Goal: Task Accomplishment & Management: Use online tool/utility

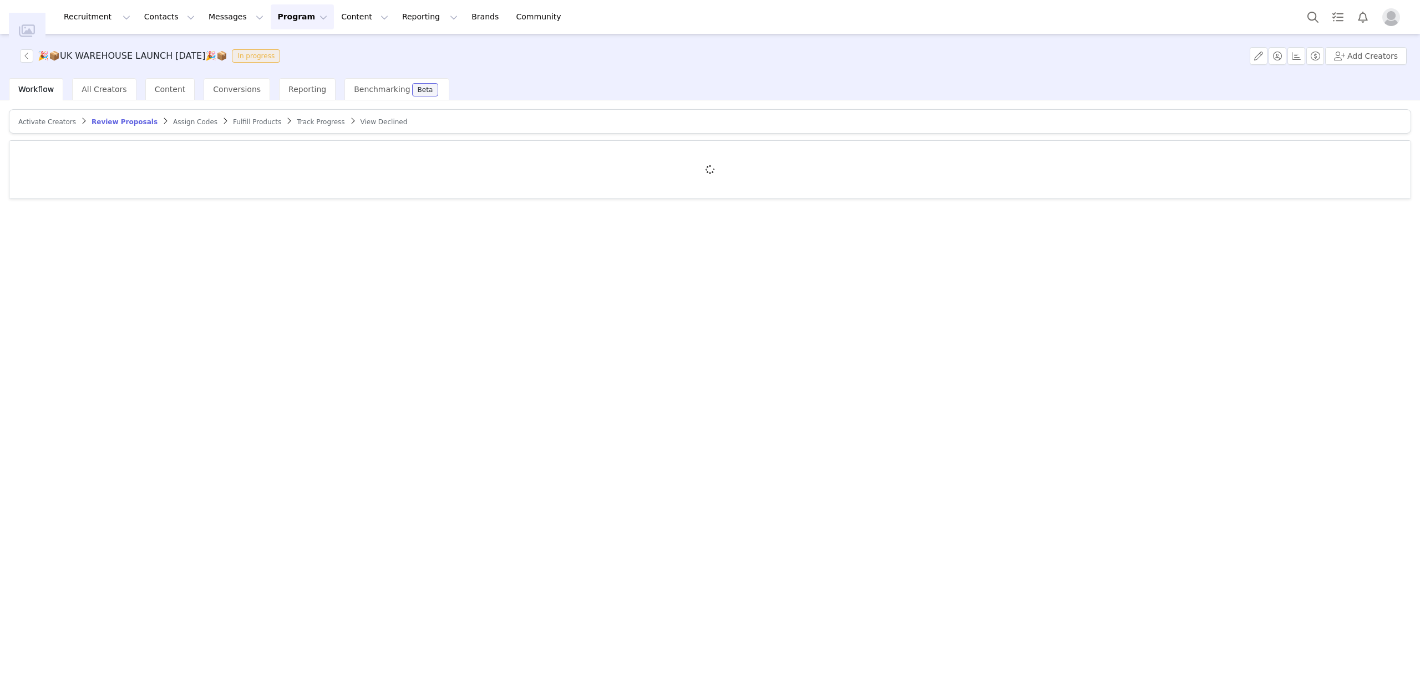
click at [297, 121] on span "Track Progress" at bounding box center [321, 122] width 48 height 8
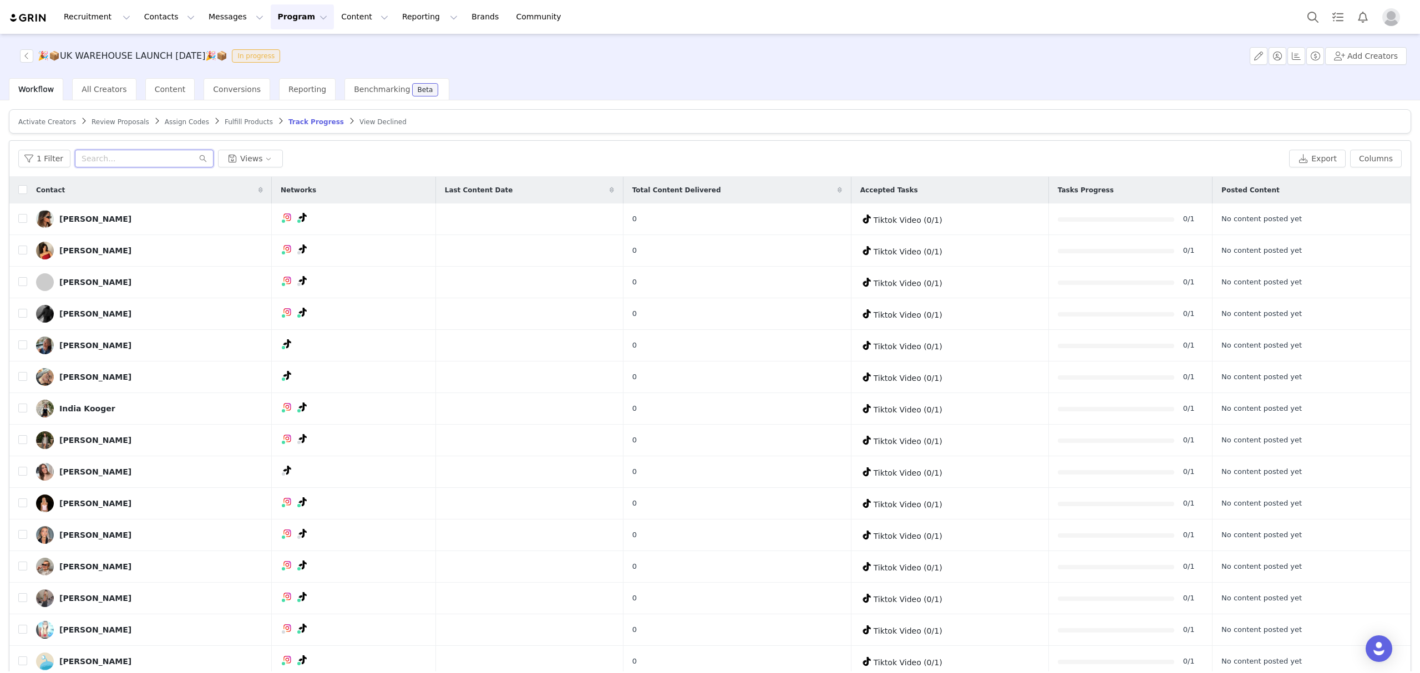
click at [174, 154] on input "text" at bounding box center [144, 159] width 139 height 18
paste input "mccallaisla@gmail.com"
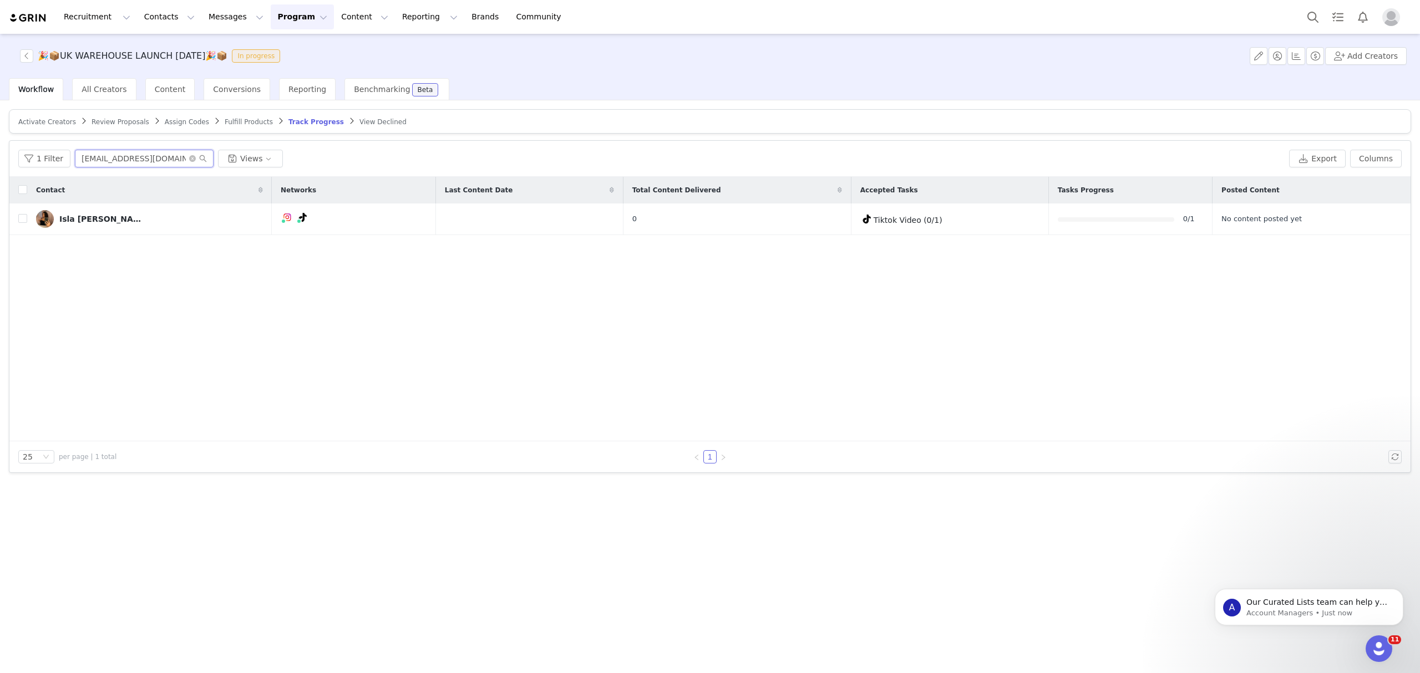
type input "mccallaisla@gmail.com"
click at [225, 118] on span "Fulfill Products" at bounding box center [249, 122] width 48 height 8
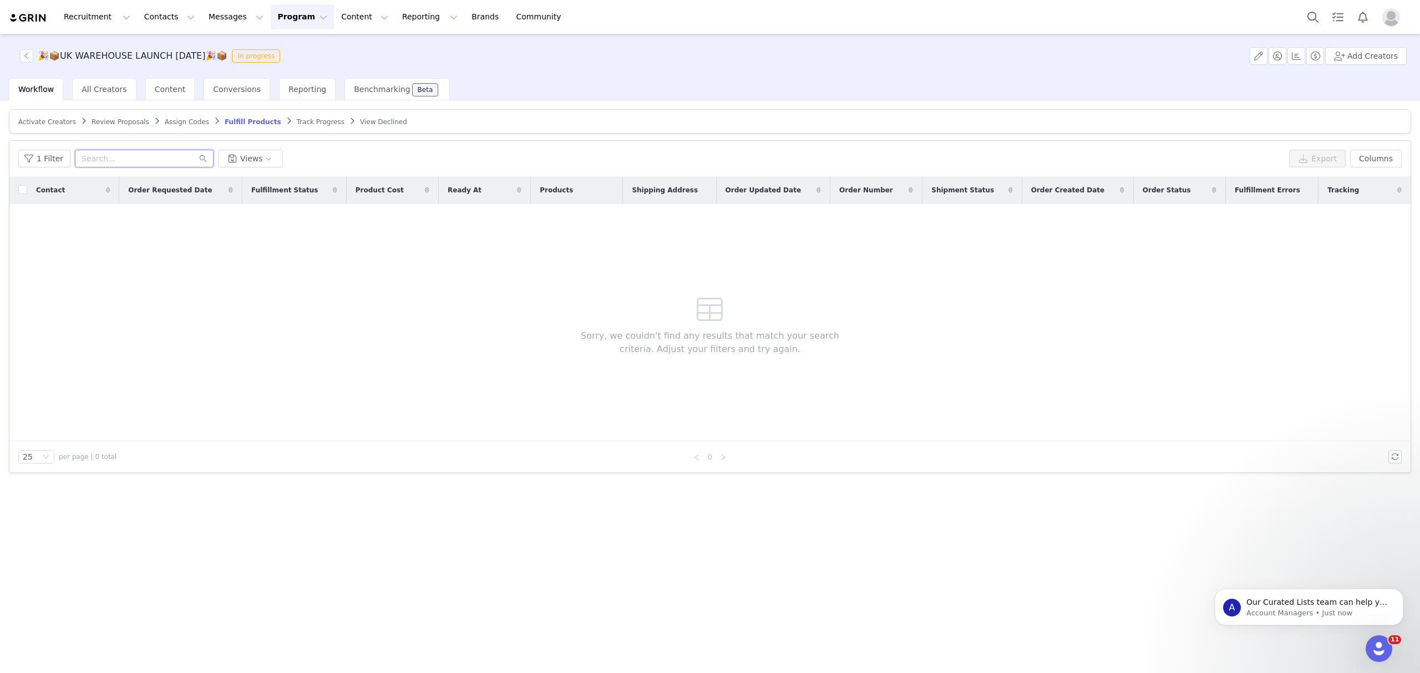
click at [161, 158] on input "text" at bounding box center [144, 159] width 139 height 18
paste input "mccallaisla@gmail.com"
type input "mccallaisla@gmail.com"
click at [40, 160] on button "1 Filter" at bounding box center [44, 159] width 52 height 18
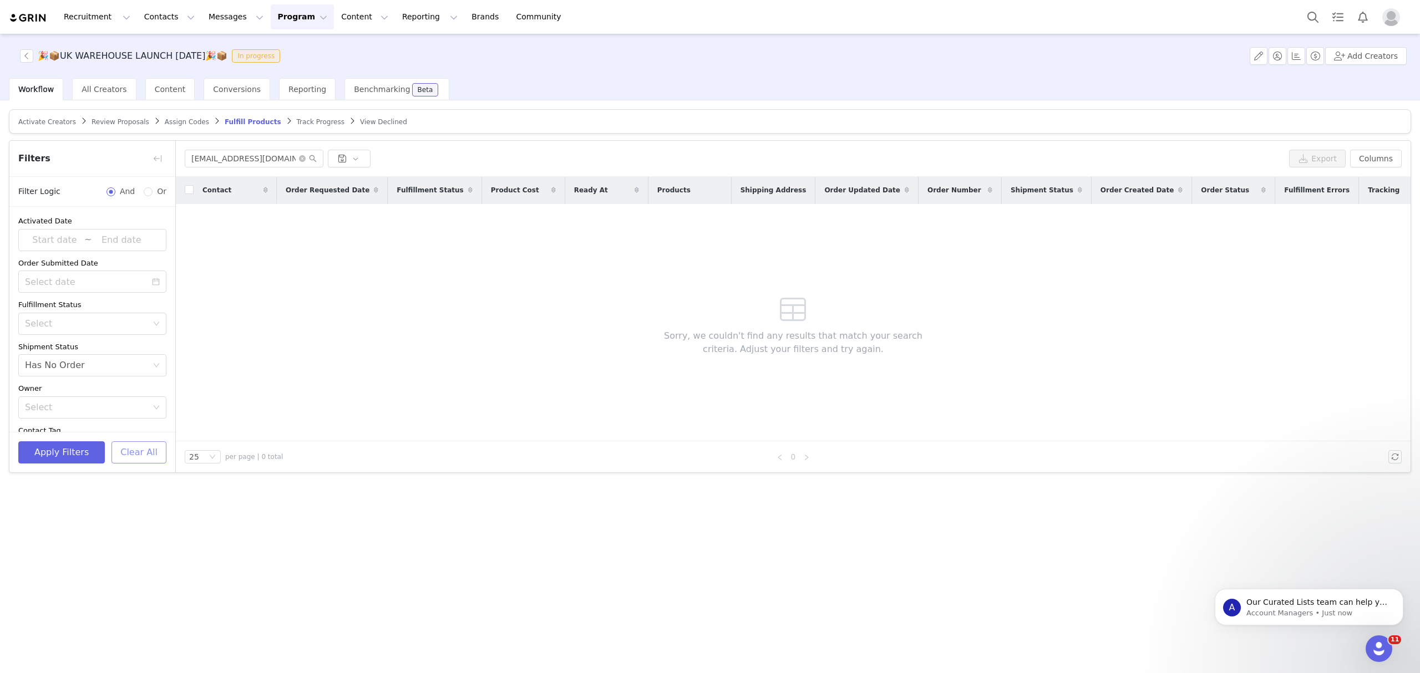
click at [125, 450] on button "Clear All" at bounding box center [138, 453] width 55 height 22
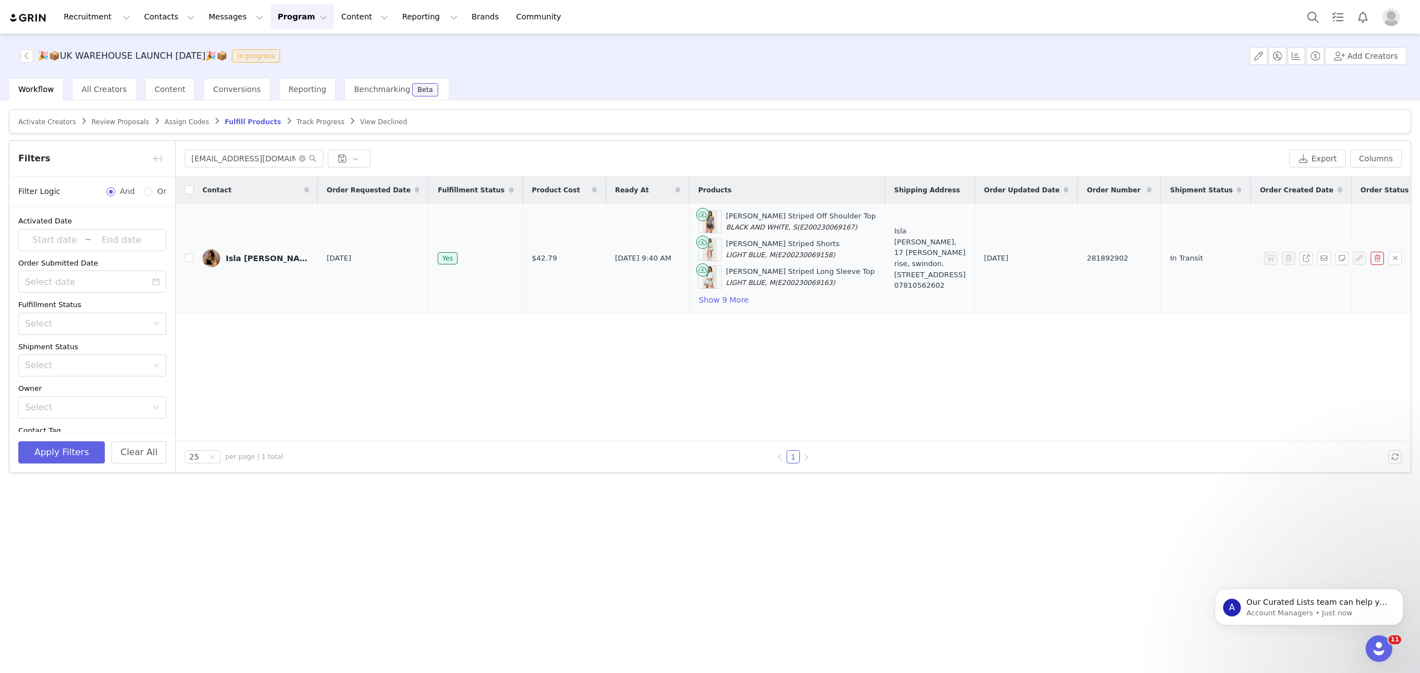
click at [1087, 257] on span "281892902" at bounding box center [1107, 258] width 41 height 11
copy span "281892902"
click at [1316, 14] on button "Search" at bounding box center [1313, 16] width 24 height 25
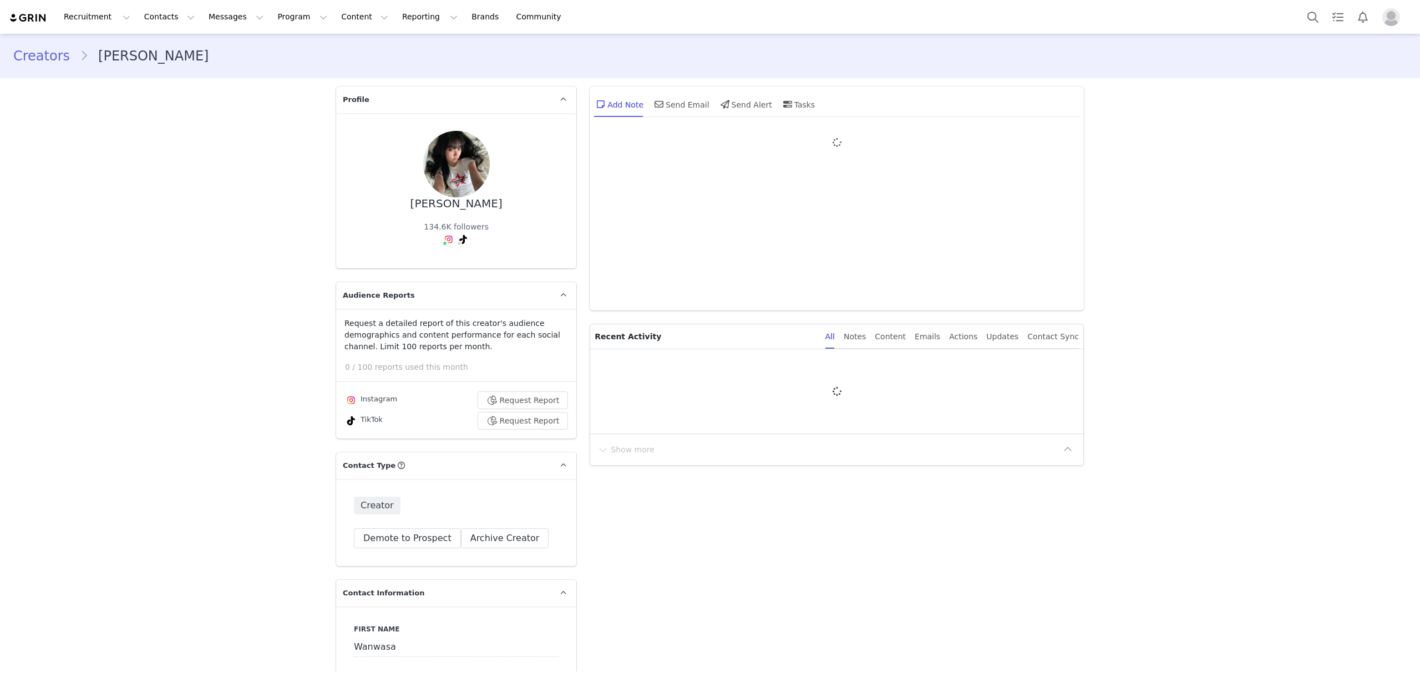
type input "+1 ([GEOGRAPHIC_DATA])"
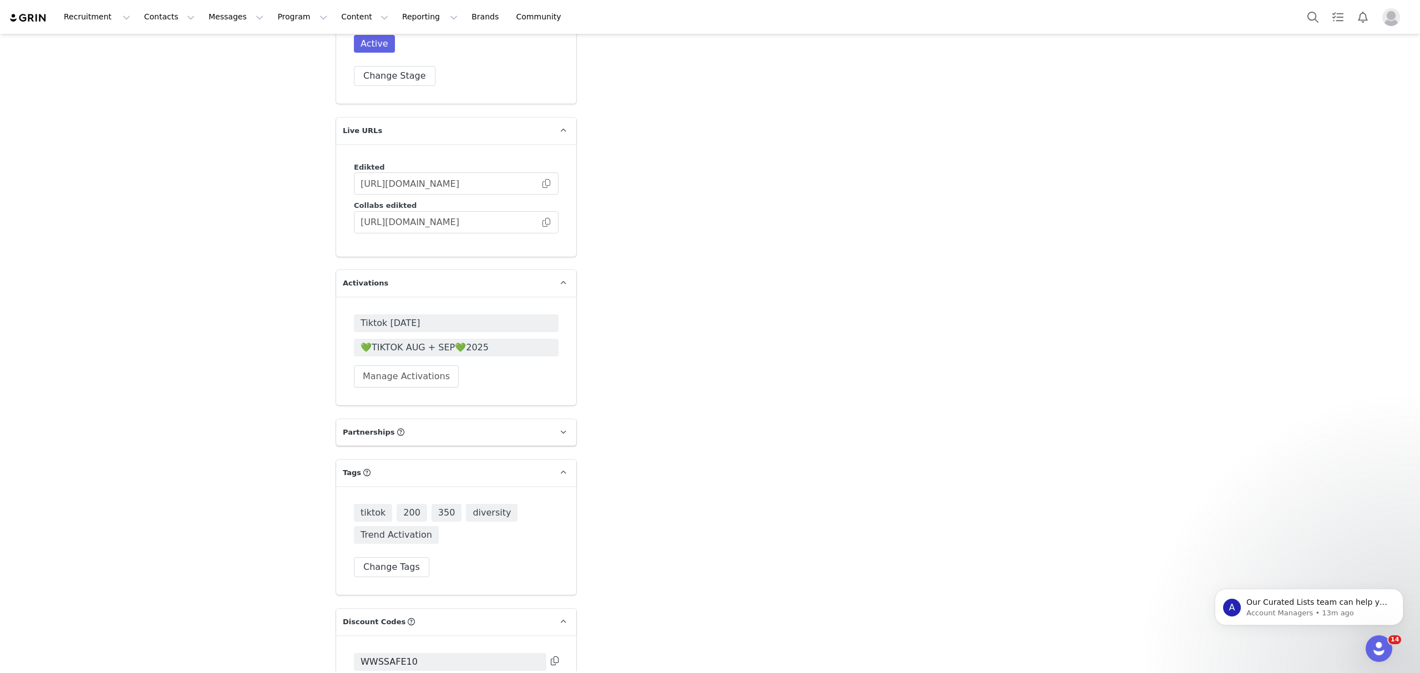
scroll to position [2715, 0]
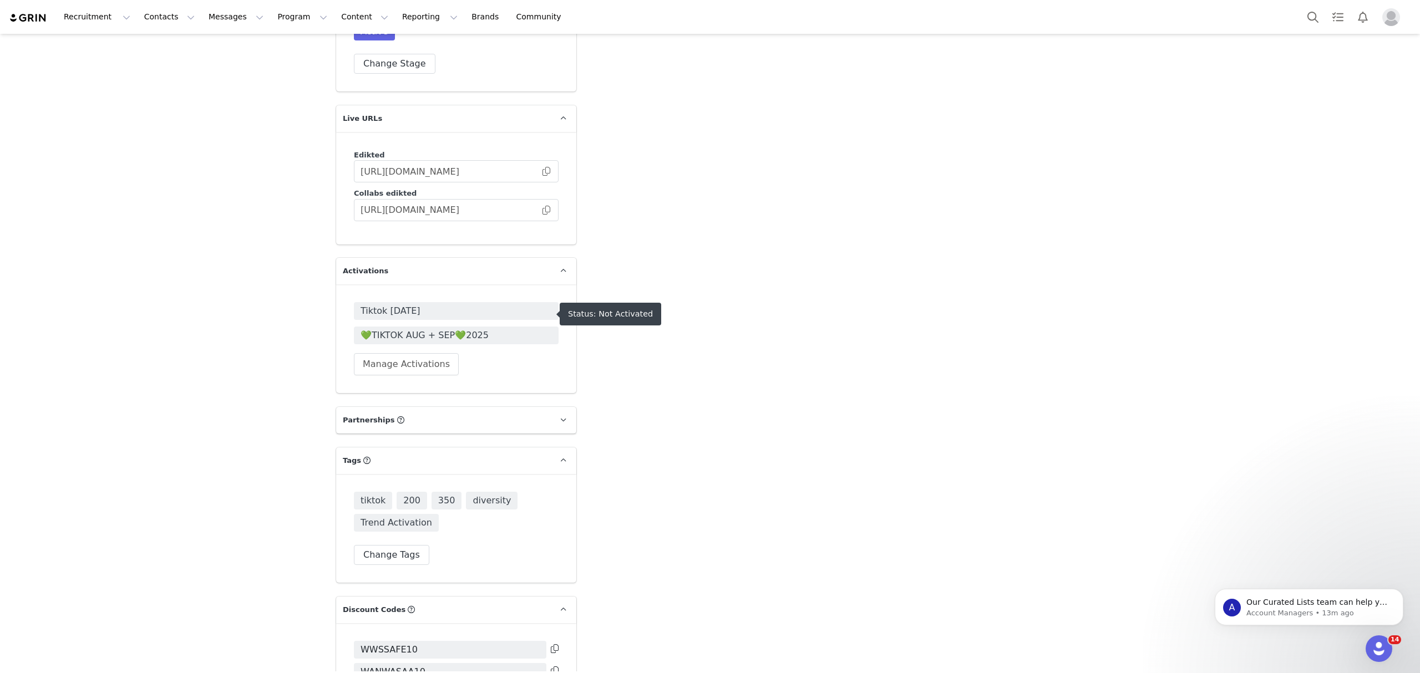
click at [407, 329] on span "💚TIKTOK AUG + SEP💚2025" at bounding box center [456, 335] width 191 height 13
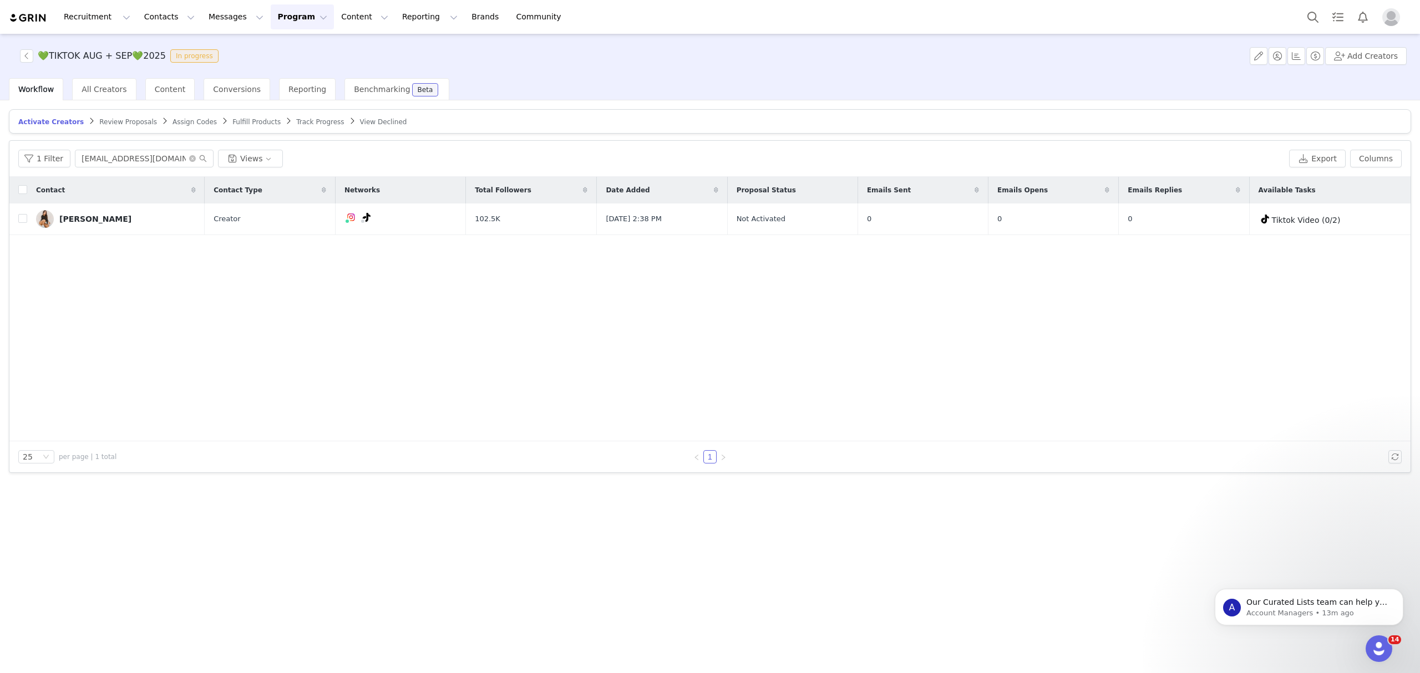
click at [232, 119] on span "Fulfill Products" at bounding box center [256, 122] width 48 height 8
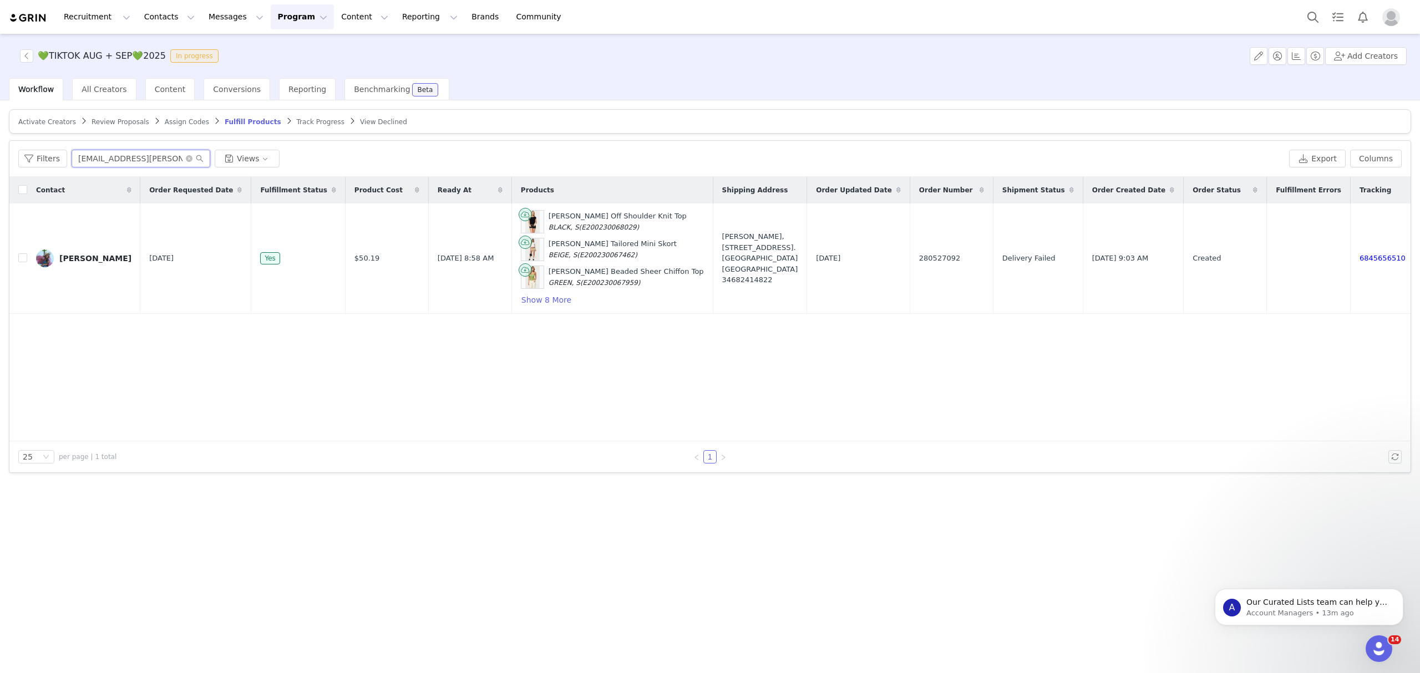
drag, startPoint x: 163, startPoint y: 160, endPoint x: 0, endPoint y: 177, distance: 164.0
click at [0, 177] on div "Activate Creators Review Proposals Assign Codes Fulfill Products Track Progress…" at bounding box center [710, 385] width 1420 height 571
paste input "wwssafe4working"
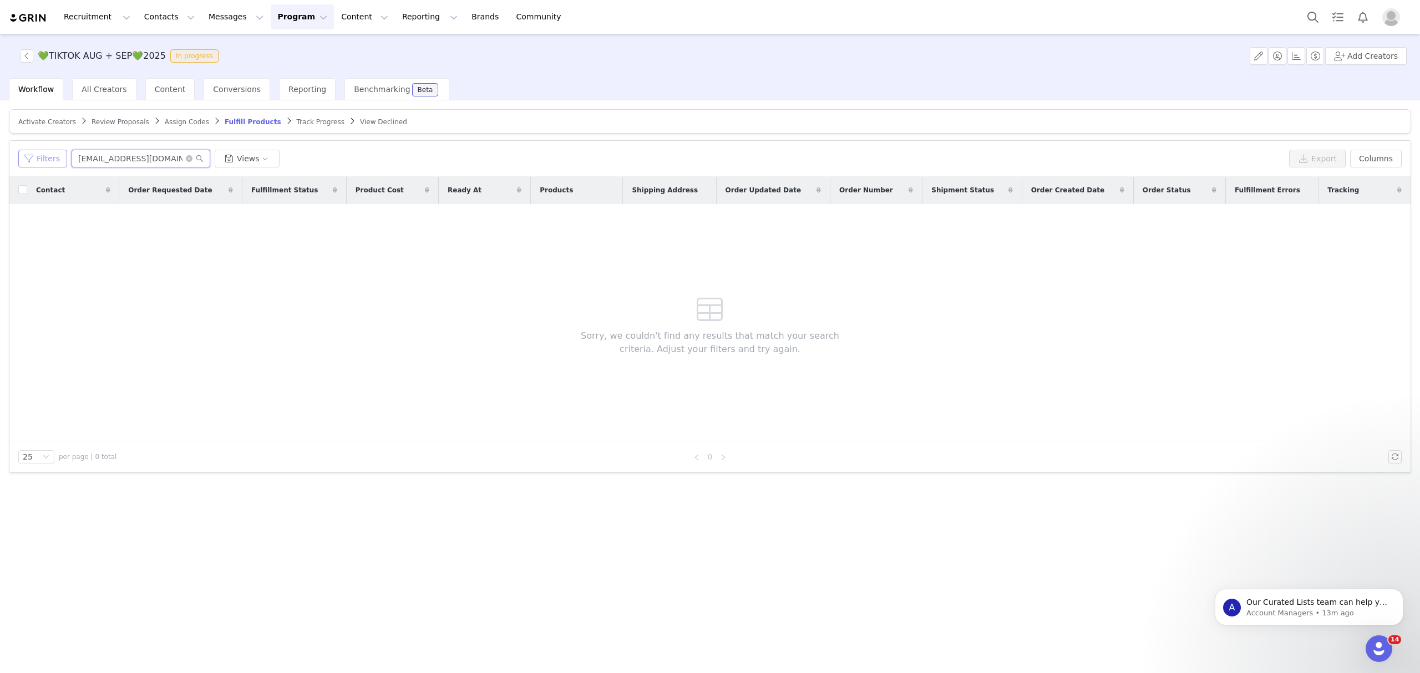
type input "[EMAIL_ADDRESS][DOMAIN_NAME]"
click at [34, 162] on button "Filters" at bounding box center [42, 159] width 49 height 18
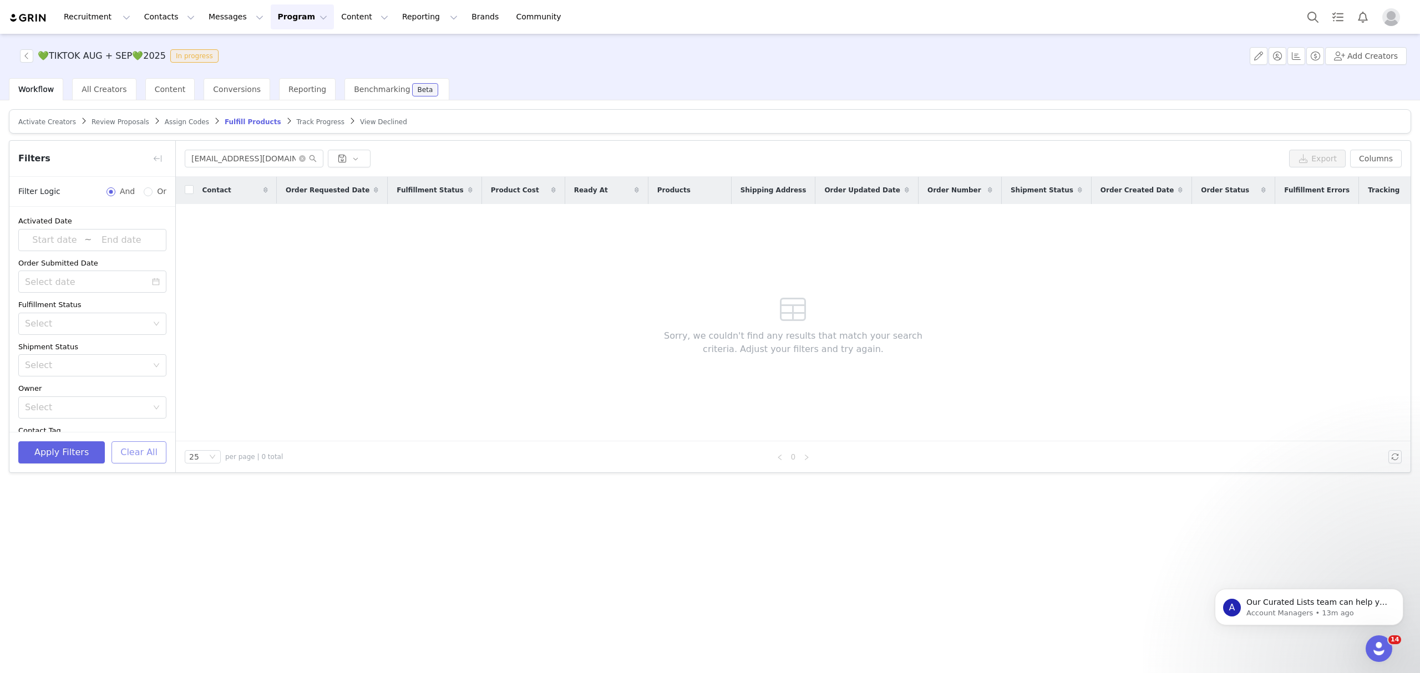
click at [156, 447] on button "Clear All" at bounding box center [138, 453] width 55 height 22
click at [151, 160] on button "button" at bounding box center [158, 159] width 18 height 18
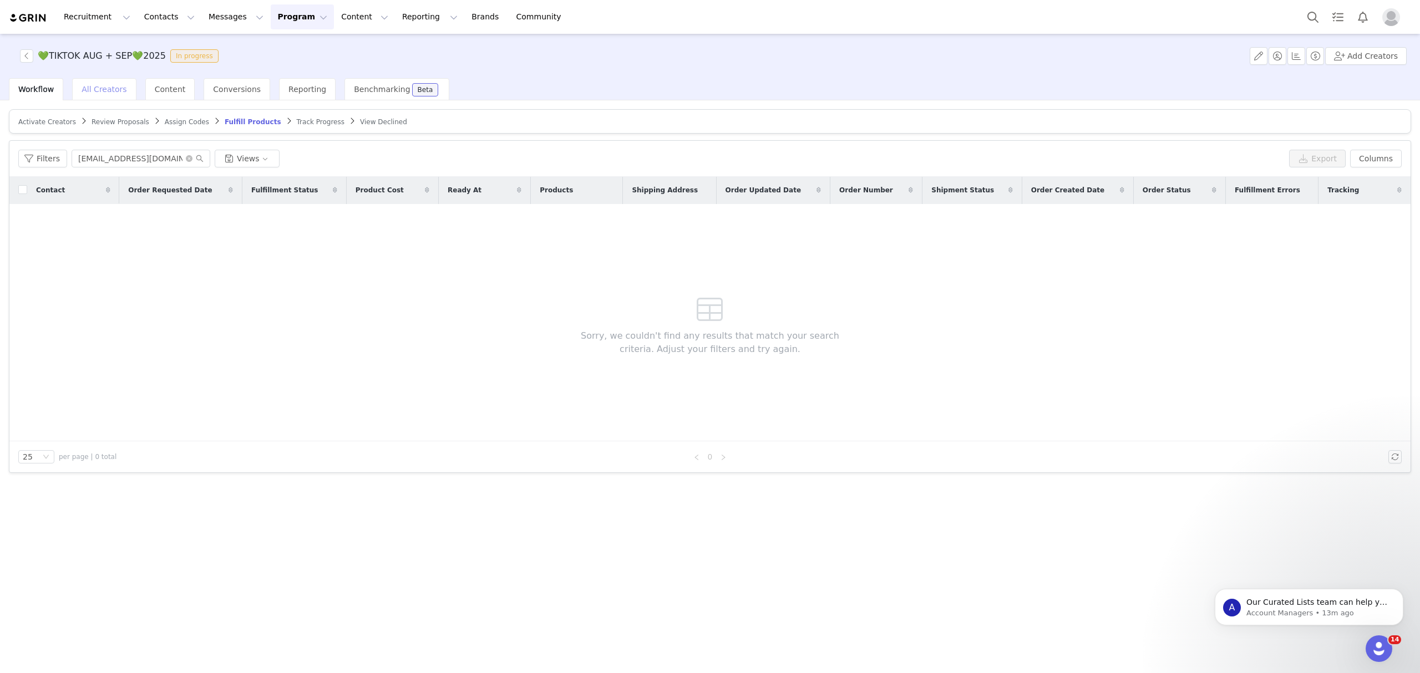
click at [82, 89] on span "All Creators" at bounding box center [104, 89] width 45 height 9
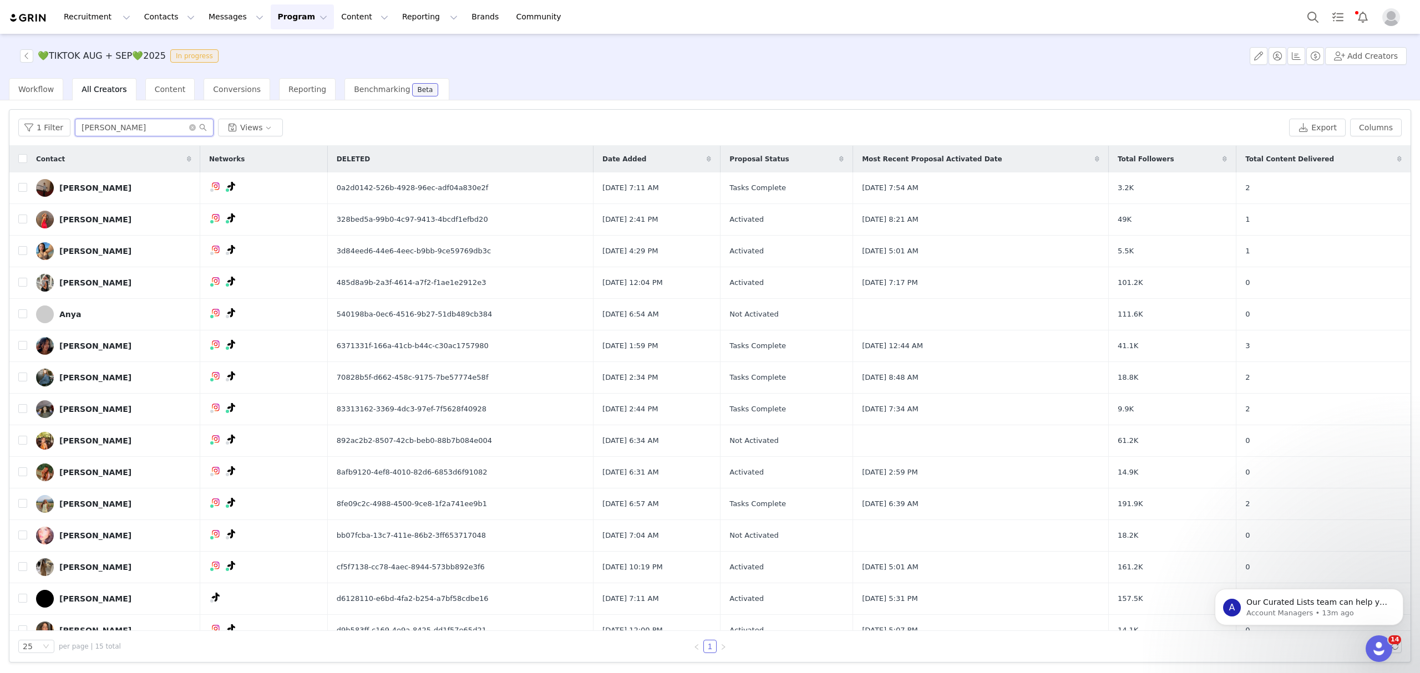
drag, startPoint x: 124, startPoint y: 130, endPoint x: 14, endPoint y: 145, distance: 110.9
click at [14, 145] on div "1 Filter anna Views Export Columns" at bounding box center [709, 128] width 1401 height 36
paste input "[EMAIL_ADDRESS][DOMAIN_NAME]"
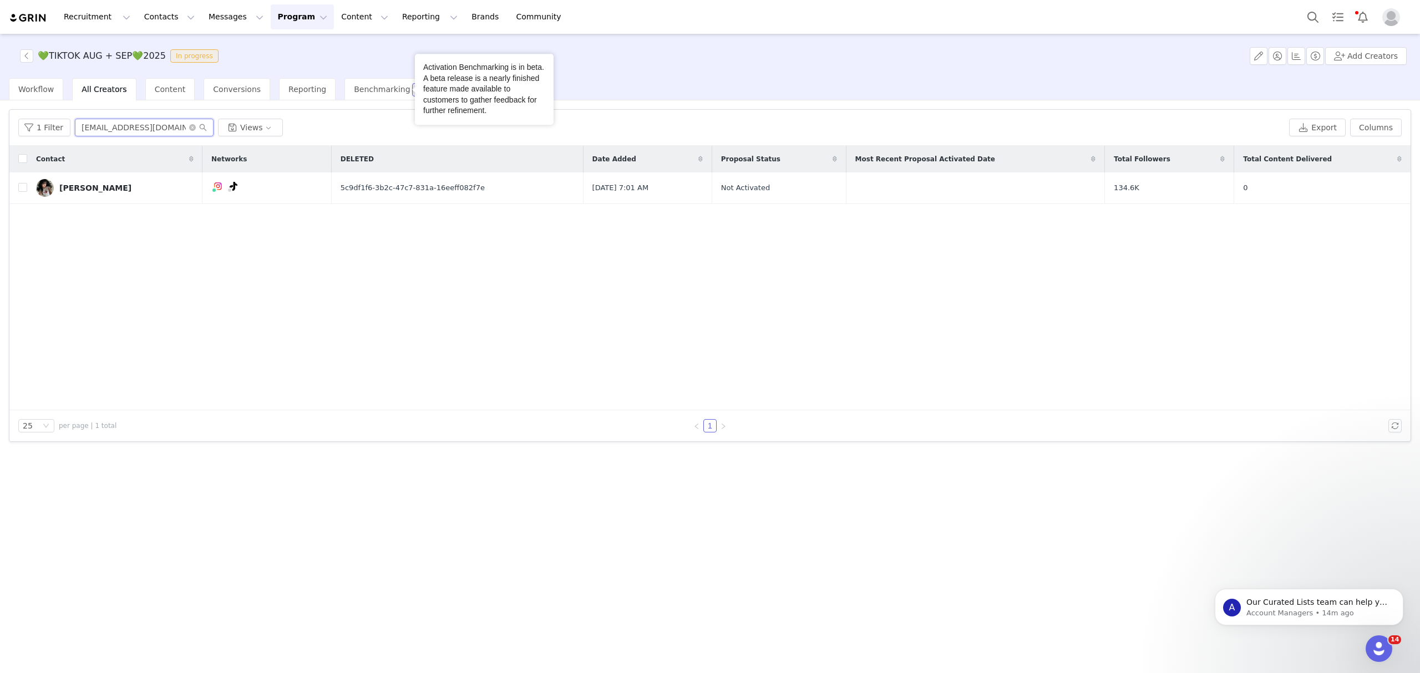
type input "[EMAIL_ADDRESS][DOMAIN_NAME]"
click at [1319, 14] on button "Search" at bounding box center [1313, 16] width 24 height 25
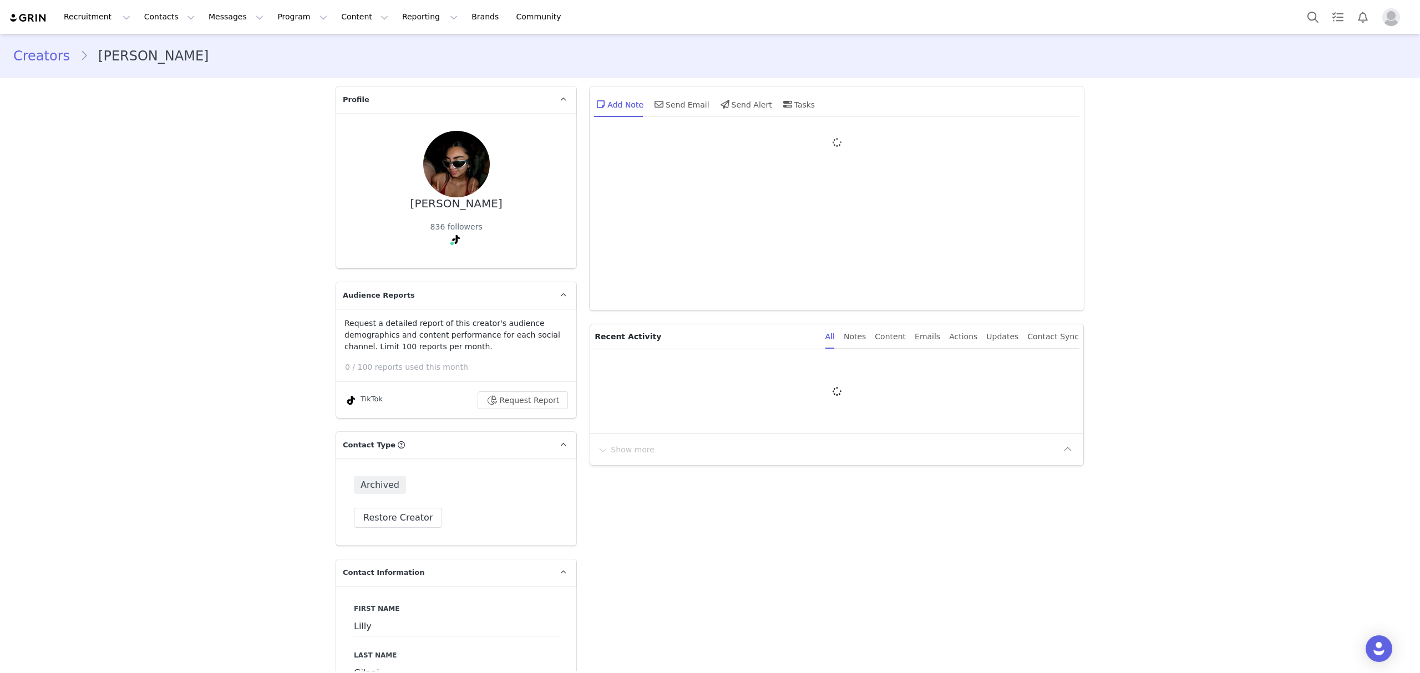
type input "+1 (United States)"
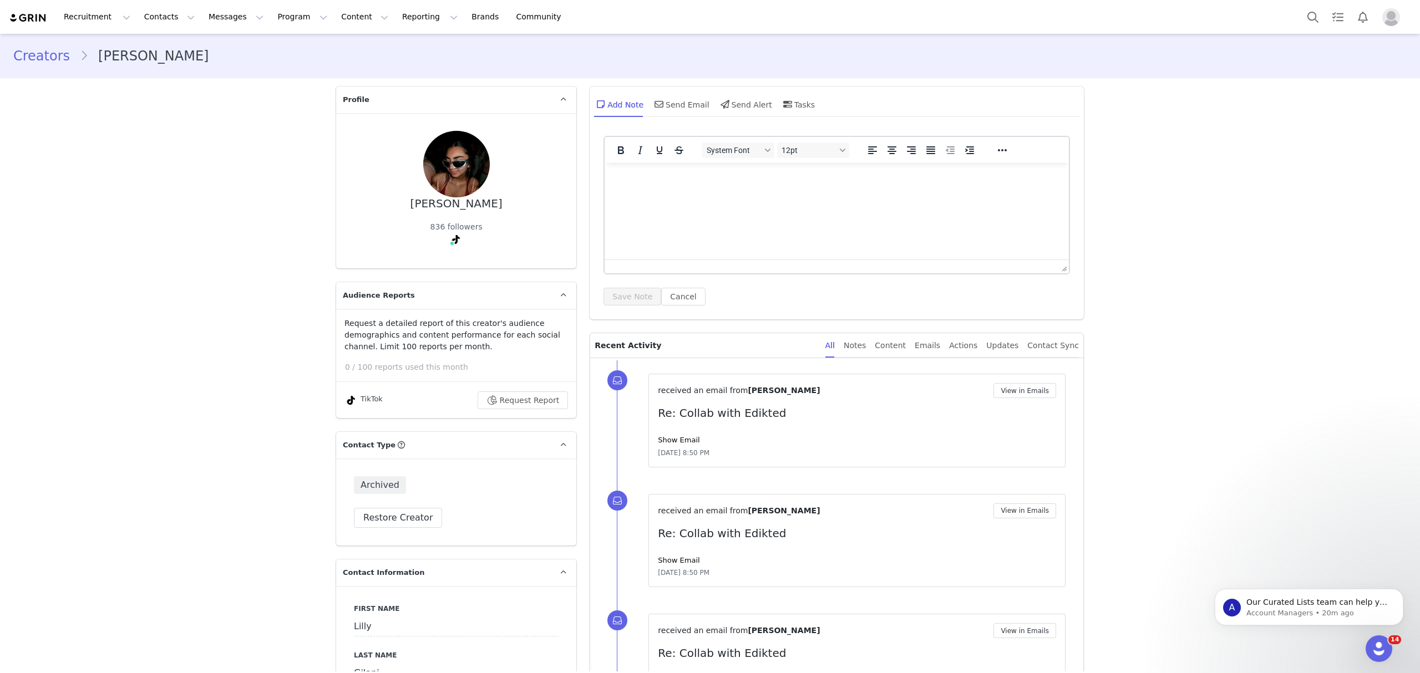
drag, startPoint x: 1416, startPoint y: 75, endPoint x: 141, endPoint y: 96, distance: 1274.8
click at [442, 260] on link "@lillygilani2" at bounding box center [436, 263] width 47 height 9
click at [1307, 23] on button "Search" at bounding box center [1313, 16] width 24 height 25
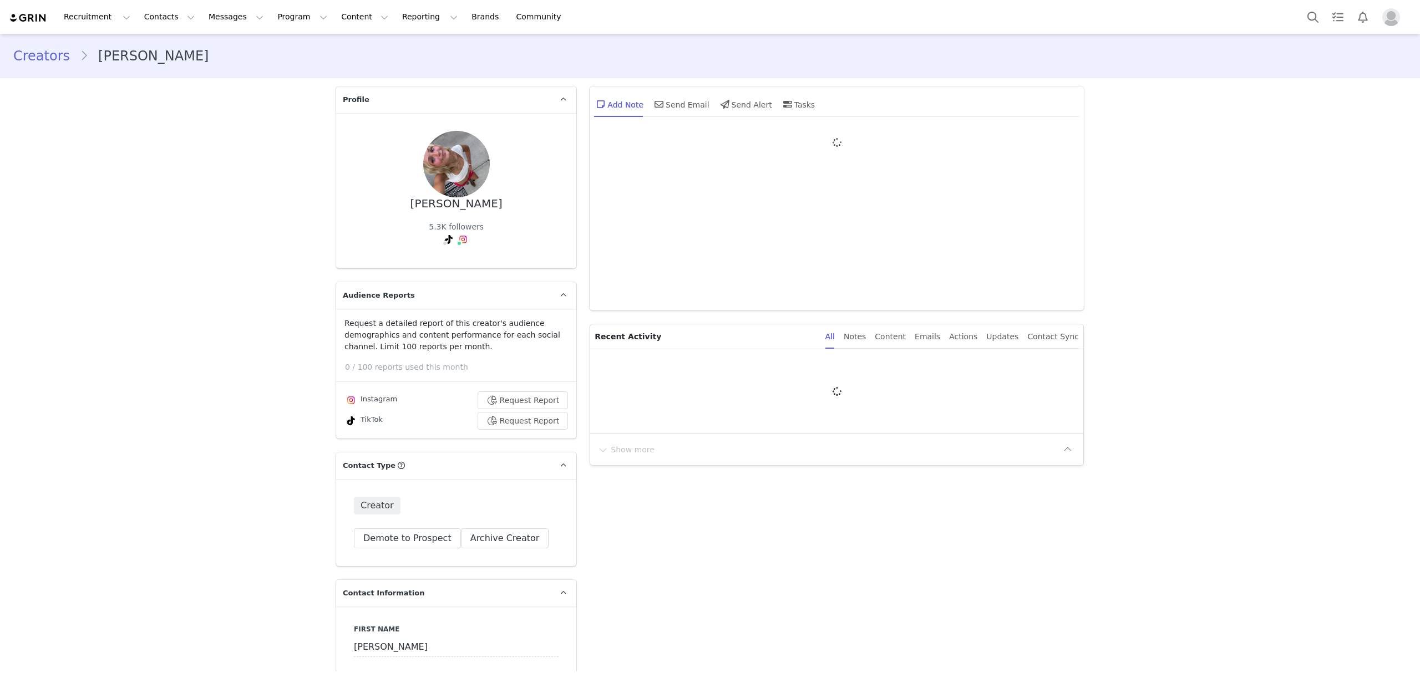
type input "+1 ([GEOGRAPHIC_DATA])"
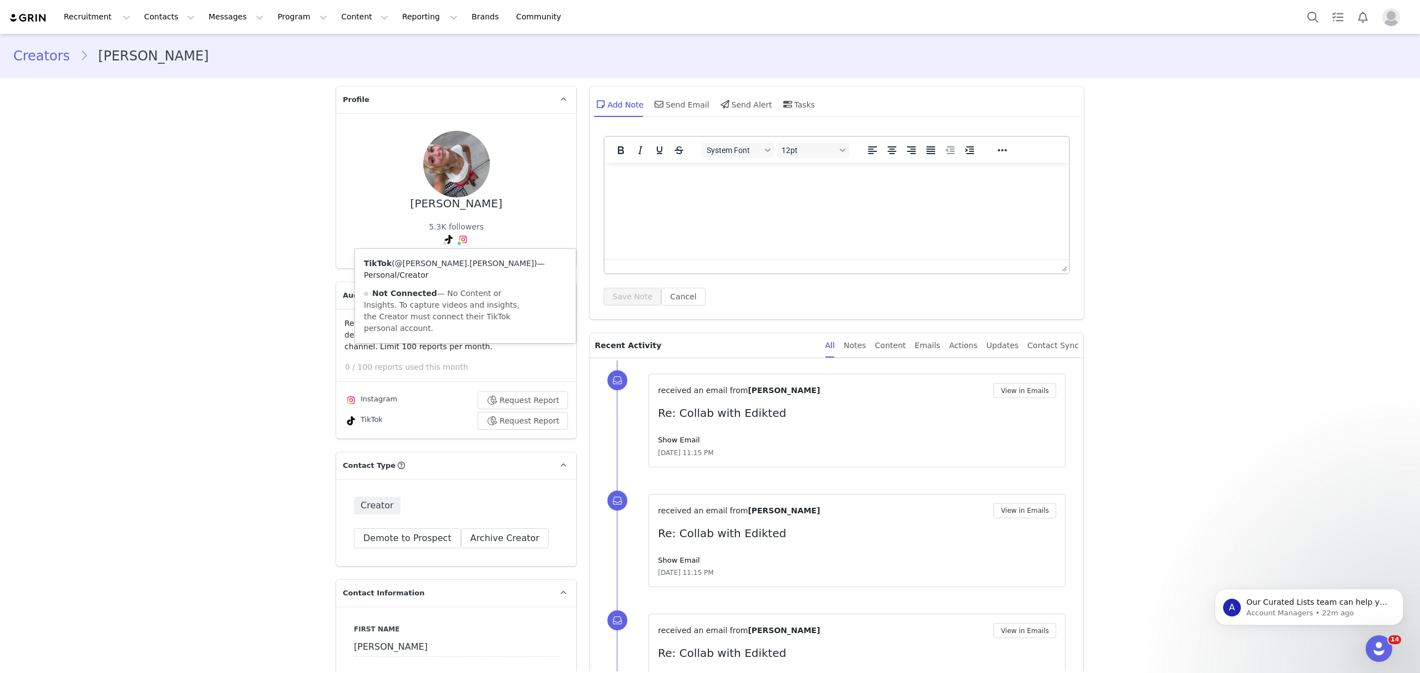
click at [431, 265] on link "@julia.renison" at bounding box center [464, 263] width 139 height 9
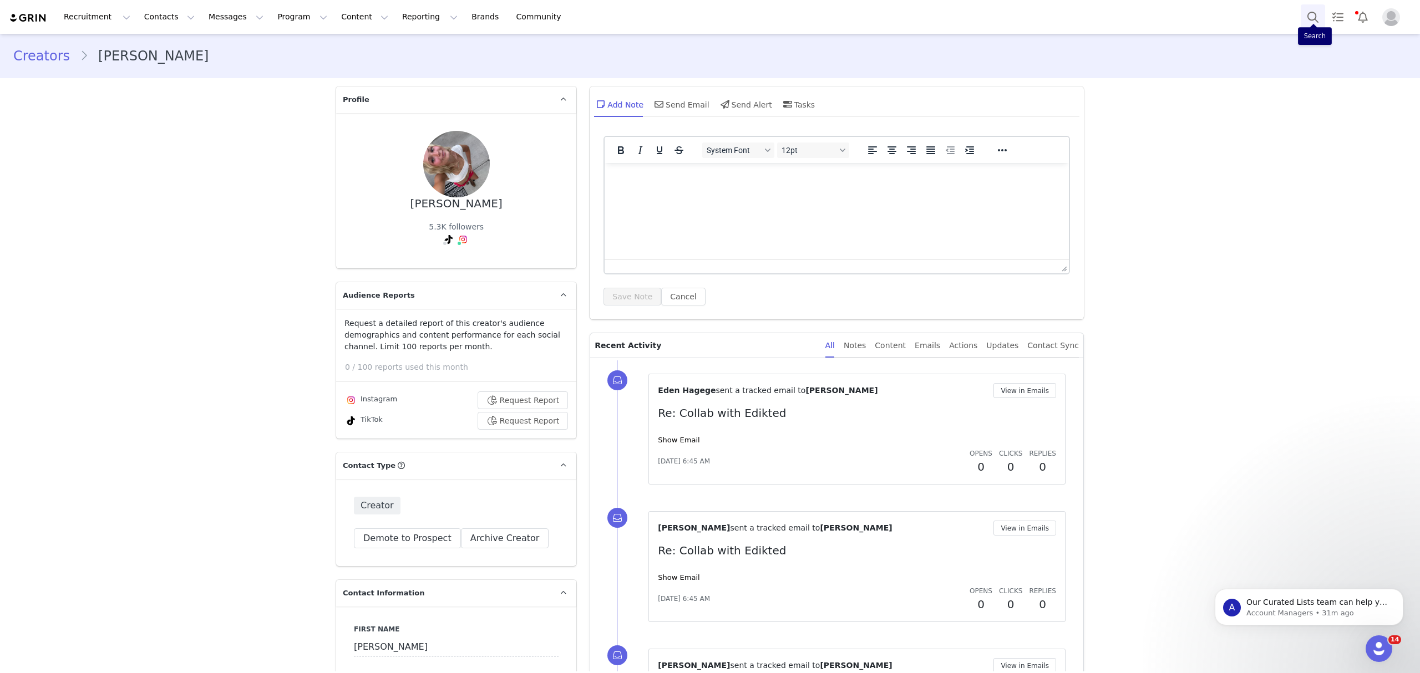
click at [1305, 13] on button "Search" at bounding box center [1313, 16] width 24 height 25
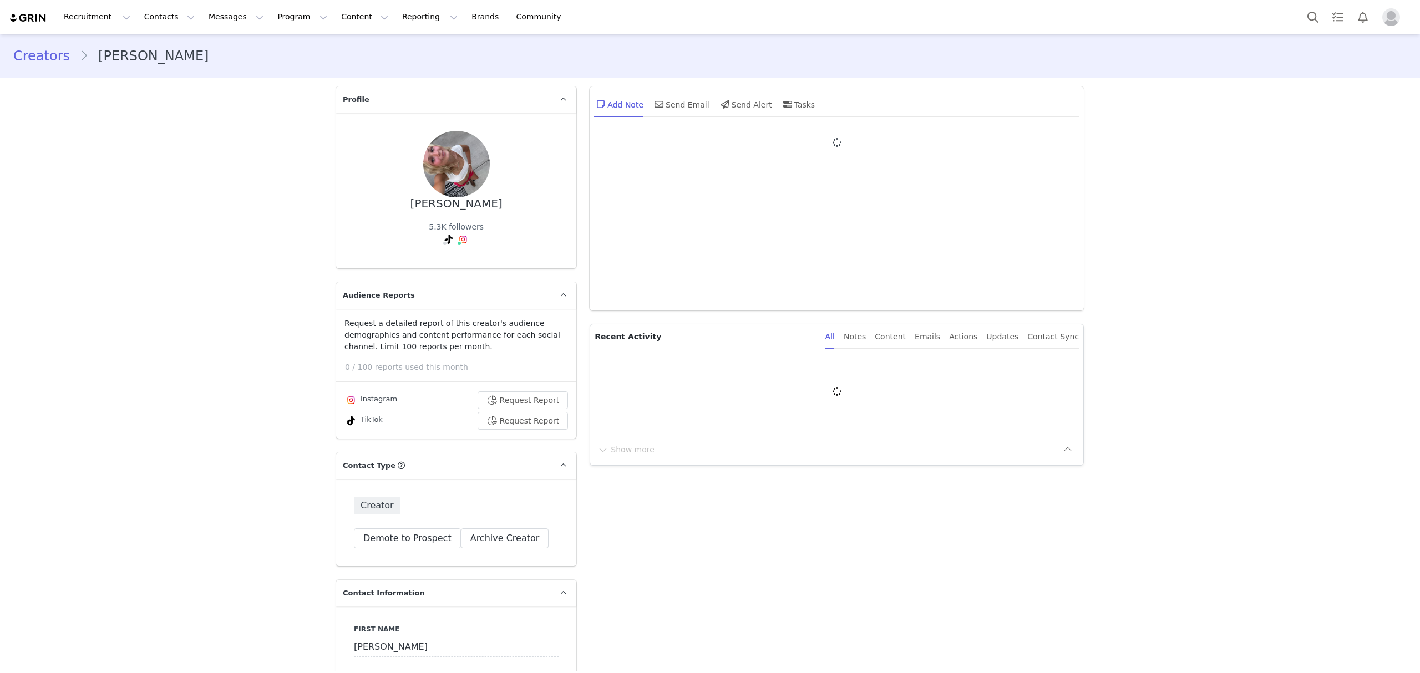
type input "+1 ([GEOGRAPHIC_DATA])"
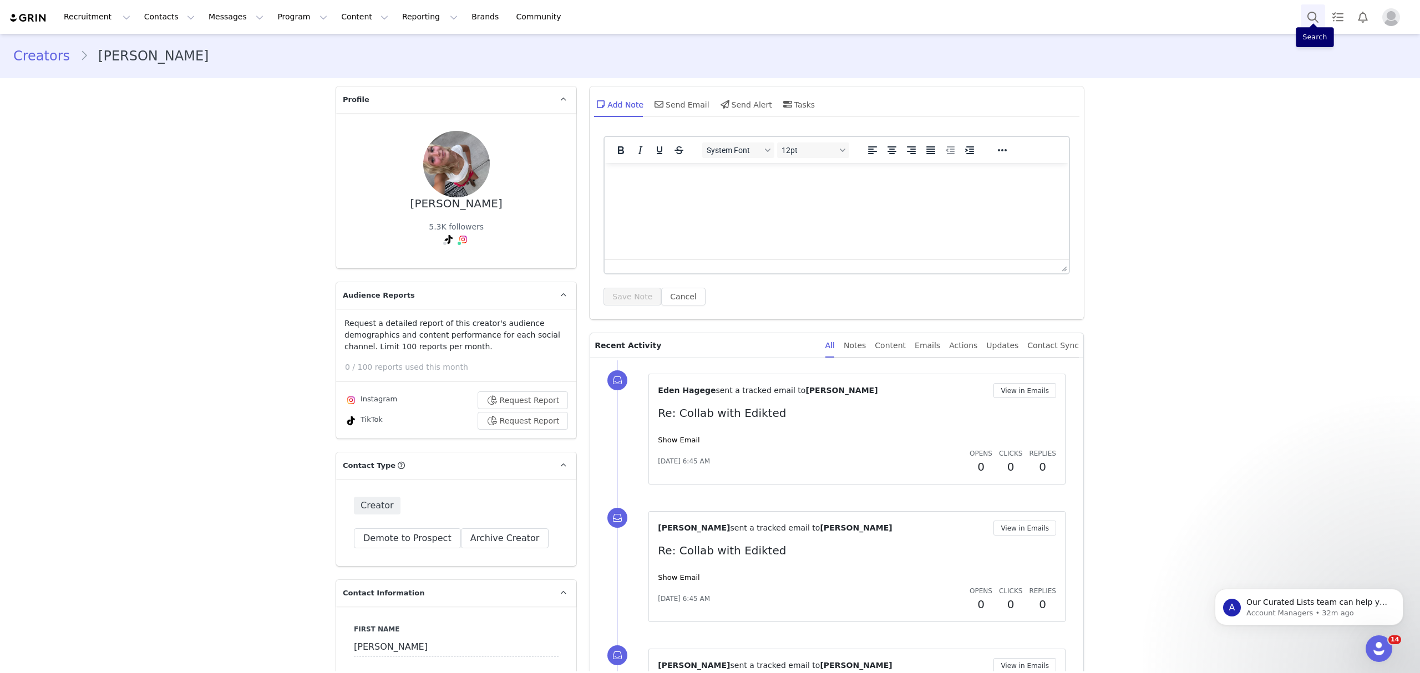
click at [1305, 17] on button "Search" at bounding box center [1313, 16] width 24 height 25
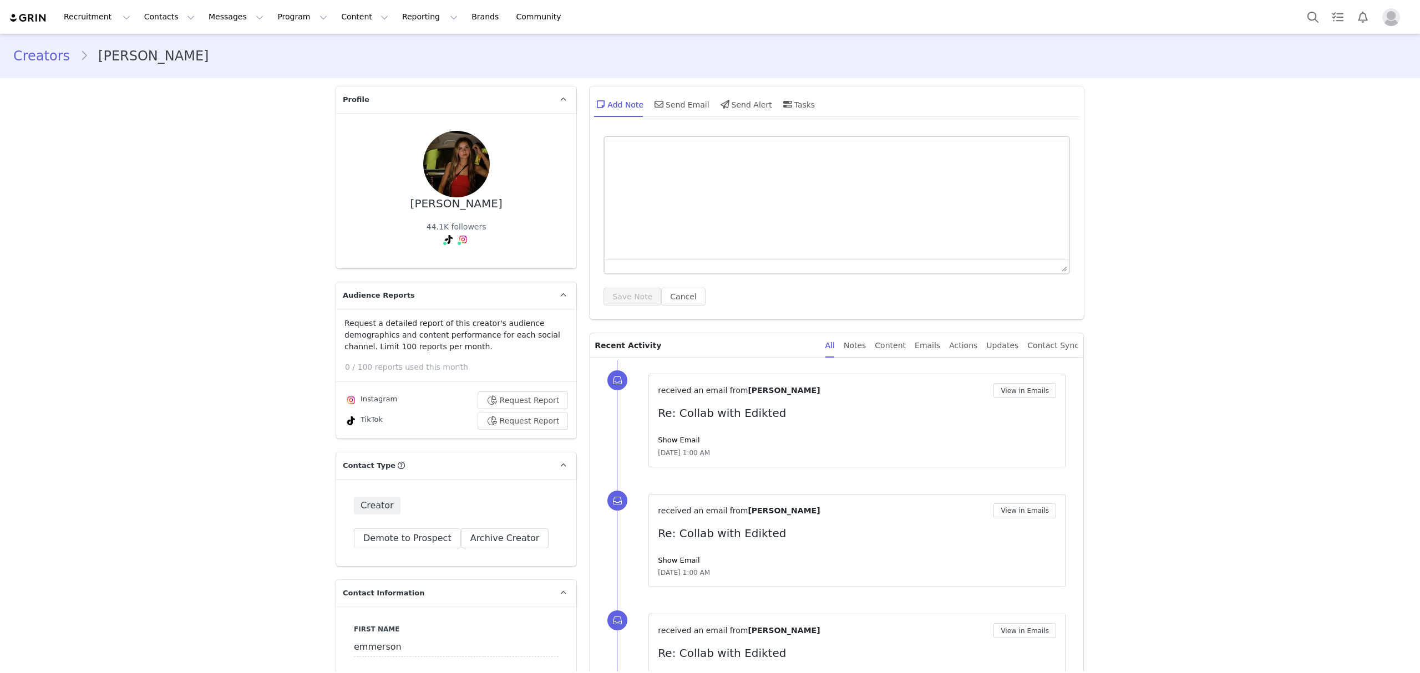
type input "+1 ([GEOGRAPHIC_DATA])"
click at [429, 265] on link "@emmersonn.bell" at bounding box center [430, 263] width 71 height 9
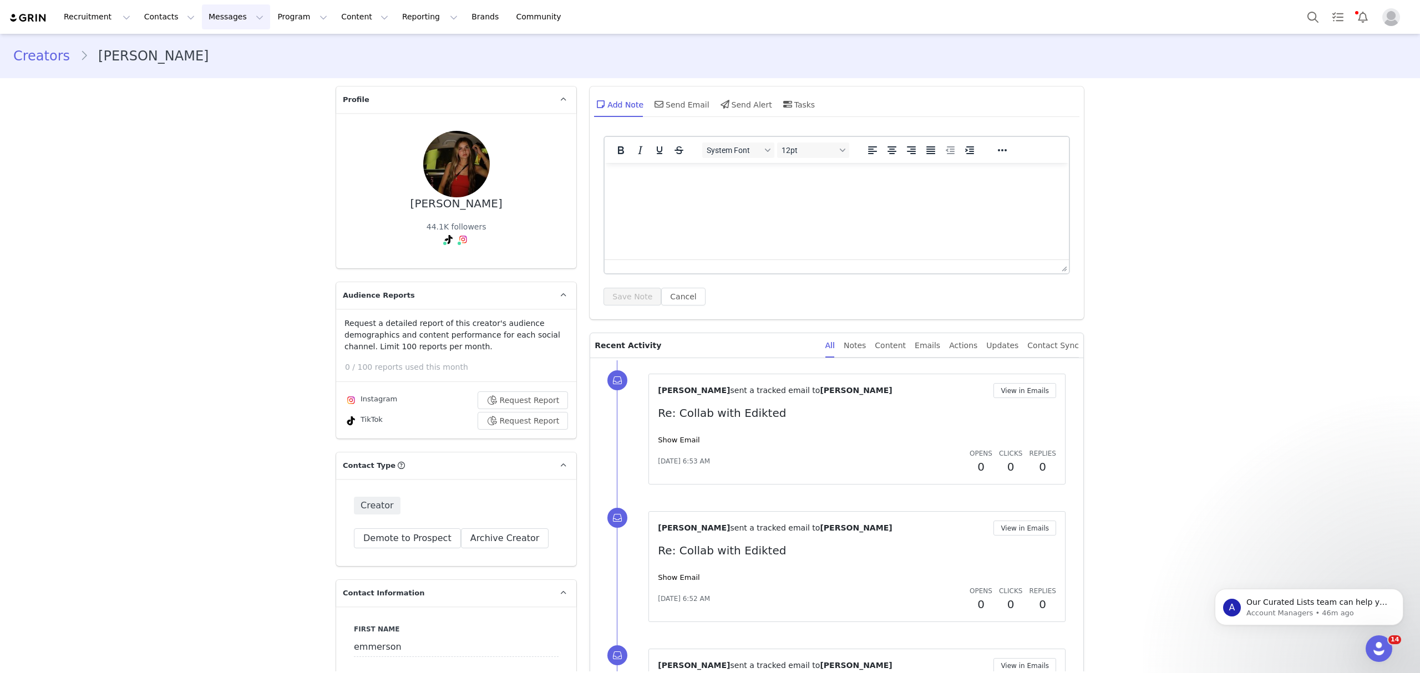
click at [216, 23] on button "Messages Messages" at bounding box center [236, 16] width 68 height 25
click at [271, 22] on button "Program Program" at bounding box center [302, 16] width 63 height 25
click at [206, 25] on button "Messages Messages" at bounding box center [236, 16] width 68 height 25
click at [271, 14] on button "Program Program" at bounding box center [302, 16] width 63 height 25
click at [275, 49] on p "Activations" at bounding box center [274, 49] width 43 height 12
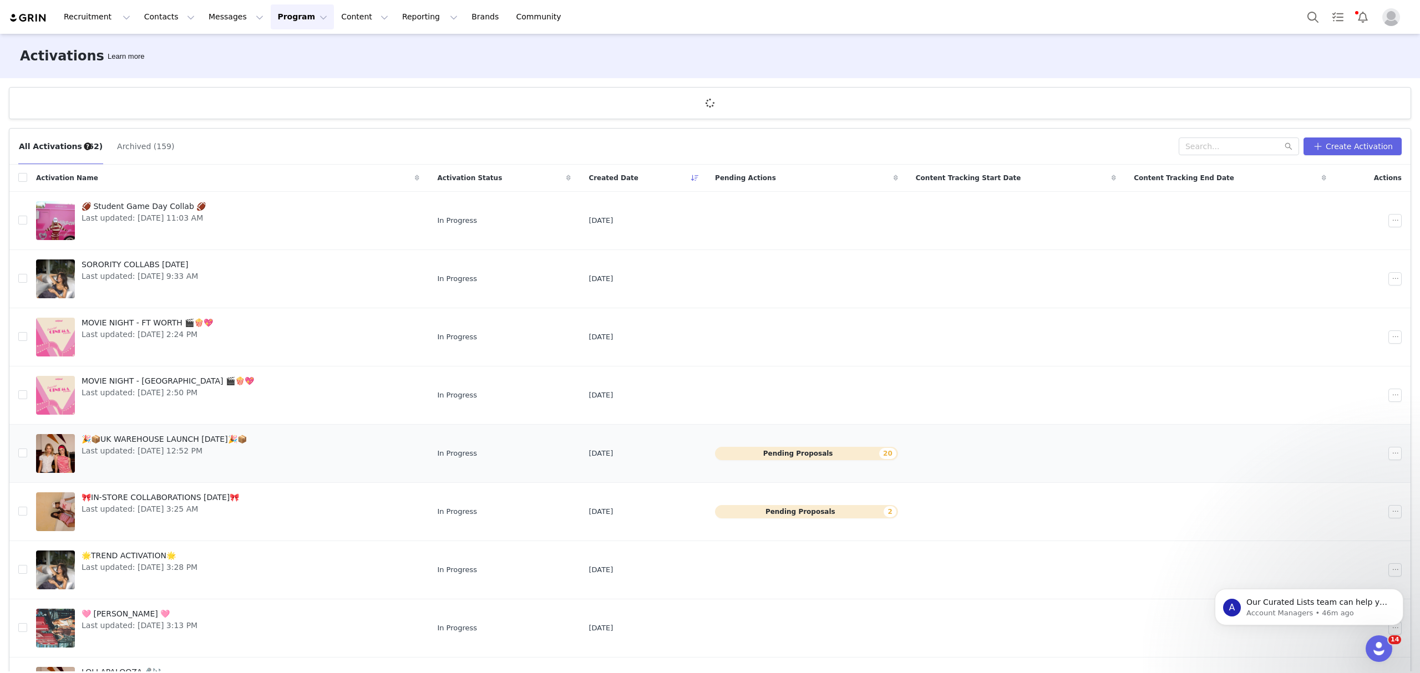
click at [764, 462] on td "Pending Proposals 20" at bounding box center [806, 454] width 201 height 58
click at [782, 453] on button "Pending Proposals 20" at bounding box center [806, 453] width 183 height 13
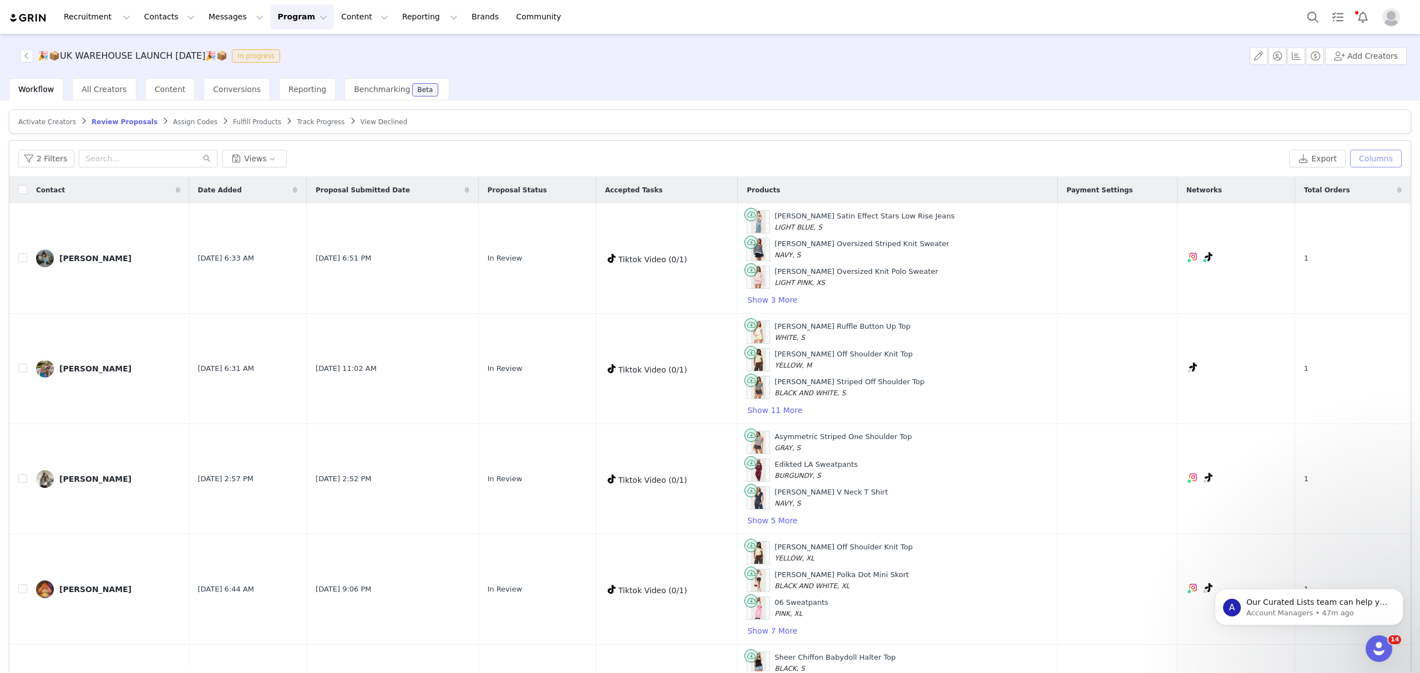
click at [1379, 160] on button "Columns" at bounding box center [1376, 159] width 52 height 18
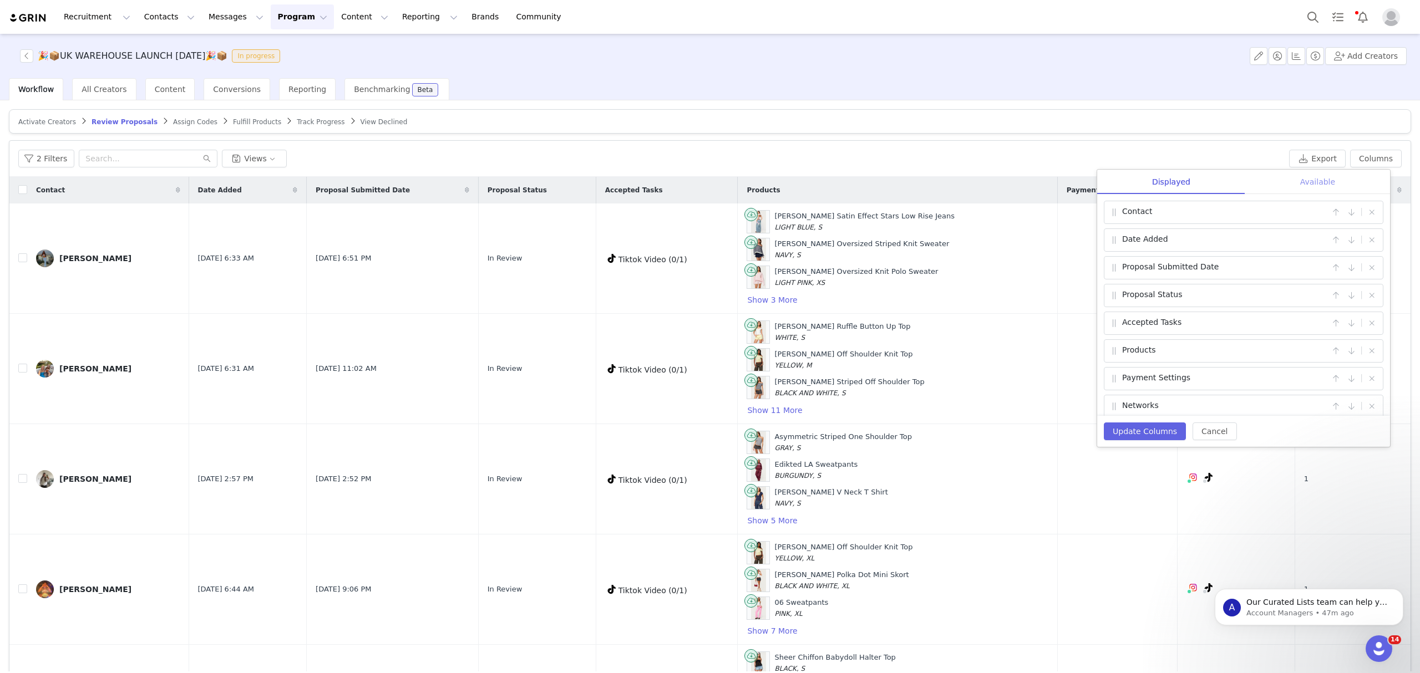
click at [1313, 180] on div "Available" at bounding box center [1317, 182] width 145 height 25
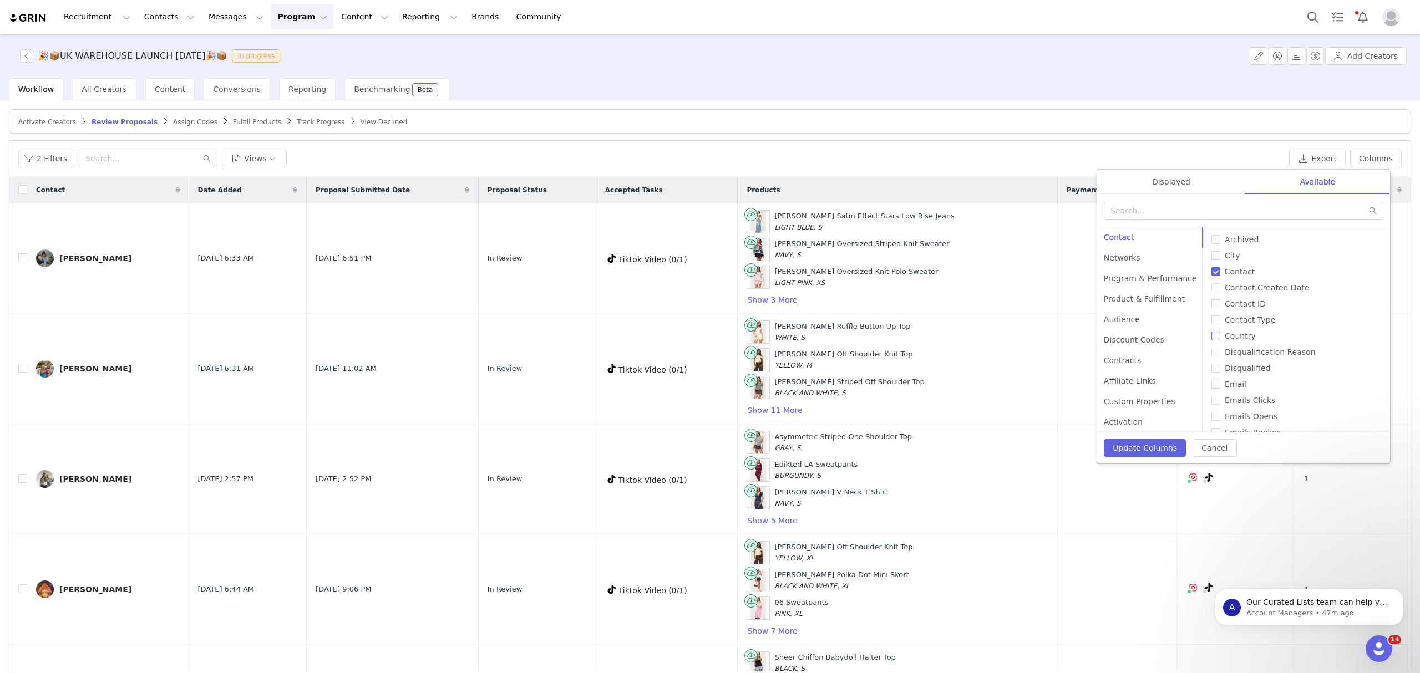
click at [1247, 340] on span "Country" at bounding box center [1240, 336] width 40 height 9
click at [1220, 340] on input "Country" at bounding box center [1215, 336] width 9 height 9
checkbox input "true"
drag, startPoint x: 1168, startPoint y: 445, endPoint x: 1190, endPoint y: 428, distance: 28.2
click at [1168, 446] on button "Update Columns" at bounding box center [1145, 448] width 82 height 18
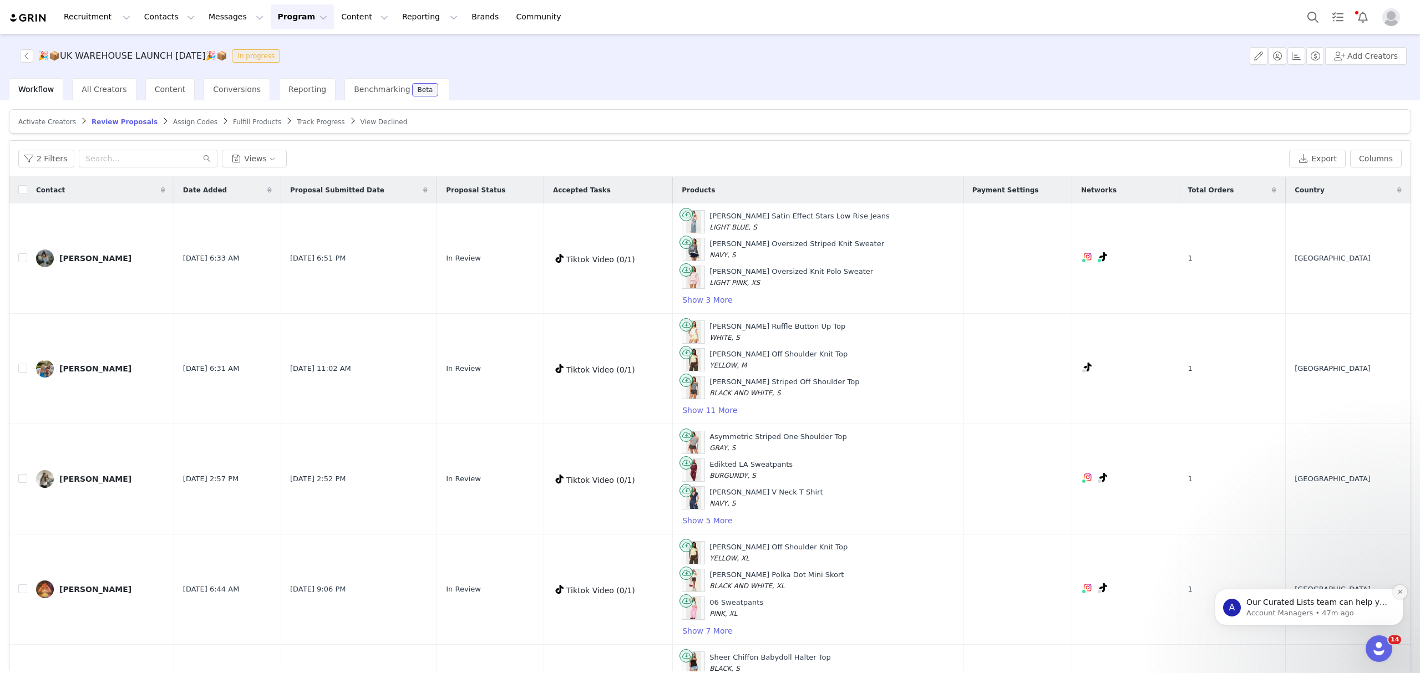
click at [1399, 592] on icon "Dismiss notification" at bounding box center [1400, 592] width 4 height 4
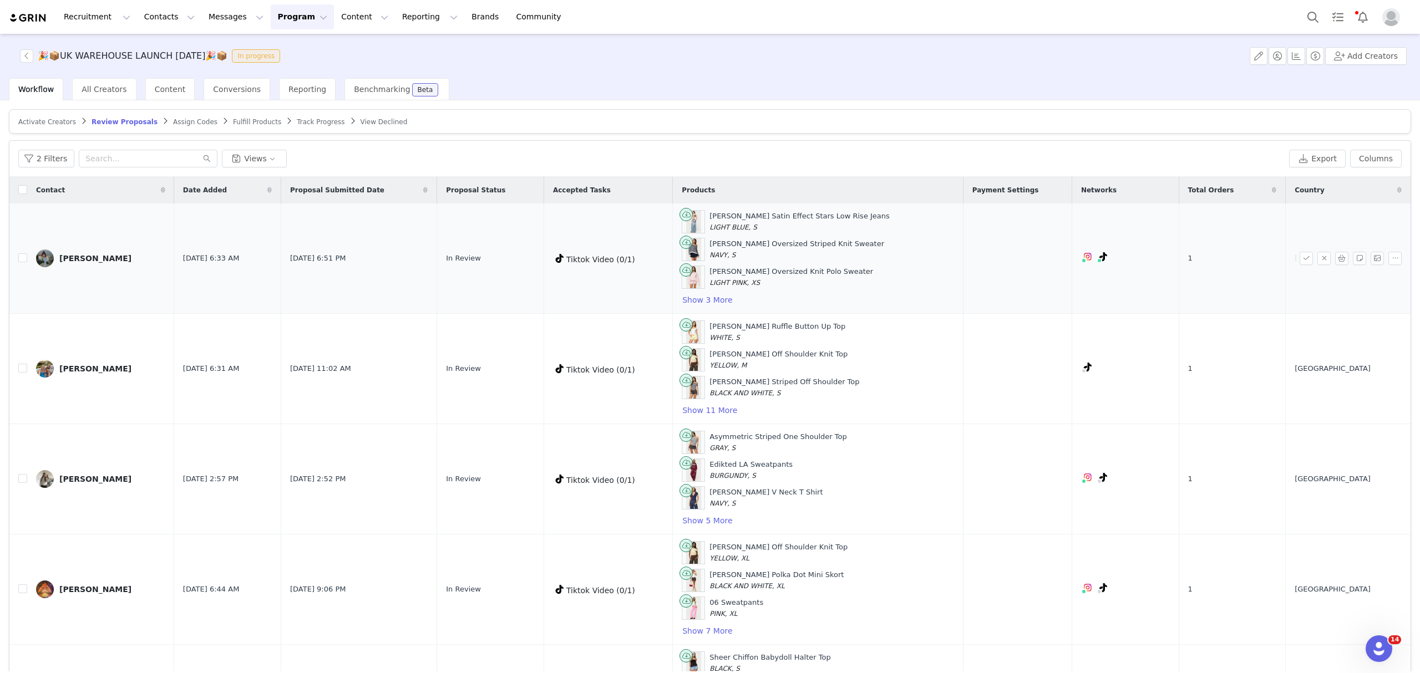
click at [744, 310] on td "Trish Satin Effect Stars Low Rise Jeans LIGHT BLUE, S Eugenie Oversized Striped…" at bounding box center [818, 259] width 291 height 110
click at [733, 302] on button "Show 3 More" at bounding box center [707, 299] width 51 height 13
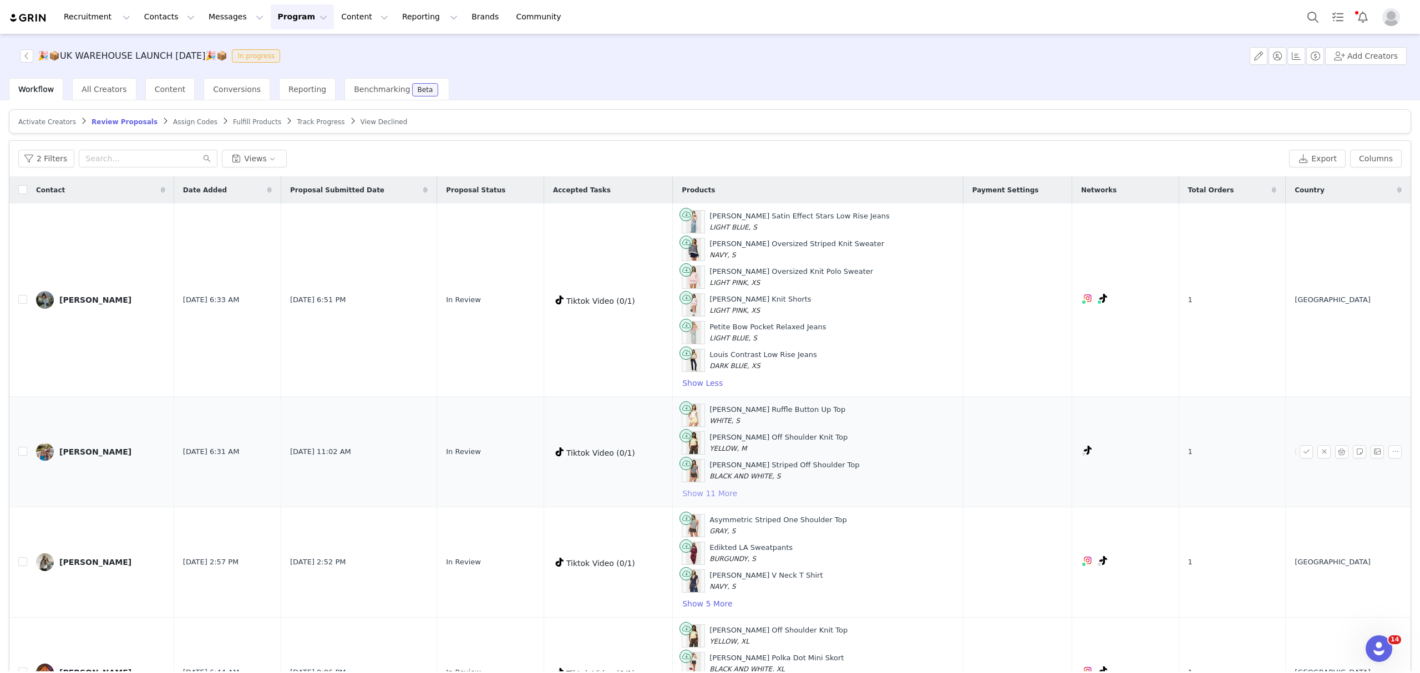
click at [729, 500] on button "Show 11 More" at bounding box center [710, 493] width 56 height 13
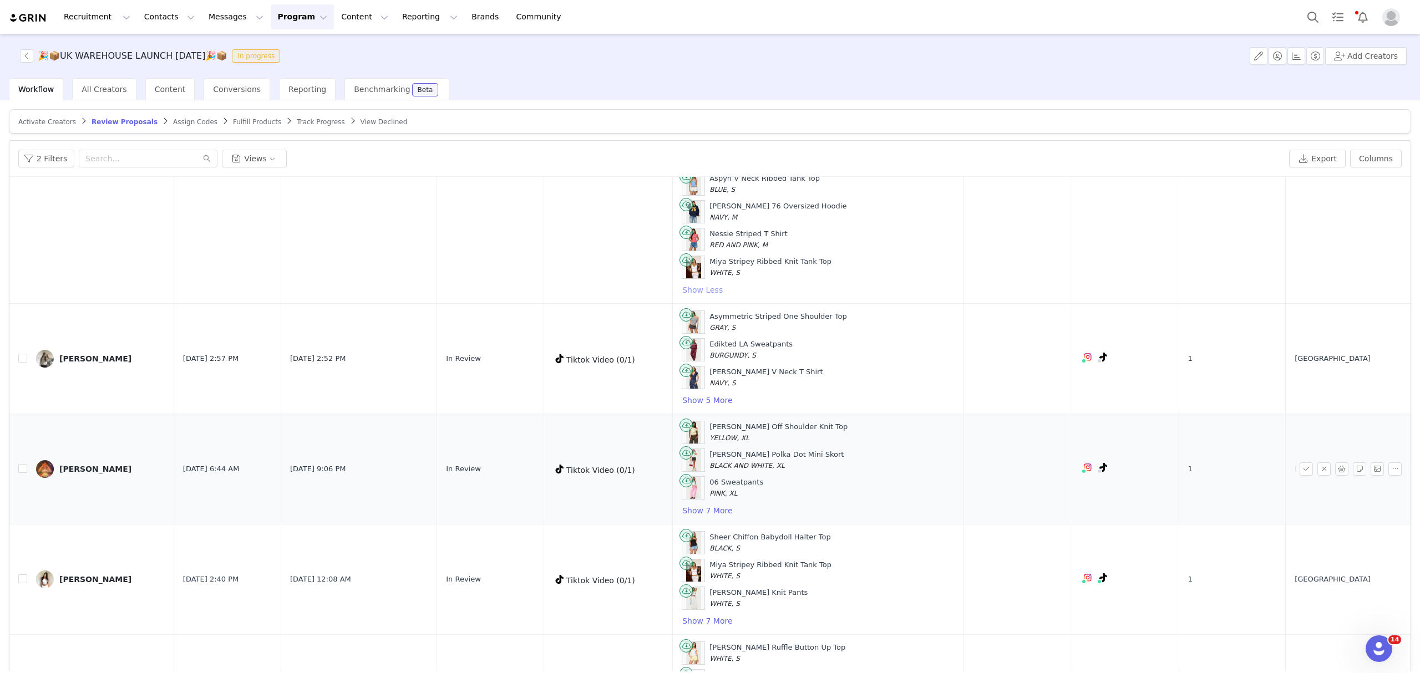
scroll to position [518, 0]
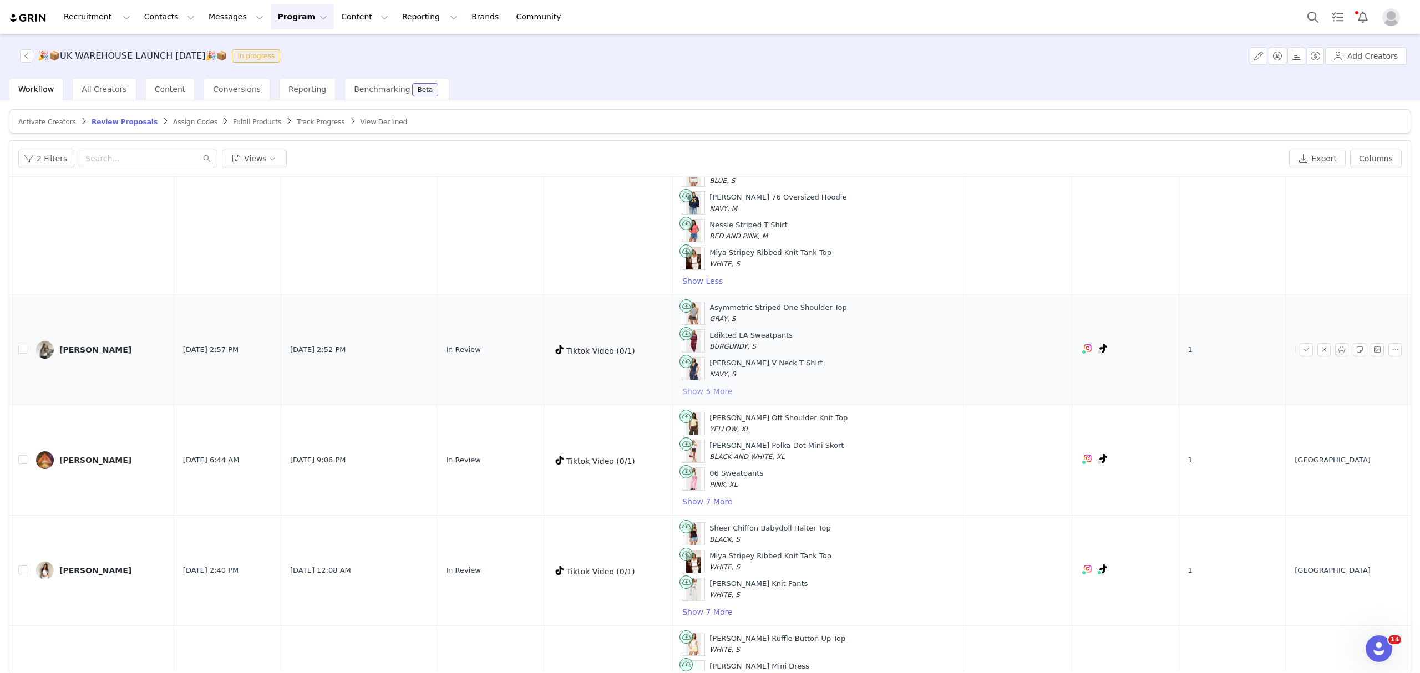
click at [727, 398] on button "Show 5 More" at bounding box center [707, 391] width 51 height 13
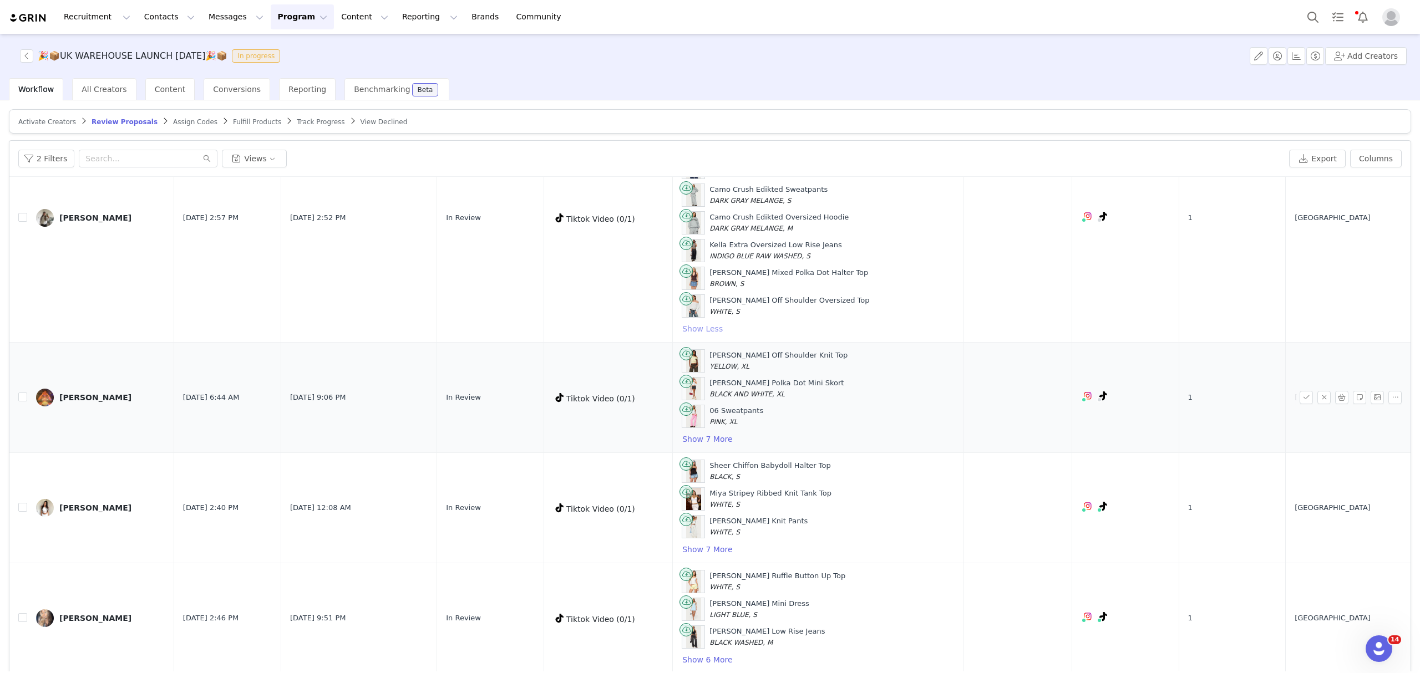
scroll to position [739, 0]
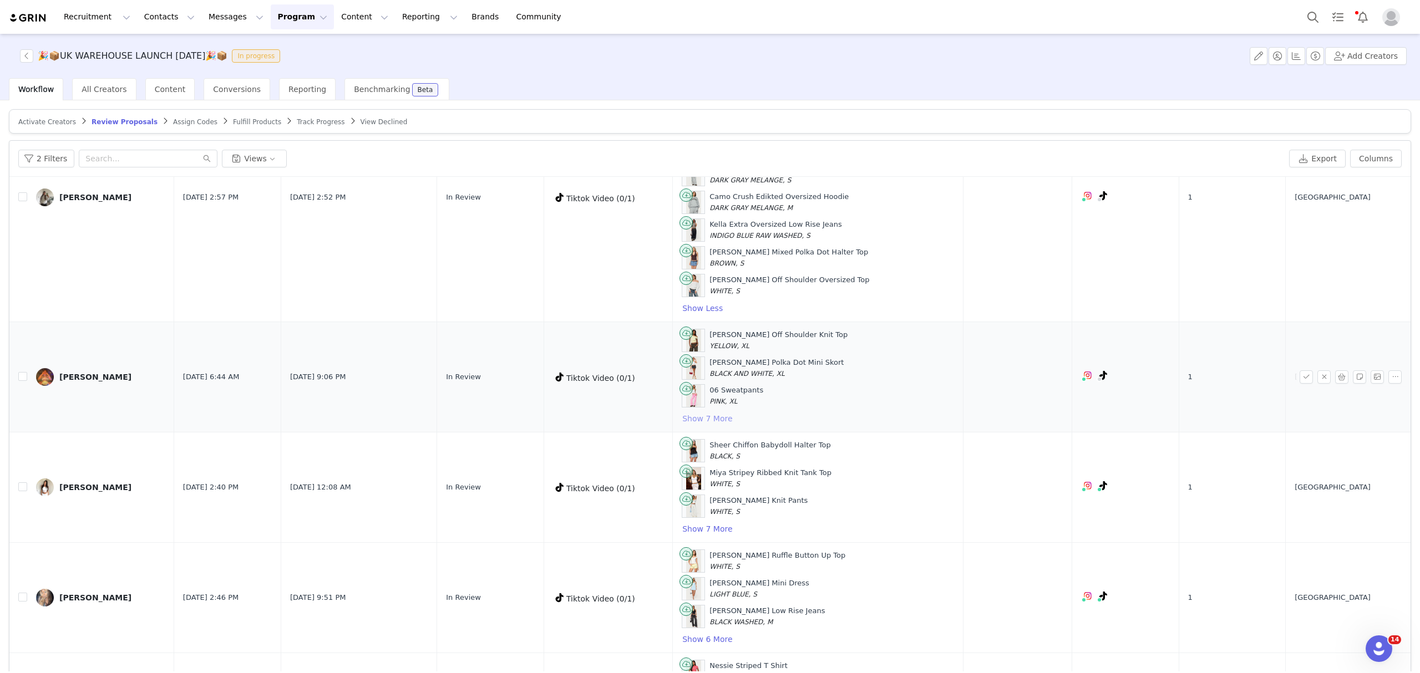
click at [733, 425] on button "Show 7 More" at bounding box center [707, 418] width 51 height 13
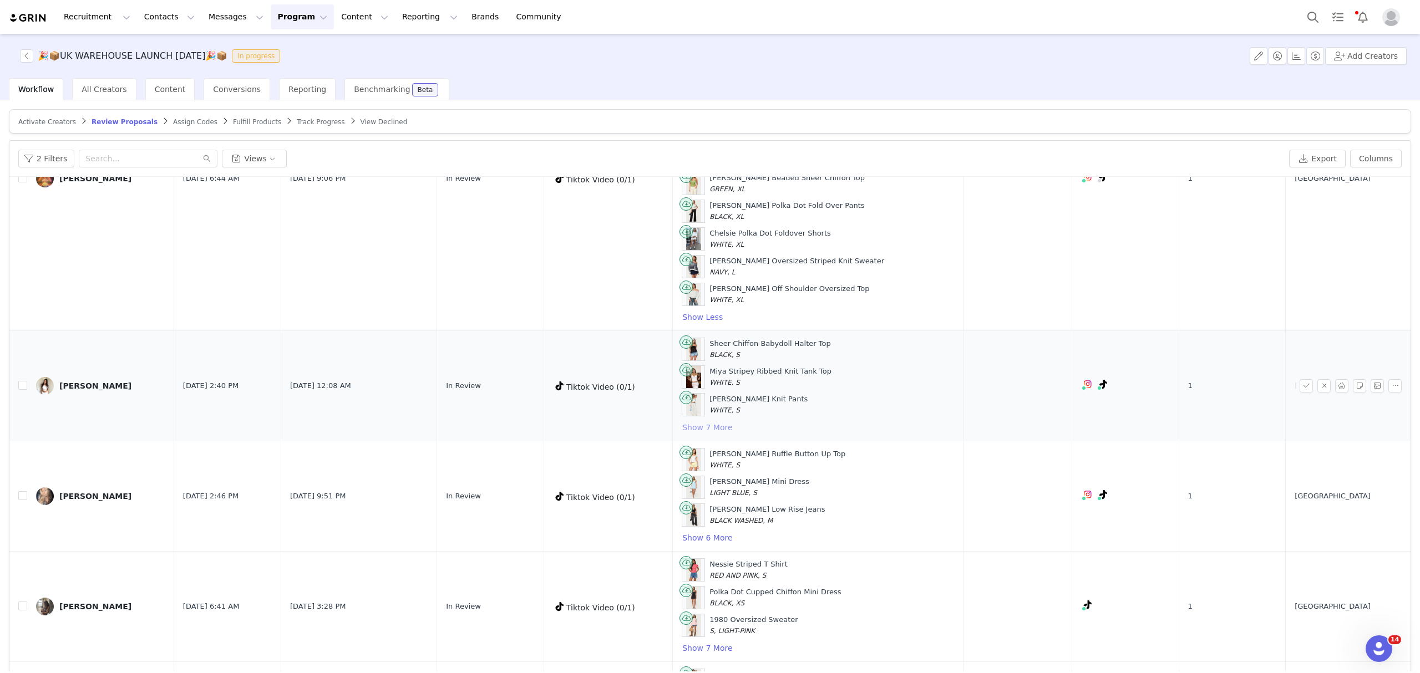
click at [733, 434] on button "Show 7 More" at bounding box center [707, 427] width 51 height 13
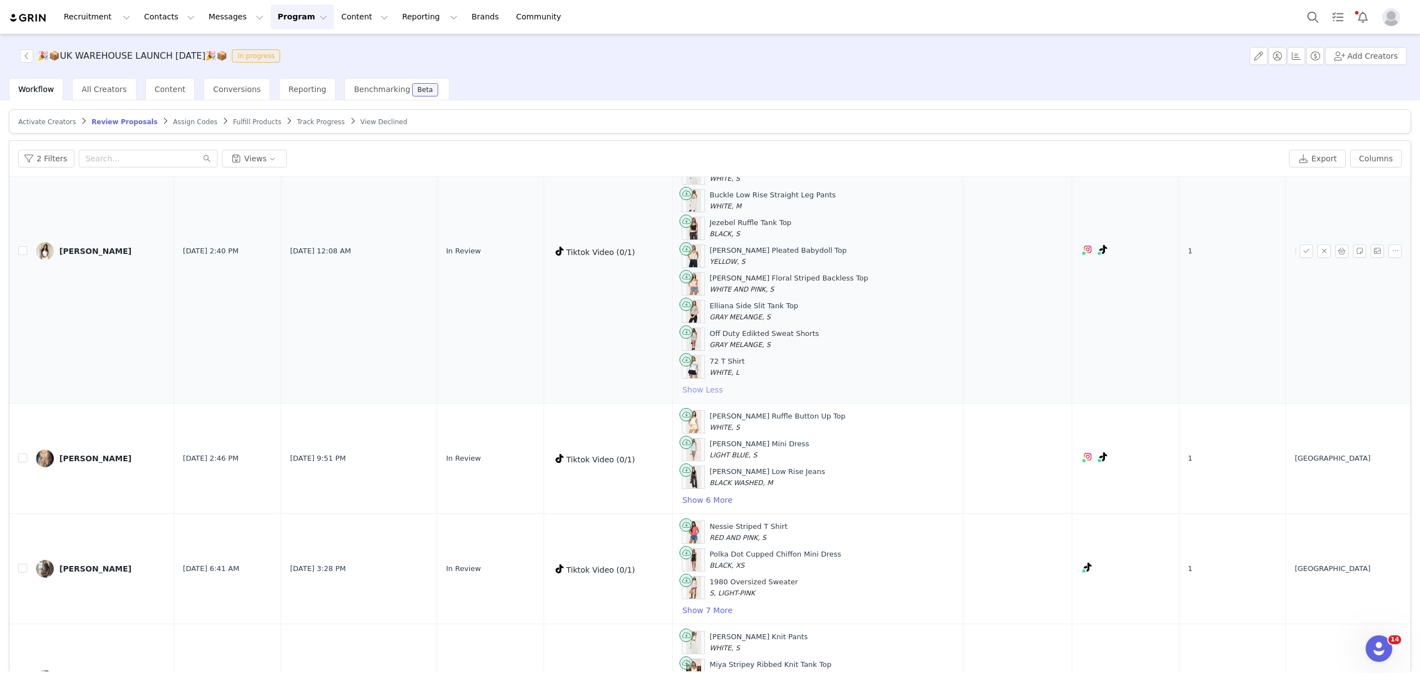
scroll to position [1257, 0]
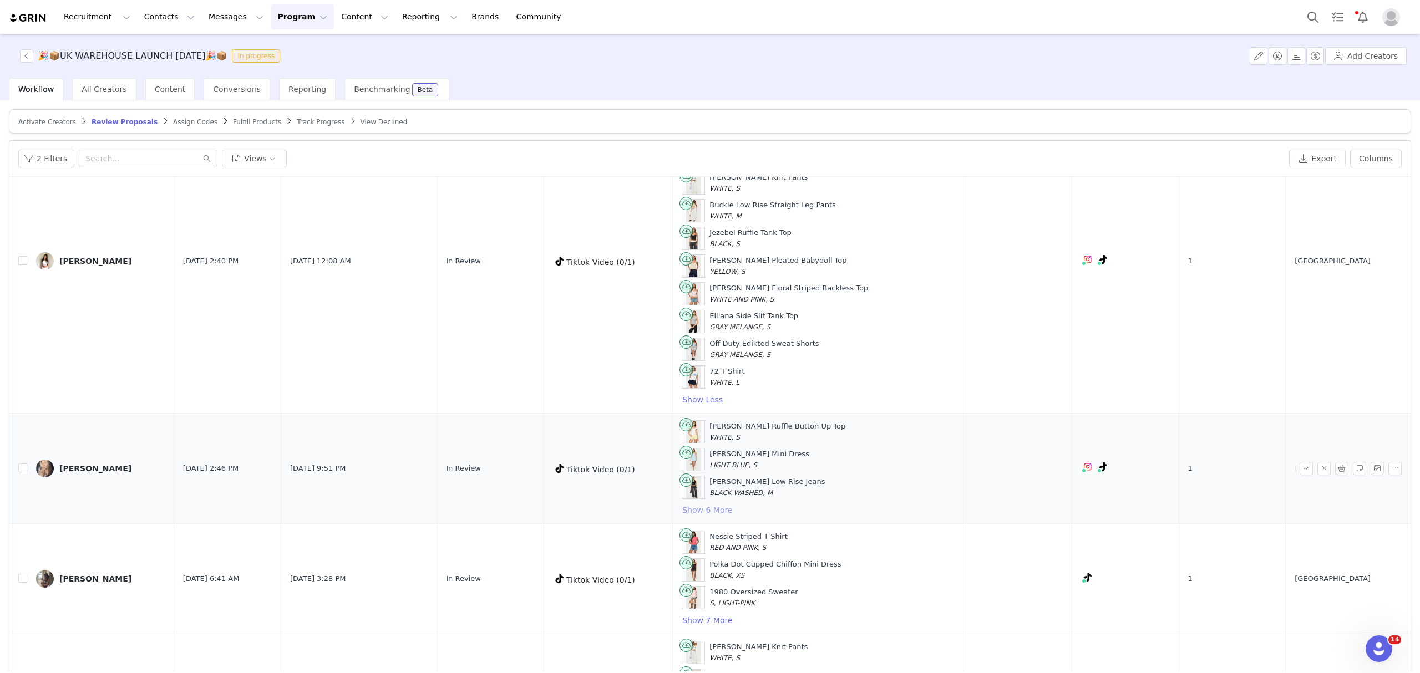
click at [717, 517] on button "Show 6 More" at bounding box center [707, 510] width 51 height 13
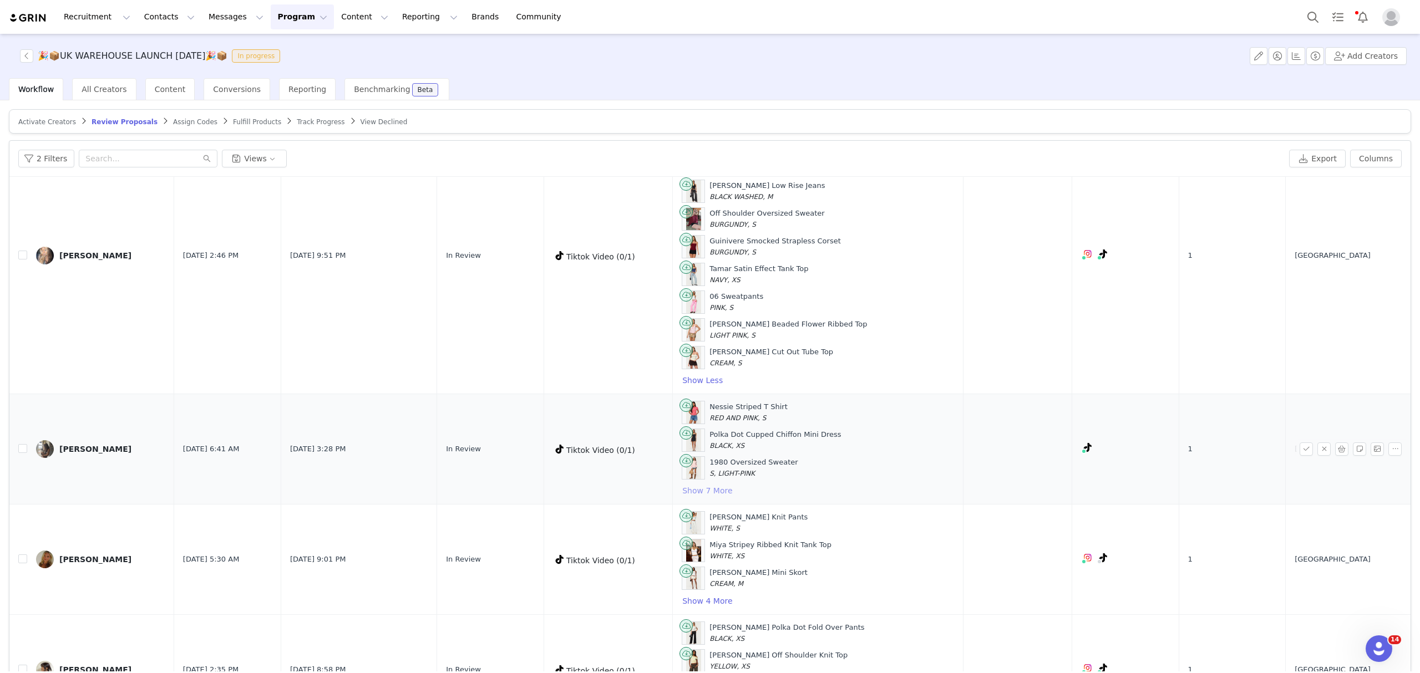
click at [724, 498] on button "Show 7 More" at bounding box center [707, 490] width 51 height 13
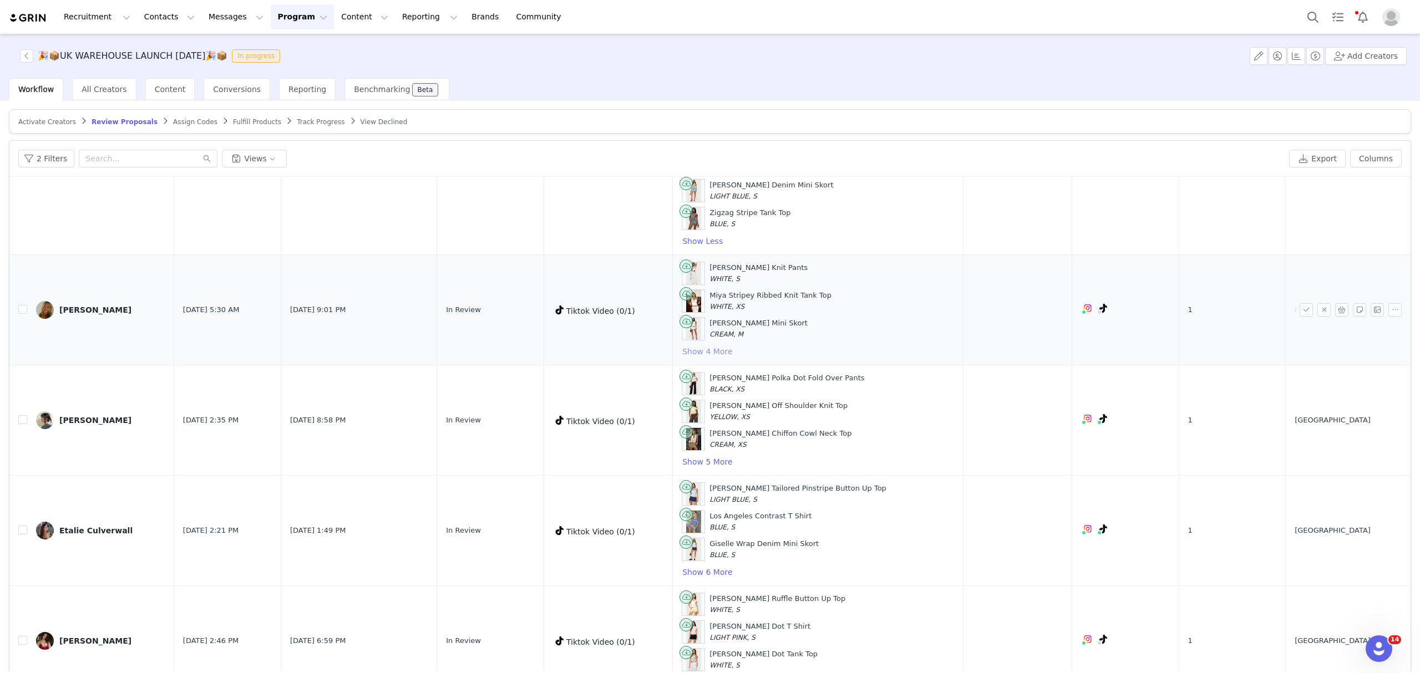
click at [729, 358] on button "Show 4 More" at bounding box center [707, 351] width 51 height 13
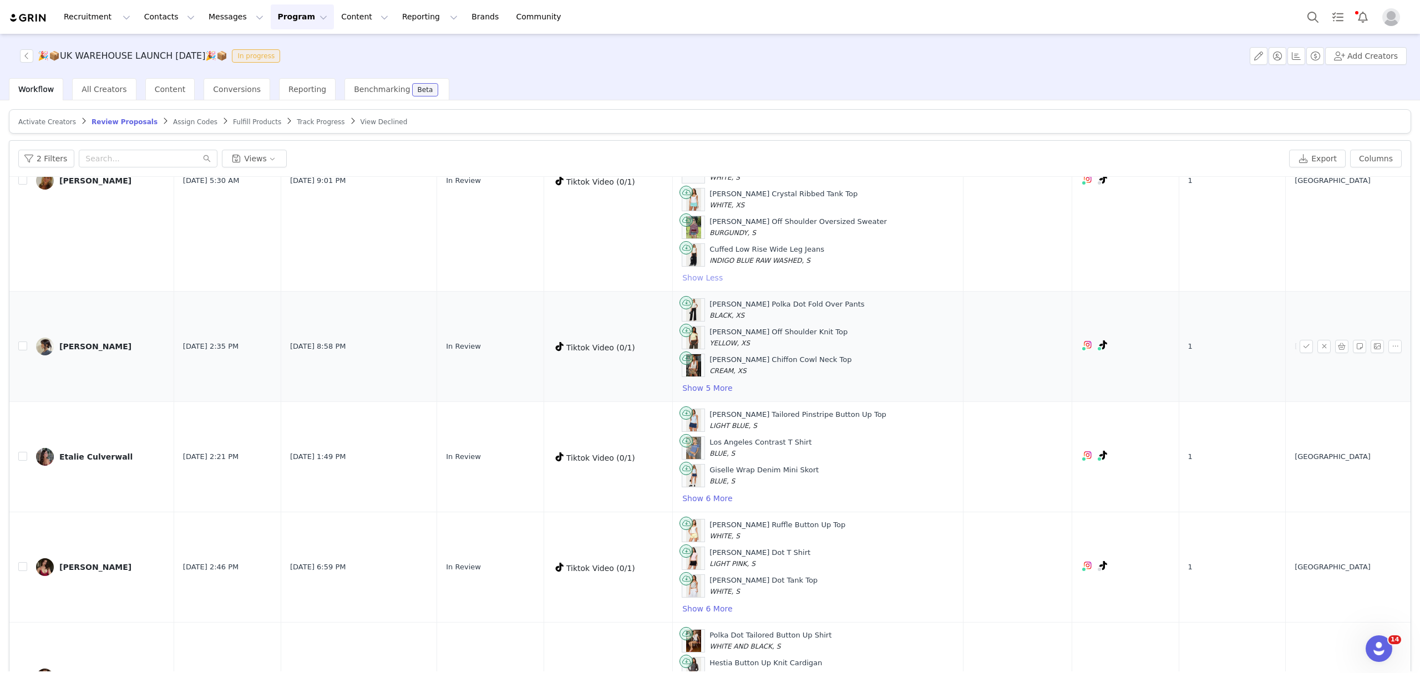
scroll to position [2219, 0]
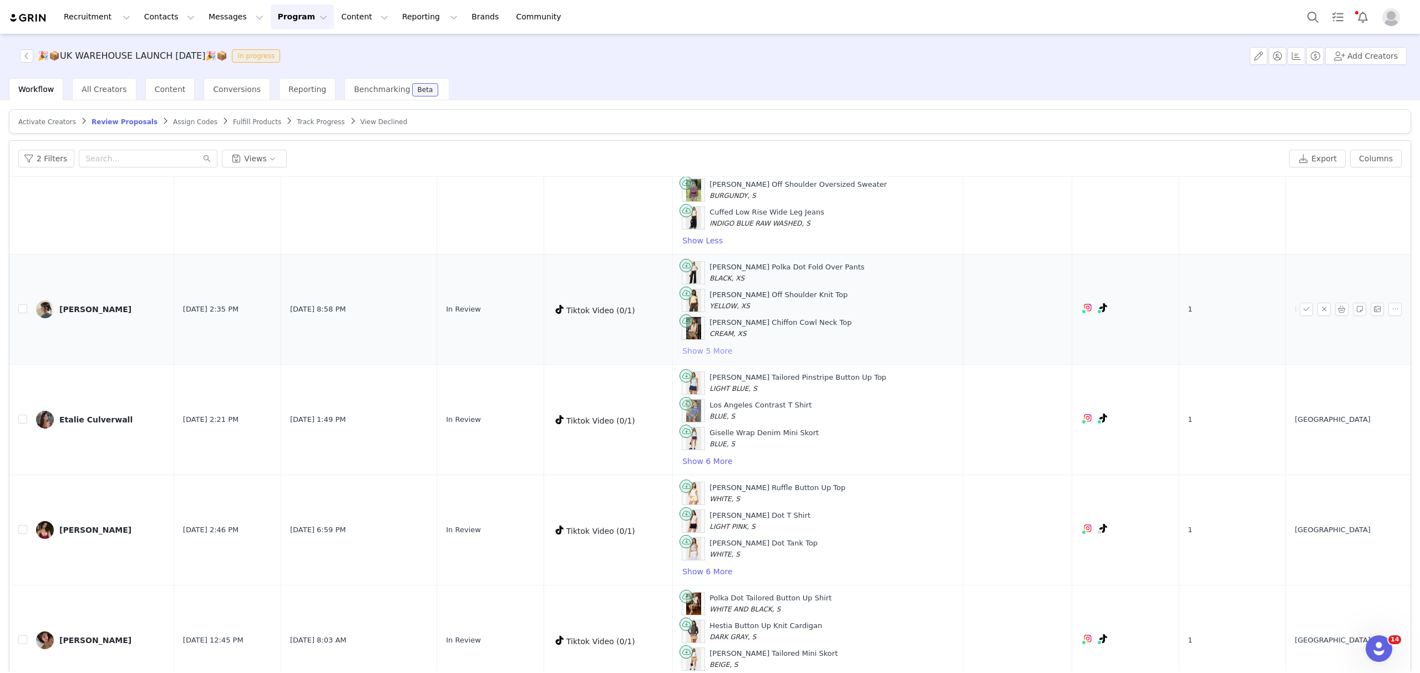
click at [733, 358] on button "Show 5 More" at bounding box center [707, 350] width 51 height 13
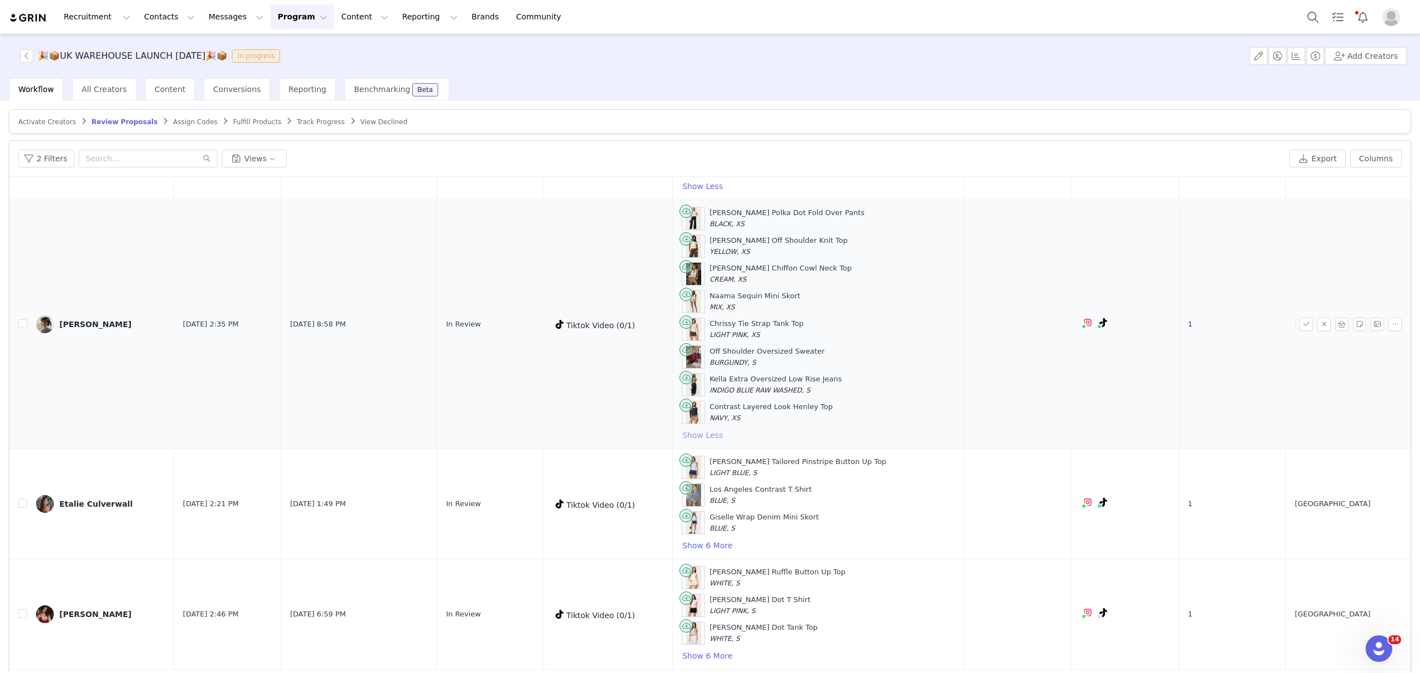
scroll to position [2366, 0]
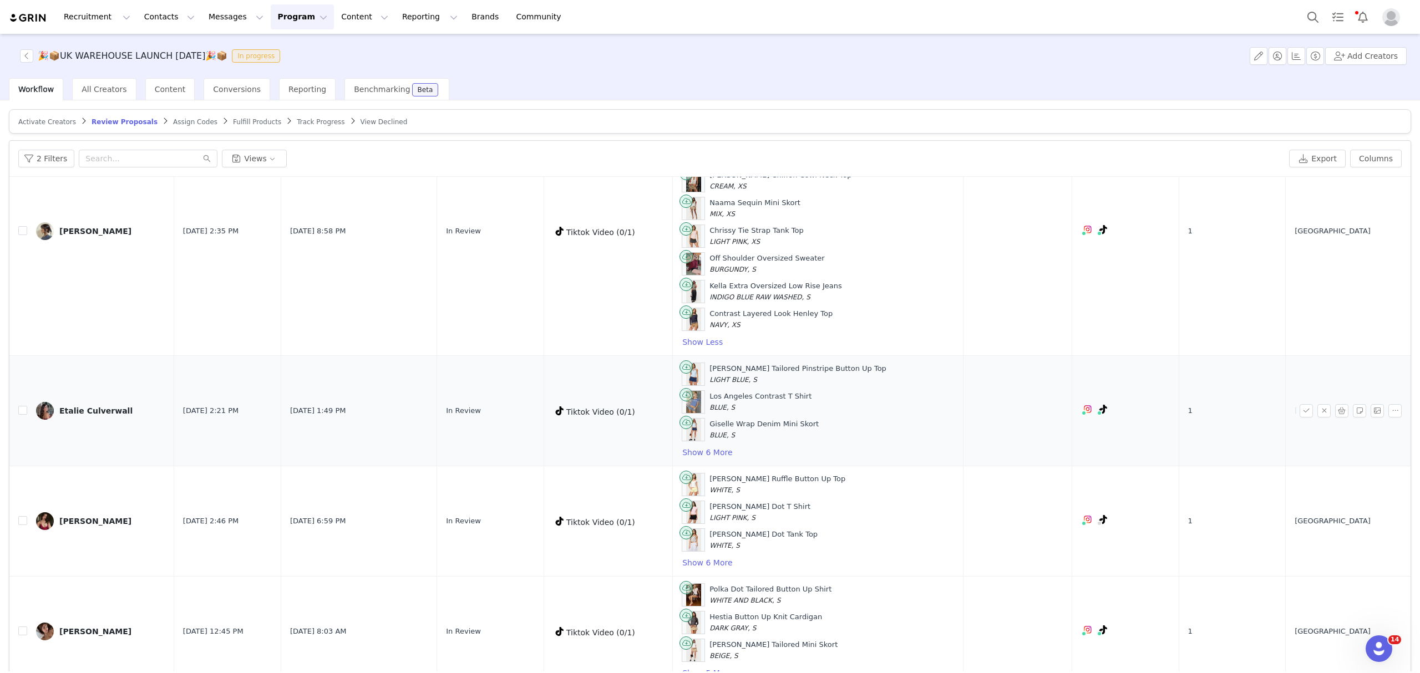
click at [733, 466] on td "Debra Tailored Pinstripe Button Up Top LIGHT BLUE, S Los Angeles Contrast T Shi…" at bounding box center [818, 411] width 291 height 110
click at [733, 459] on button "Show 6 More" at bounding box center [707, 452] width 51 height 13
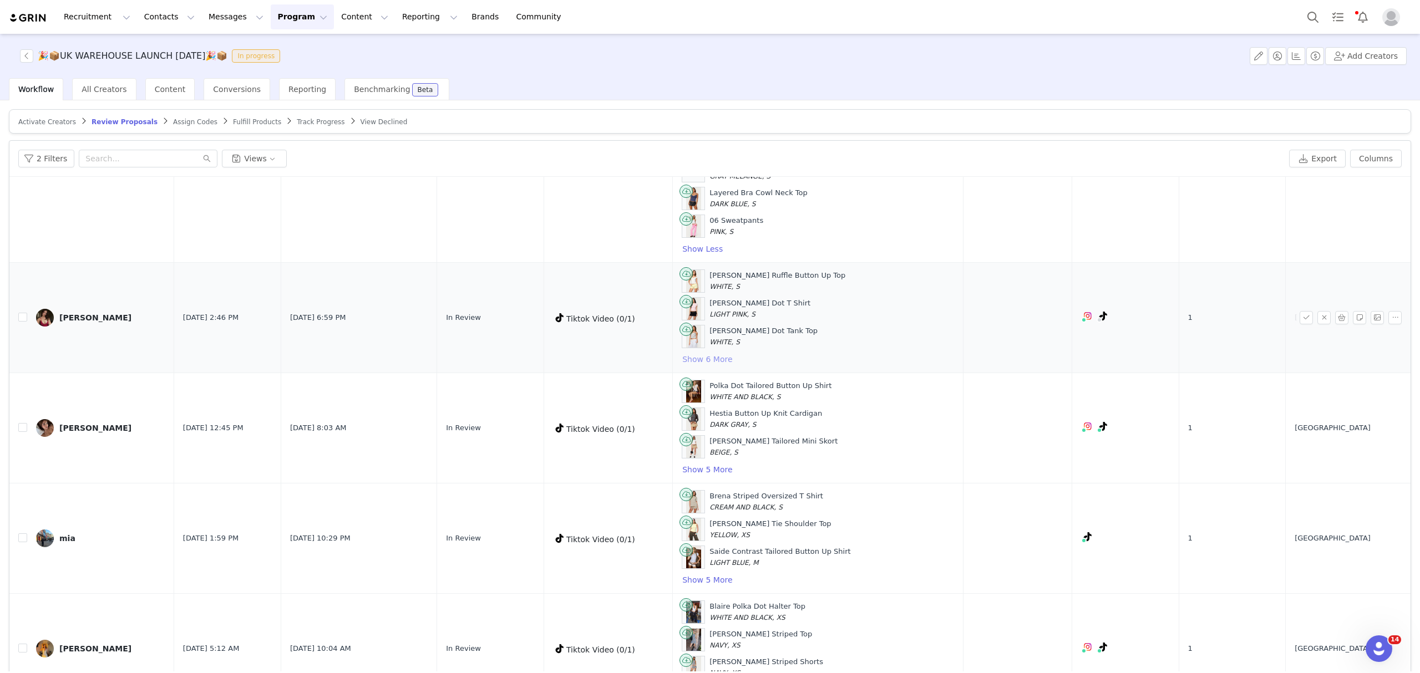
click at [718, 366] on button "Show 6 More" at bounding box center [707, 359] width 51 height 13
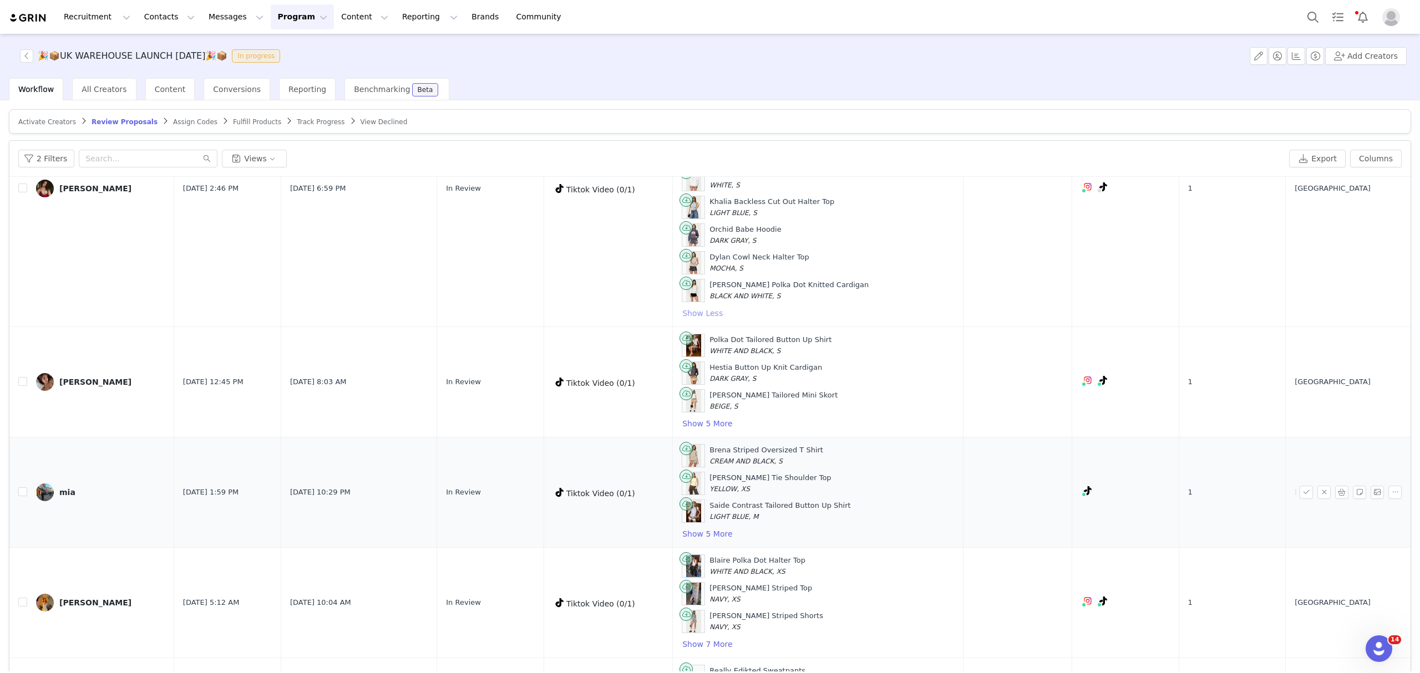
scroll to position [3032, 0]
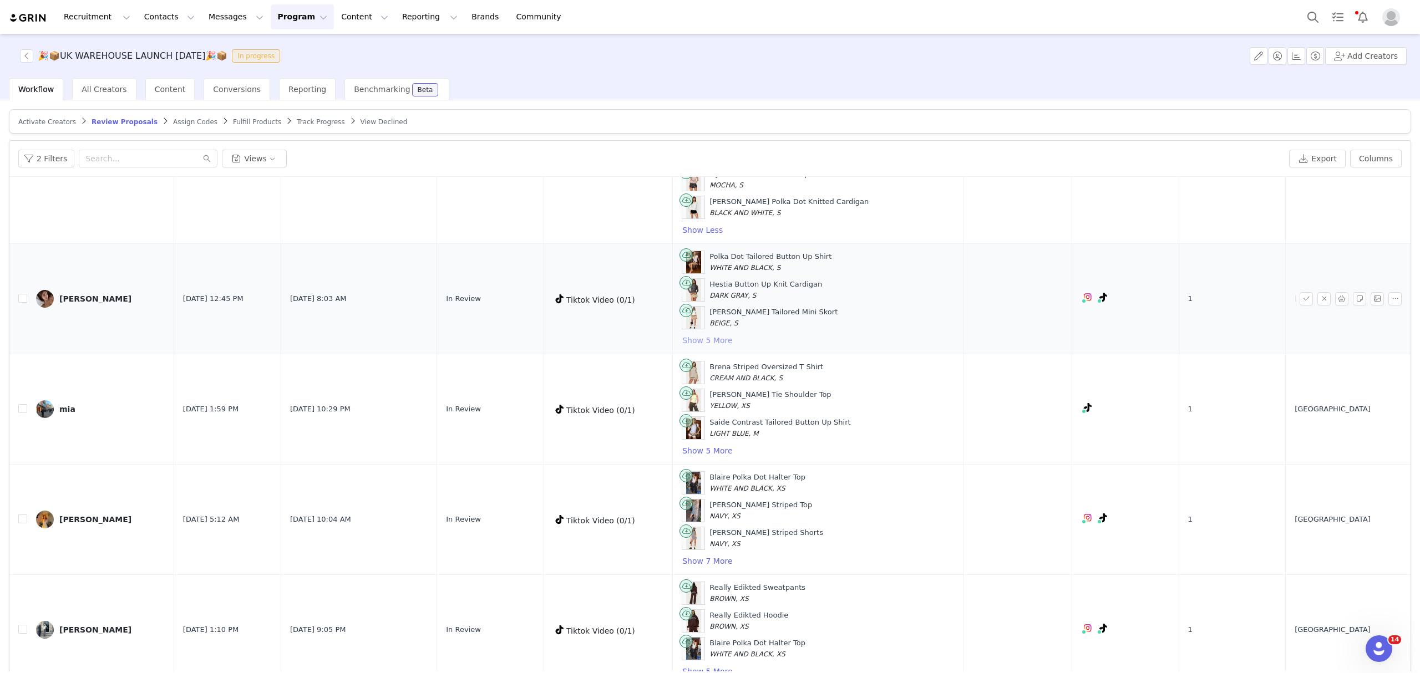
drag, startPoint x: 733, startPoint y: 383, endPoint x: 762, endPoint y: 364, distance: 34.9
click at [731, 347] on button "Show 5 More" at bounding box center [707, 340] width 51 height 13
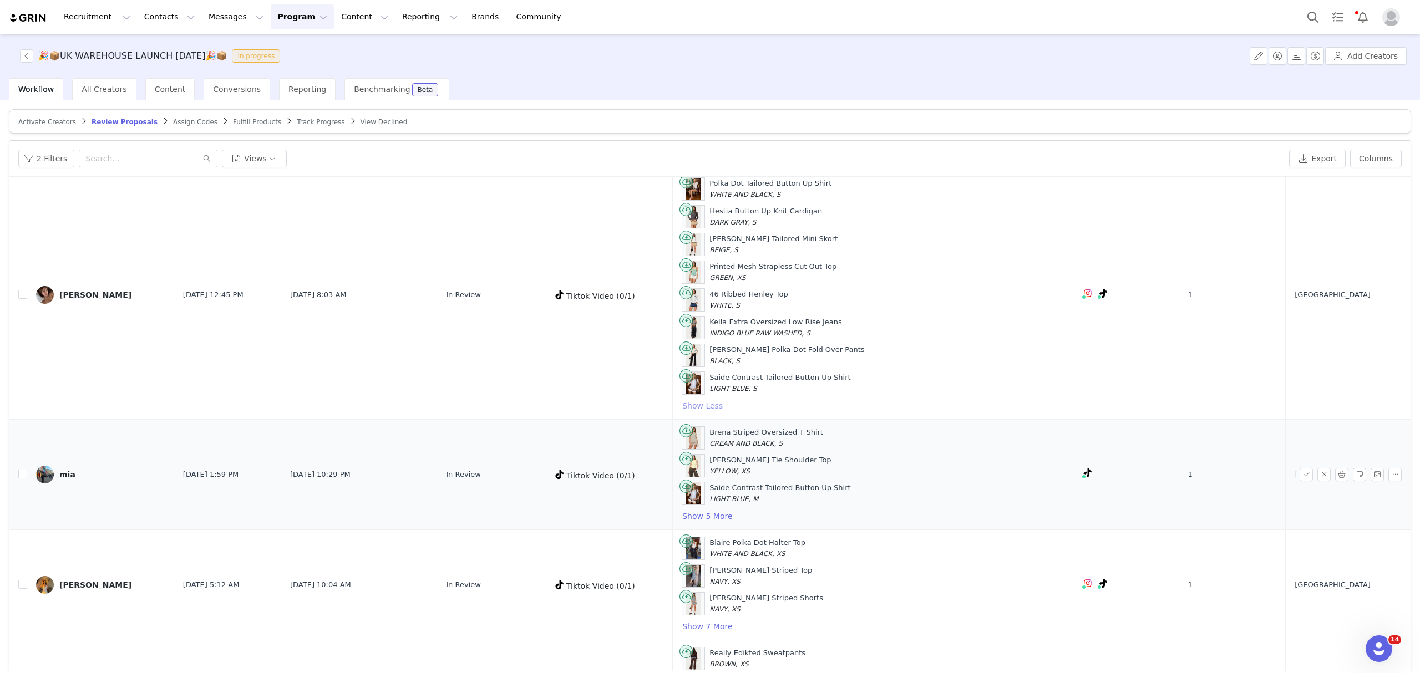
scroll to position [3106, 0]
click at [728, 522] on button "Show 5 More" at bounding box center [707, 515] width 51 height 13
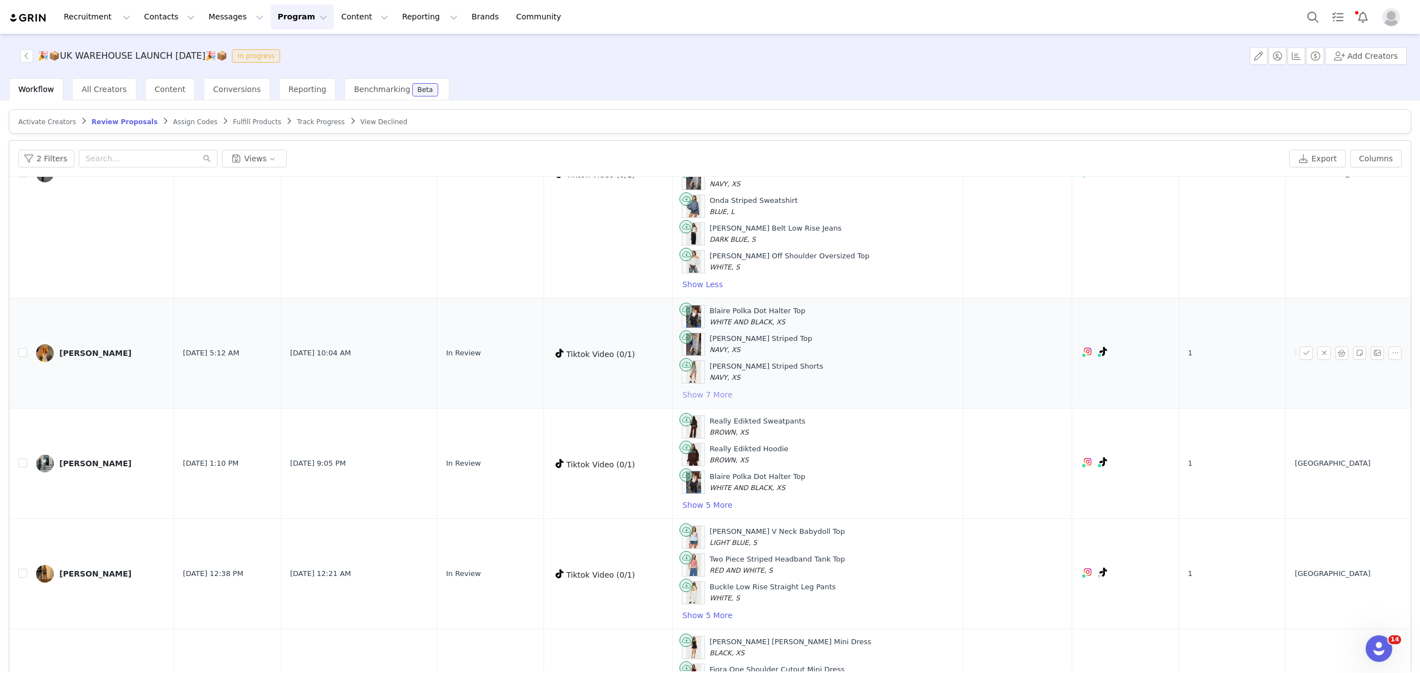
click at [733, 402] on button "Show 7 More" at bounding box center [707, 394] width 51 height 13
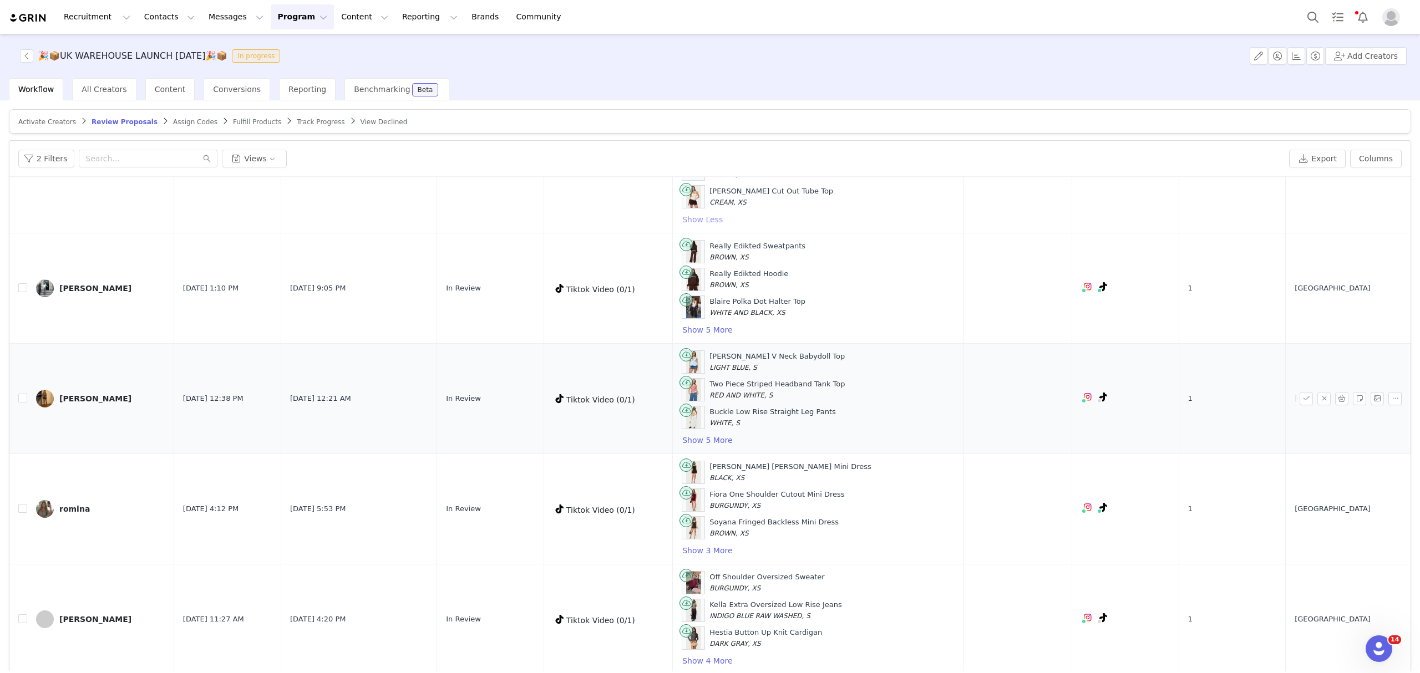
scroll to position [3846, 0]
click at [726, 336] on button "Show 5 More" at bounding box center [707, 329] width 51 height 13
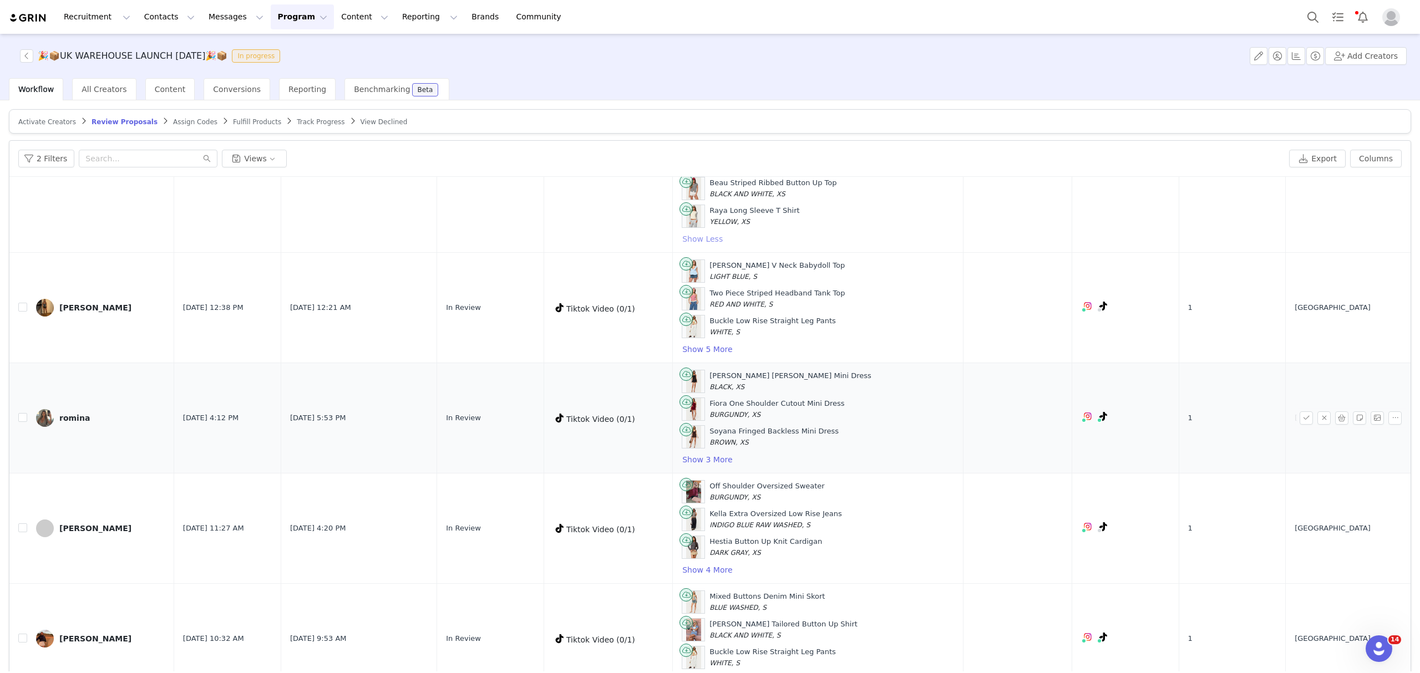
scroll to position [4141, 0]
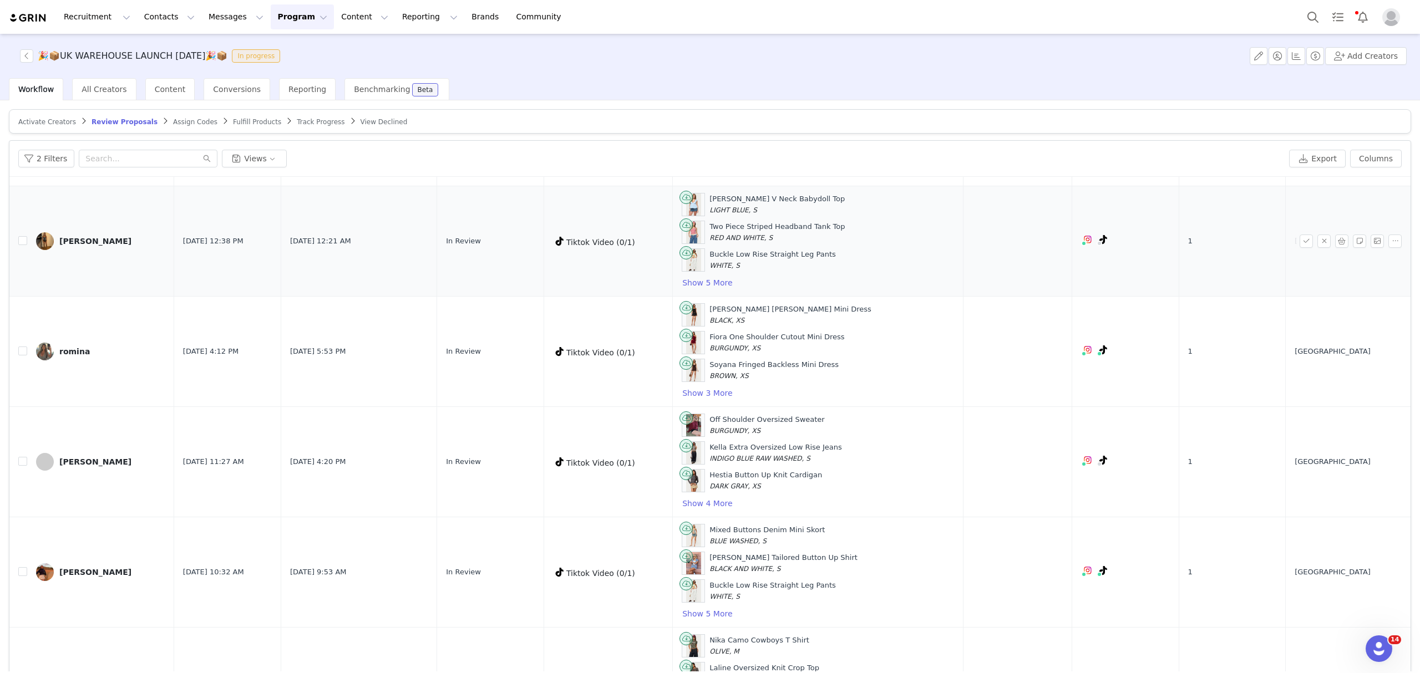
click at [730, 290] on div "Gizelle Cotton V Neck Babydoll Top LIGHT BLUE, S Two Piece Striped Headband Tan…" at bounding box center [818, 241] width 272 height 97
click at [733, 290] on button "Show 5 More" at bounding box center [707, 282] width 51 height 13
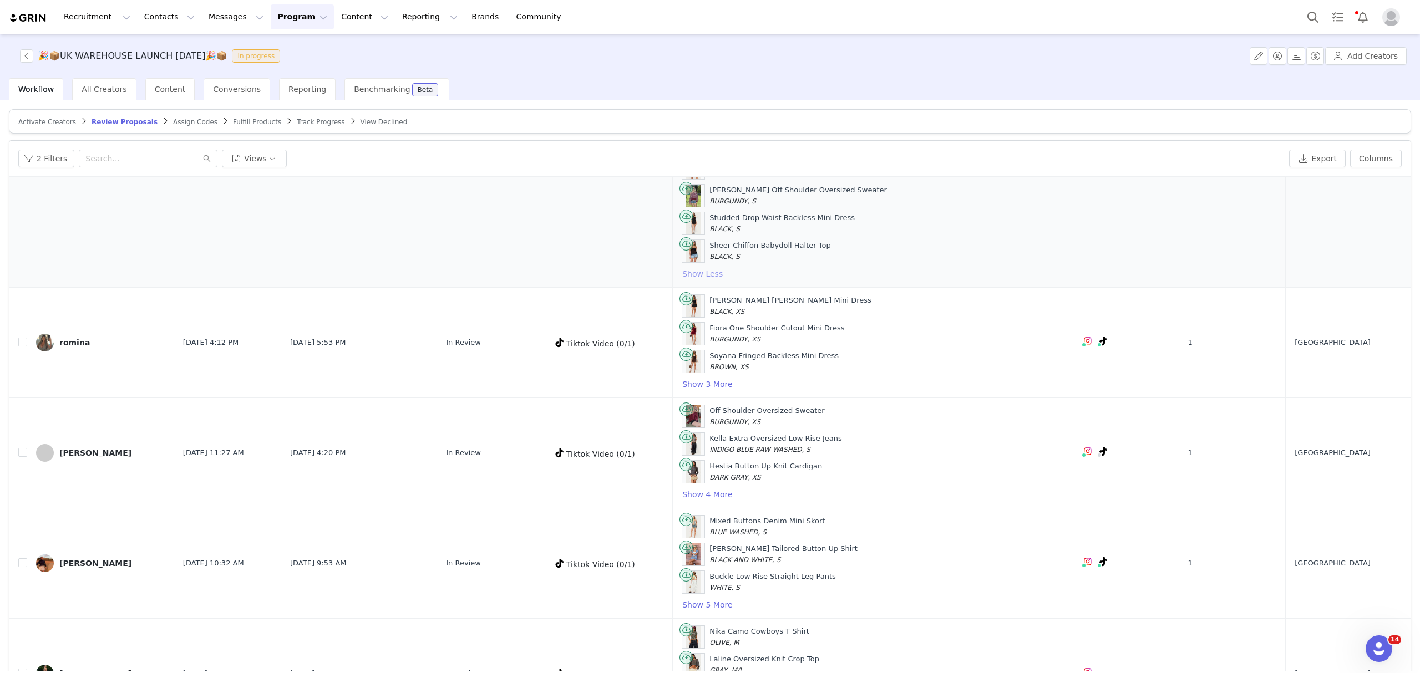
scroll to position [4289, 0]
click at [719, 390] on button "Show 3 More" at bounding box center [707, 383] width 51 height 13
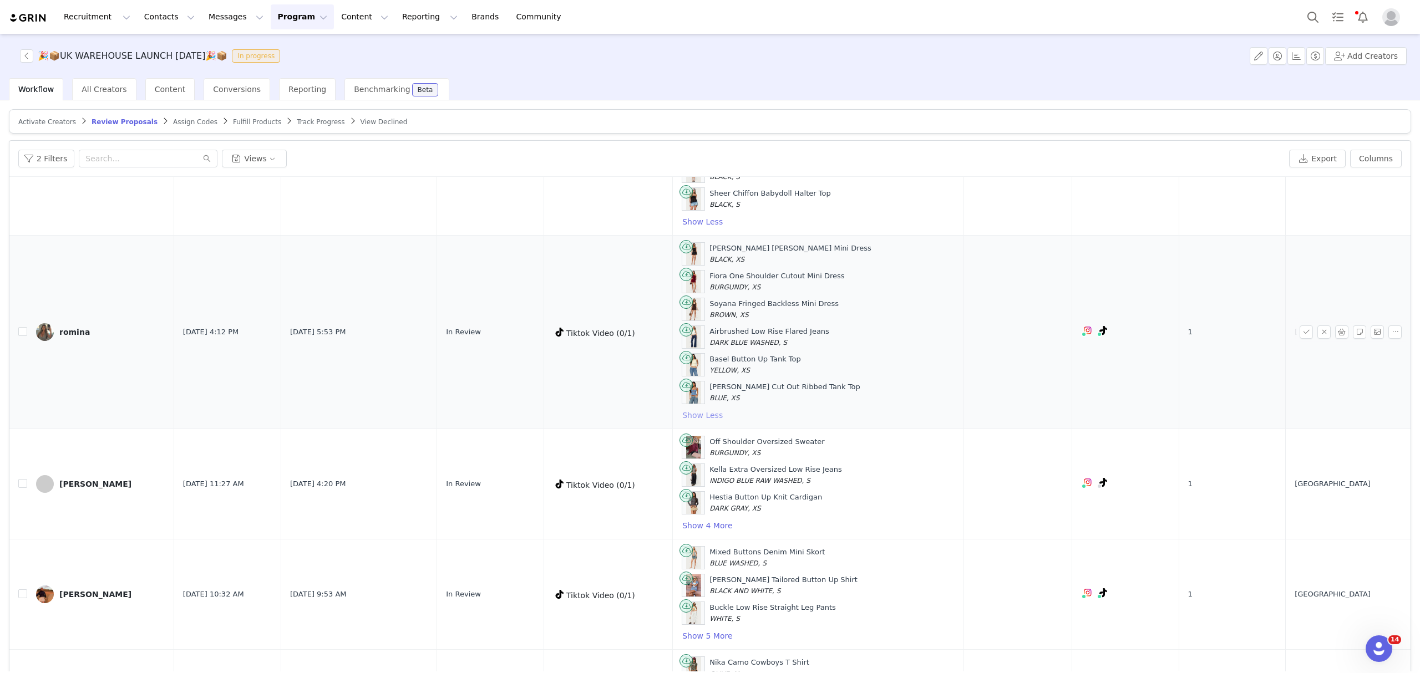
scroll to position [4363, 0]
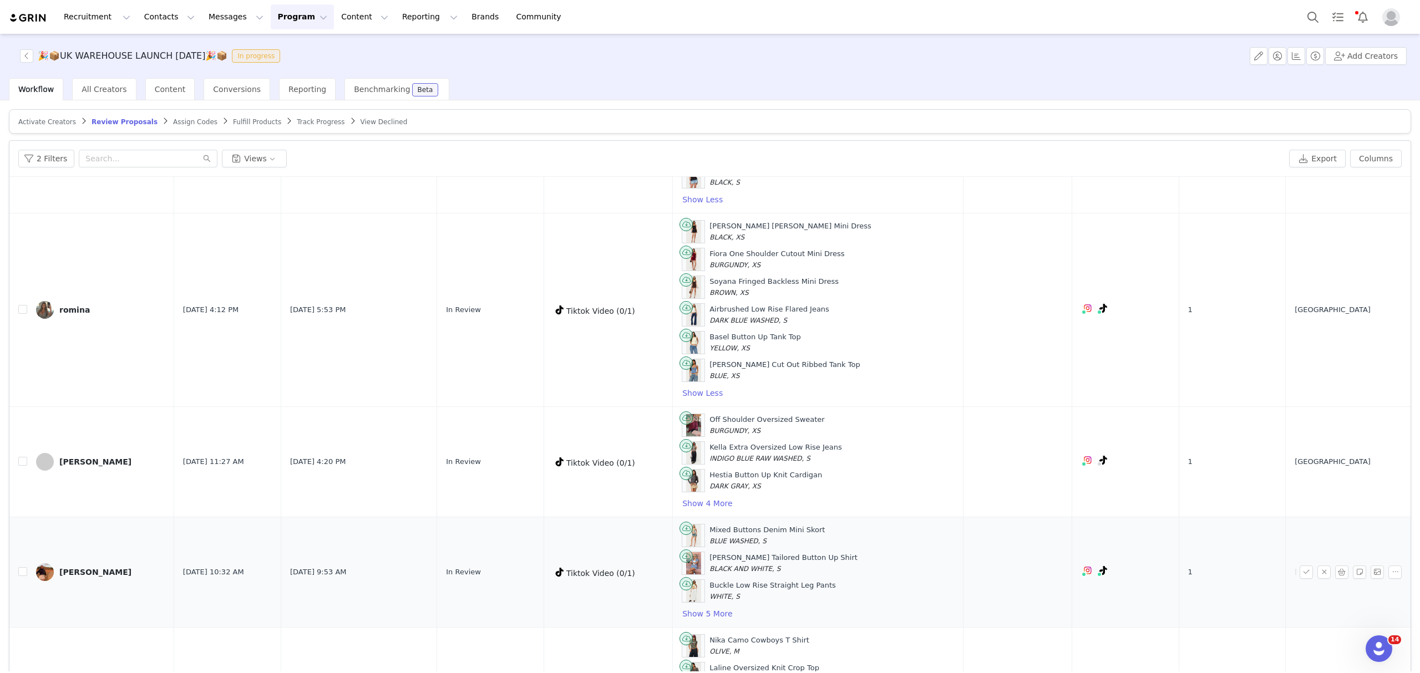
click at [722, 576] on td "Mixed Buttons Denim Mini Skort BLUE WASHED, S Paige Gingham Tailored Button Up …" at bounding box center [818, 573] width 291 height 110
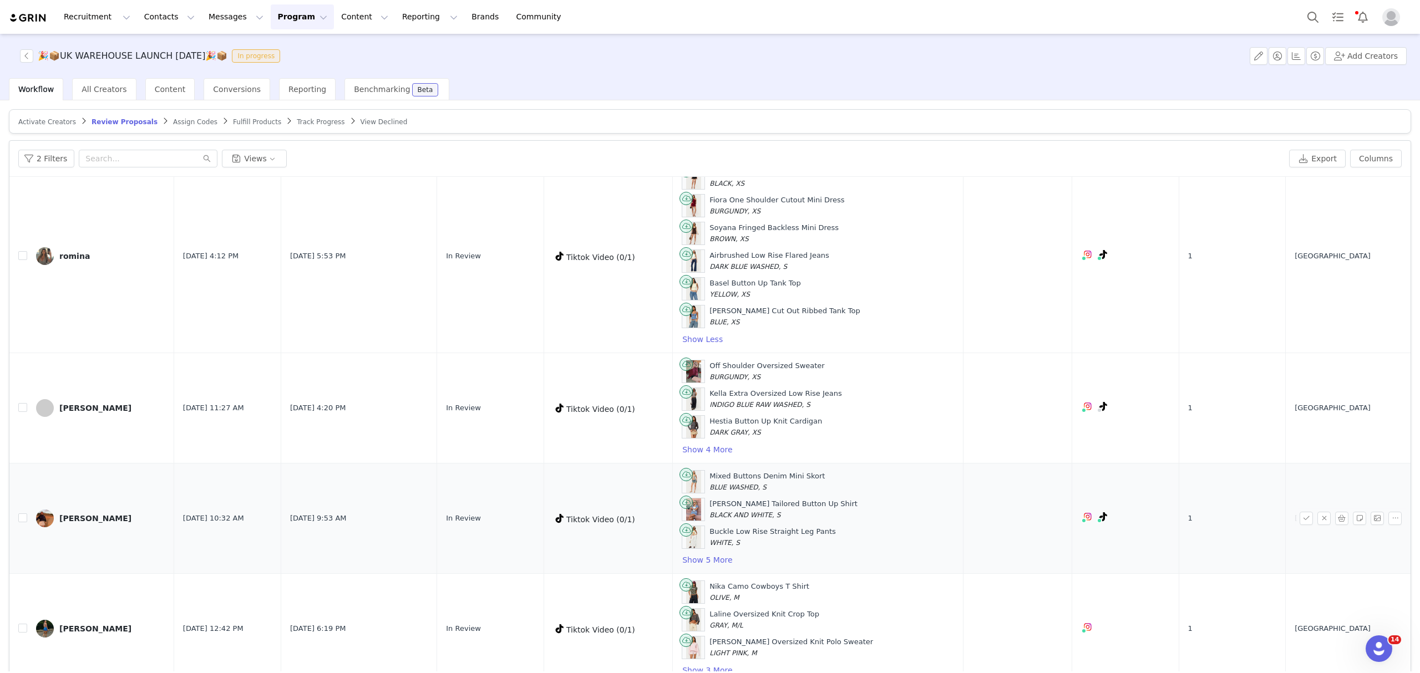
scroll to position [4478, 0]
drag, startPoint x: 724, startPoint y: 437, endPoint x: 741, endPoint y: 442, distance: 17.2
click at [726, 438] on div "Off Shoulder Oversized Sweater BURGUNDY, XS Kella Extra Oversized Low Rise Jean…" at bounding box center [818, 408] width 272 height 97
click at [718, 455] on td "Off Shoulder Oversized Sweater BURGUNDY, XS Kella Extra Oversized Low Rise Jean…" at bounding box center [818, 408] width 291 height 110
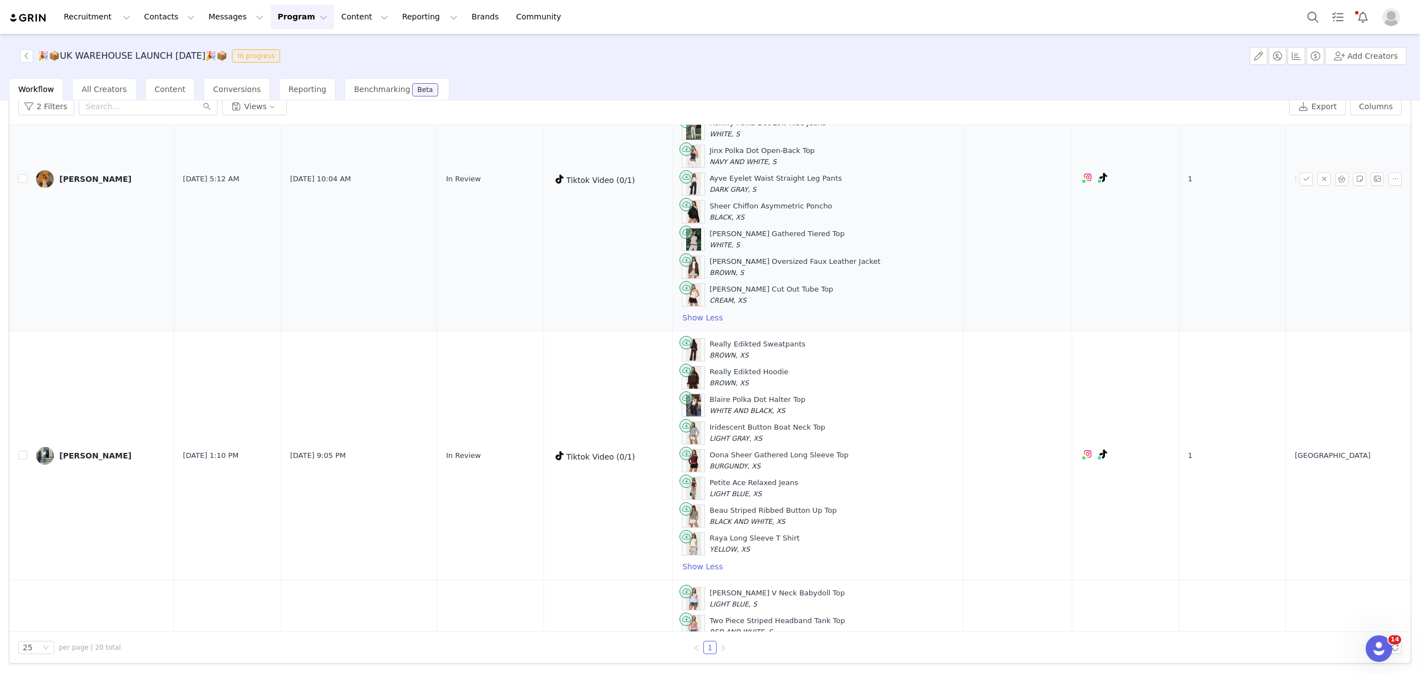
scroll to position [3665, 0]
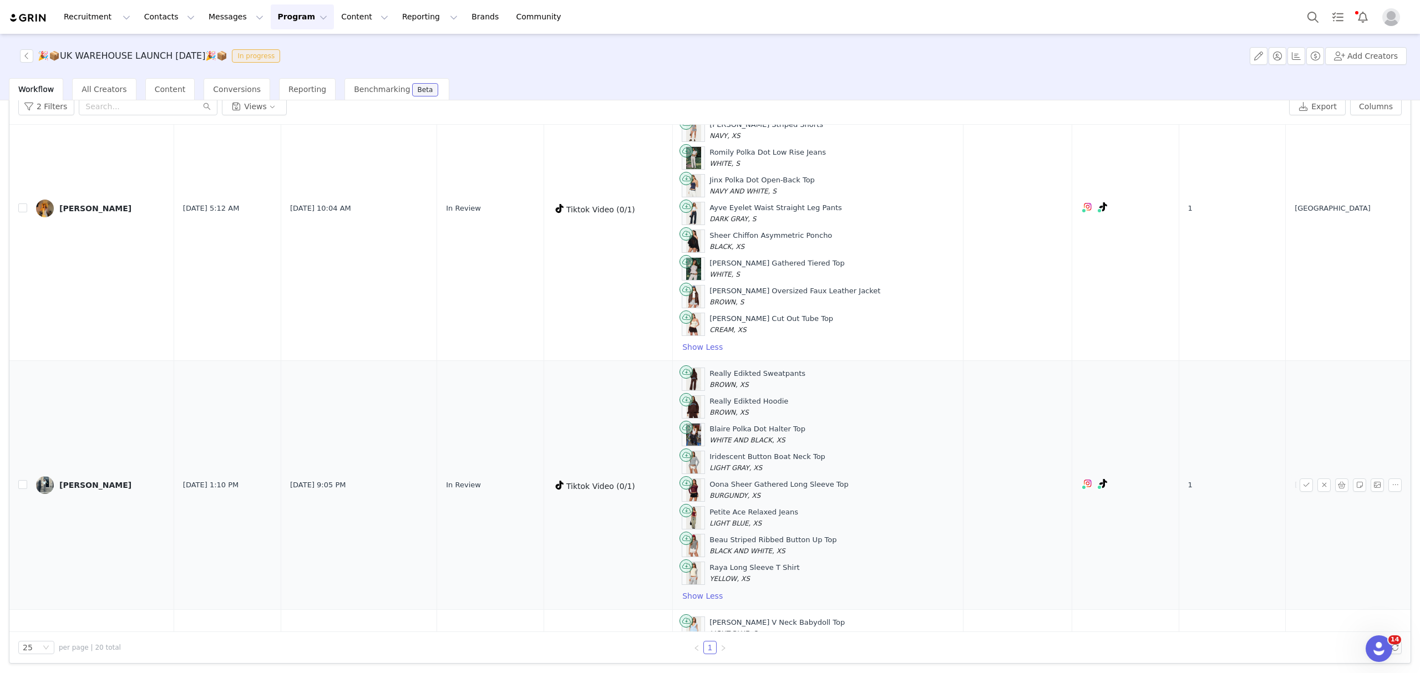
drag, startPoint x: 1383, startPoint y: 505, endPoint x: 1382, endPoint y: 473, distance: 31.6
click at [1382, 473] on tr "Libby Beveridge Aug 27, 2025 1:10 PM Aug 29, 2025 9:05 PM In Review Tiktok Vide…" at bounding box center [709, 485] width 1401 height 249
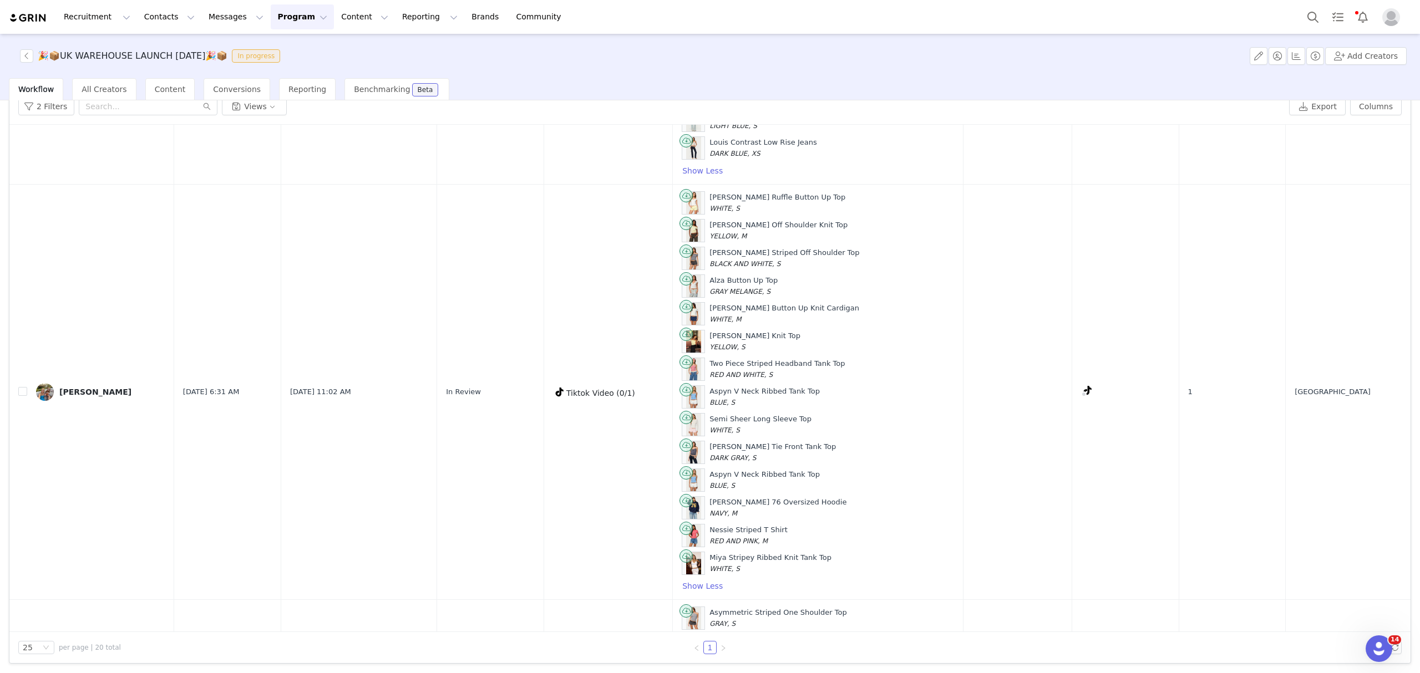
scroll to position [0, 0]
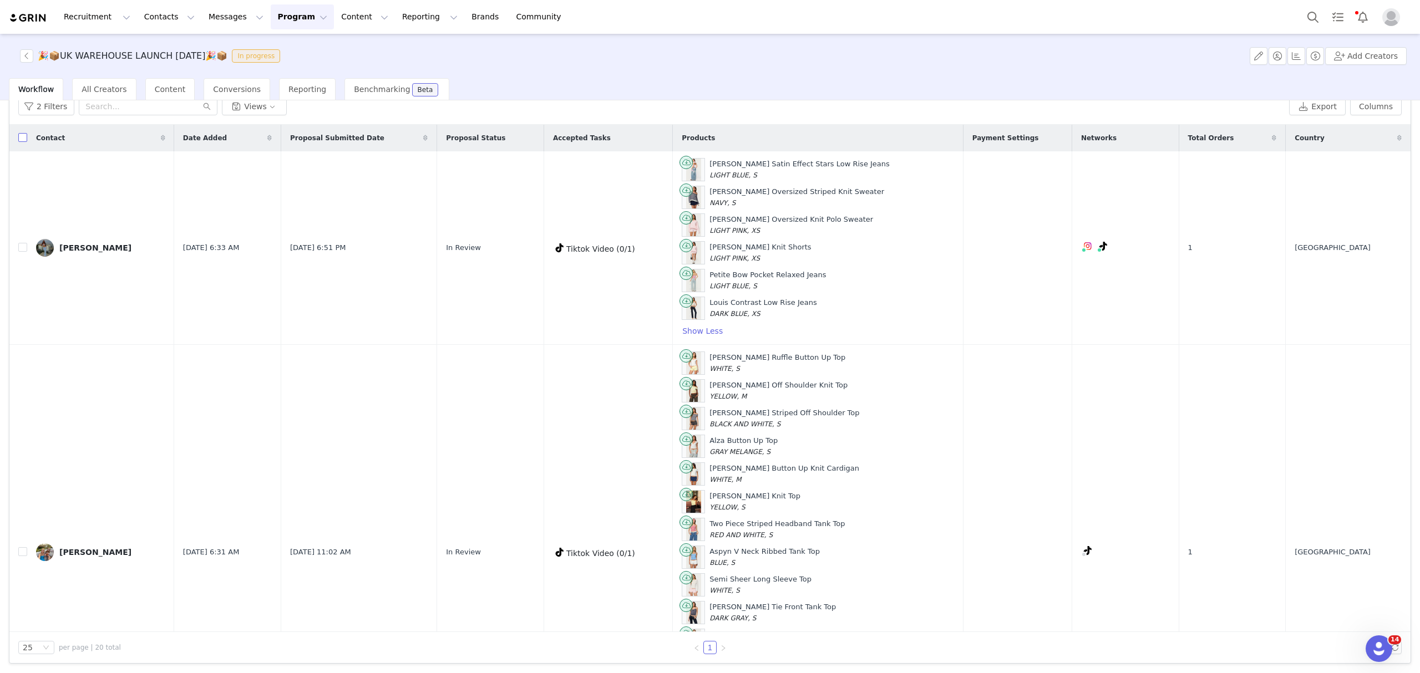
click at [20, 136] on input "checkbox" at bounding box center [22, 137] width 9 height 9
checkbox input "true"
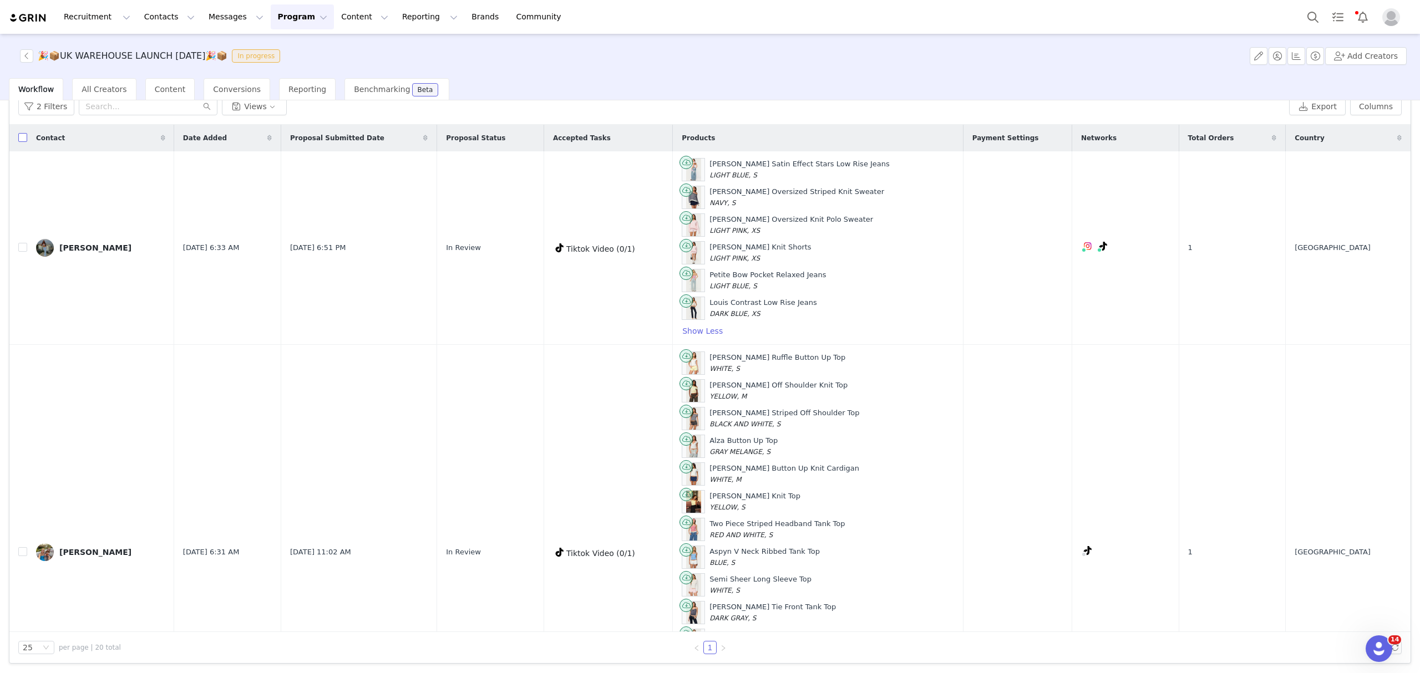
checkbox input "true"
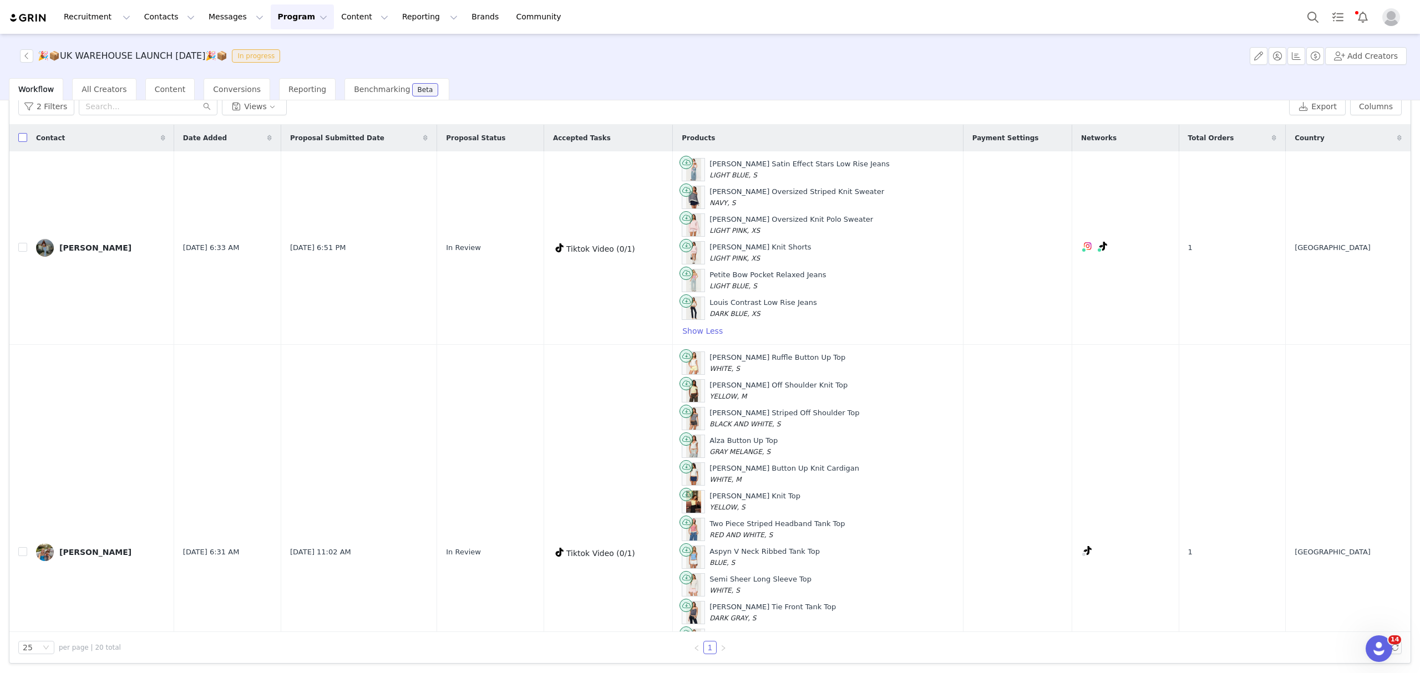
checkbox input "true"
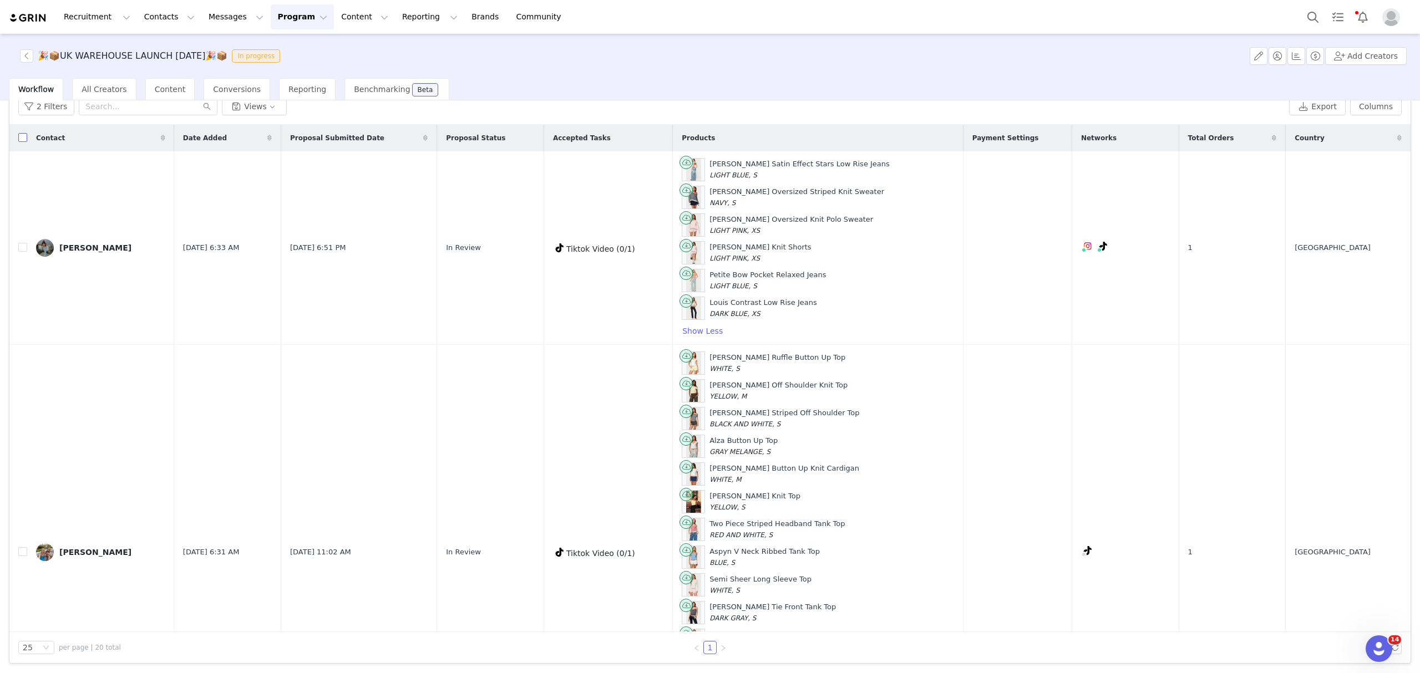
checkbox input "true"
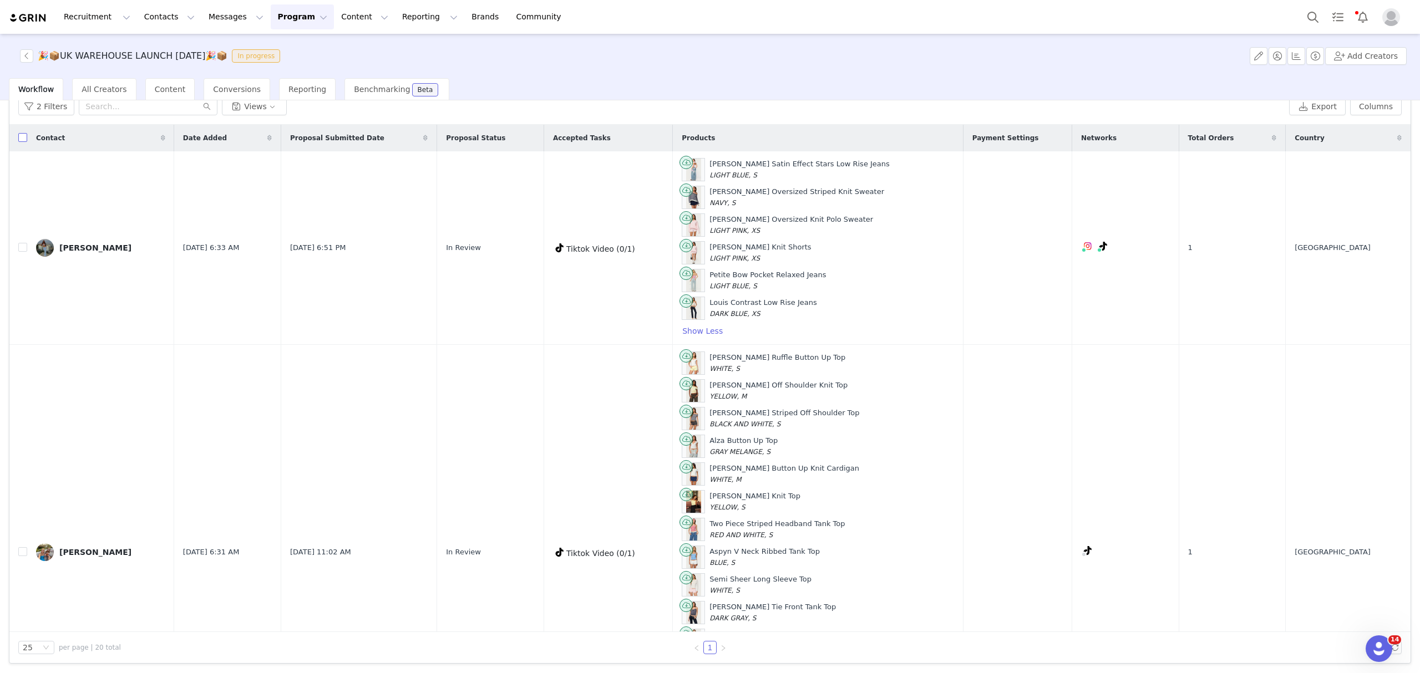
checkbox input "true"
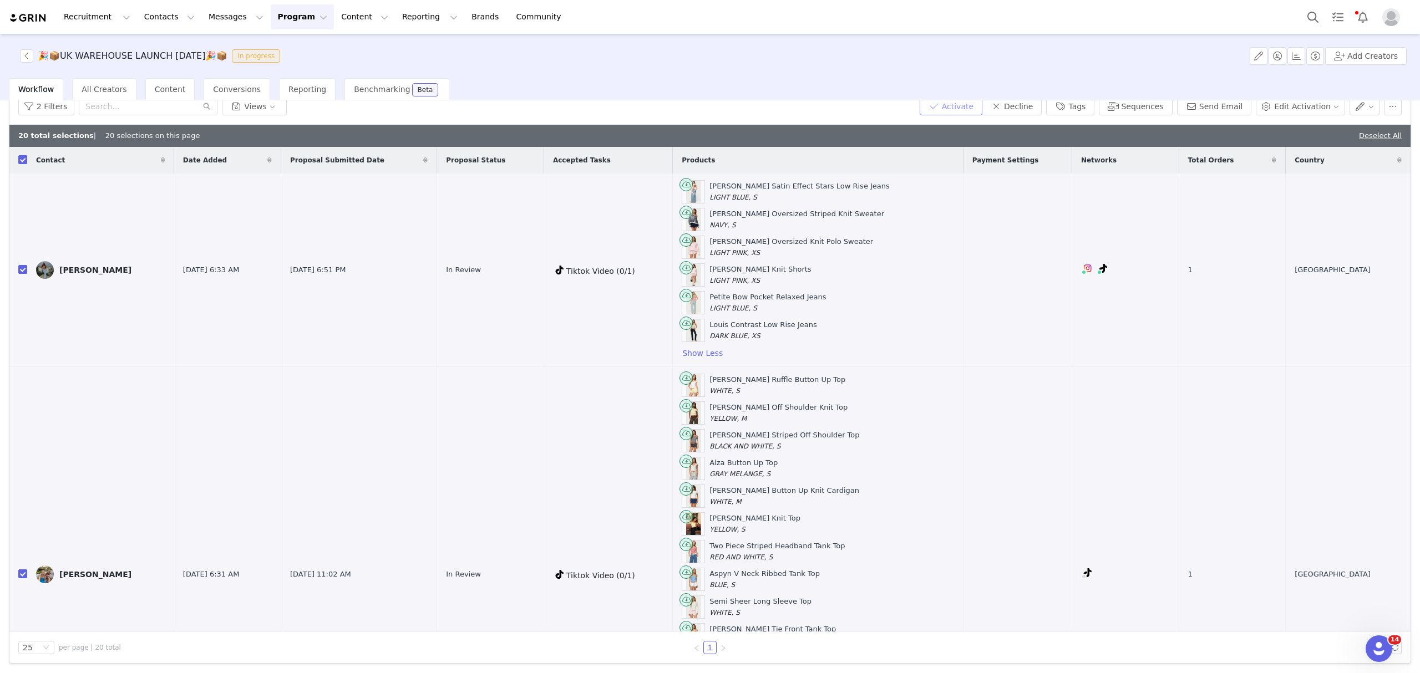
click at [971, 110] on button "Activate" at bounding box center [951, 107] width 63 height 18
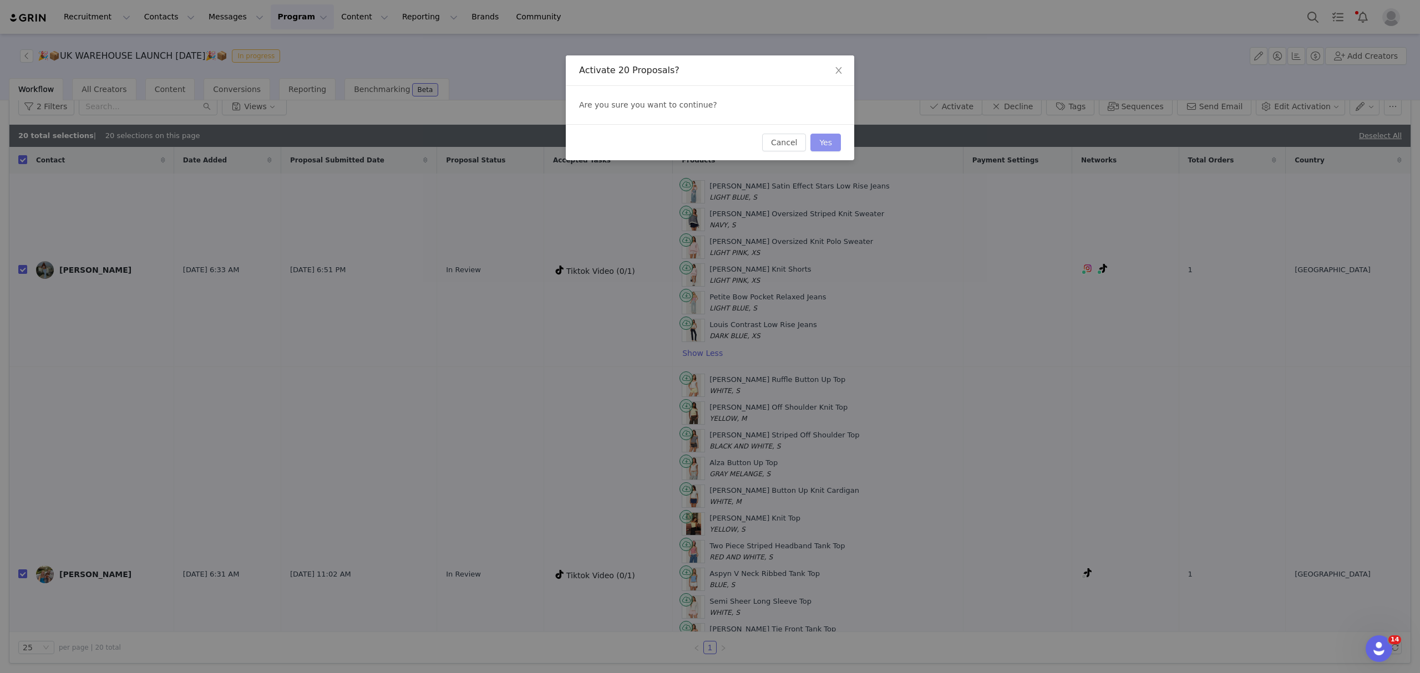
click at [826, 138] on button "Yes" at bounding box center [825, 143] width 31 height 18
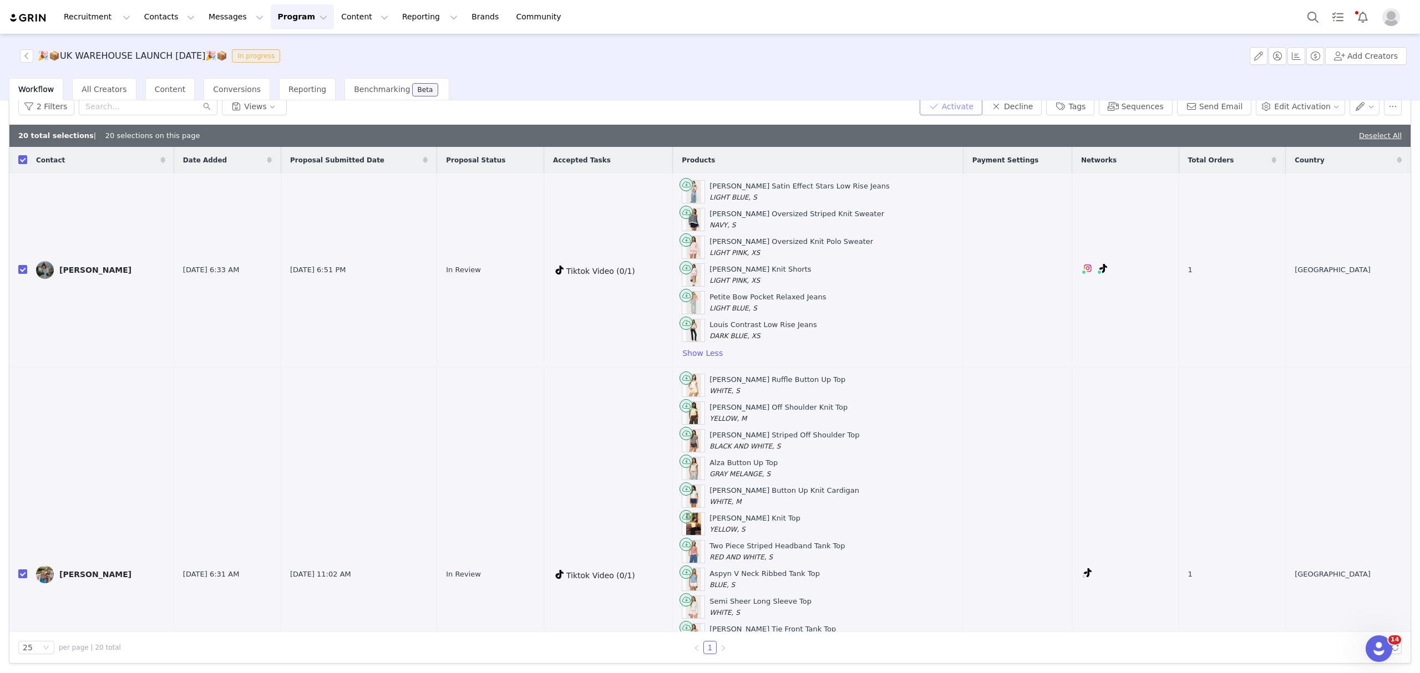
scroll to position [49, 0]
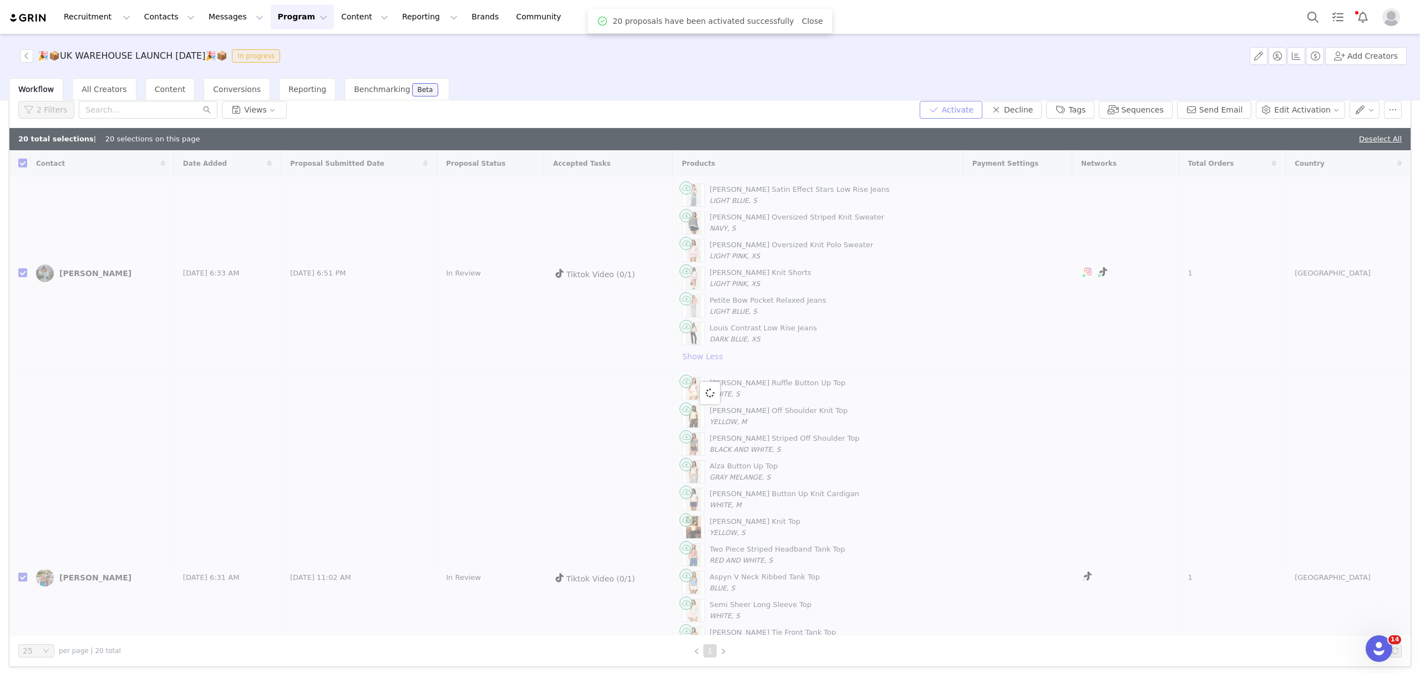
checkbox input "false"
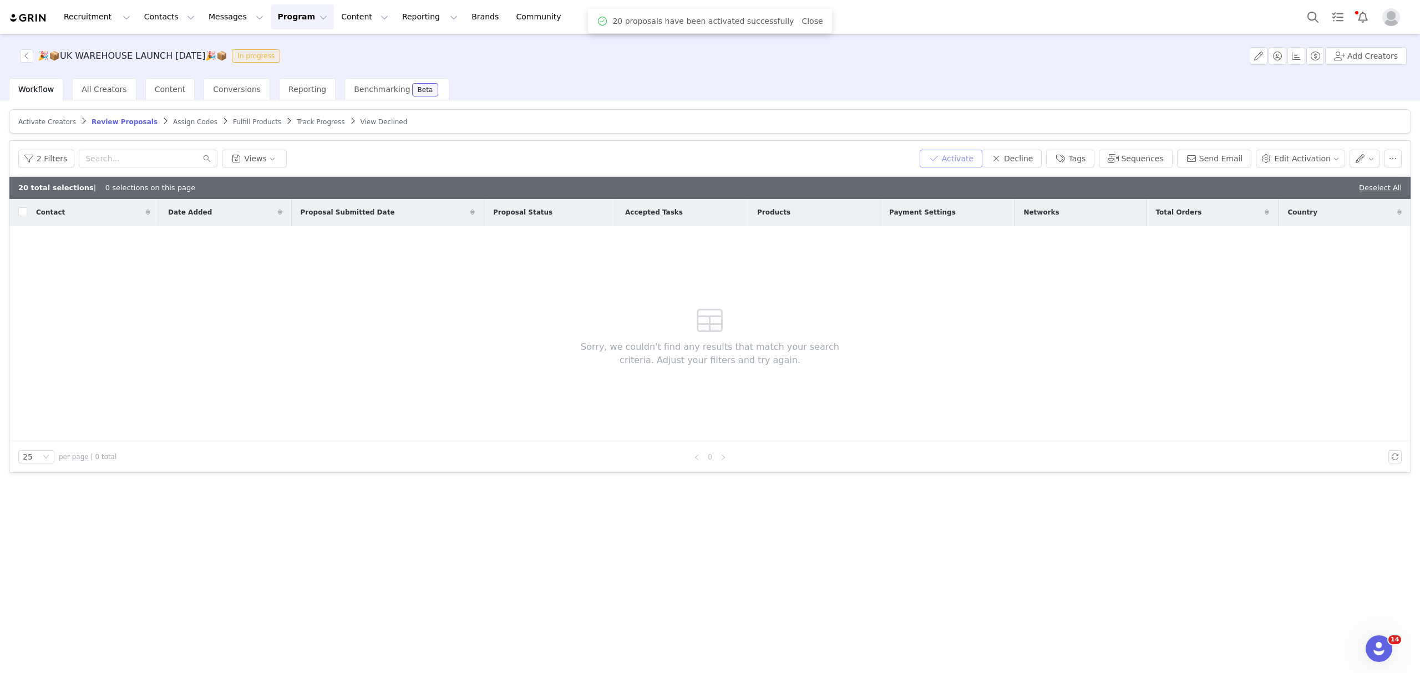
scroll to position [0, 0]
click at [233, 123] on span "Fulfill Products" at bounding box center [257, 122] width 48 height 8
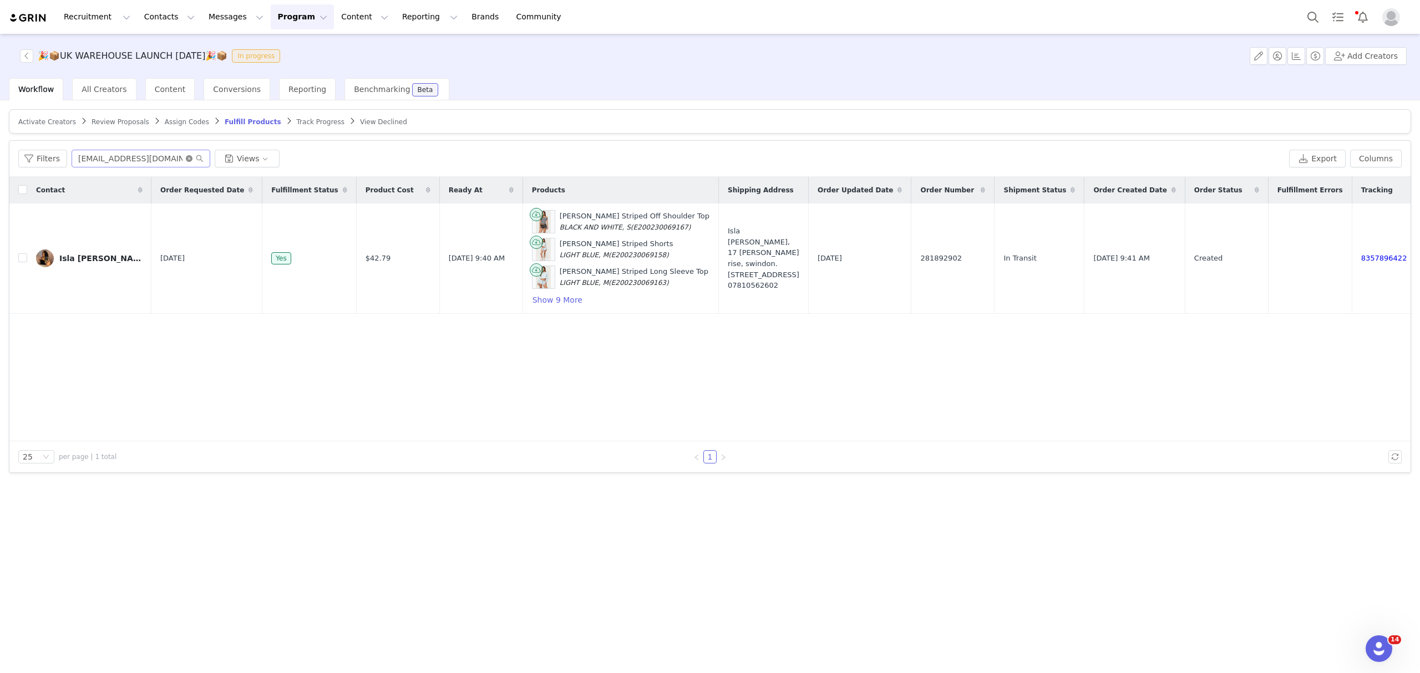
click at [187, 158] on icon "icon: close-circle" at bounding box center [189, 158] width 7 height 7
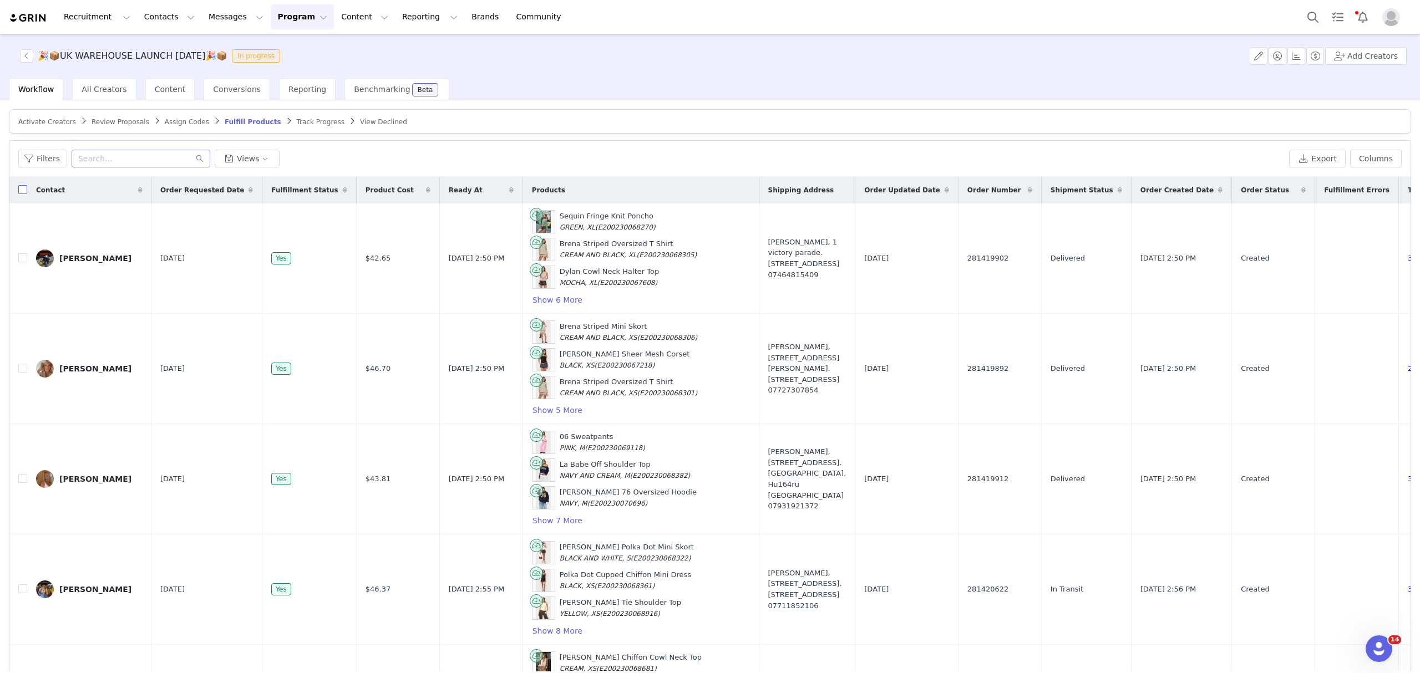
click at [22, 191] on input "checkbox" at bounding box center [22, 189] width 9 height 9
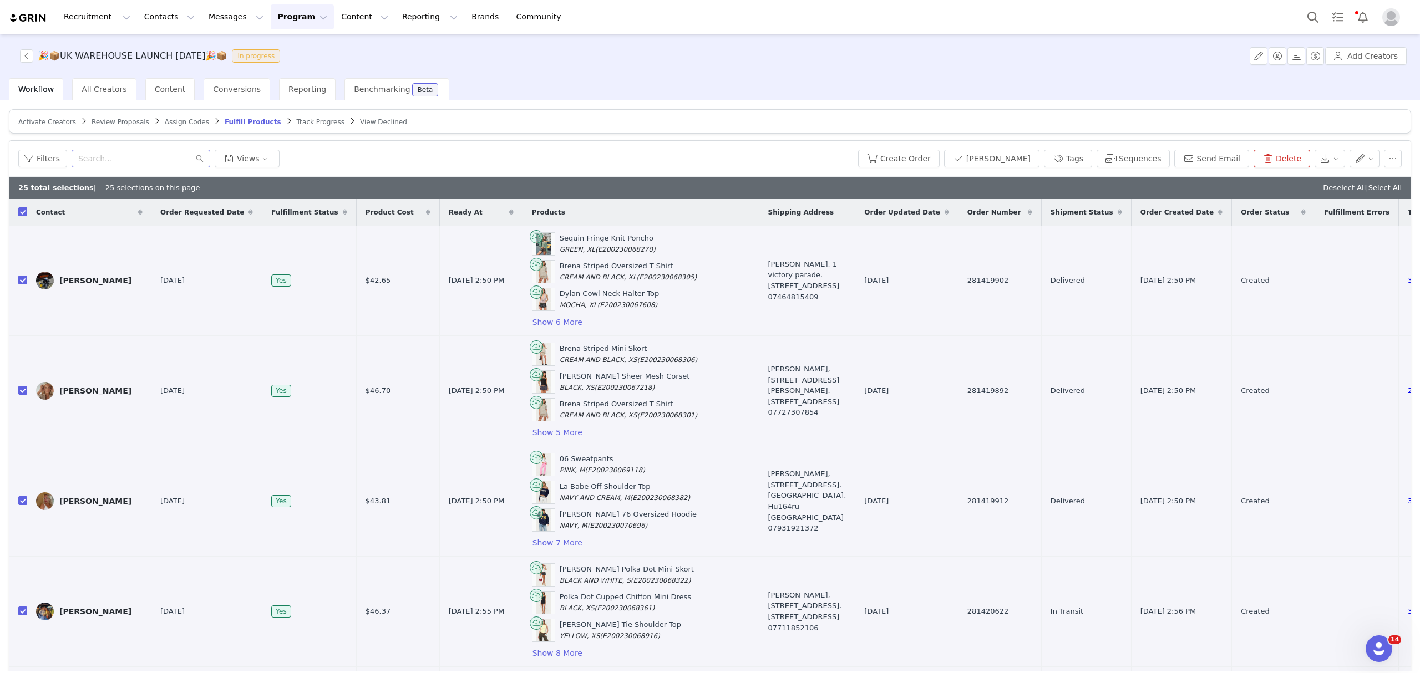
checkbox input "true"
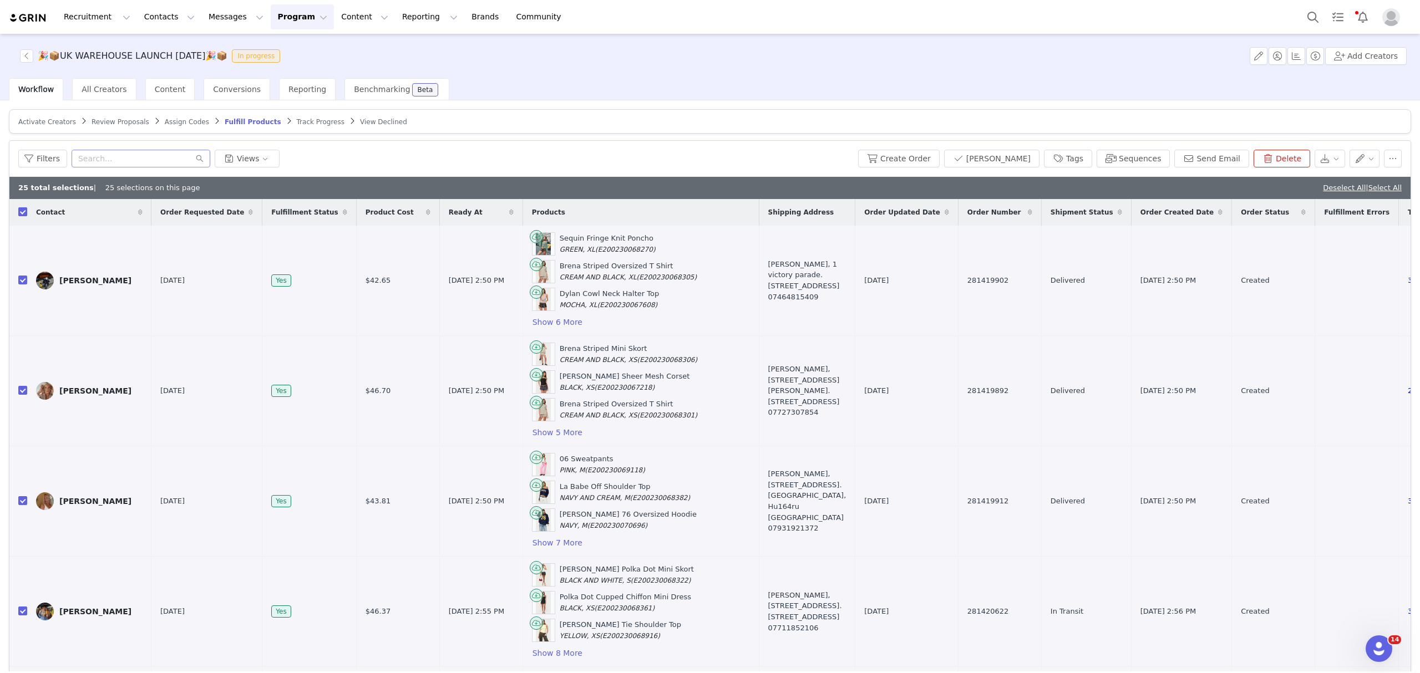
checkbox input "true"
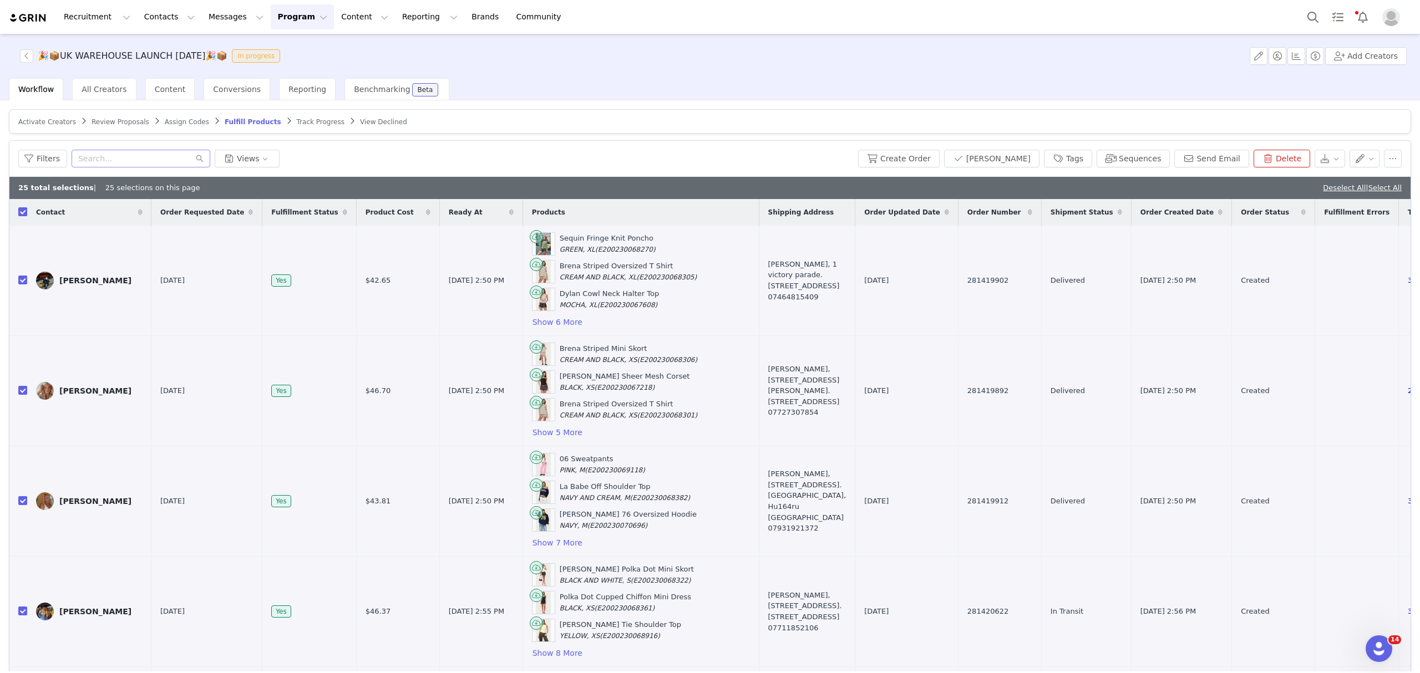
checkbox input "true"
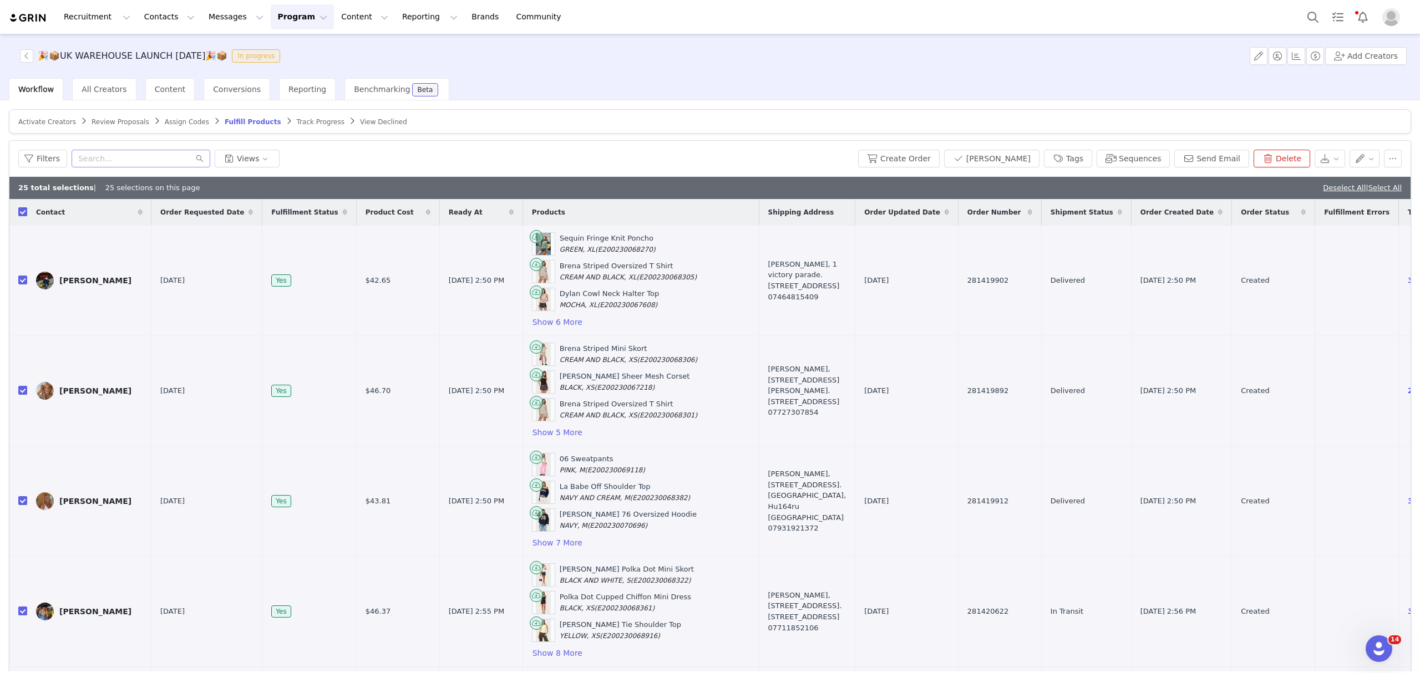
checkbox input "true"
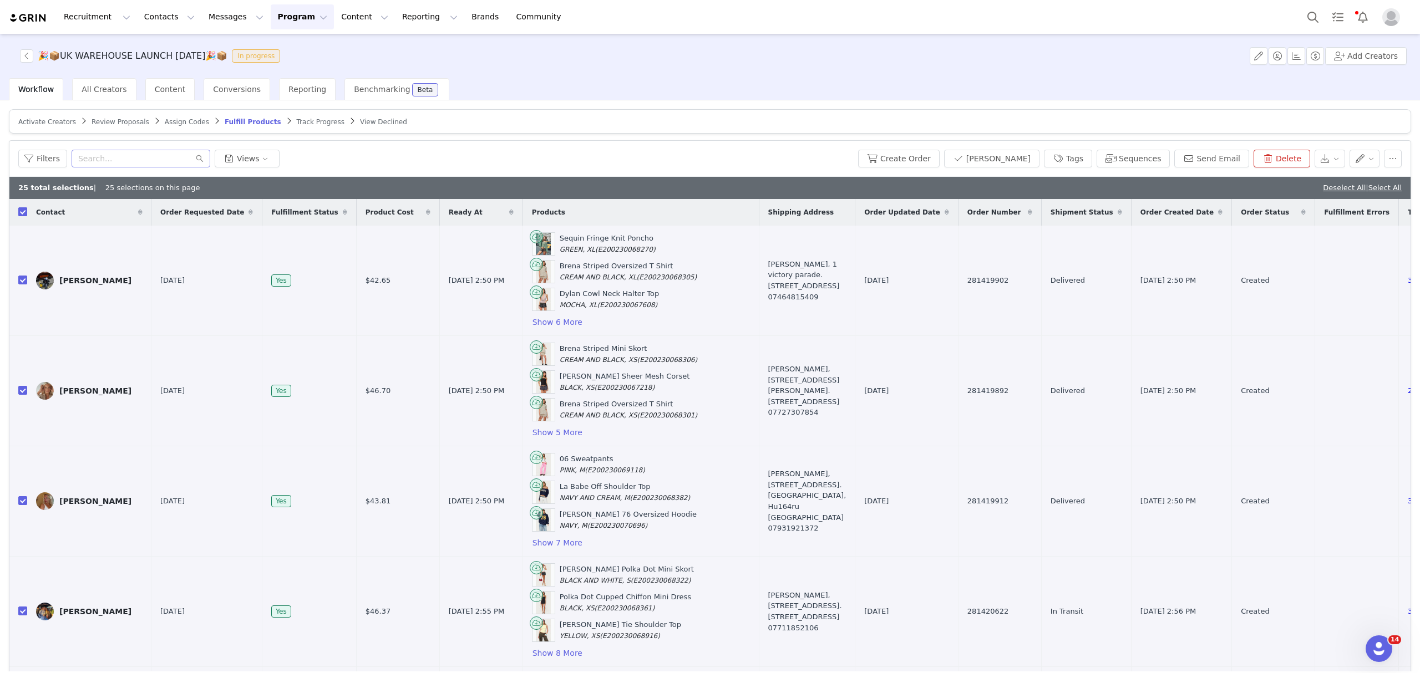
checkbox input "true"
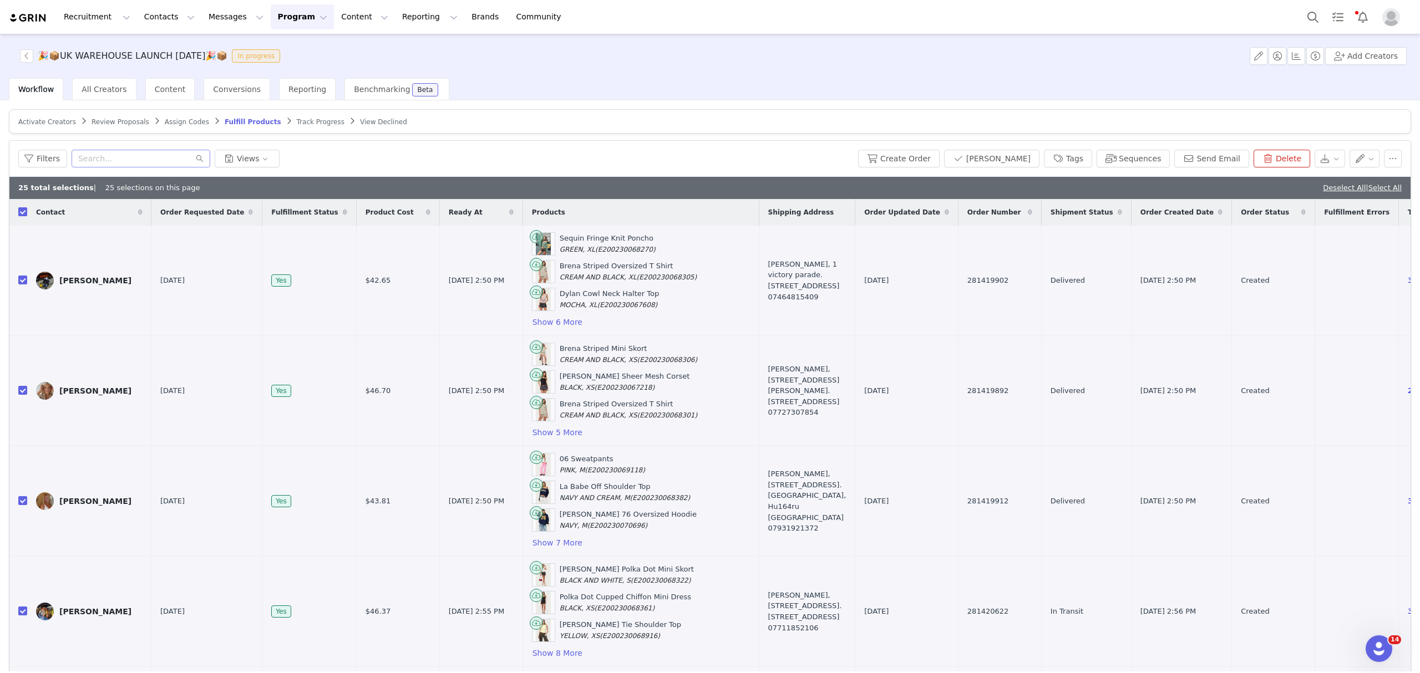
checkbox input "true"
click at [32, 160] on button "Filters" at bounding box center [42, 159] width 49 height 18
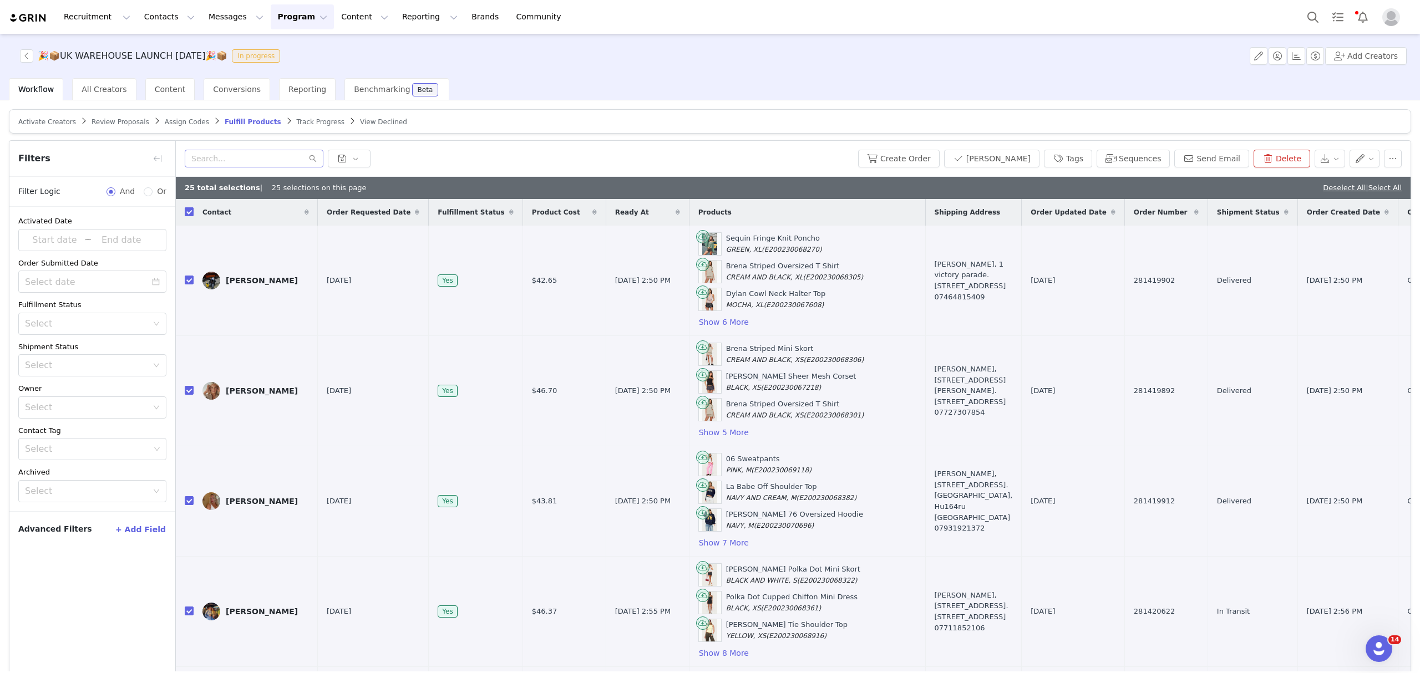
click at [194, 212] on div "Contact" at bounding box center [256, 212] width 124 height 27
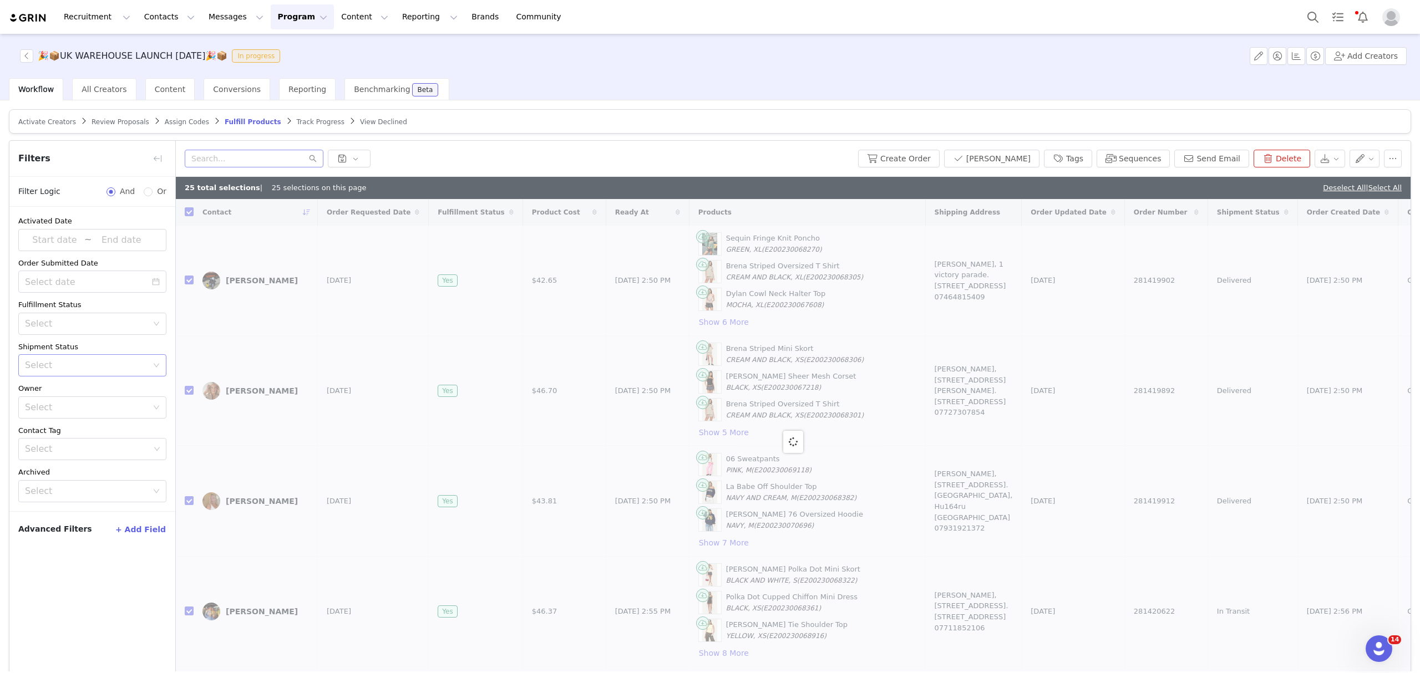
click at [87, 361] on div "Select" at bounding box center [86, 365] width 123 height 11
click at [78, 393] on li "Has No Order" at bounding box center [92, 390] width 148 height 18
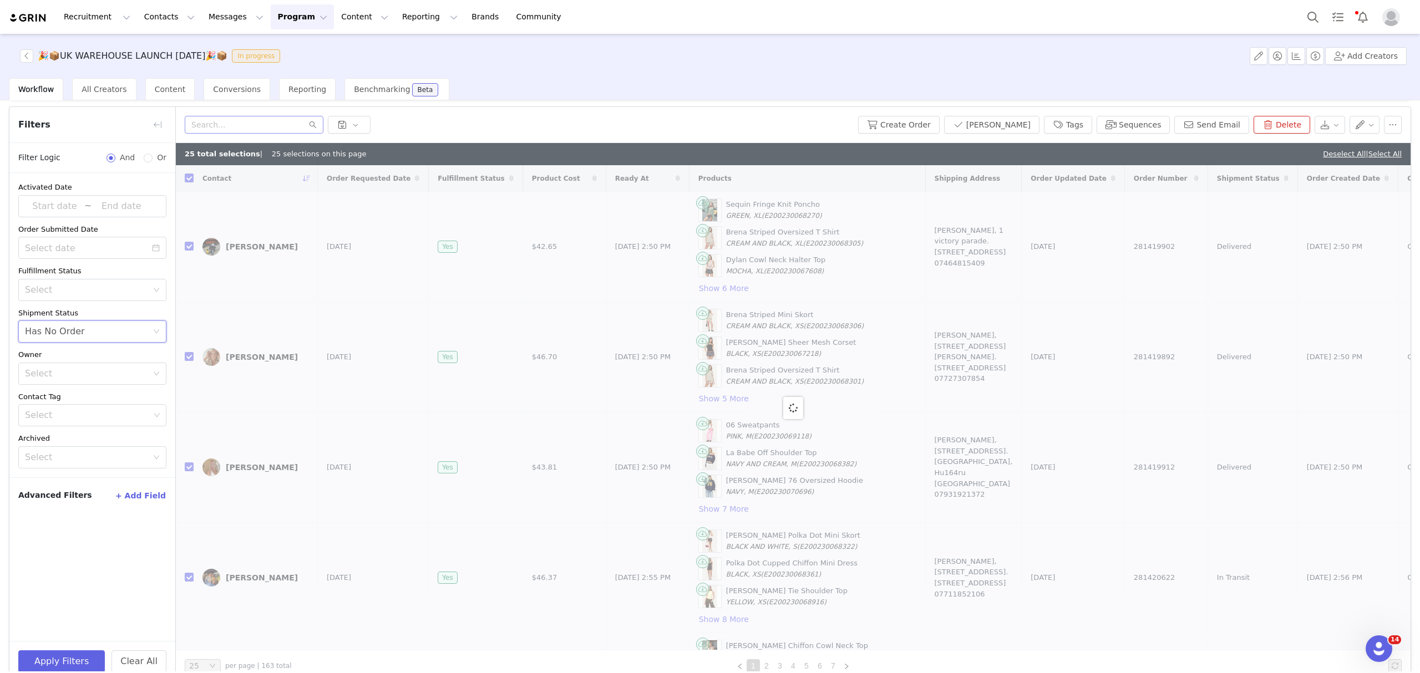
scroll to position [52, 0]
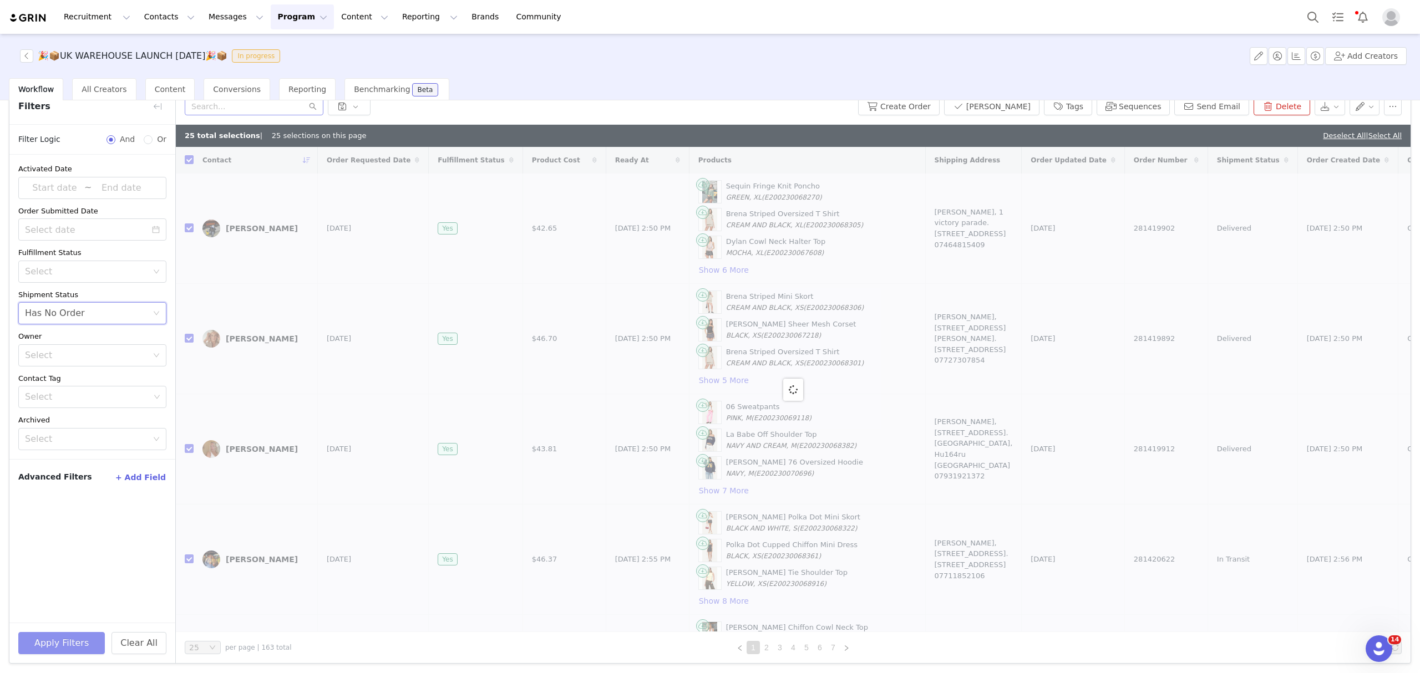
click at [74, 641] on button "Apply Filters" at bounding box center [61, 643] width 87 height 22
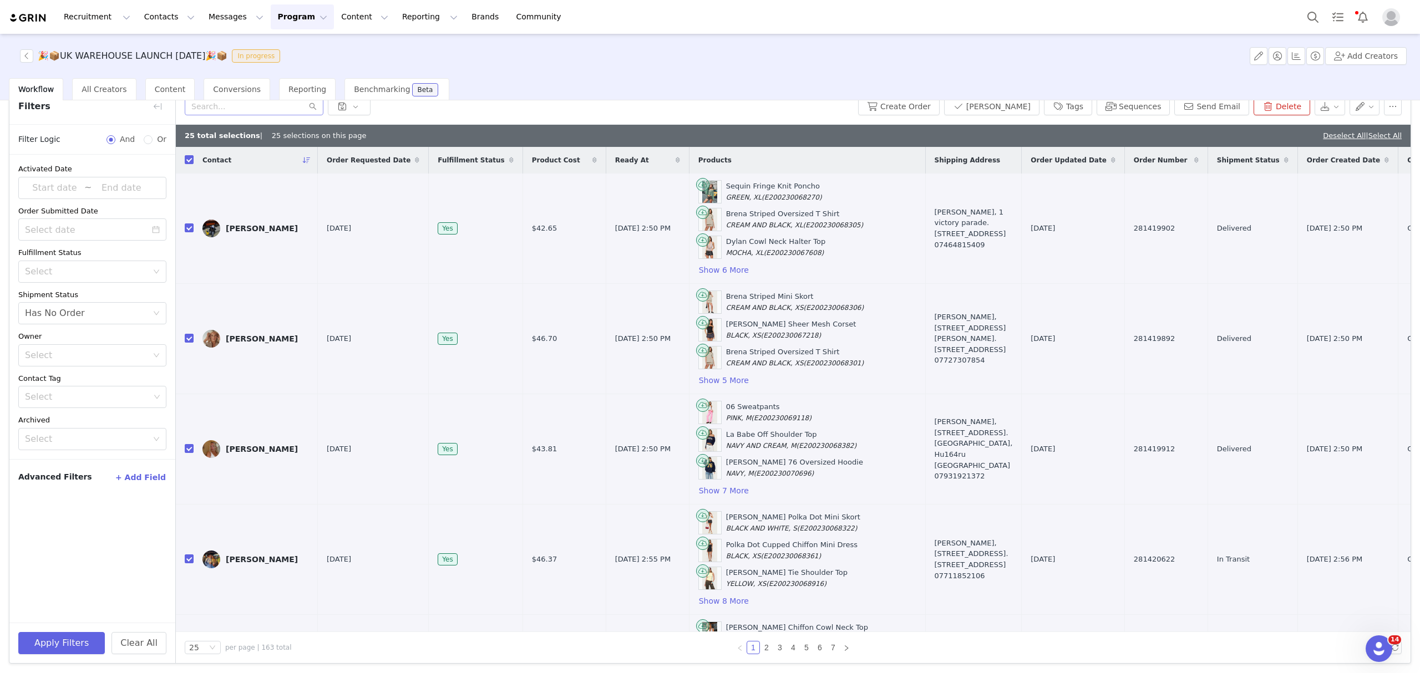
click at [187, 160] on input "checkbox" at bounding box center [189, 159] width 9 height 9
click at [191, 161] on input "checkbox" at bounding box center [189, 159] width 9 height 9
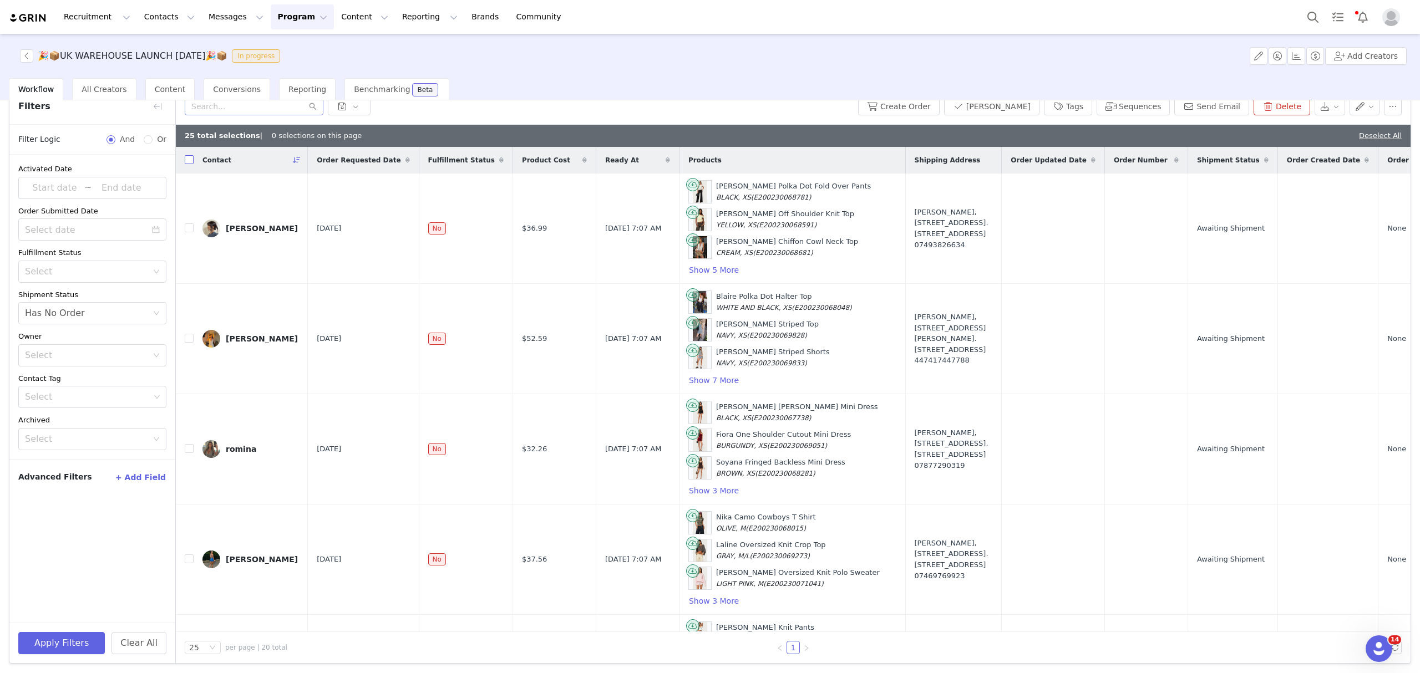
checkbox input "false"
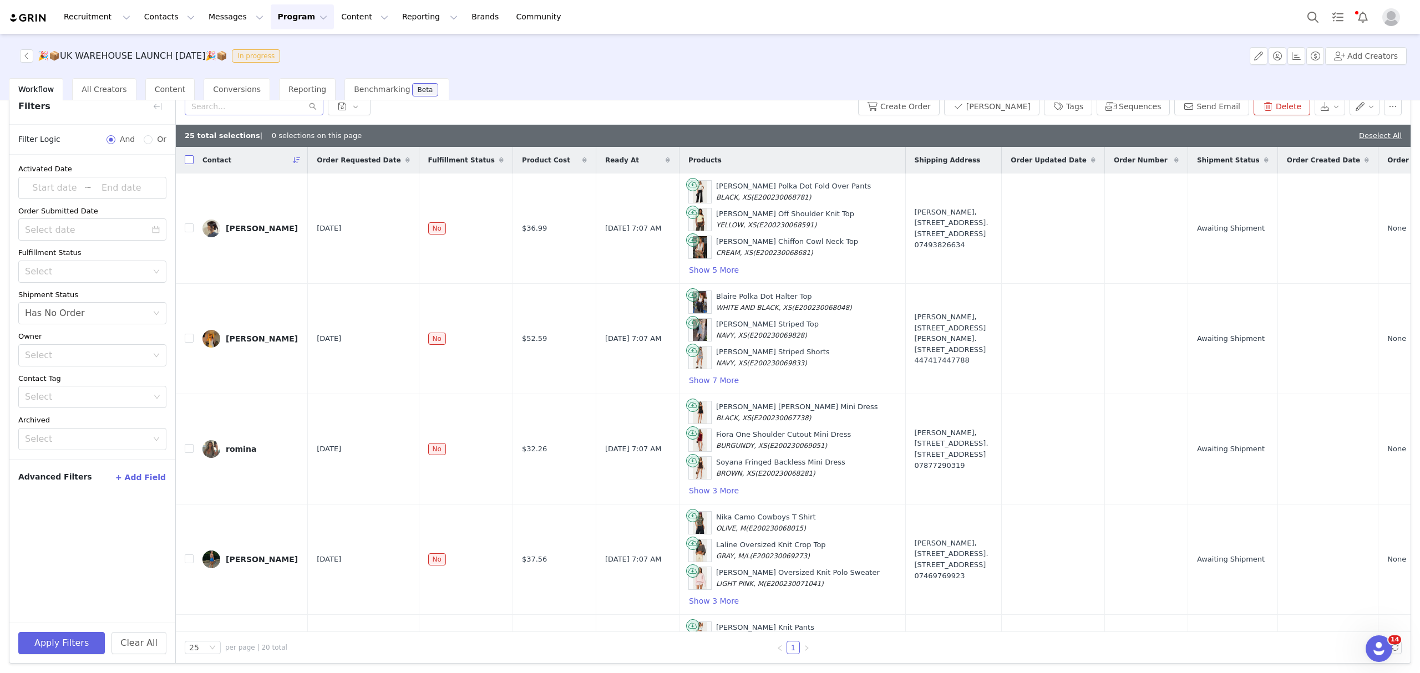
checkbox input "false"
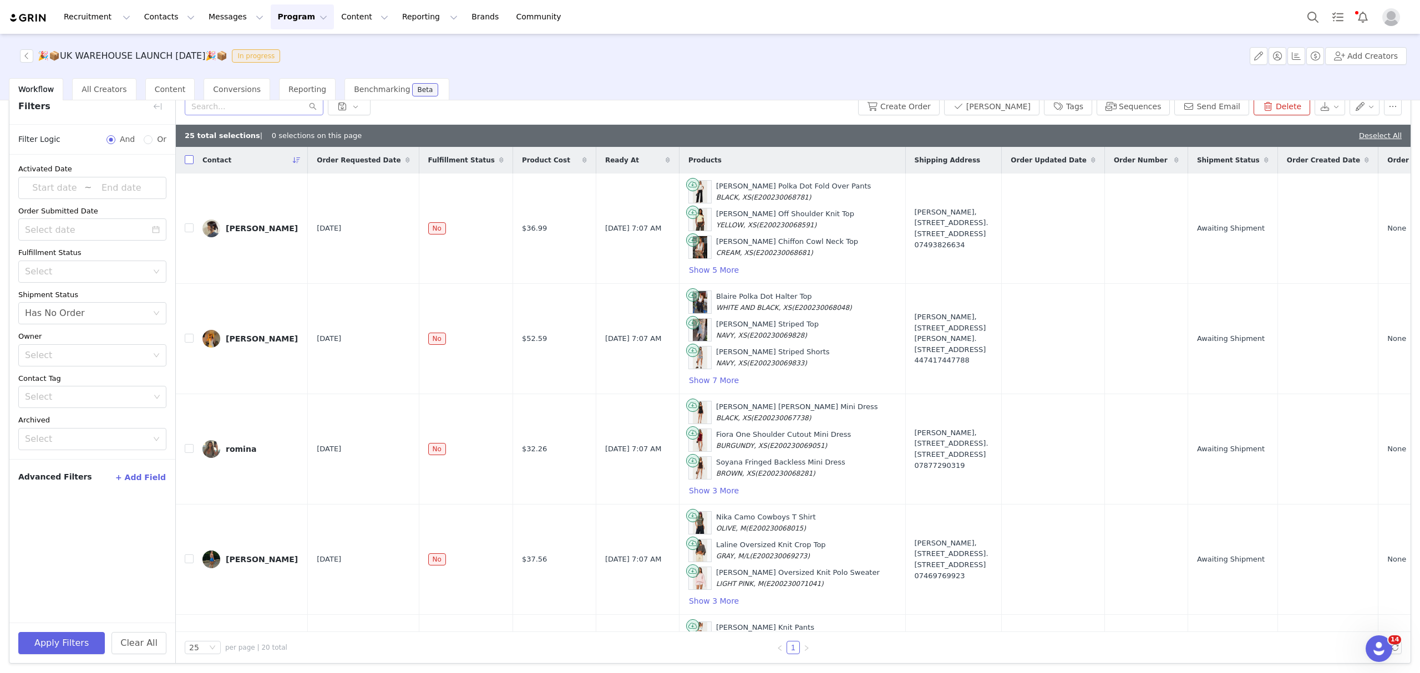
checkbox input "false"
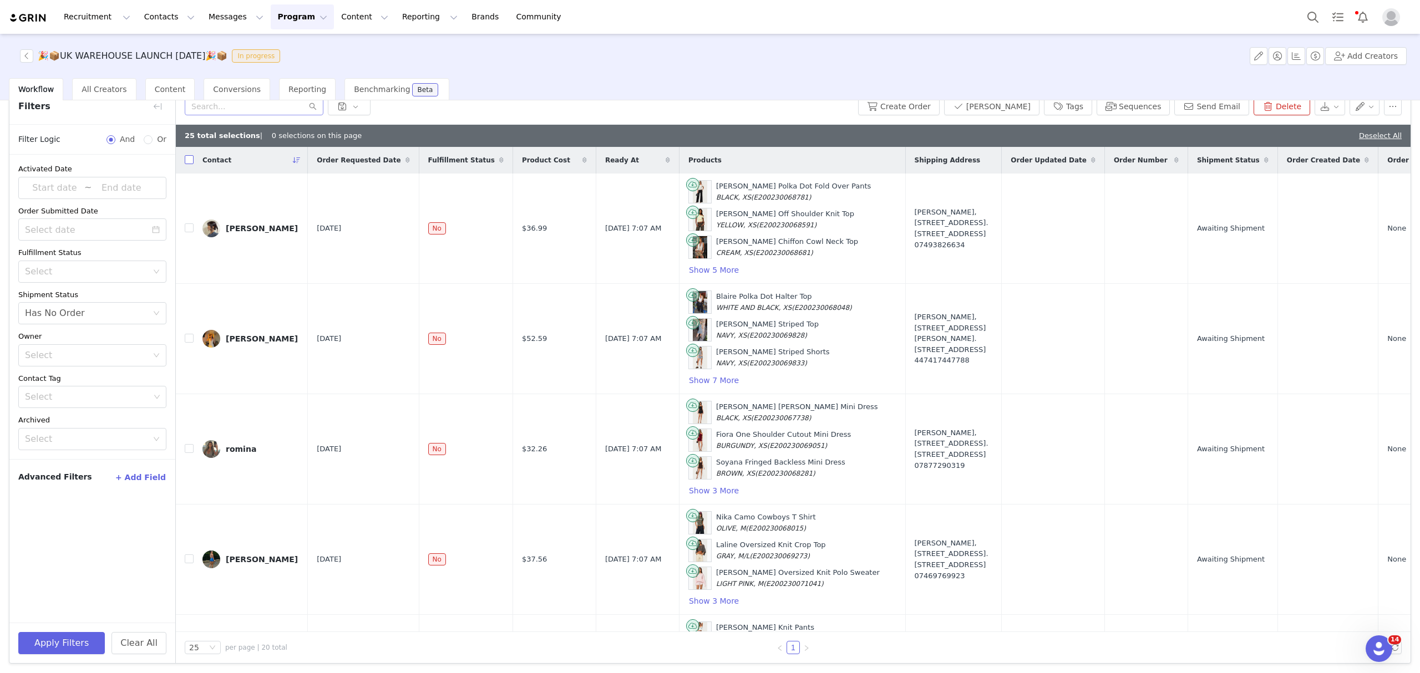
checkbox input "false"
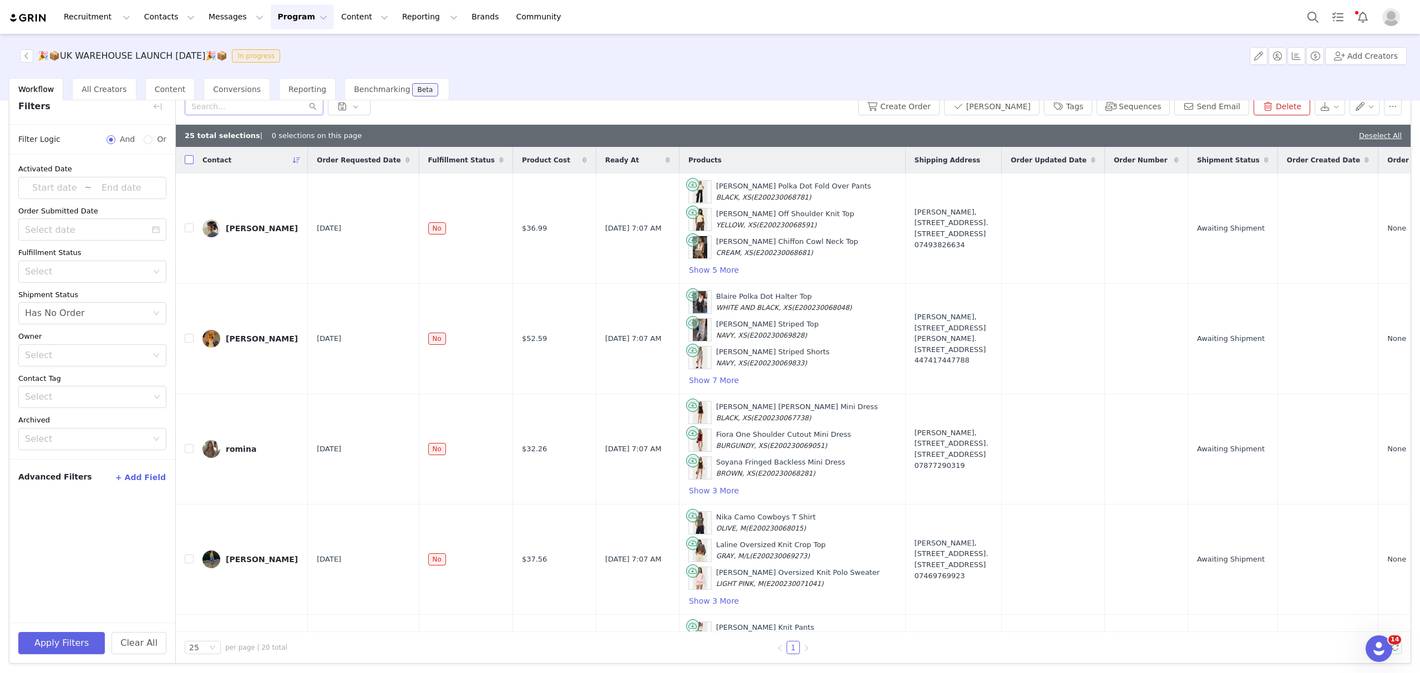
checkbox input "false"
click at [1373, 134] on link "Deselect All" at bounding box center [1380, 135] width 43 height 8
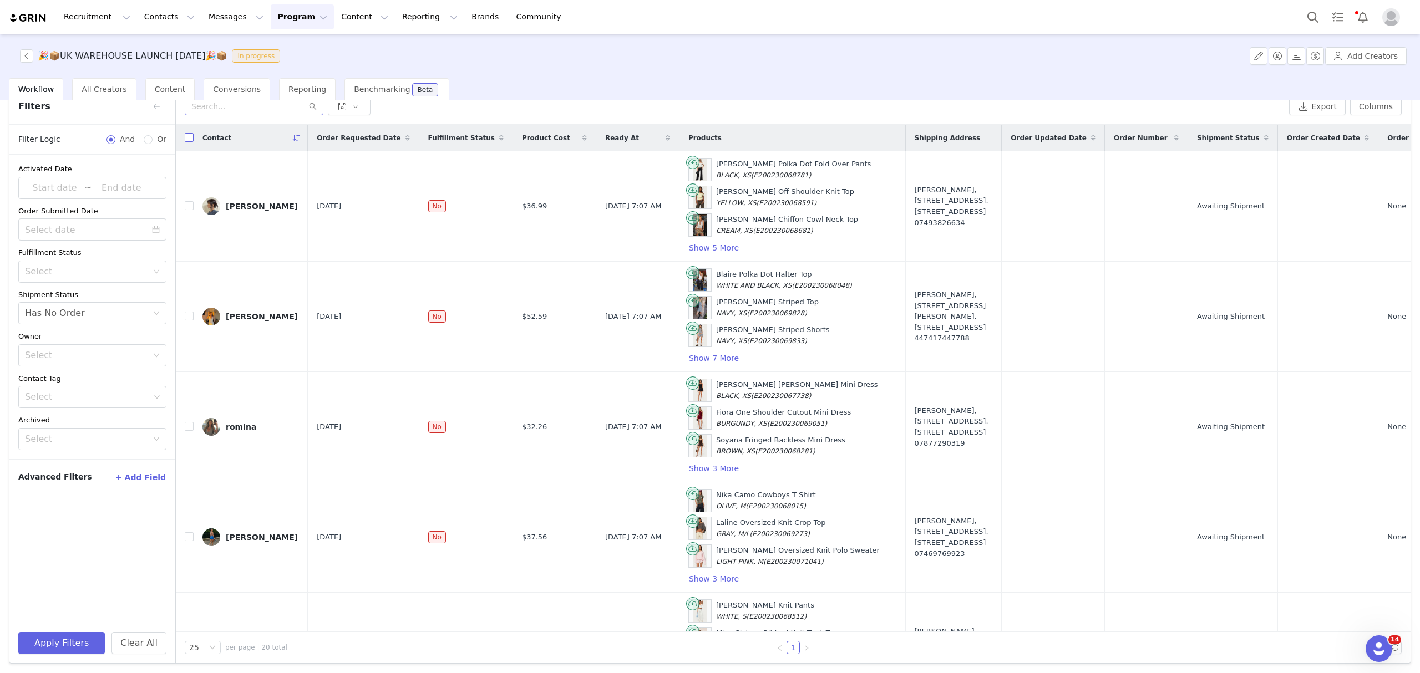
click at [187, 140] on input "checkbox" at bounding box center [189, 137] width 9 height 9
checkbox input "true"
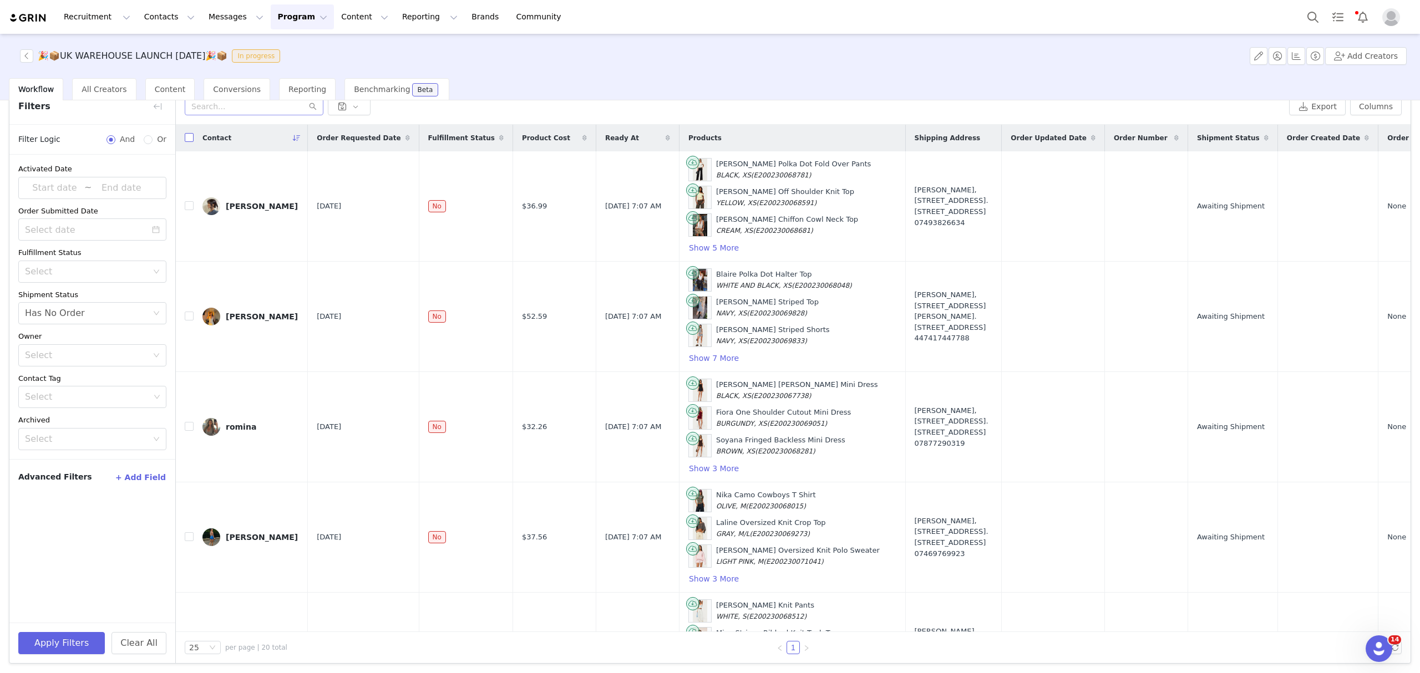
checkbox input "true"
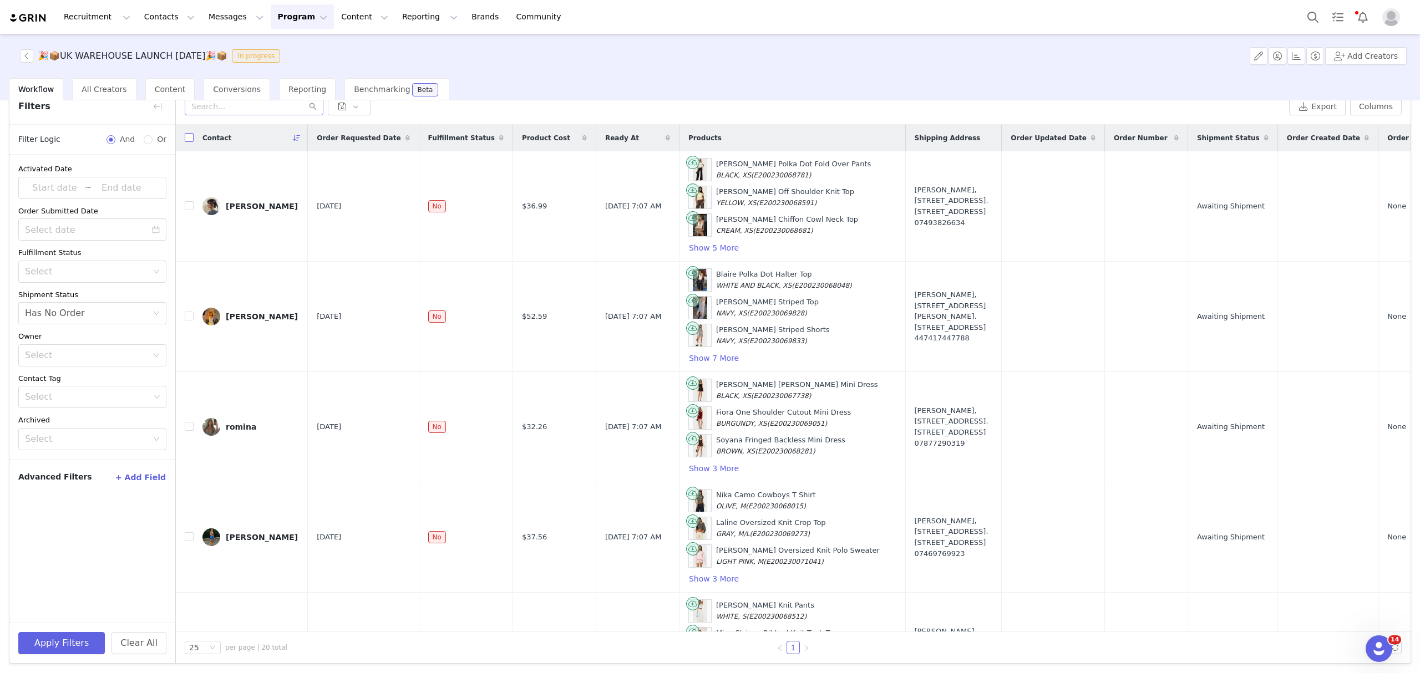
checkbox input "true"
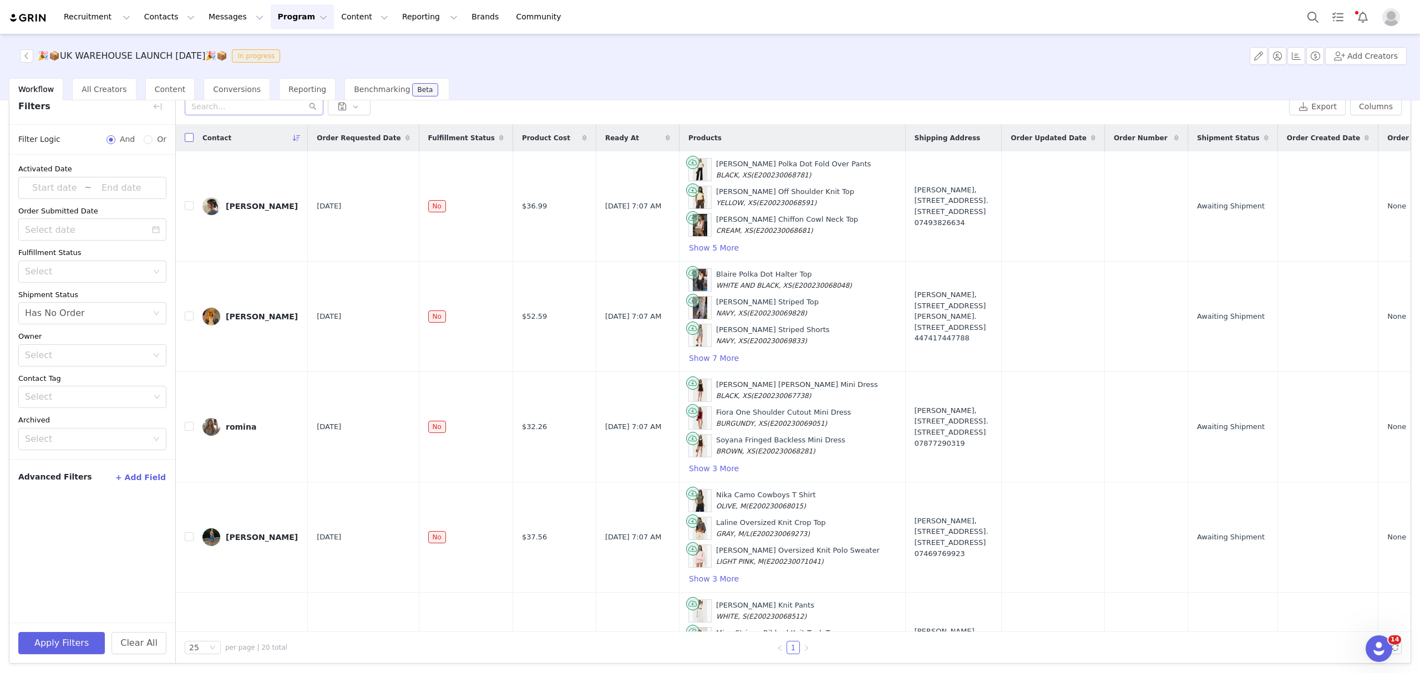
checkbox input "true"
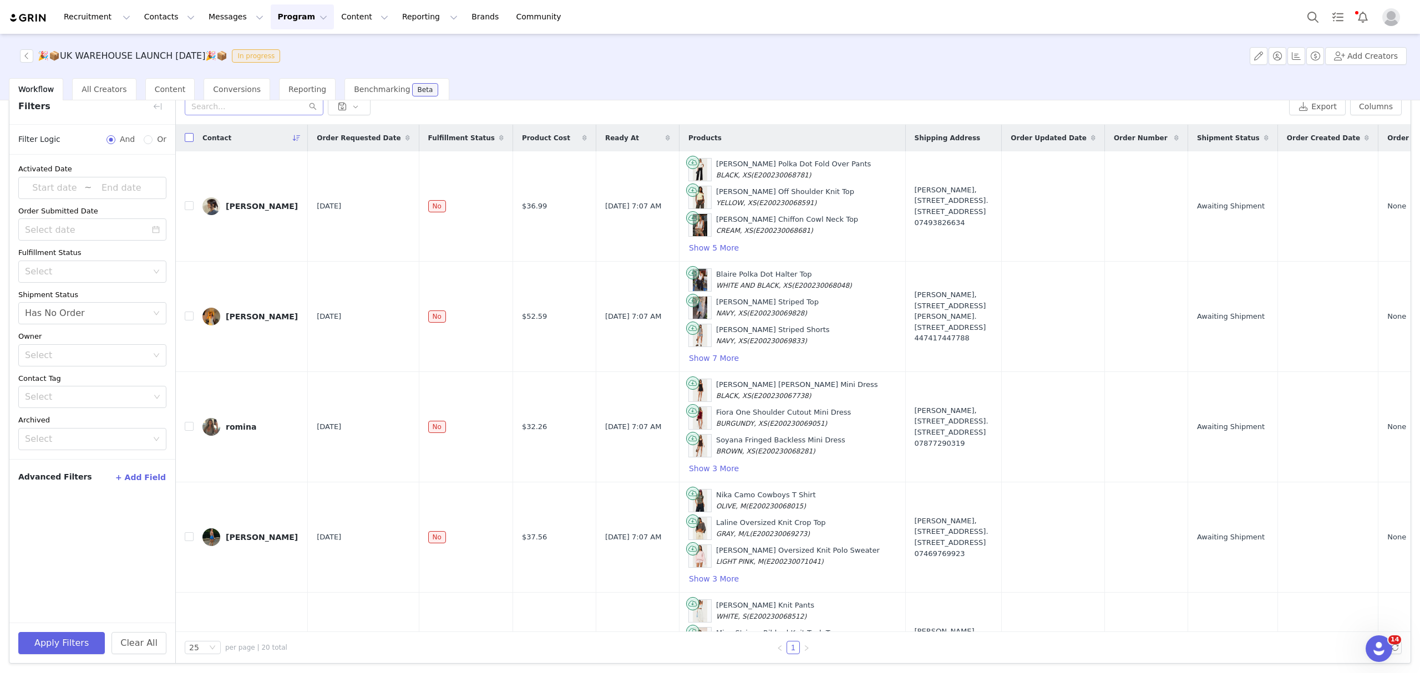
checkbox input "true"
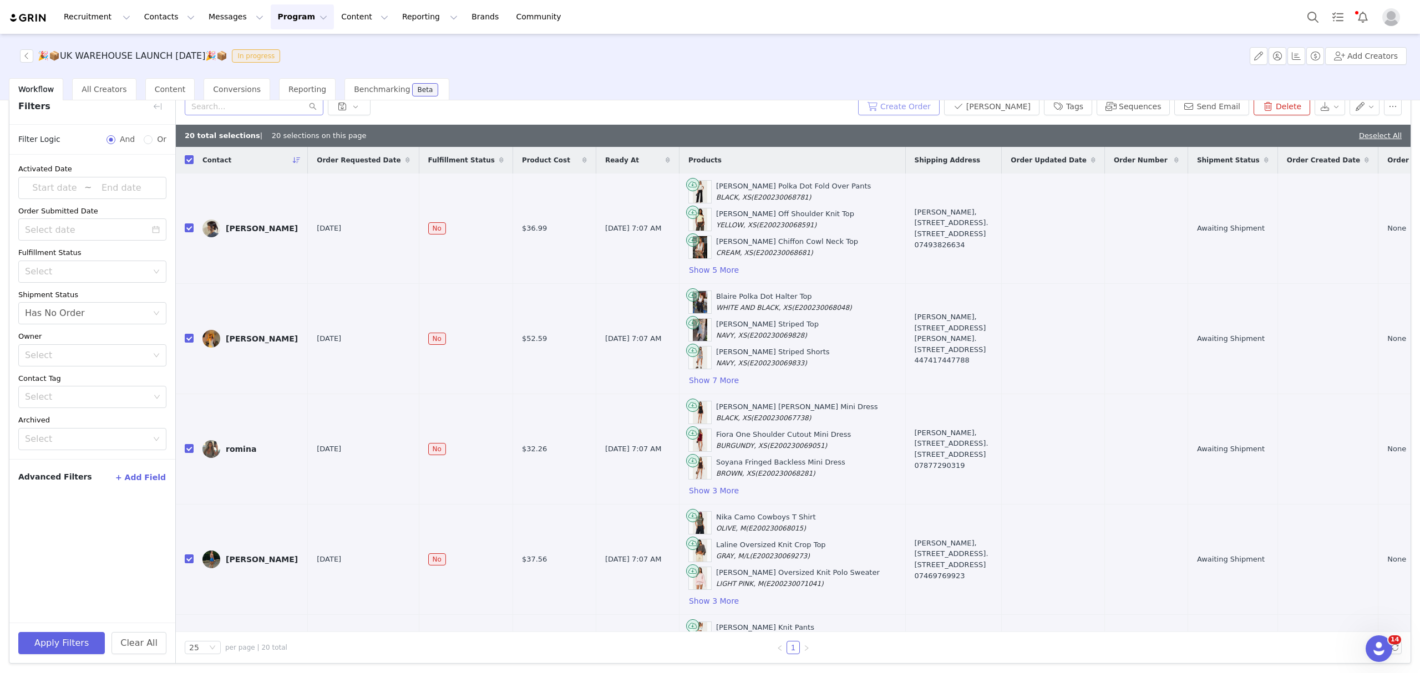
click at [937, 107] on button "Create Order" at bounding box center [899, 107] width 82 height 18
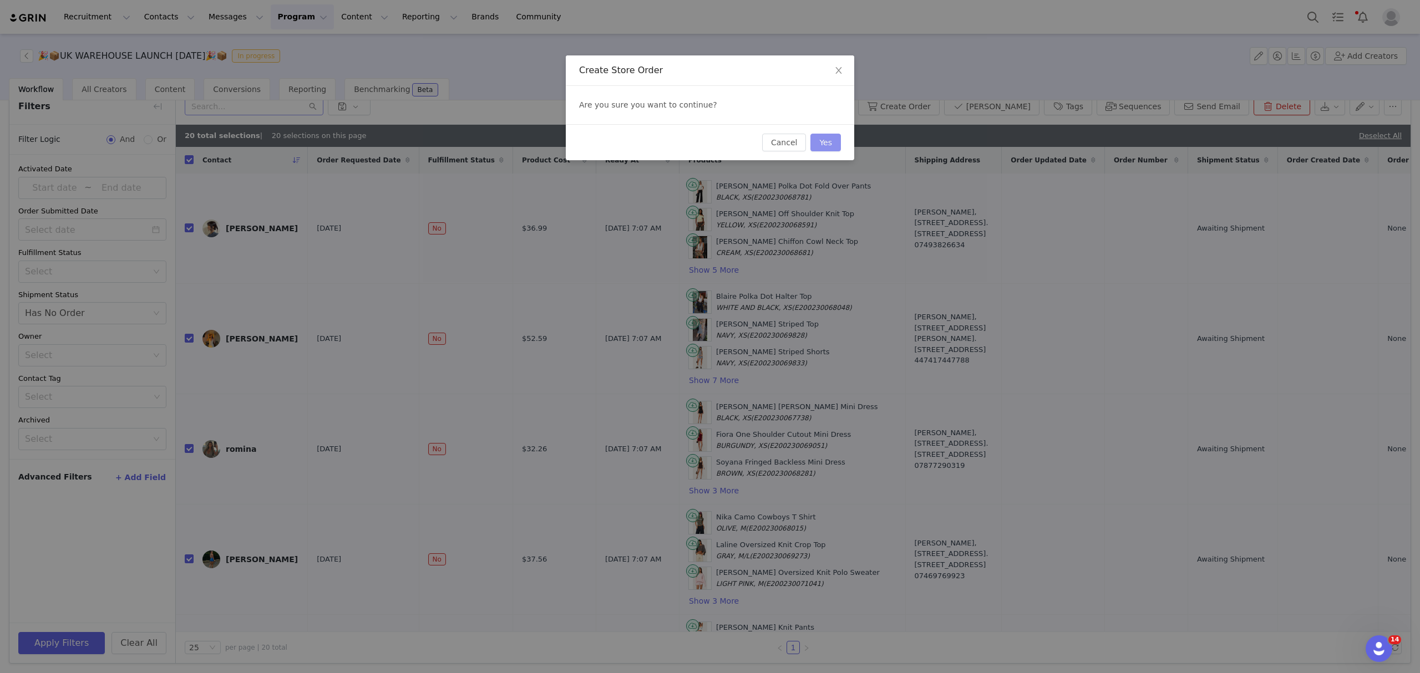
click at [837, 140] on button "Yes" at bounding box center [825, 143] width 31 height 18
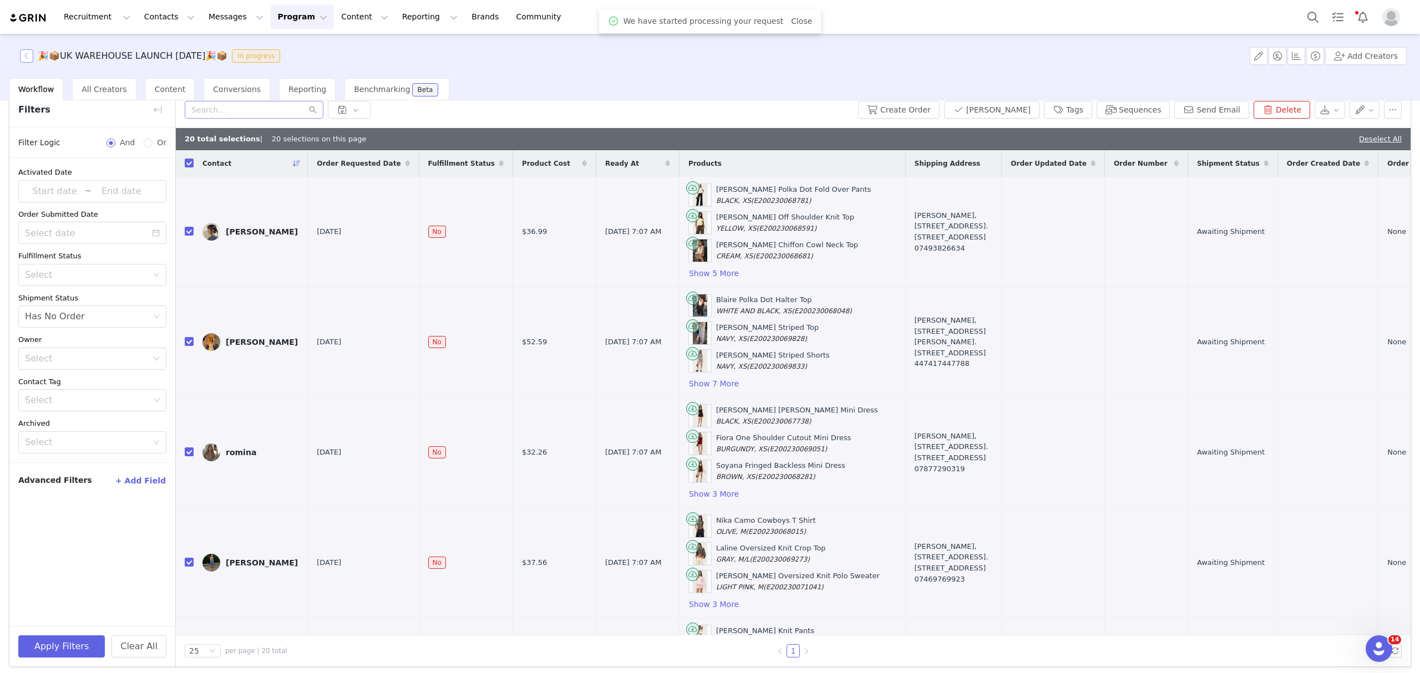
click at [32, 60] on button "button" at bounding box center [26, 55] width 13 height 13
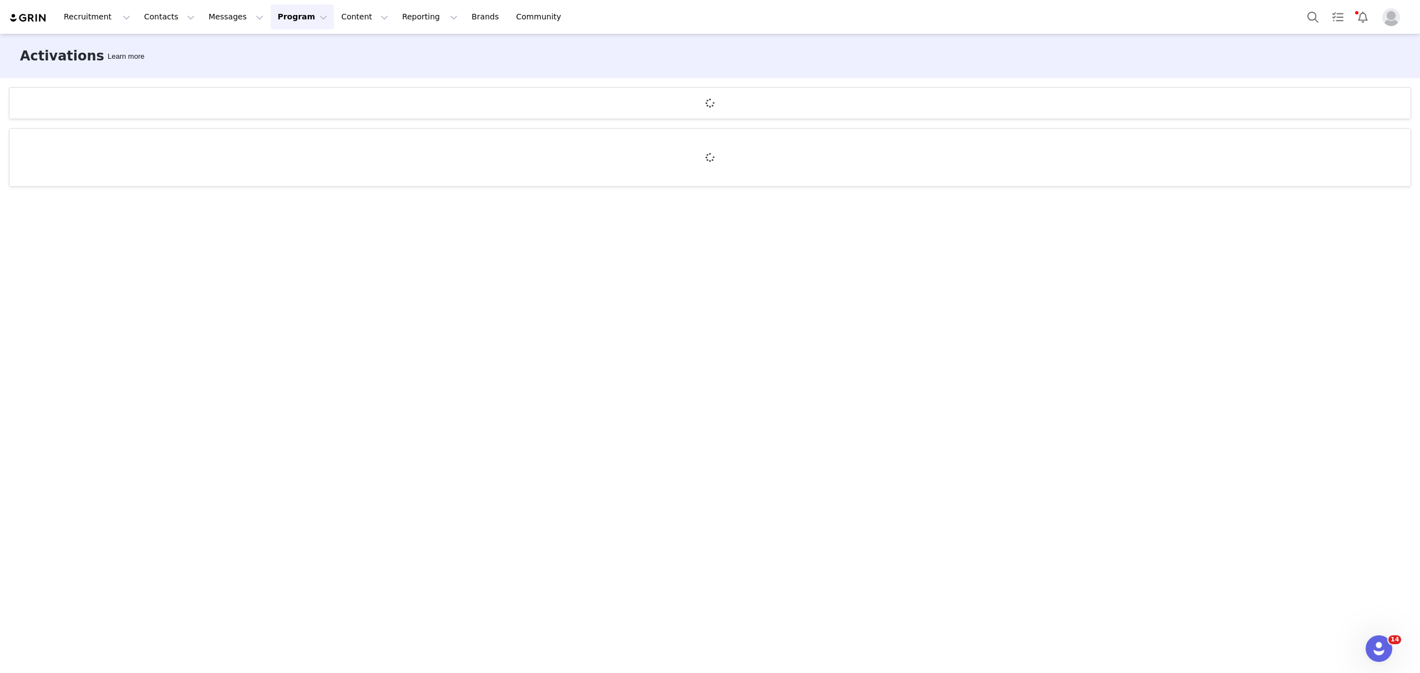
click at [271, 23] on button "Program Program" at bounding box center [302, 16] width 63 height 25
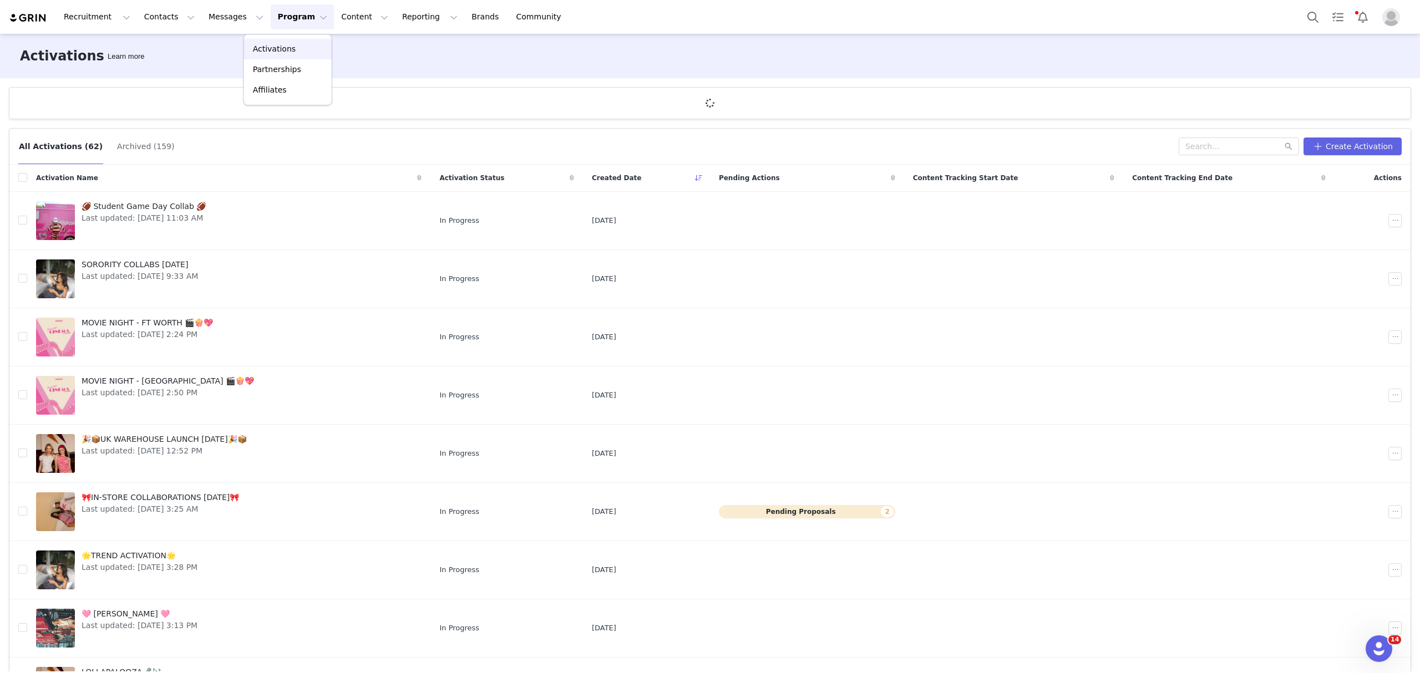
click at [280, 44] on p "Activations" at bounding box center [274, 49] width 43 height 12
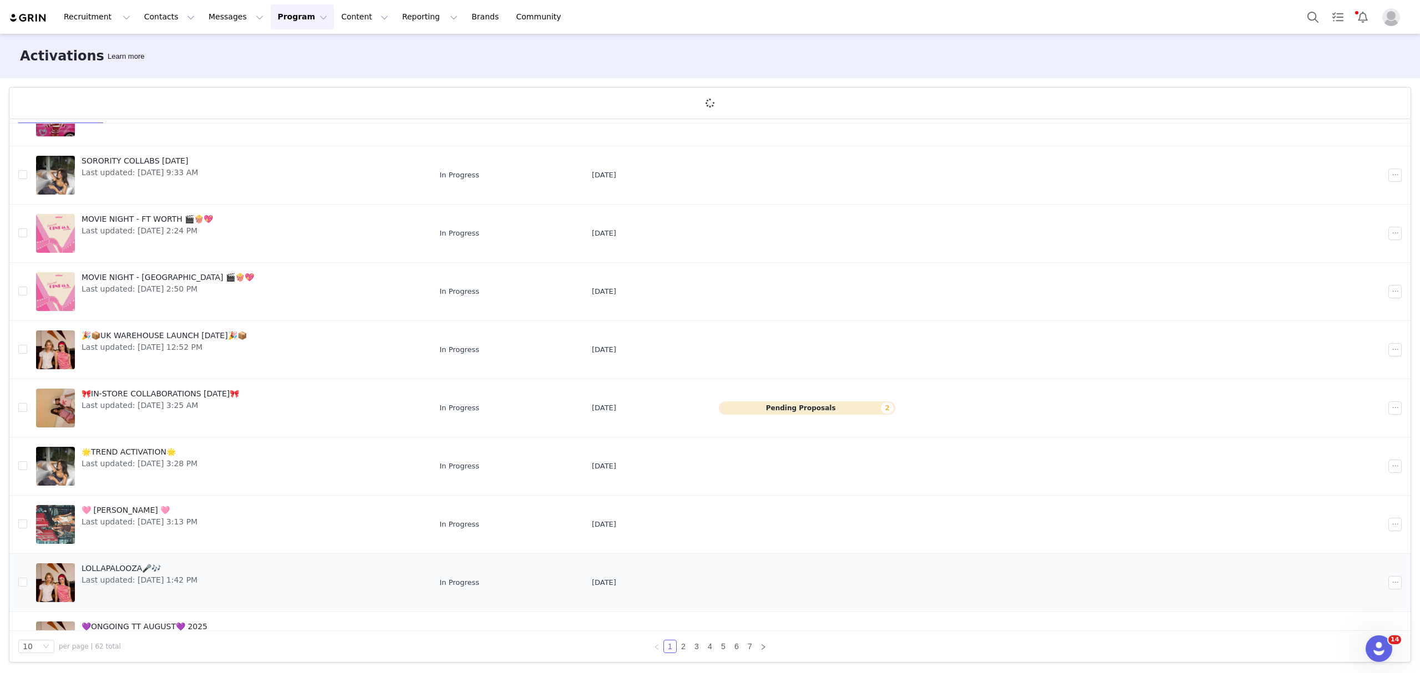
scroll to position [30, 0]
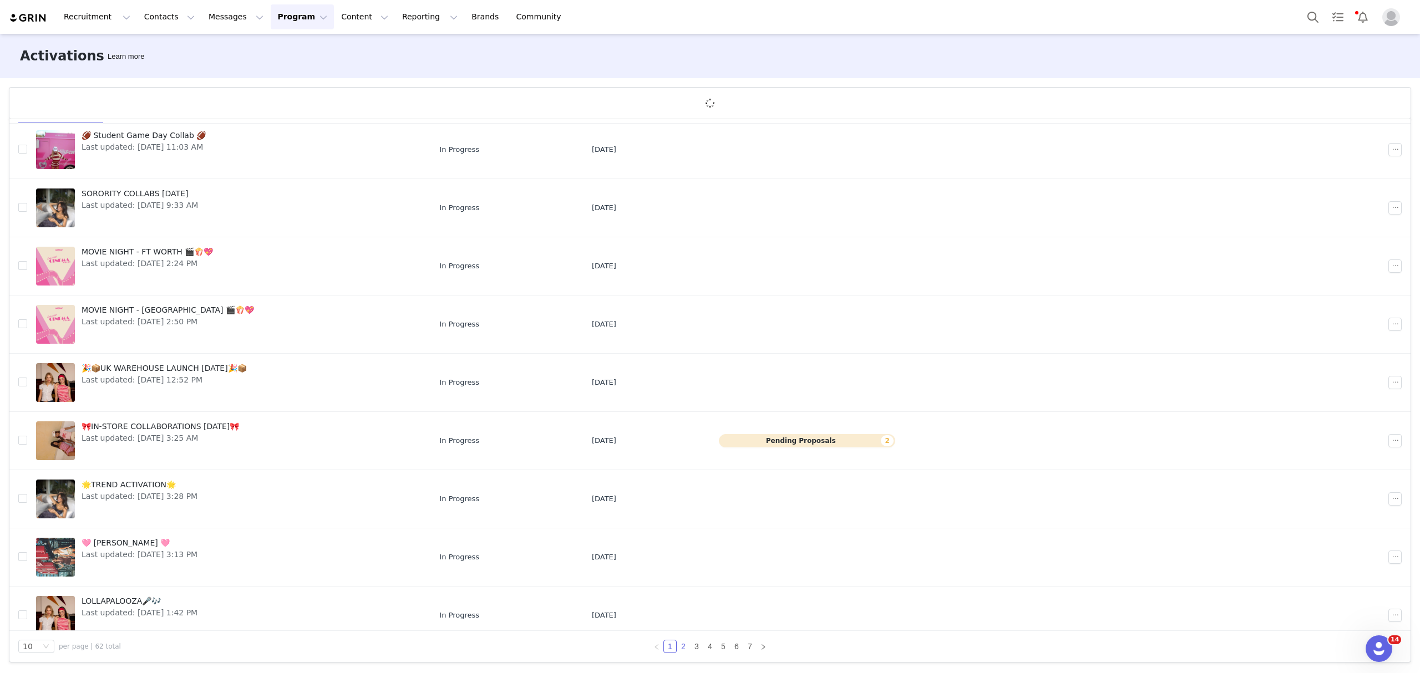
click at [677, 648] on link "2" at bounding box center [683, 647] width 12 height 12
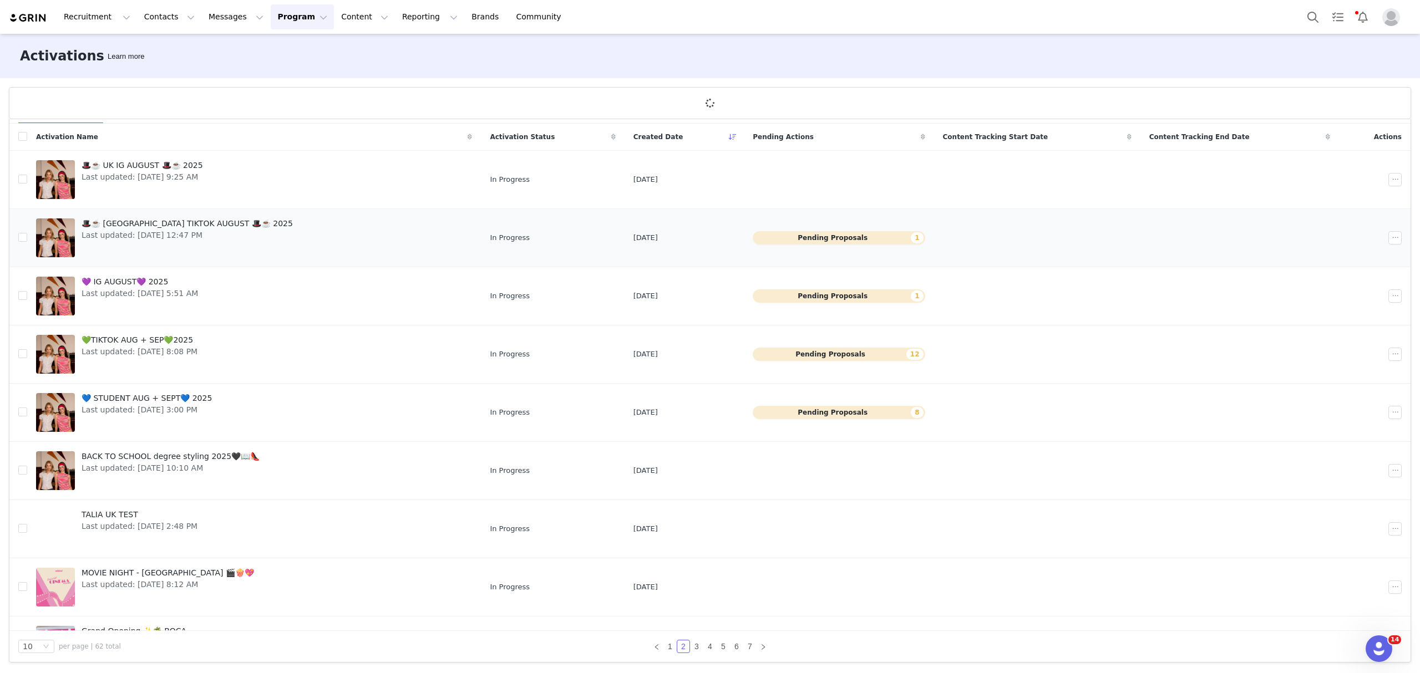
click at [850, 237] on button "Pending Proposals 1" at bounding box center [839, 237] width 172 height 13
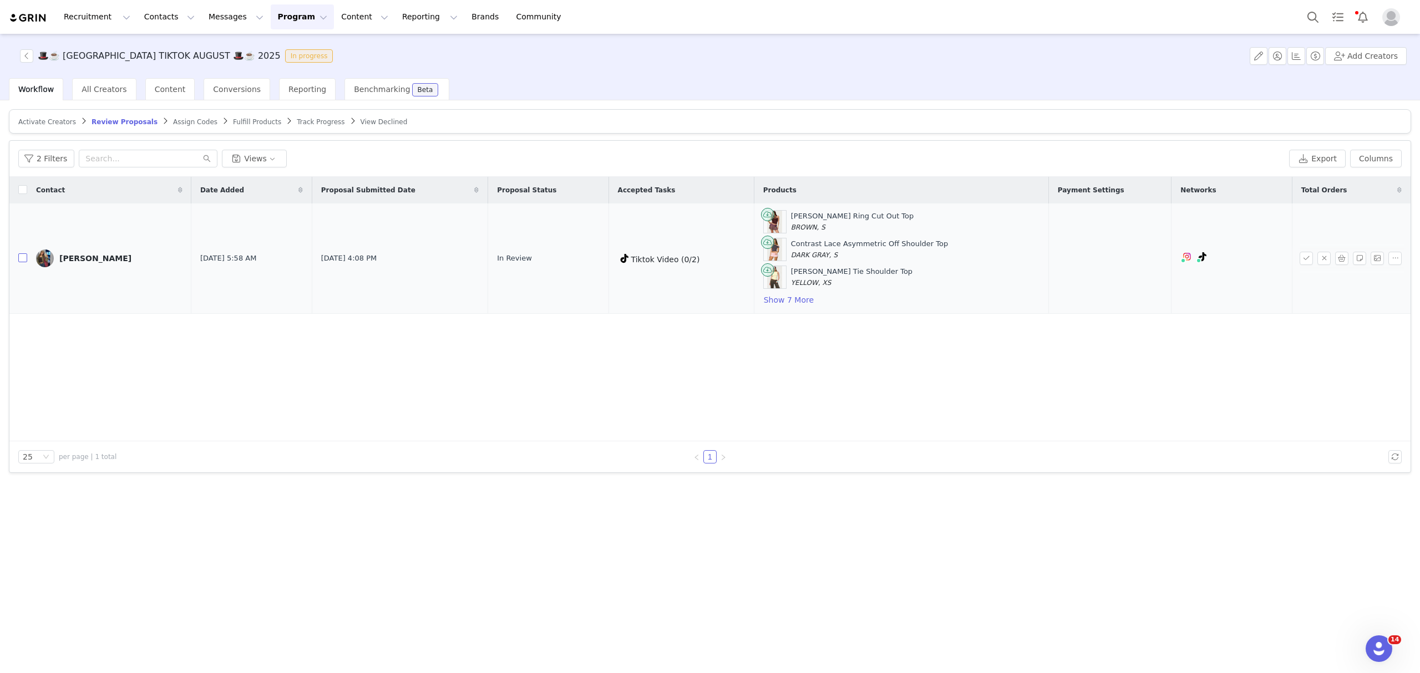
click at [21, 258] on input "checkbox" at bounding box center [22, 257] width 9 height 9
checkbox input "true"
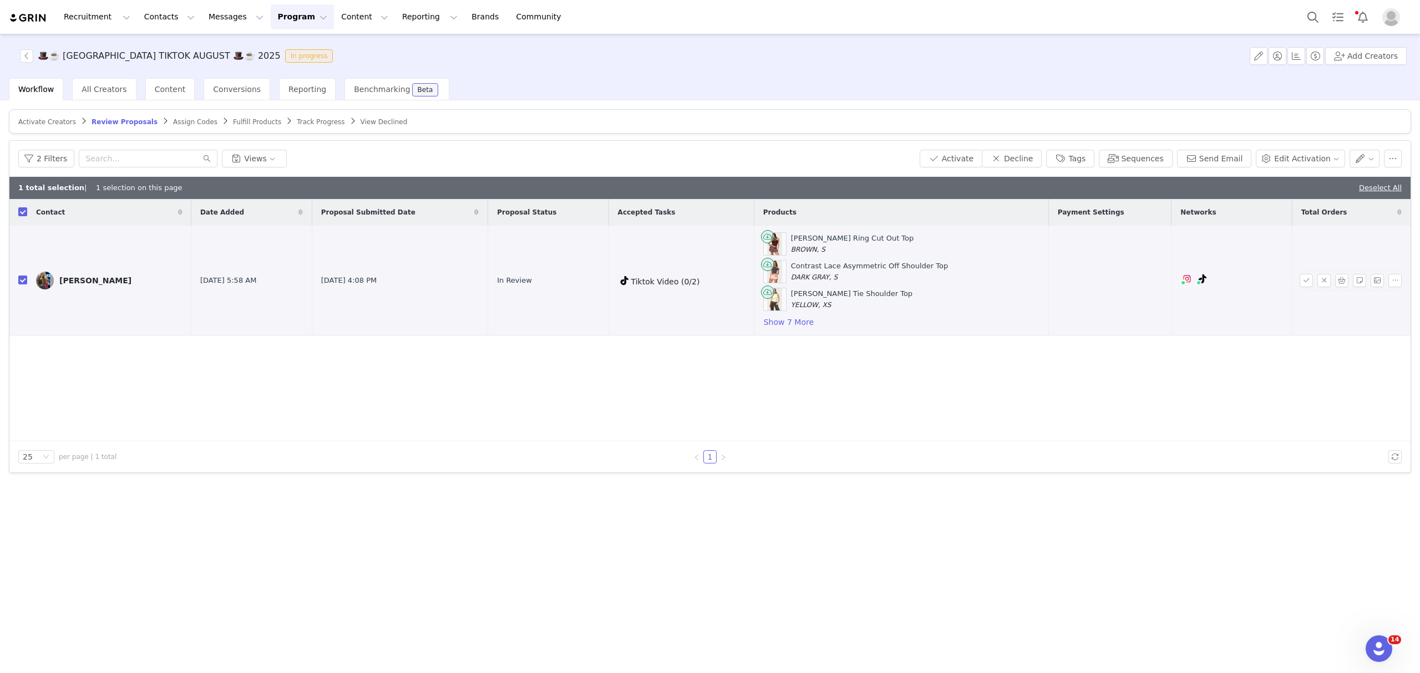
click at [793, 322] on div "Rivera Ring Cut Out Top BROWN, S Contrast Lace Asymmetric Off Shoulder Top DARK…" at bounding box center [901, 280] width 276 height 97
click at [763, 320] on button "Show 7 More" at bounding box center [788, 322] width 51 height 13
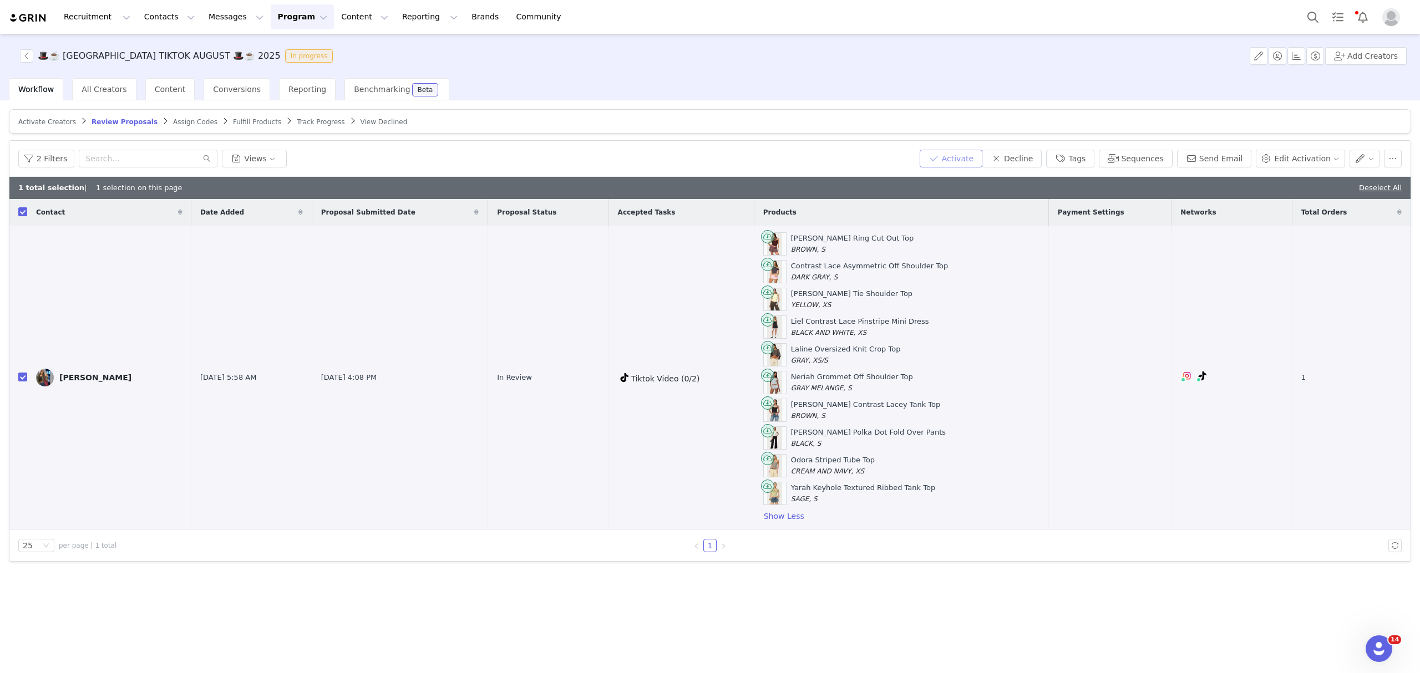
click at [982, 155] on button "Activate" at bounding box center [951, 159] width 63 height 18
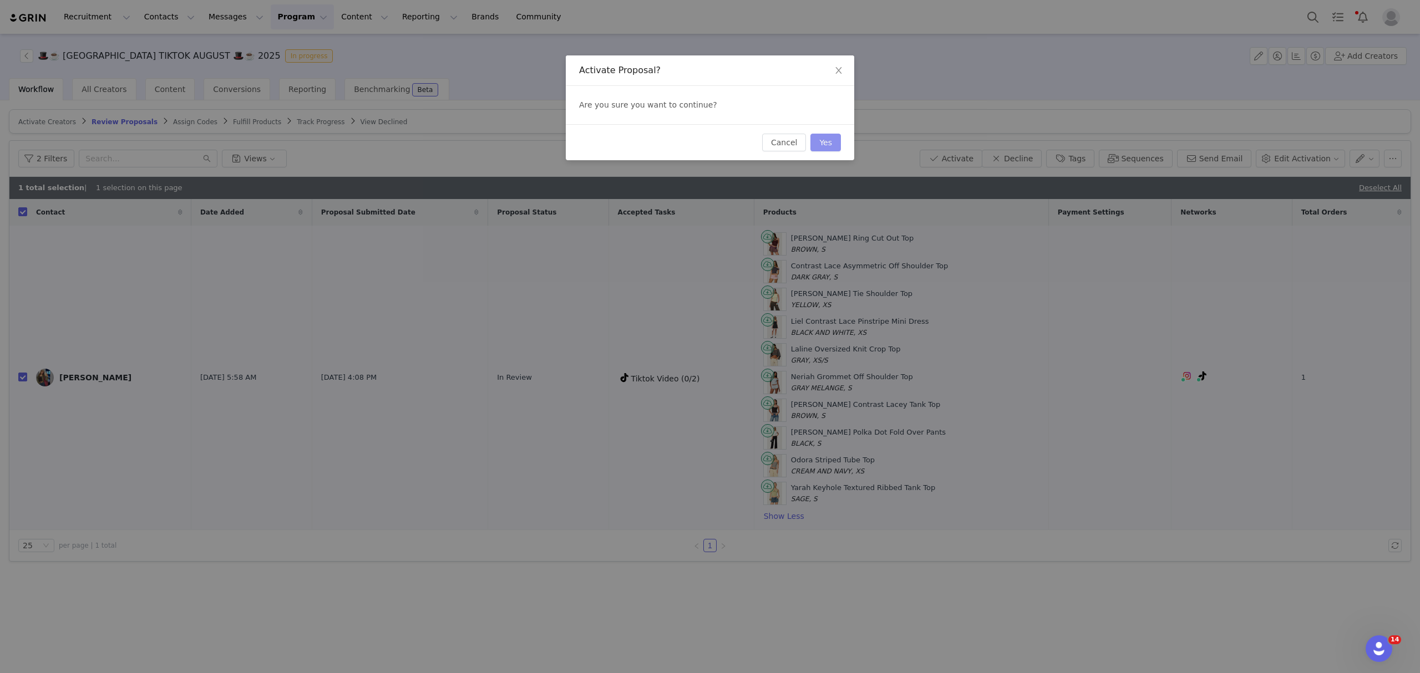
click at [839, 148] on button "Yes" at bounding box center [825, 143] width 31 height 18
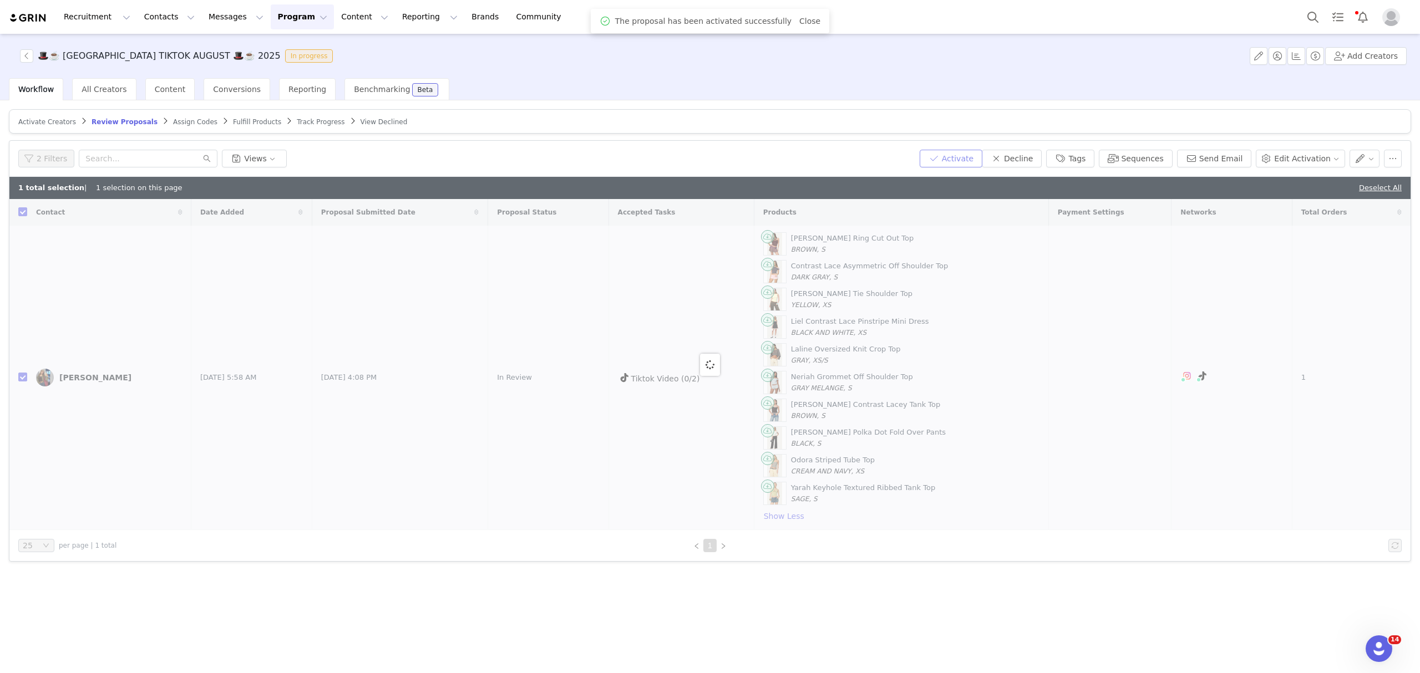
checkbox input "false"
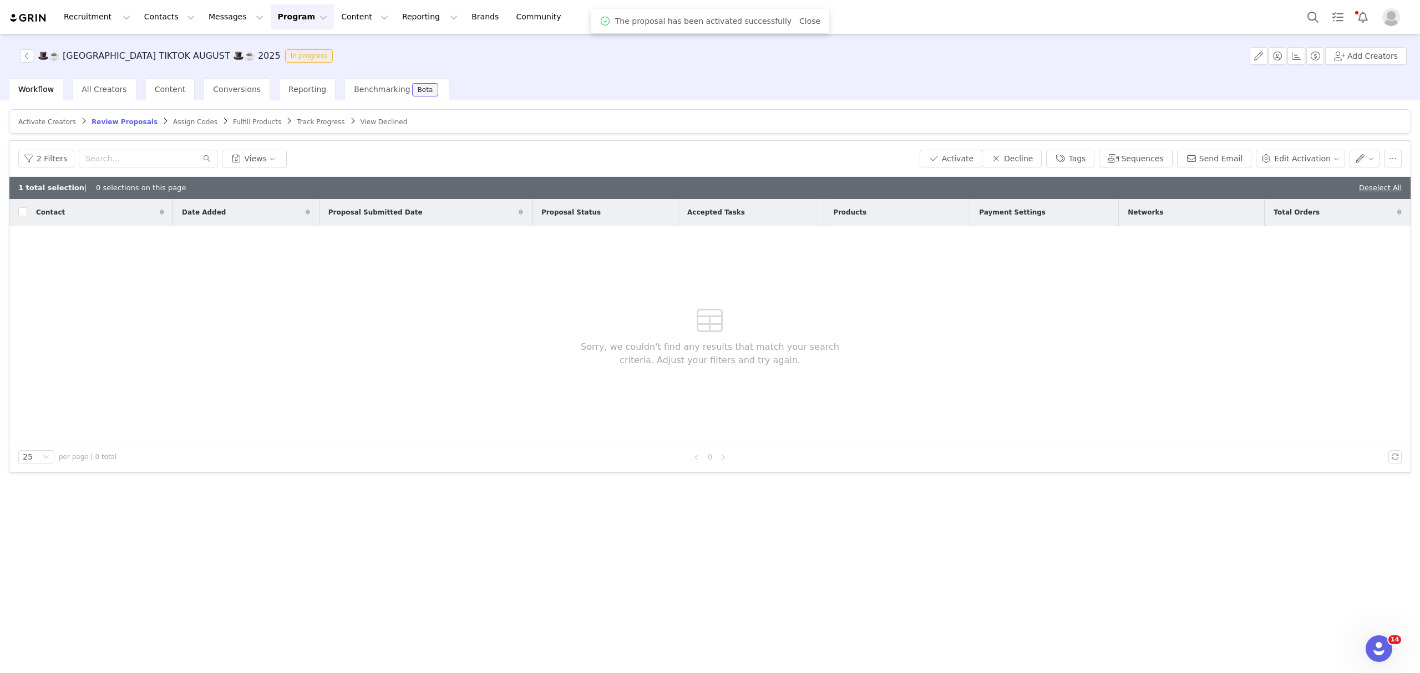
click at [173, 123] on span "Assign Codes" at bounding box center [195, 122] width 44 height 8
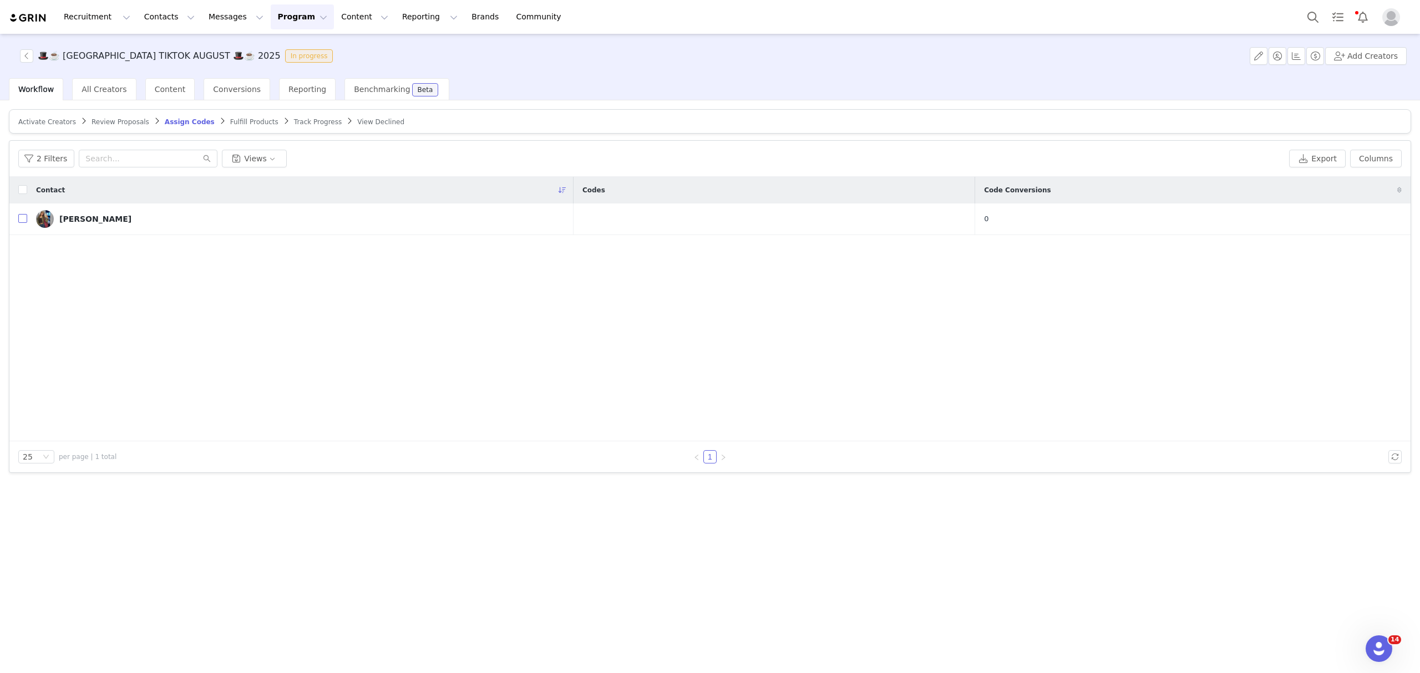
click at [23, 222] on input "checkbox" at bounding box center [22, 218] width 9 height 9
checkbox input "true"
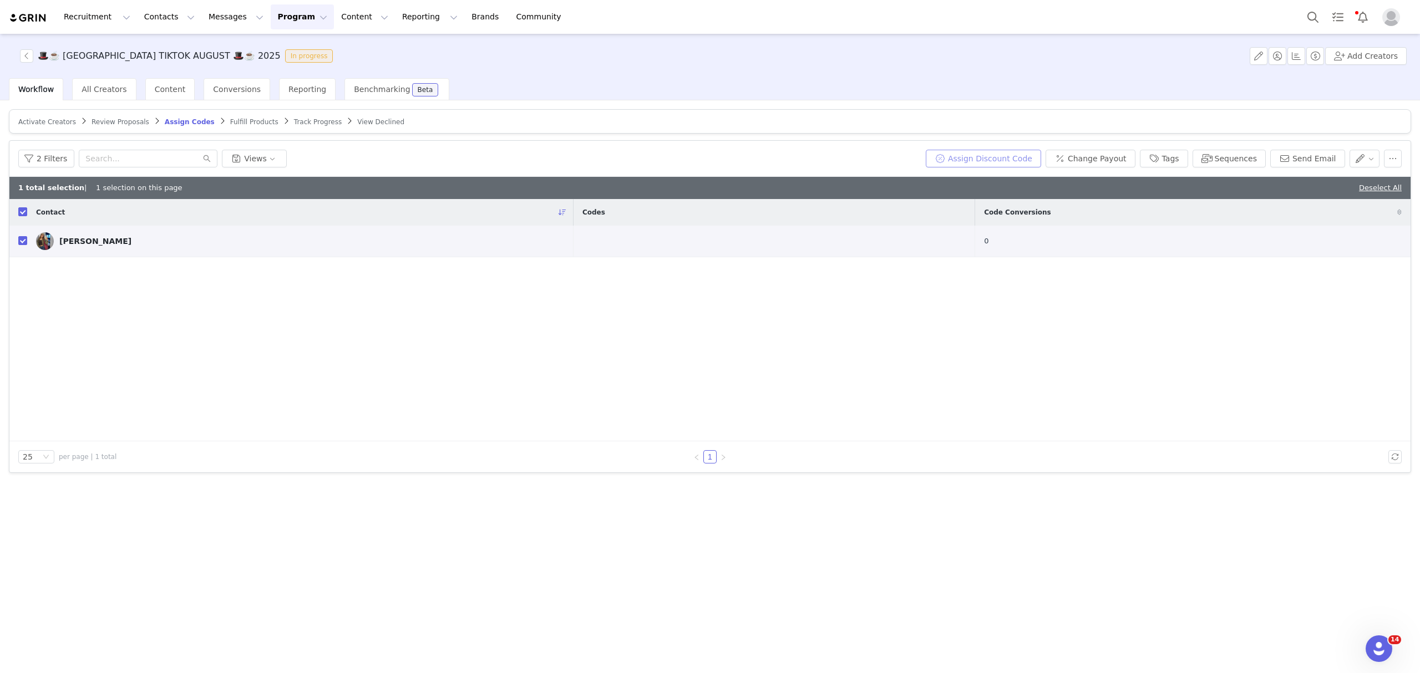
click at [1005, 160] on button "Assign Discount Code" at bounding box center [983, 159] width 115 height 18
drag, startPoint x: 1026, startPoint y: 197, endPoint x: 830, endPoint y: 234, distance: 199.6
click at [835, 232] on body "Recruitment Recruitment Creator Search Curated Lists Landing Pages Web Extensio…" at bounding box center [710, 336] width 1420 height 673
type input "ALISHAJ10"
click at [960, 220] on button "Assign Codes" at bounding box center [960, 222] width 69 height 18
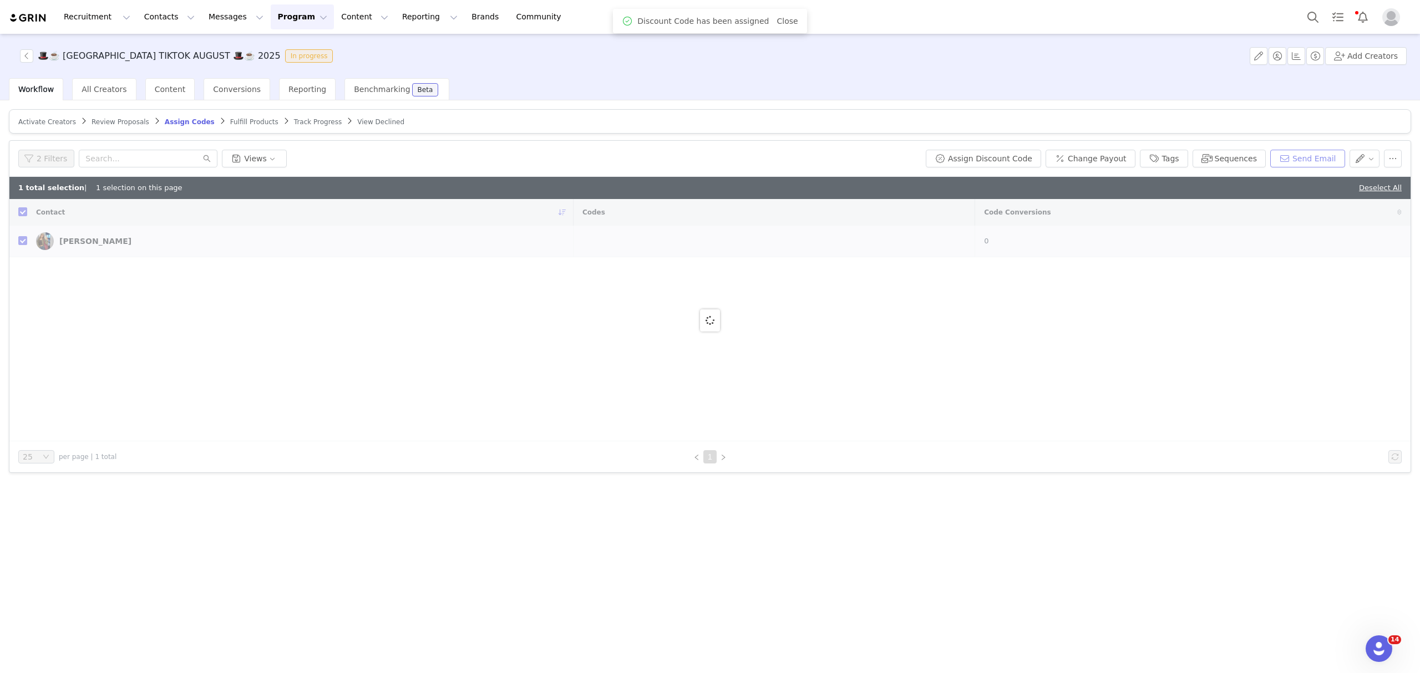
click at [1323, 160] on button "Send Email" at bounding box center [1307, 159] width 75 height 18
checkbox input "false"
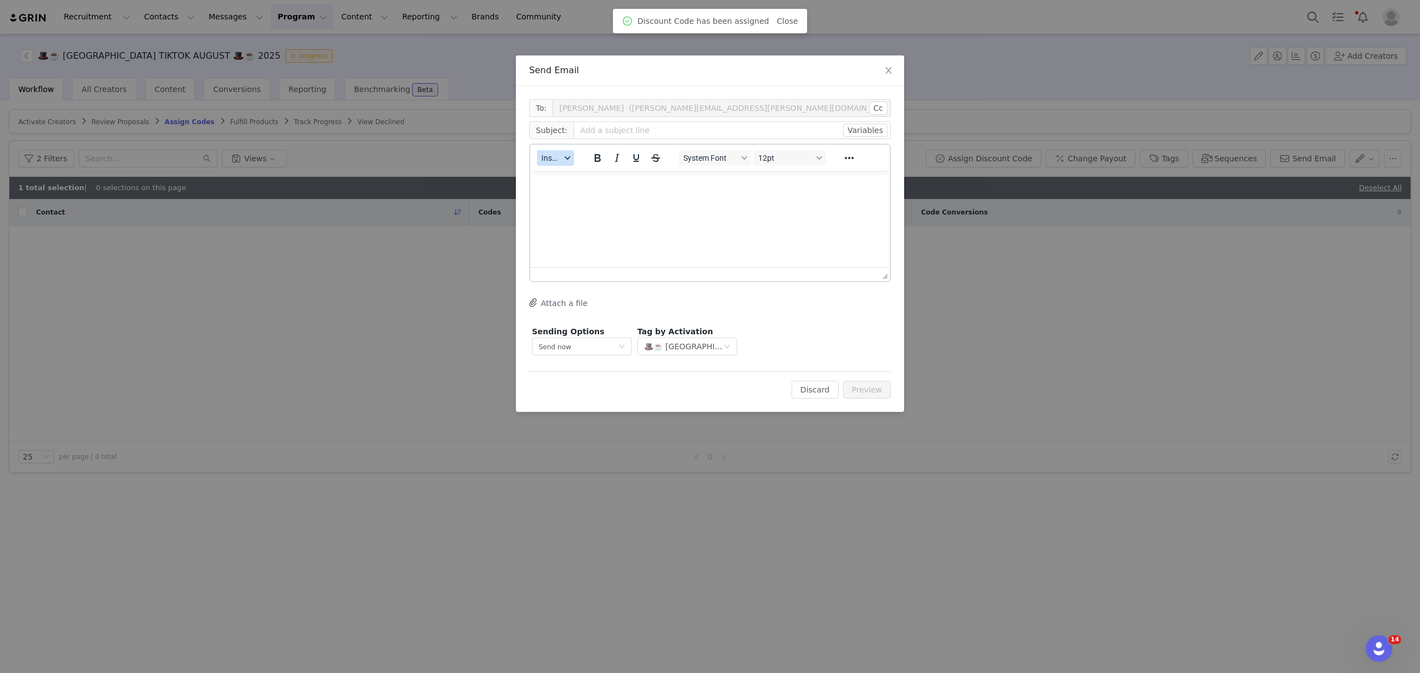
click at [565, 153] on button "Insert" at bounding box center [555, 158] width 37 height 16
click at [586, 174] on div "Insert Template" at bounding box center [596, 176] width 100 height 13
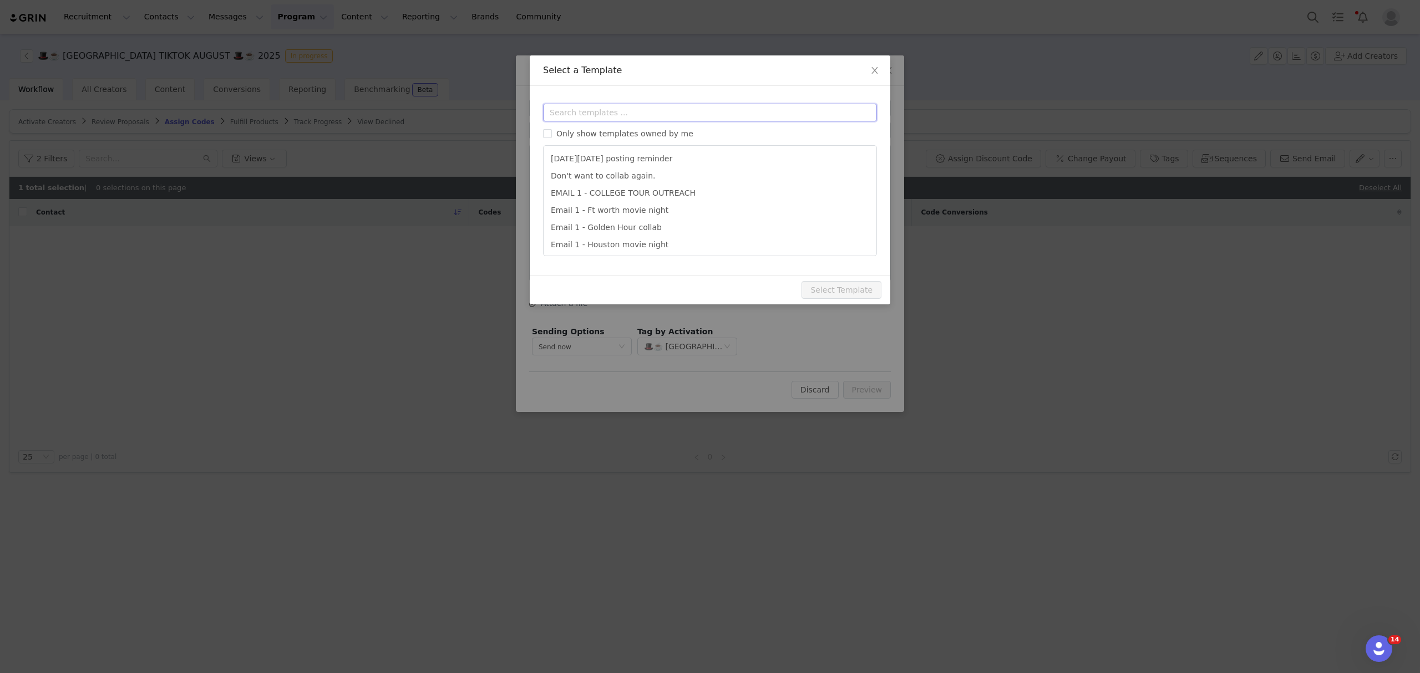
click at [580, 115] on input "text" at bounding box center [710, 113] width 334 height 18
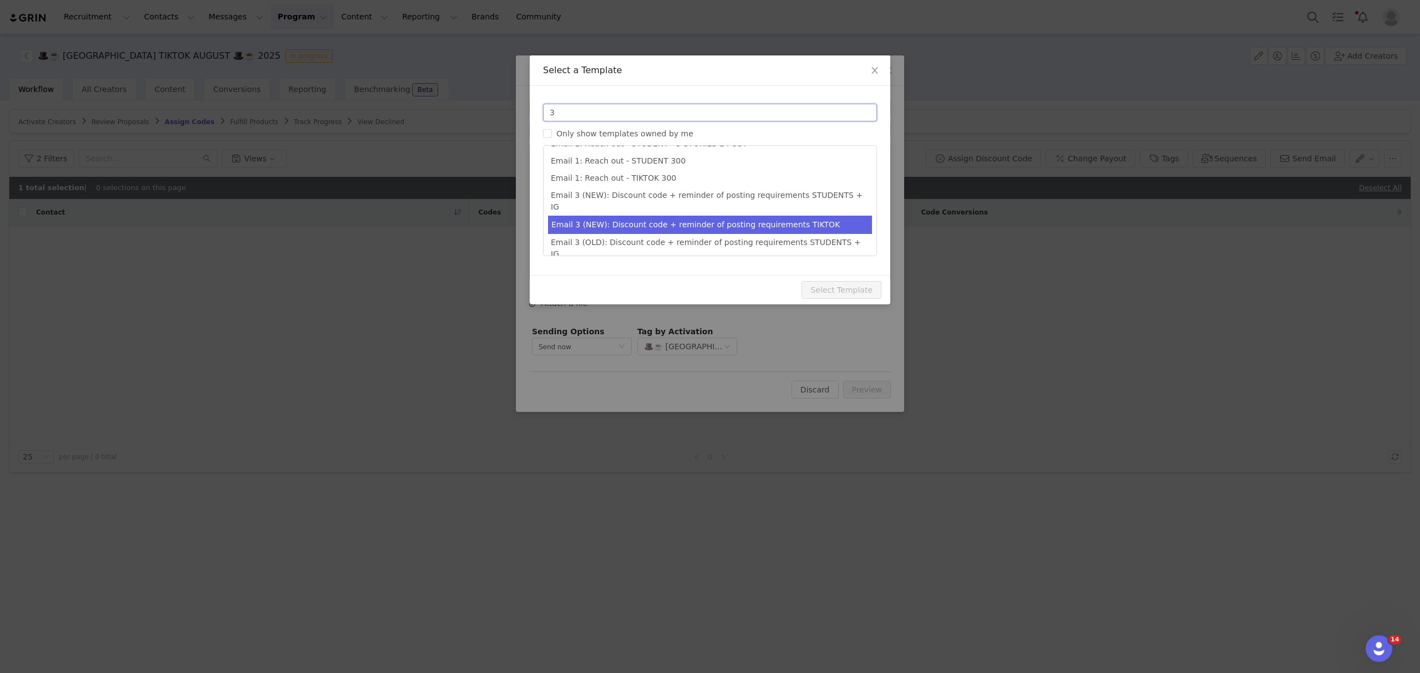
scroll to position [124, 0]
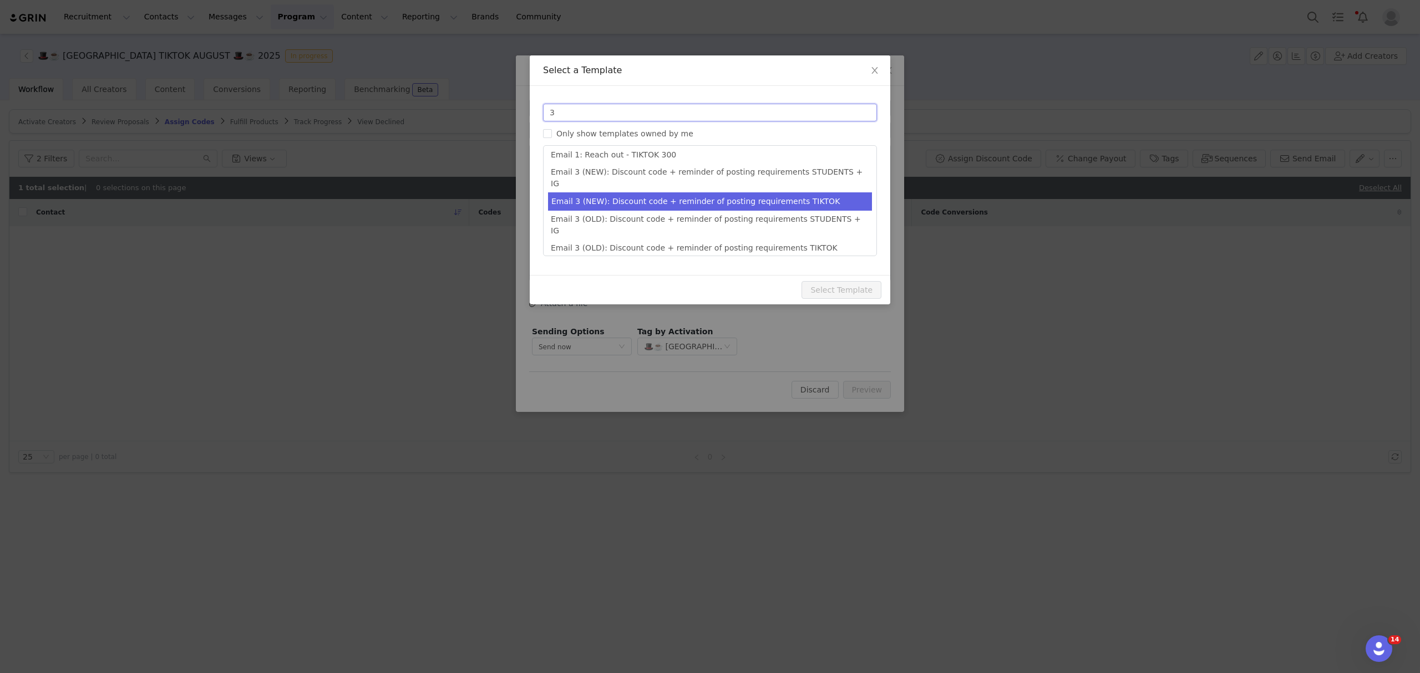
type input "3"
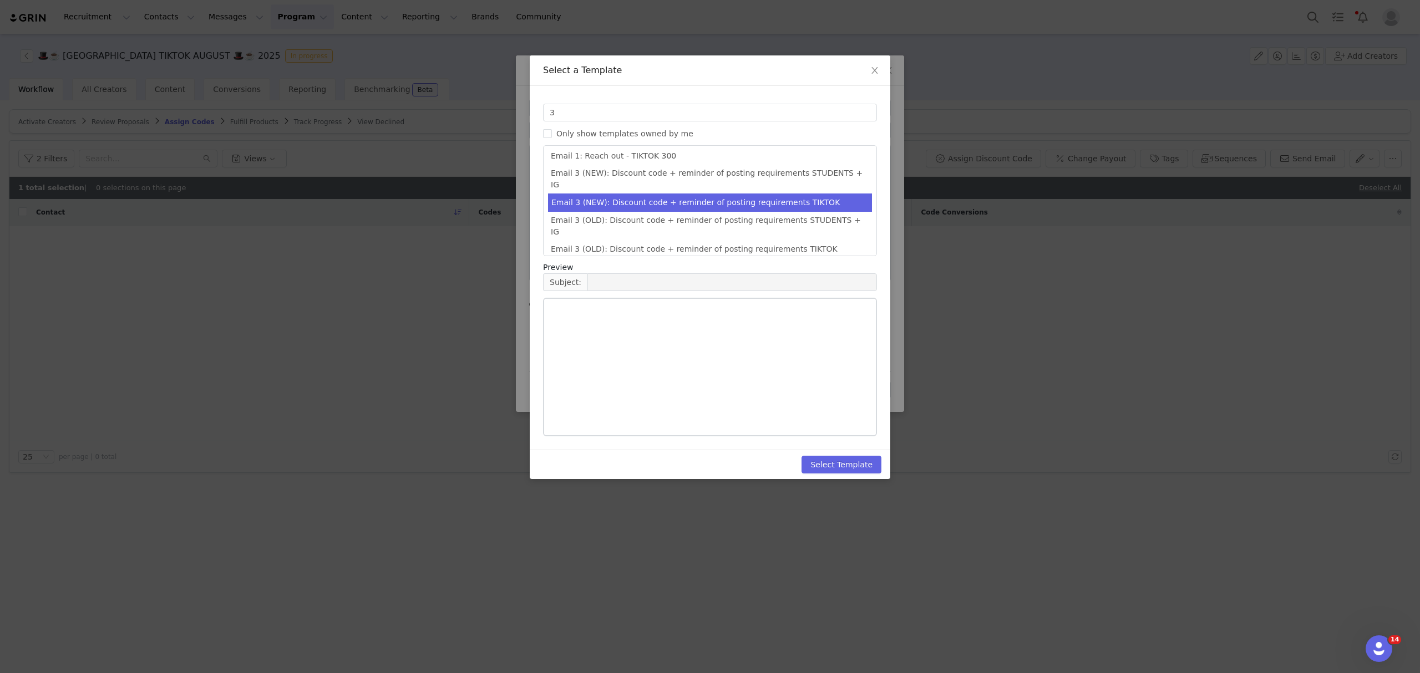
type input "Collab with Edikted"
click at [753, 194] on li "Email 3 (NEW): Discount code + reminder of posting requirements TIKTOK" at bounding box center [710, 203] width 324 height 18
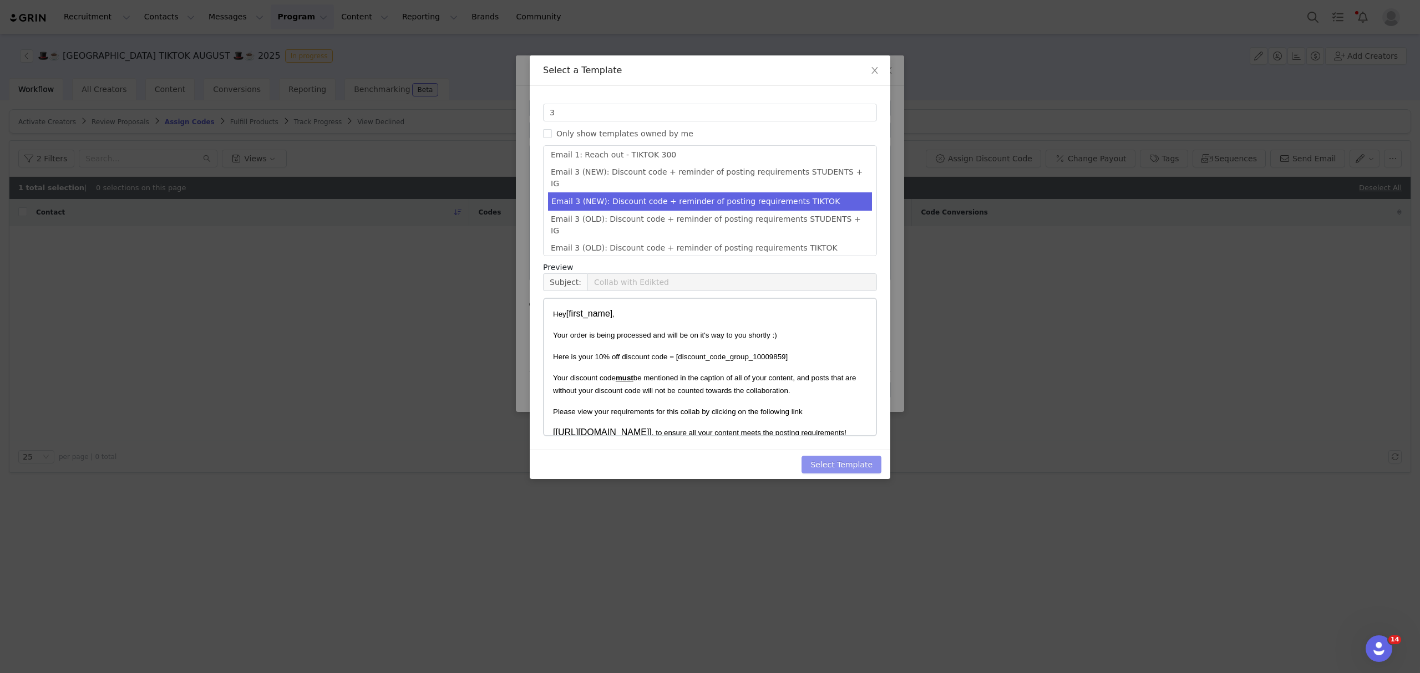
click at [839, 462] on button "Select Template" at bounding box center [841, 465] width 80 height 18
type input "Collab with Edikted"
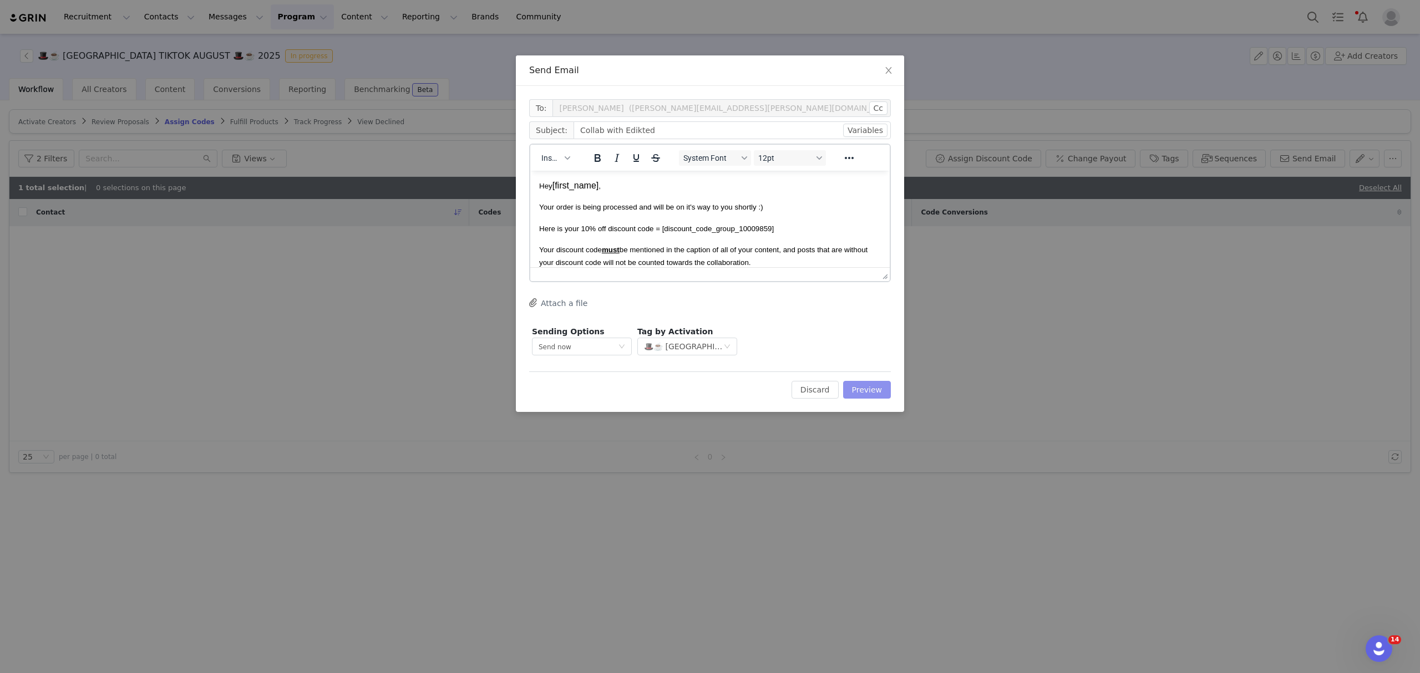
click at [868, 391] on button "Preview" at bounding box center [867, 390] width 48 height 18
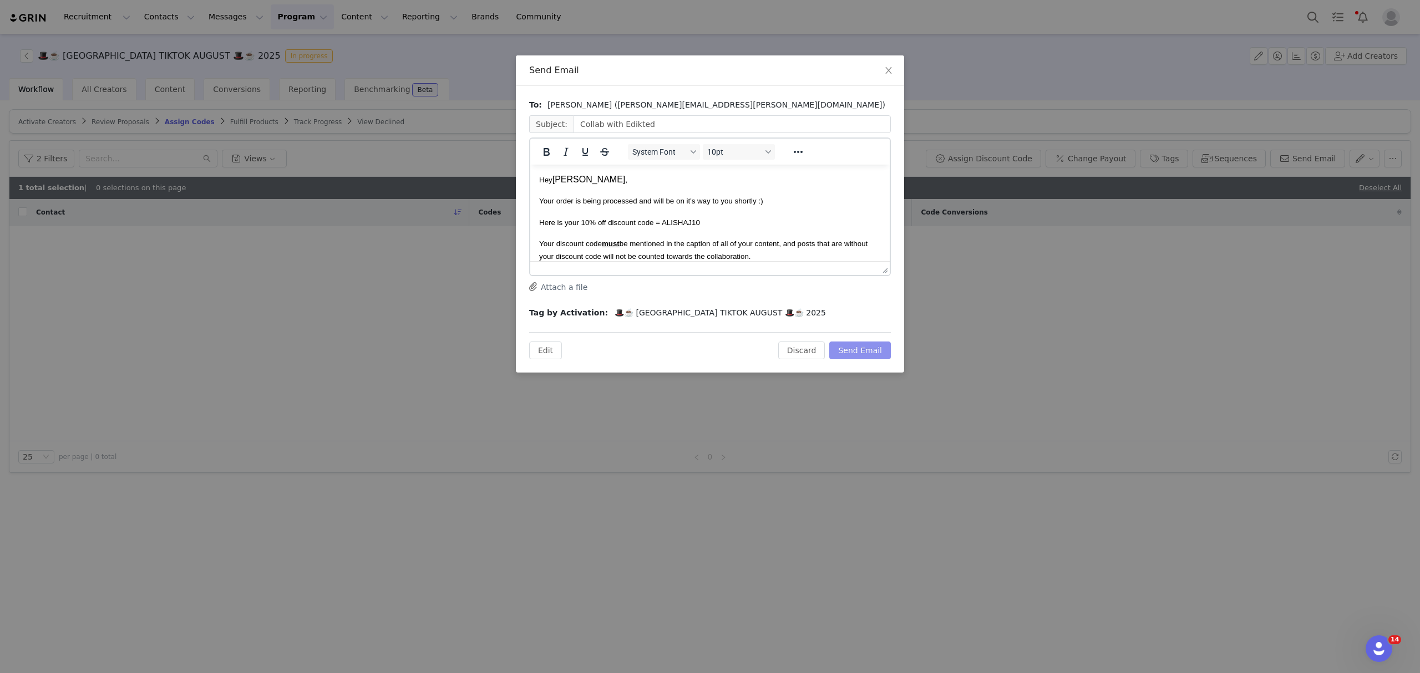
click at [873, 351] on button "Send Email" at bounding box center [860, 351] width 62 height 18
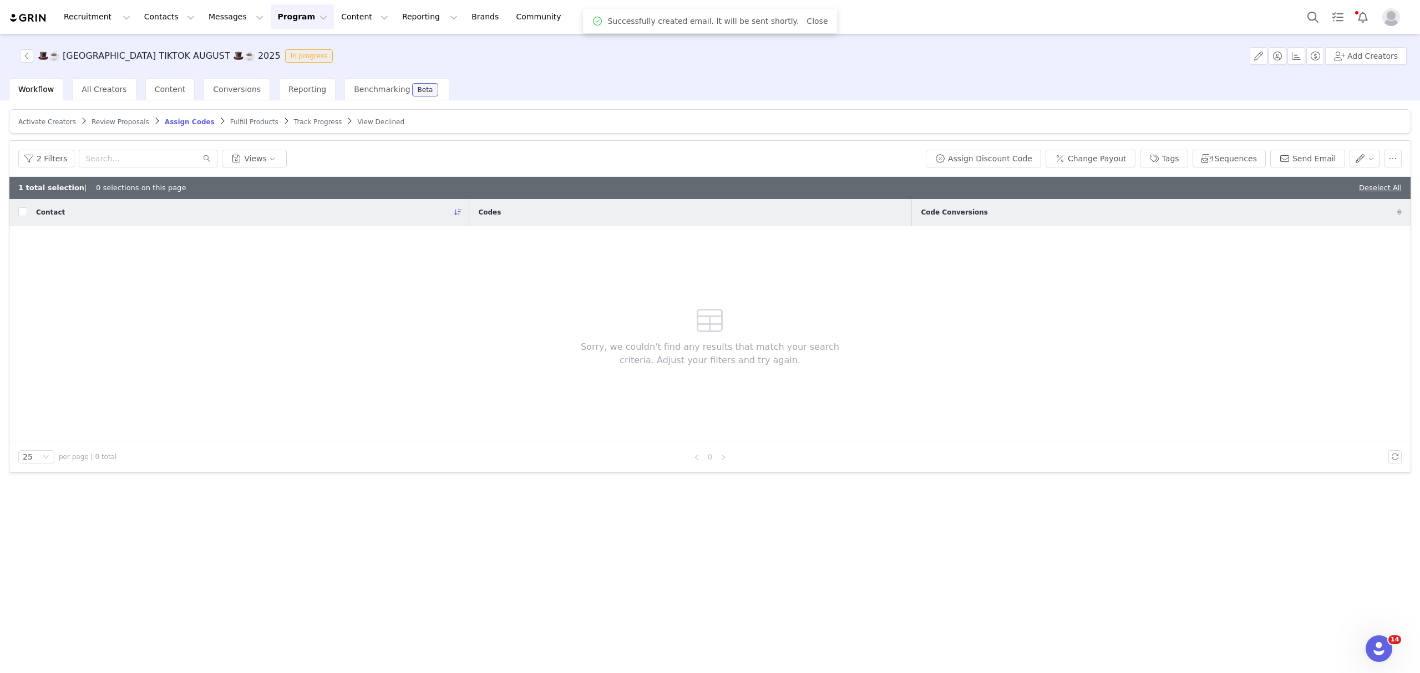
click at [230, 119] on span "Fulfill Products" at bounding box center [254, 122] width 48 height 8
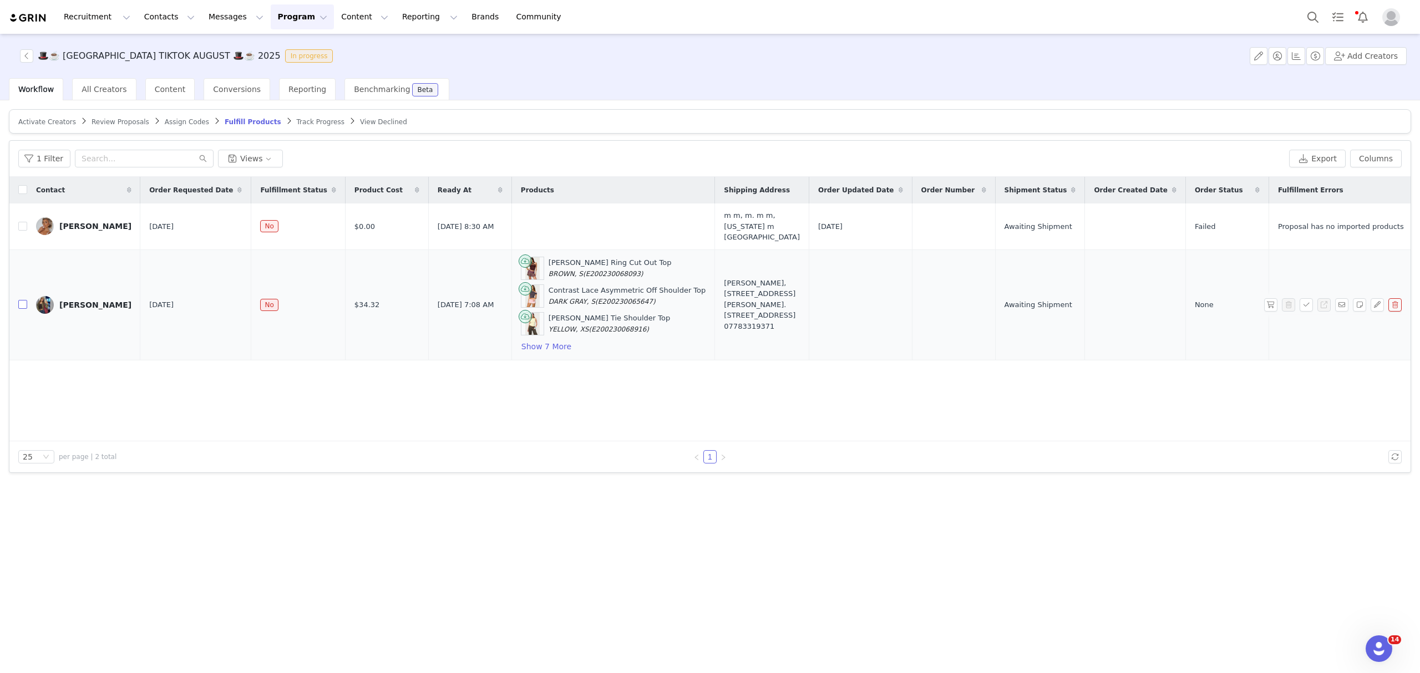
click at [23, 300] on input "checkbox" at bounding box center [22, 304] width 9 height 9
checkbox input "true"
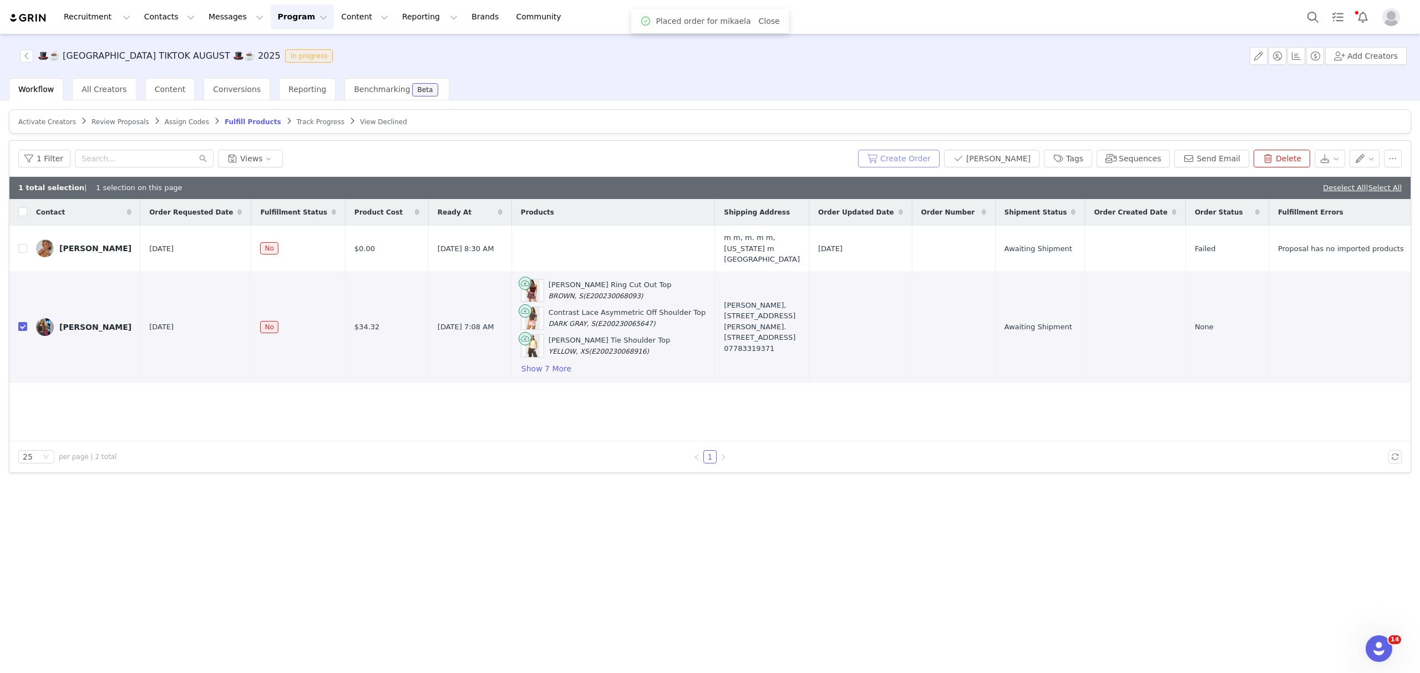
click at [910, 163] on button "Create Order" at bounding box center [899, 159] width 82 height 18
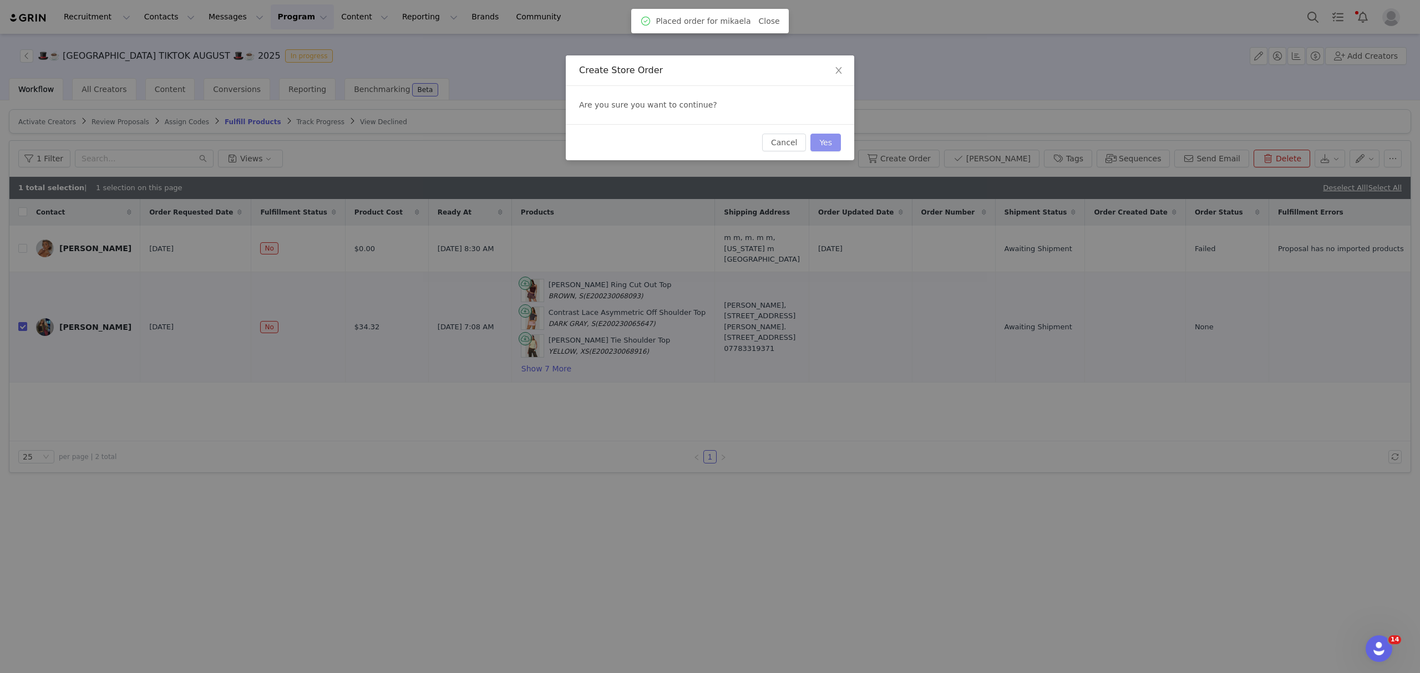
click at [817, 140] on button "Yes" at bounding box center [825, 143] width 31 height 18
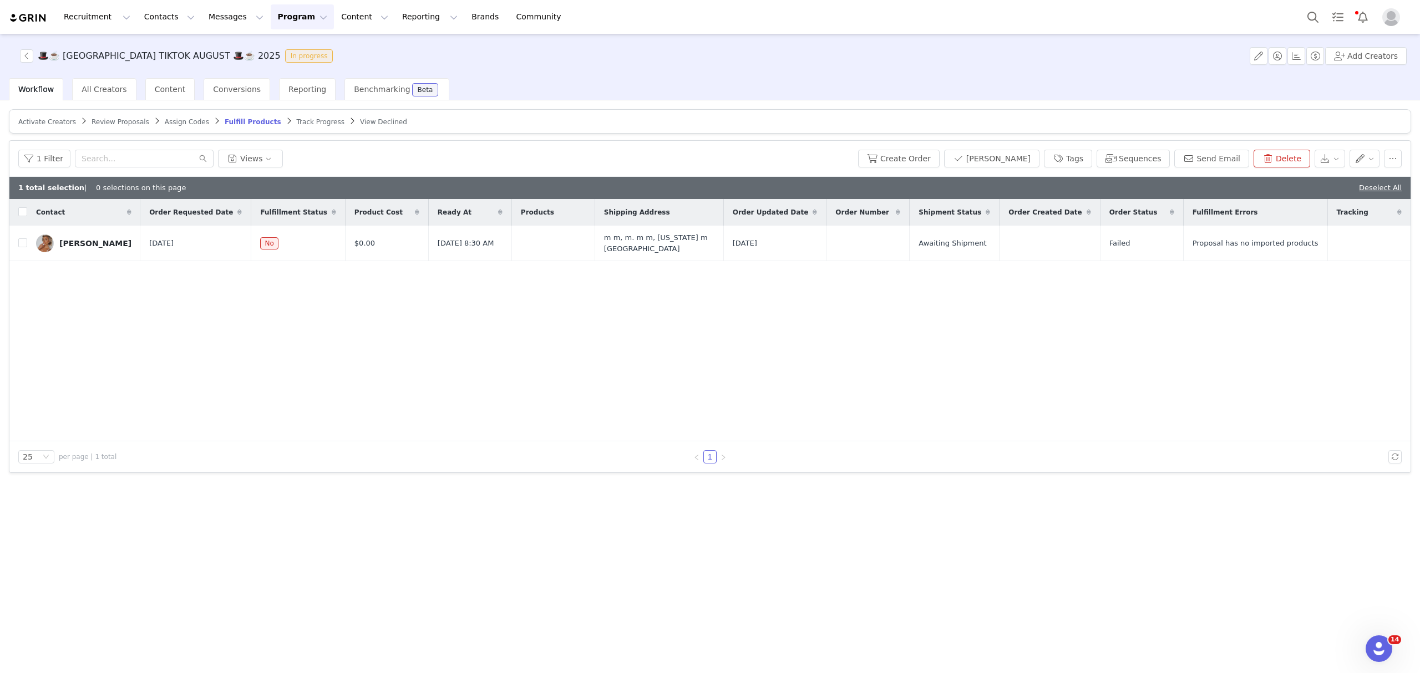
click at [271, 24] on button "Program Program" at bounding box center [302, 16] width 63 height 25
click at [258, 47] on p "Activations" at bounding box center [274, 49] width 43 height 12
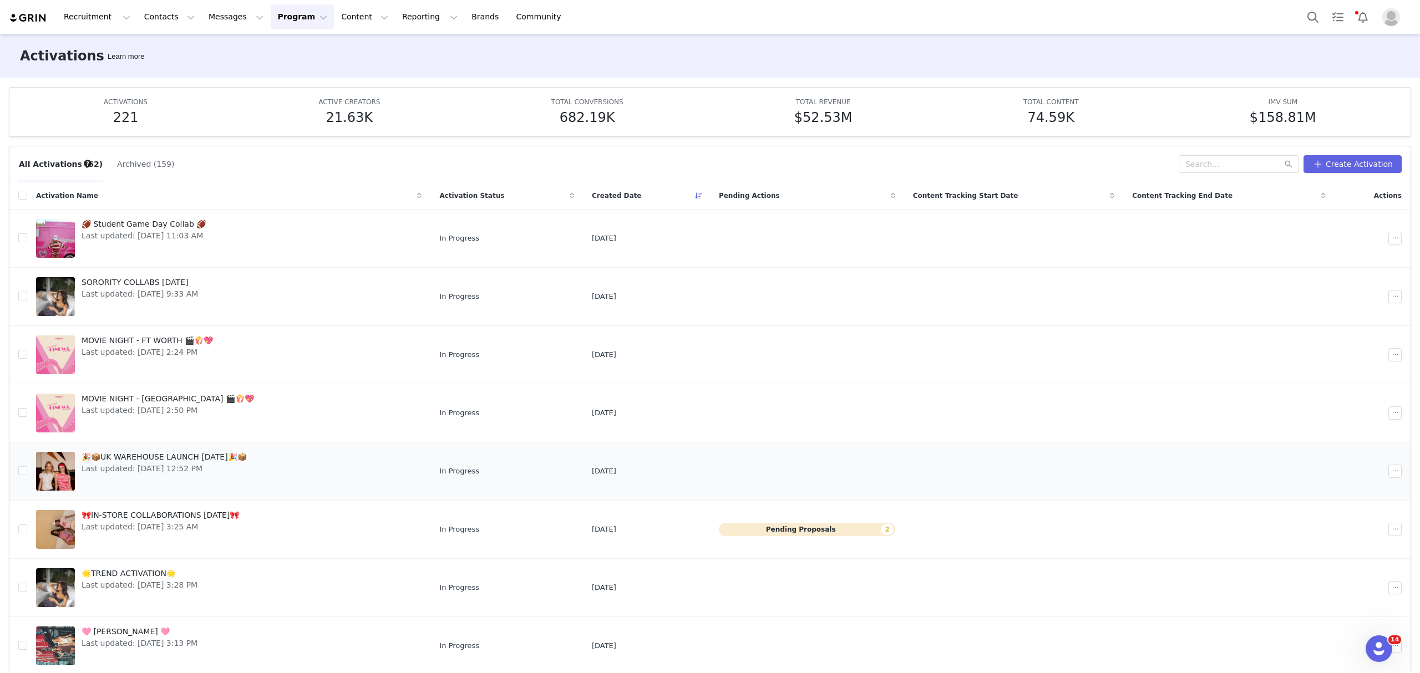
click at [67, 466] on div at bounding box center [55, 471] width 39 height 39
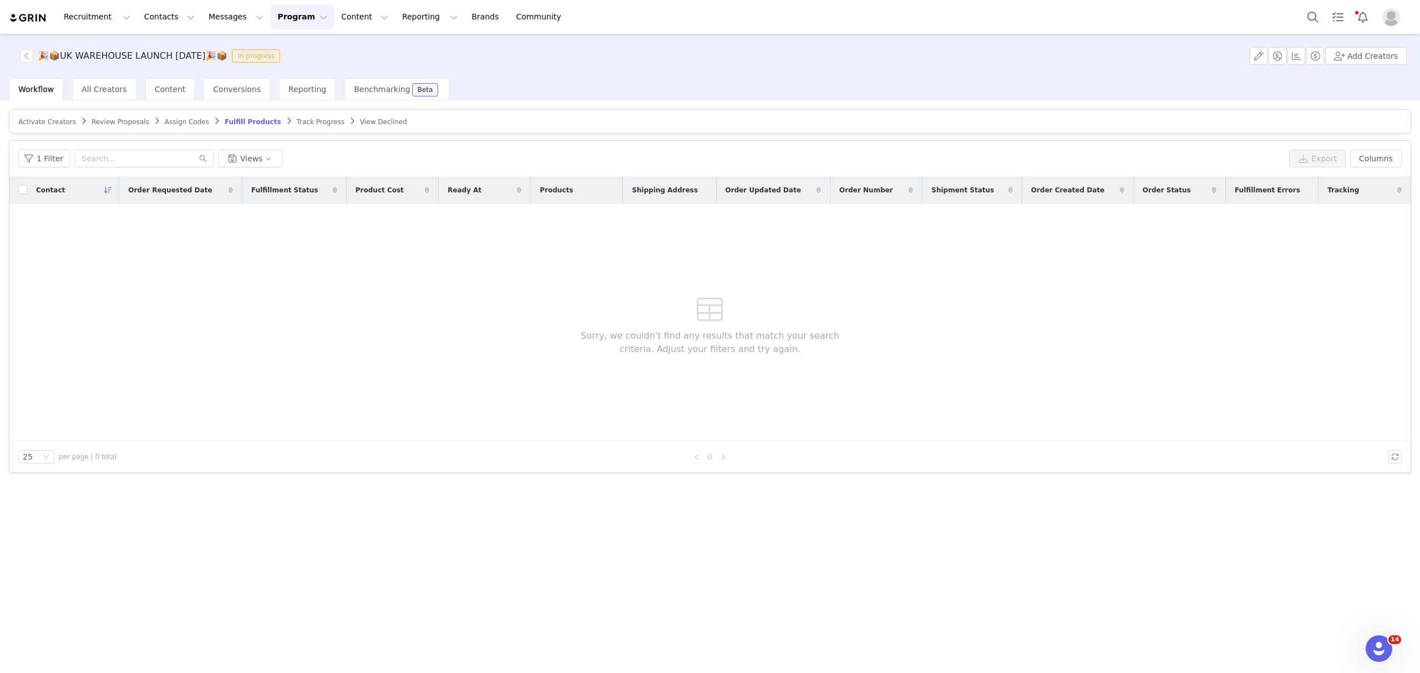
click at [40, 120] on span "Activate Creators" at bounding box center [47, 122] width 58 height 8
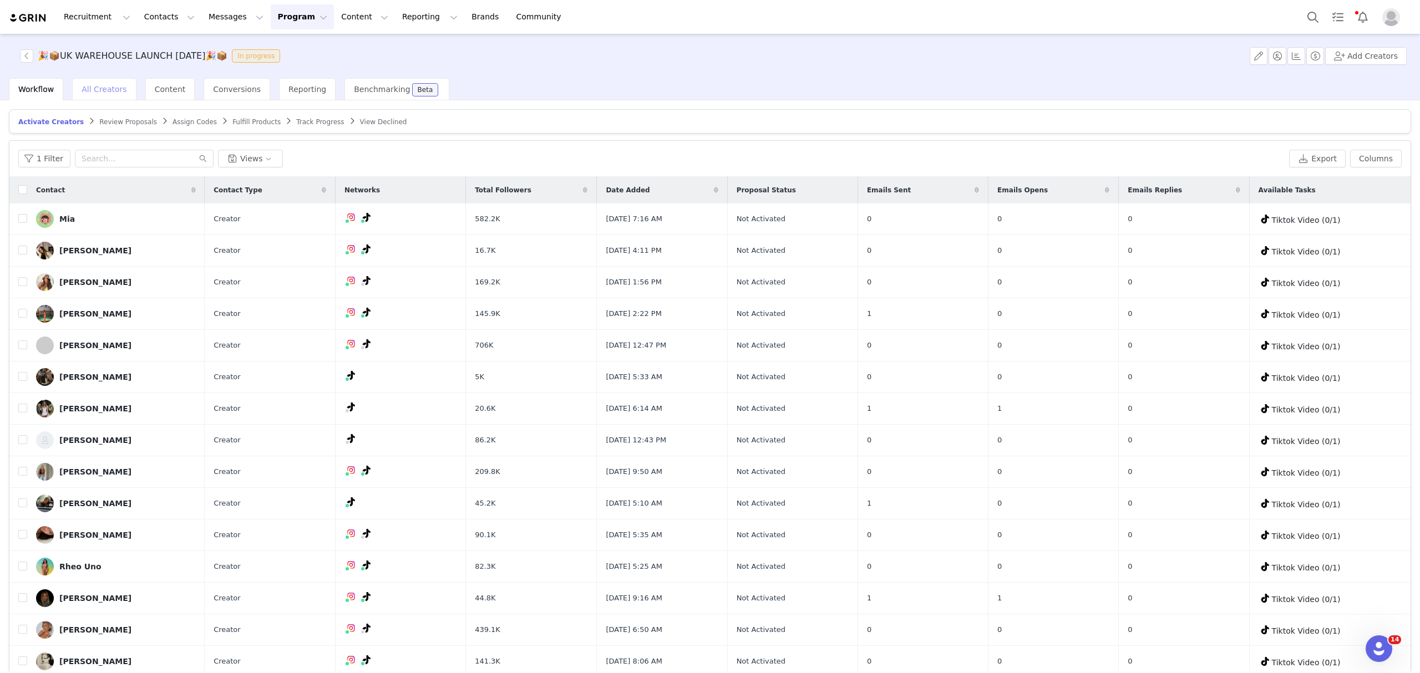
click at [101, 85] on span "All Creators" at bounding box center [104, 89] width 45 height 9
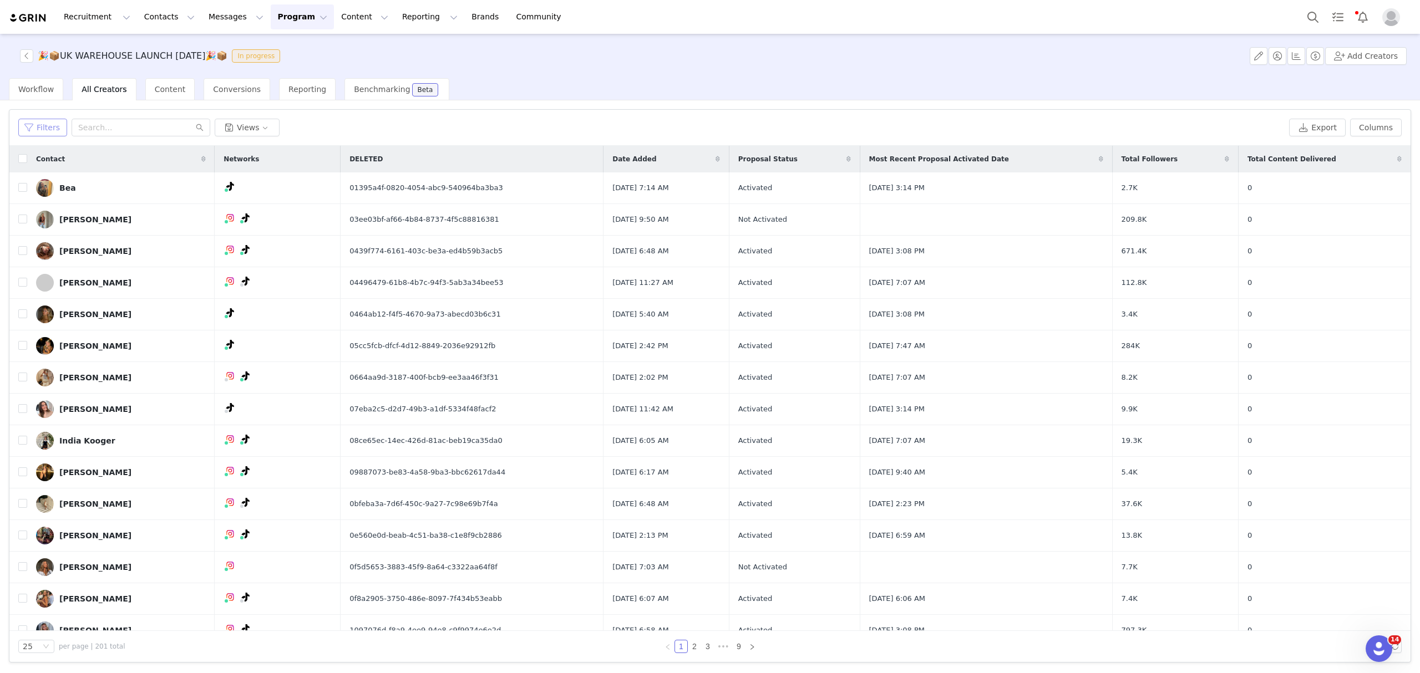
click at [45, 132] on button "Filters" at bounding box center [42, 128] width 49 height 18
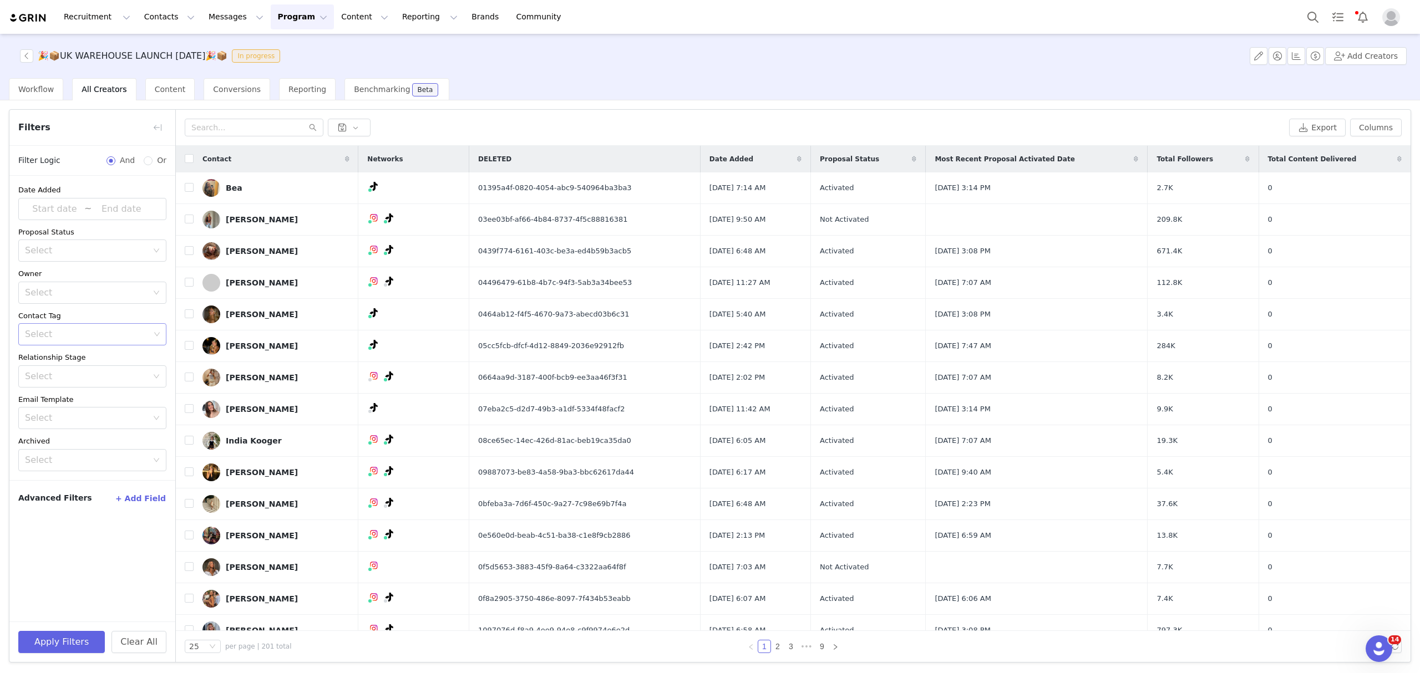
click at [74, 333] on div "Select" at bounding box center [87, 334] width 125 height 11
type input "14"
click at [68, 352] on li "uk warehouse 14" at bounding box center [92, 360] width 148 height 18
click at [50, 638] on button "Apply Filters" at bounding box center [61, 642] width 87 height 22
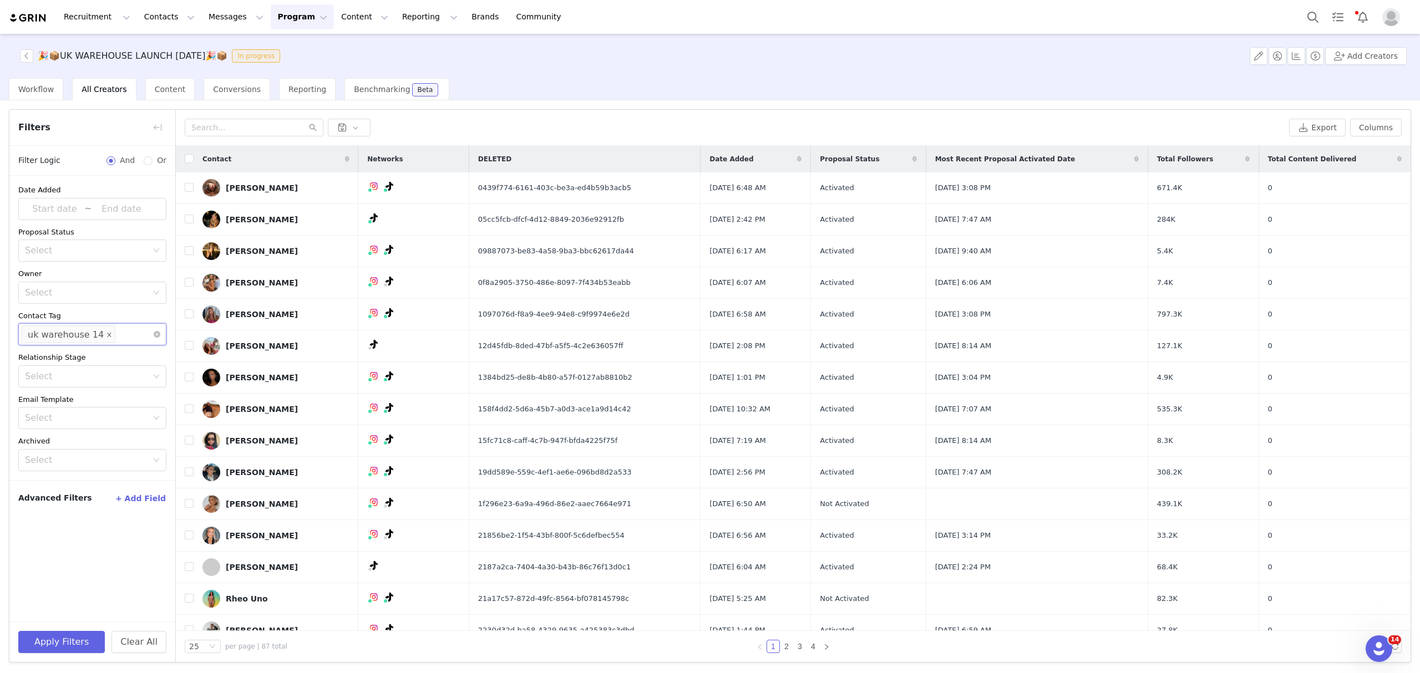
drag, startPoint x: 109, startPoint y: 338, endPoint x: 98, endPoint y: 335, distance: 12.0
click at [102, 324] on ul "uk warehouse 14" at bounding box center [88, 324] width 133 height 0
click at [106, 335] on icon "icon: close" at bounding box center [109, 335] width 6 height 6
click at [99, 336] on div "Select" at bounding box center [87, 334] width 125 height 11
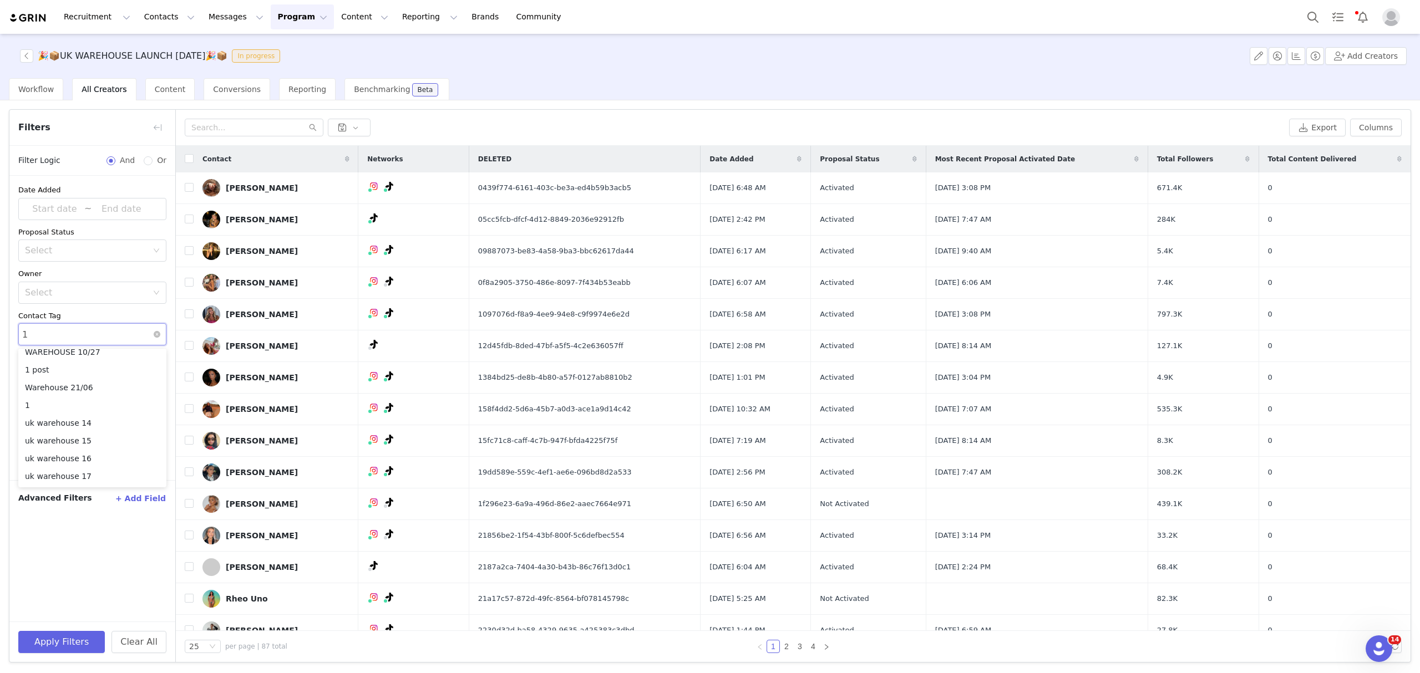
scroll to position [2, 0]
type input "15"
click at [89, 377] on li "uk warehouse 15" at bounding box center [92, 378] width 148 height 18
click at [50, 639] on button "Apply Filters" at bounding box center [61, 642] width 87 height 22
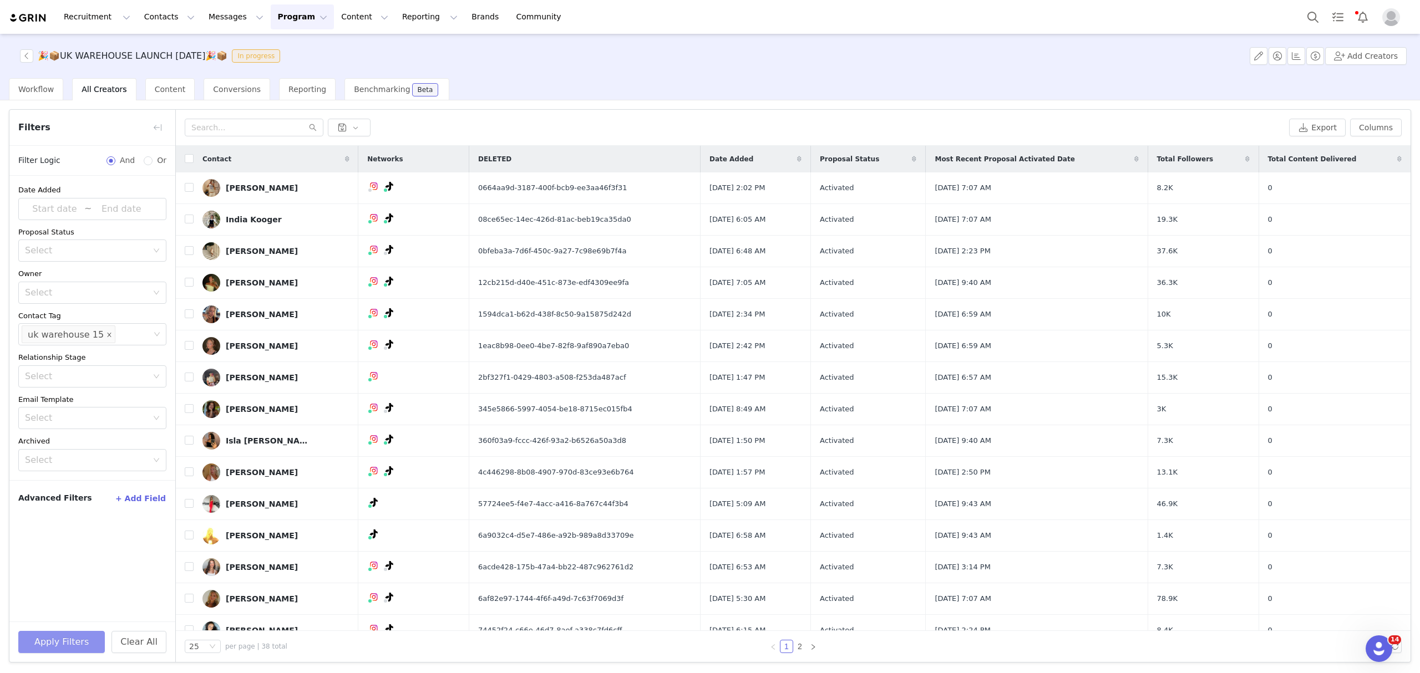
click at [106, 333] on icon "icon: close" at bounding box center [109, 335] width 6 height 6
click at [98, 338] on div "Select" at bounding box center [87, 334] width 125 height 11
type input "16"
click at [85, 355] on li "uk warehouse 16" at bounding box center [92, 360] width 148 height 18
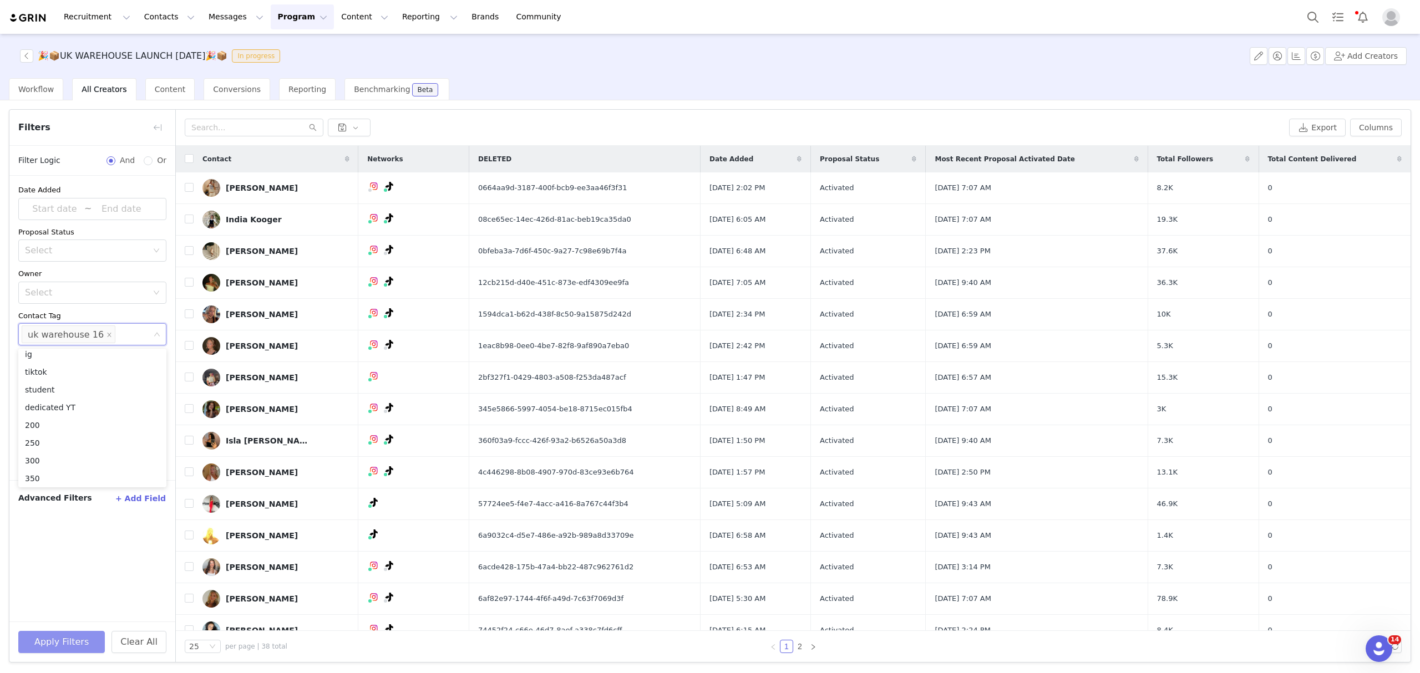
click at [59, 637] on button "Apply Filters" at bounding box center [61, 642] width 87 height 22
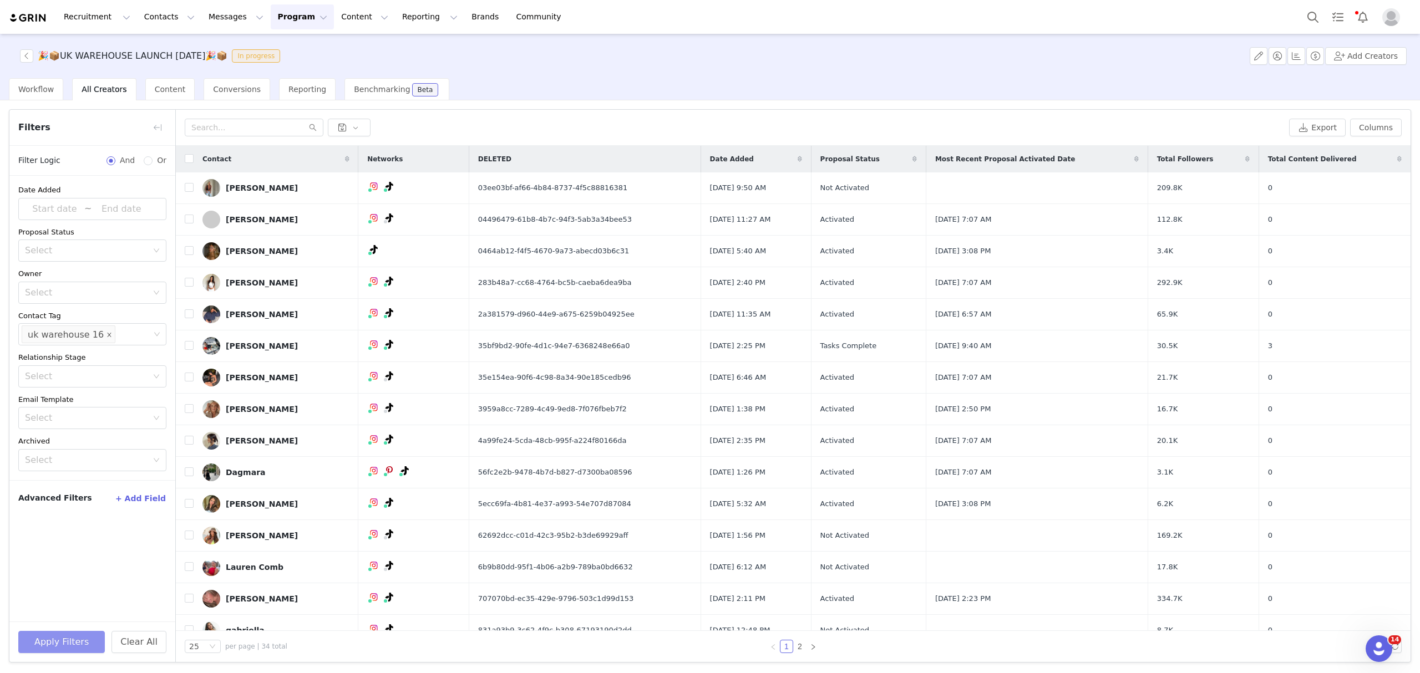
drag, startPoint x: 96, startPoint y: 336, endPoint x: 100, endPoint y: 331, distance: 5.9
click at [96, 336] on li "uk warehouse 16" at bounding box center [69, 335] width 94 height 18
click at [106, 331] on span at bounding box center [109, 335] width 6 height 15
click at [94, 333] on div "Select" at bounding box center [87, 334] width 125 height 11
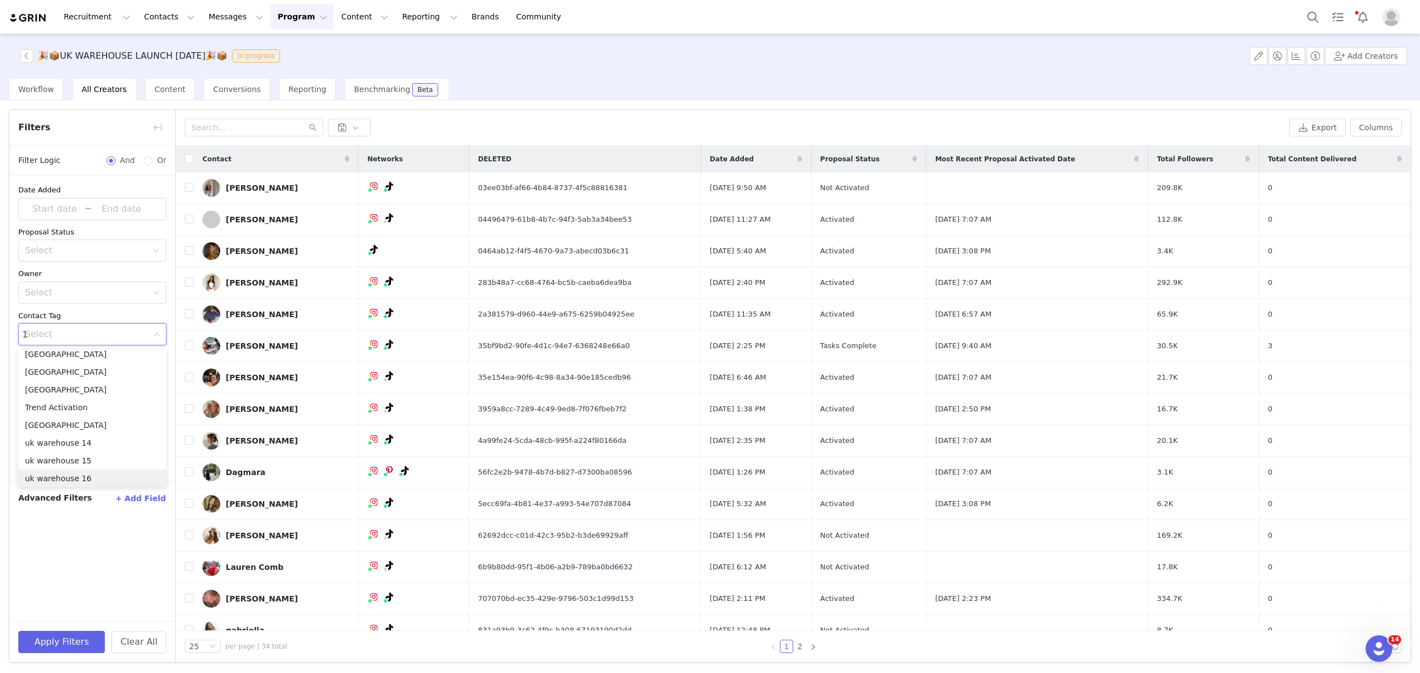
scroll to position [2, 0]
type input "17"
click at [94, 353] on li "uk warehouse 17" at bounding box center [92, 360] width 148 height 18
click at [63, 648] on button "Apply Filters" at bounding box center [61, 642] width 87 height 22
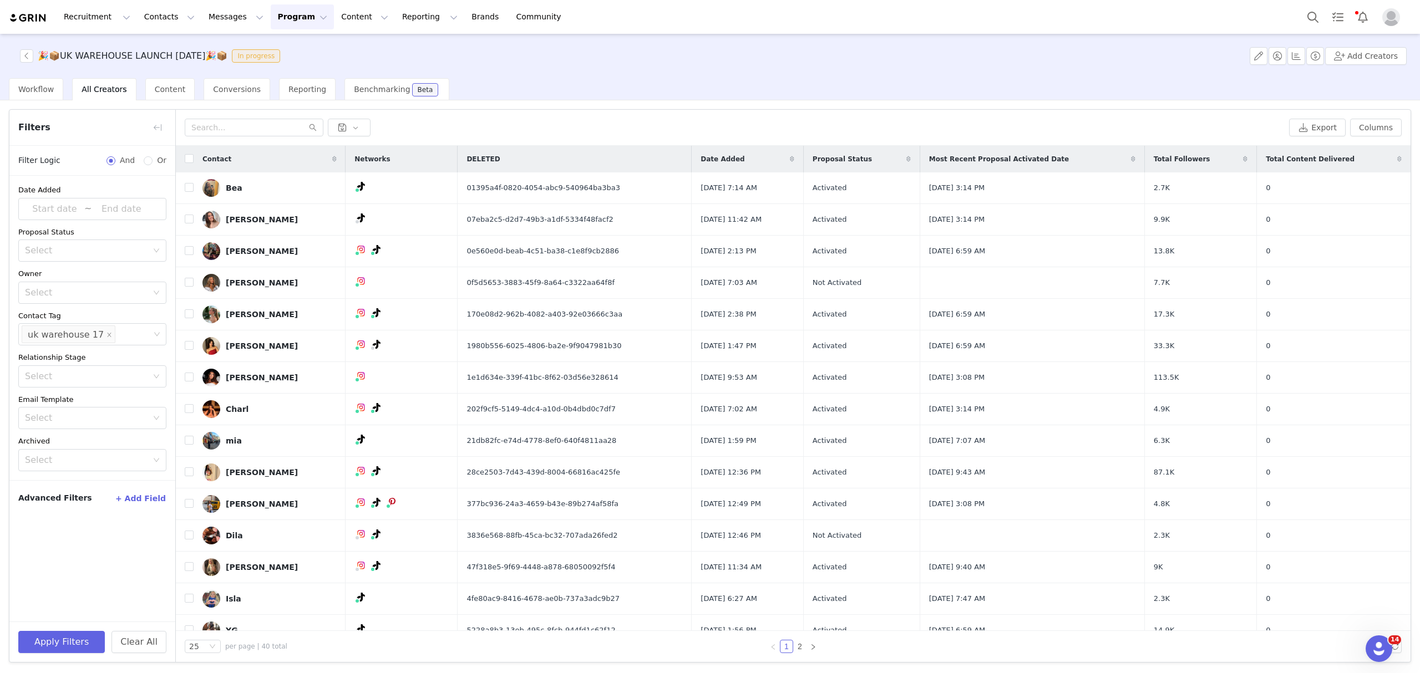
click at [106, 92] on span "All Creators" at bounding box center [104, 89] width 45 height 9
click at [106, 337] on icon "icon: close" at bounding box center [109, 335] width 6 height 6
click at [140, 641] on button "Clear All" at bounding box center [138, 642] width 55 height 22
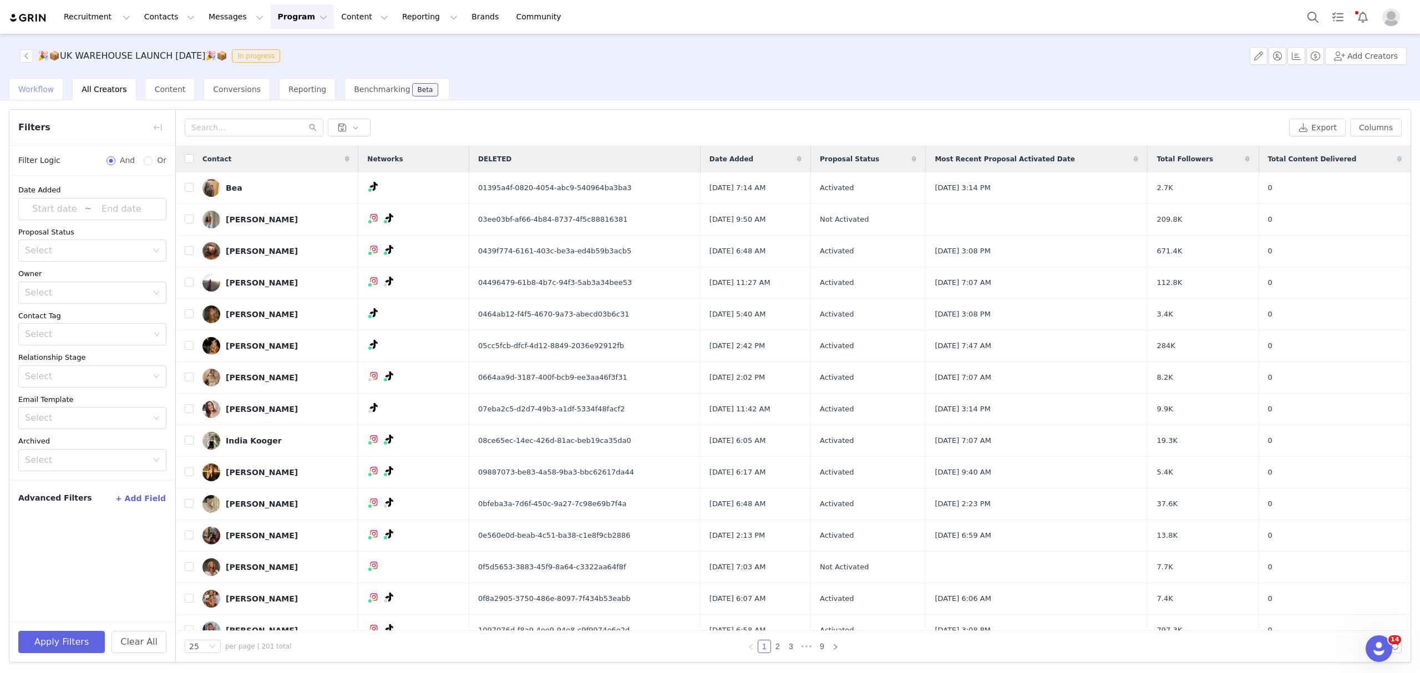
click at [33, 90] on span "Workflow" at bounding box center [35, 89] width 35 height 9
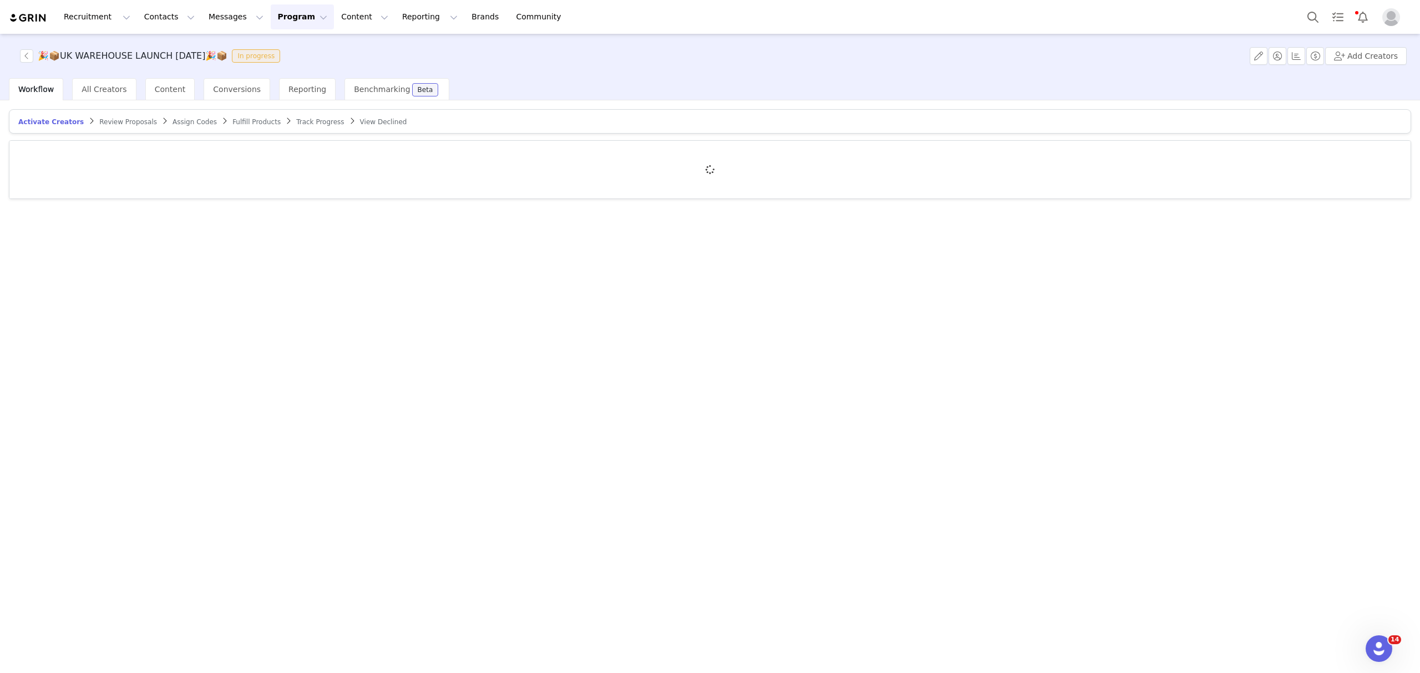
click at [296, 122] on span "Track Progress" at bounding box center [320, 122] width 48 height 8
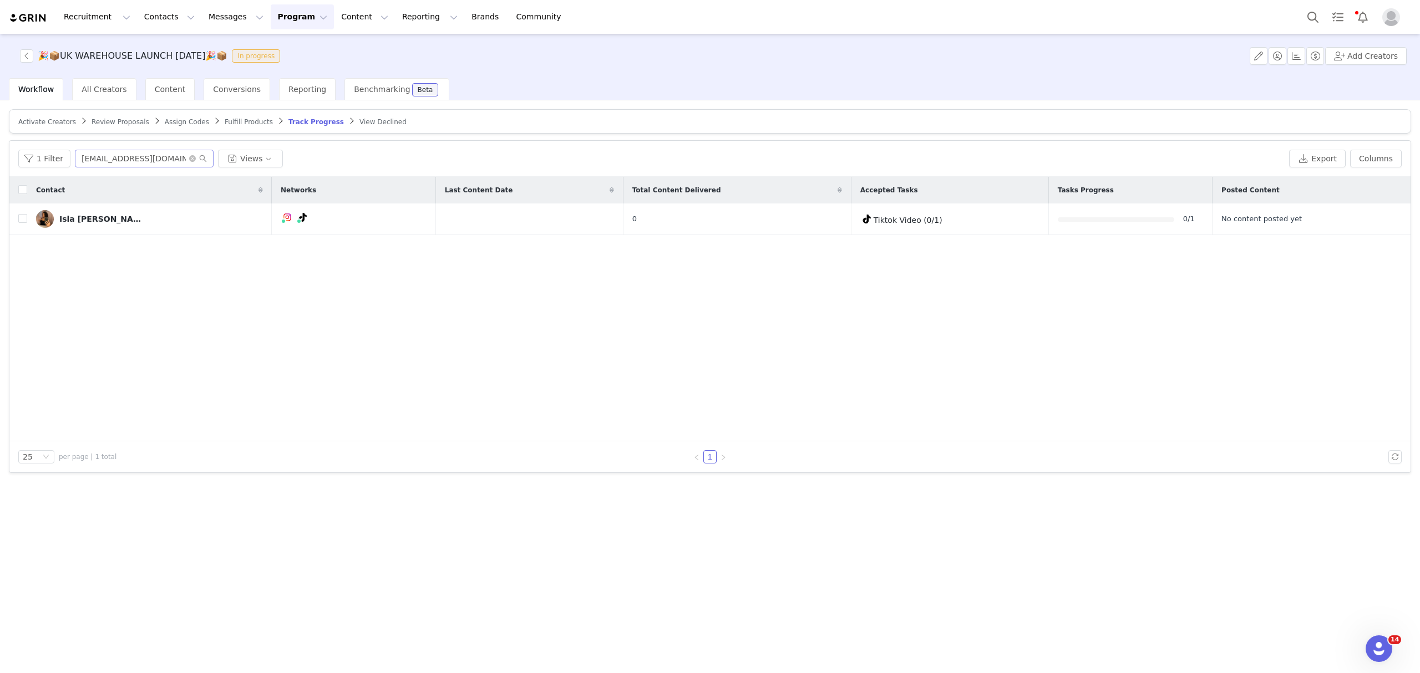
click at [194, 158] on span at bounding box center [198, 159] width 18 height 8
click at [182, 156] on input "mccallaisla@gmail.com" at bounding box center [144, 159] width 139 height 18
click at [189, 158] on icon "icon: close-circle" at bounding box center [192, 158] width 7 height 7
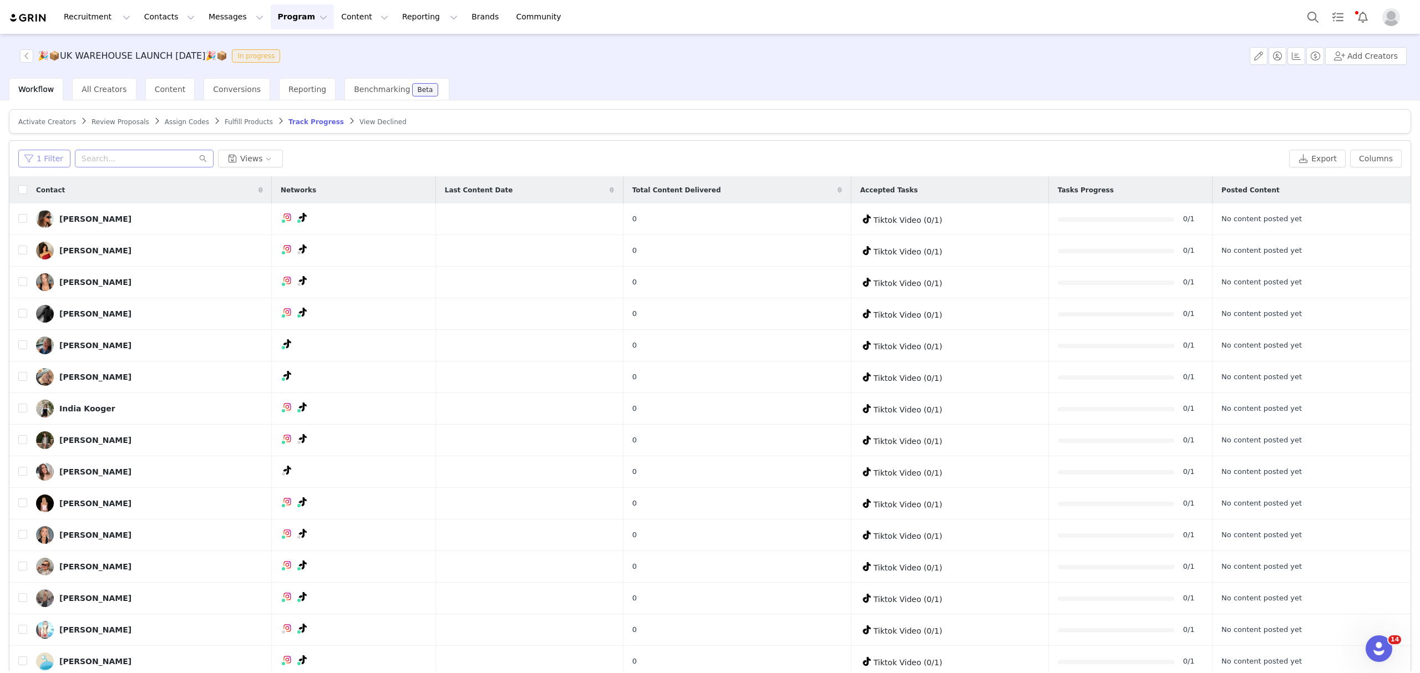
click at [48, 159] on button "1 Filter" at bounding box center [44, 159] width 52 height 18
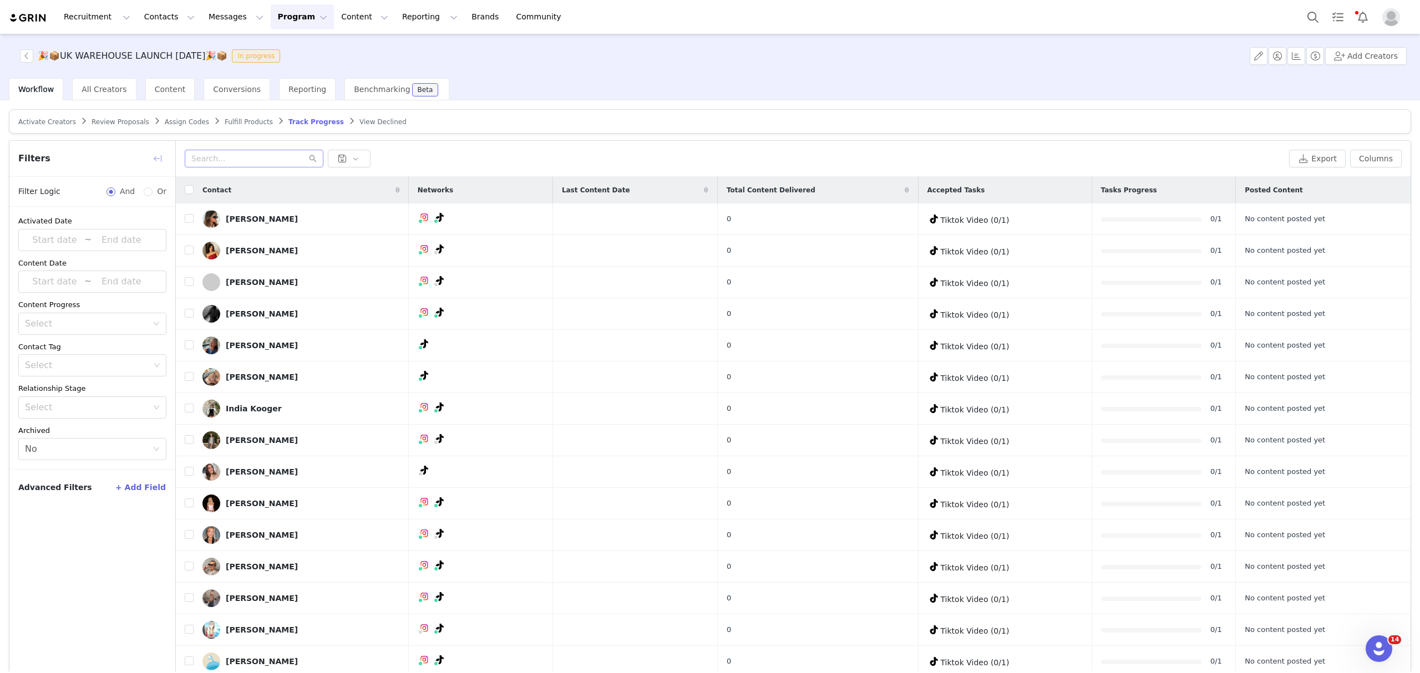
click at [155, 156] on button "button" at bounding box center [158, 159] width 18 height 18
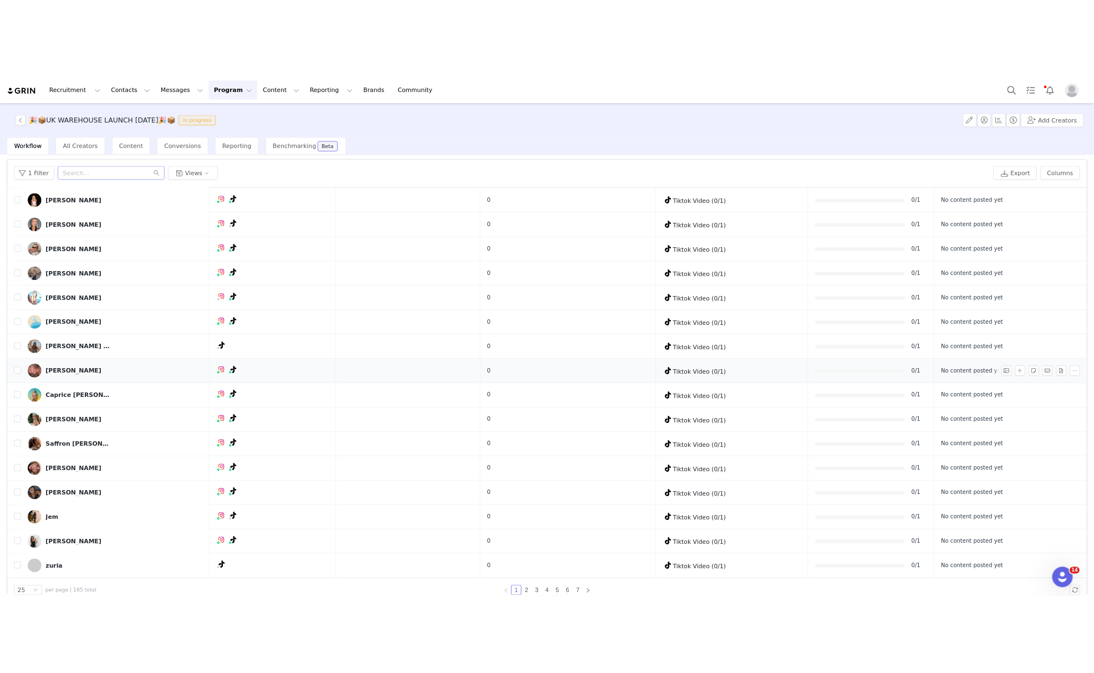
scroll to position [52, 0]
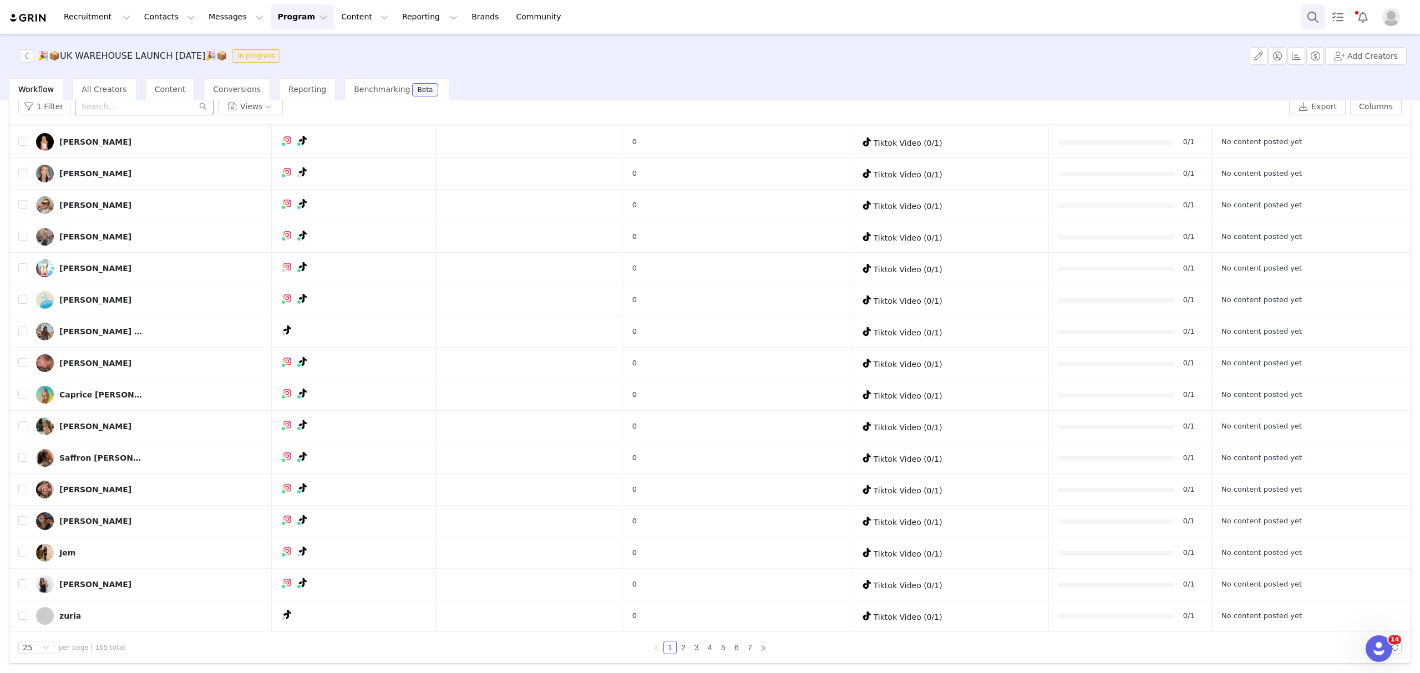
click at [1305, 19] on button "Search" at bounding box center [1313, 16] width 24 height 25
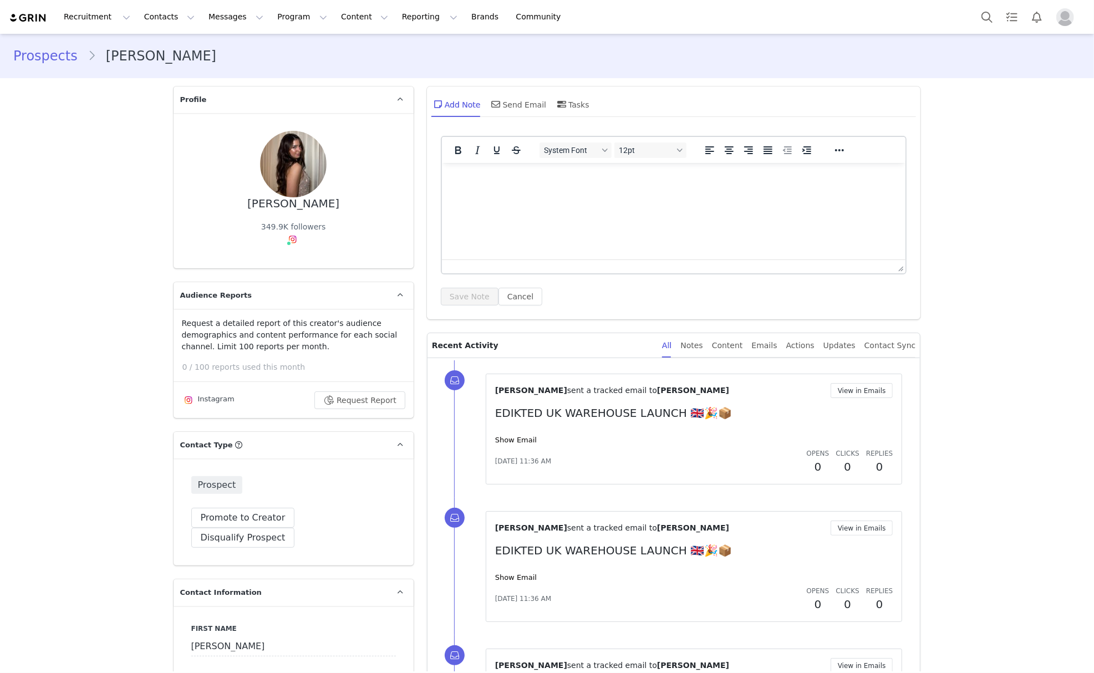
type input "+1 ([GEOGRAPHIC_DATA])"
click at [271, 17] on button "Program Program" at bounding box center [302, 16] width 63 height 25
click at [271, 14] on button "Program Program" at bounding box center [302, 16] width 63 height 25
click at [271, 21] on button "Program Program" at bounding box center [302, 16] width 63 height 25
click at [271, 54] on p "Activations" at bounding box center [274, 49] width 43 height 12
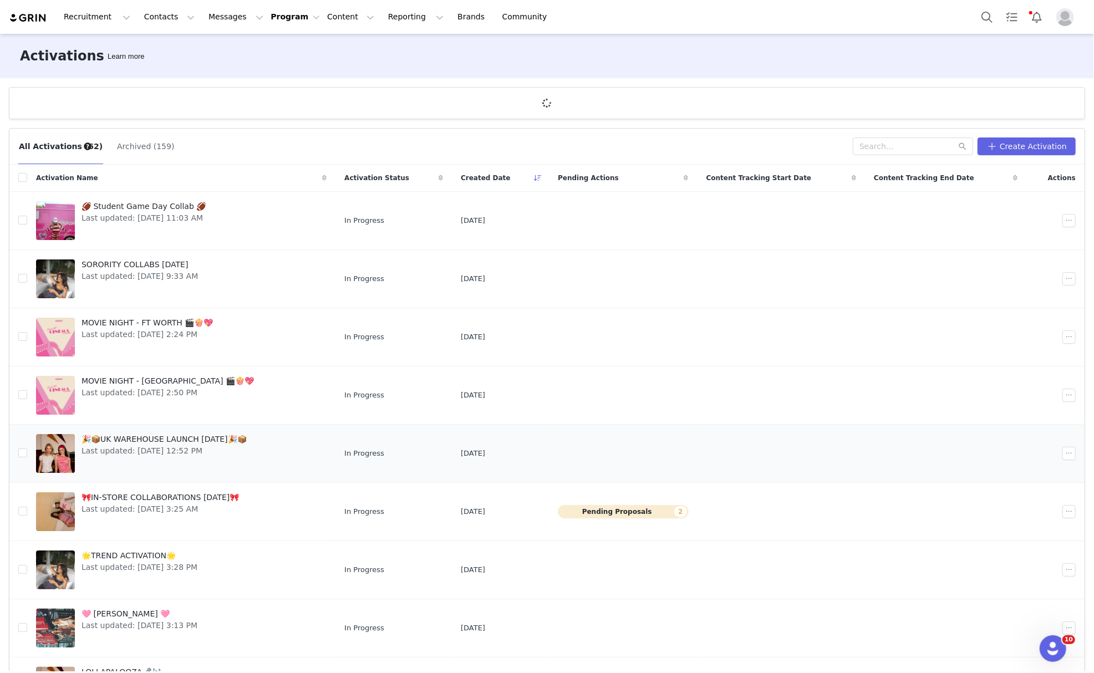
click at [200, 451] on span "Last updated: [DATE] 12:52 PM" at bounding box center [164, 451] width 165 height 12
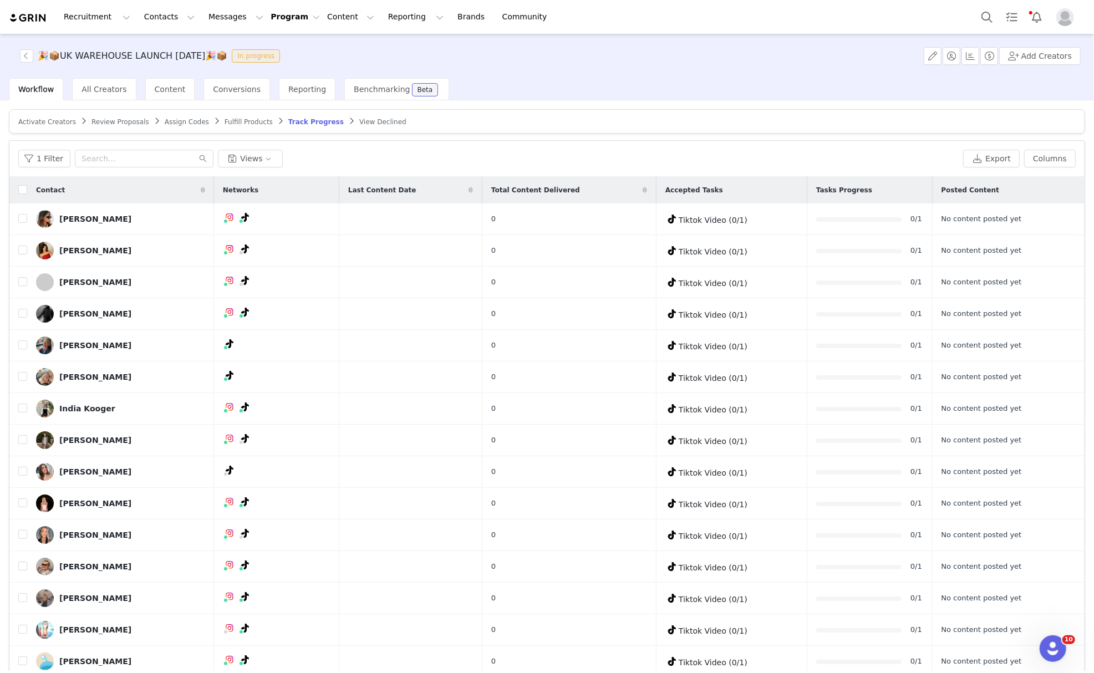
click at [225, 120] on span "Fulfill Products" at bounding box center [249, 122] width 48 height 8
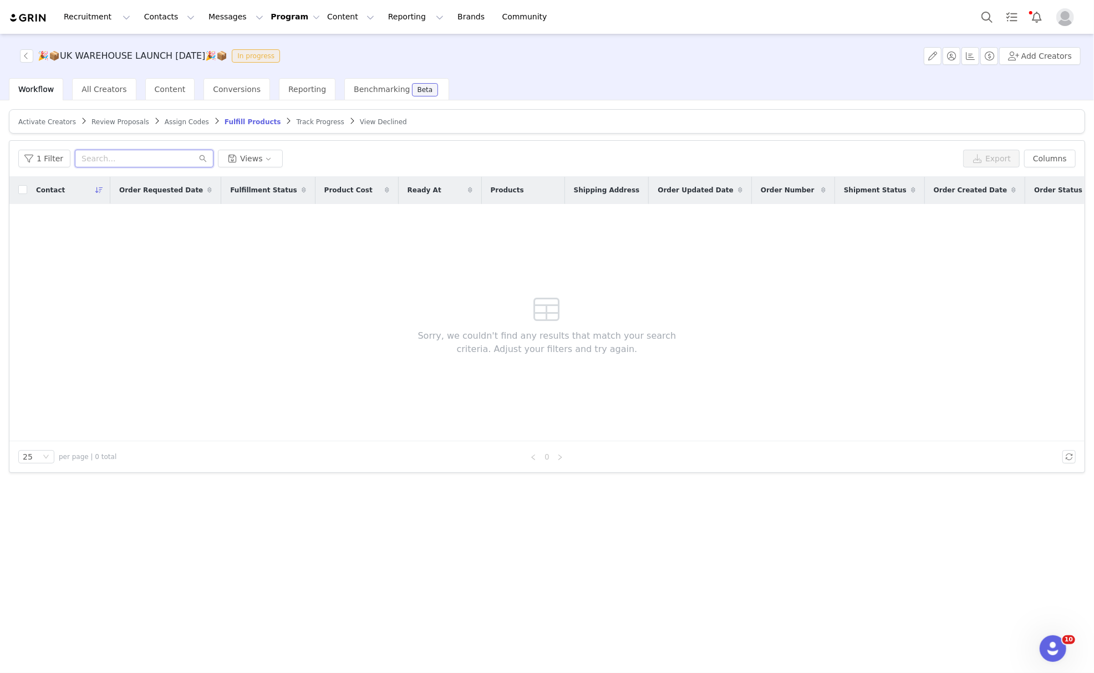
click at [174, 160] on input "text" at bounding box center [144, 159] width 139 height 18
paste input "[EMAIL_ADDRESS][DOMAIN_NAME]"
type input "[EMAIL_ADDRESS][DOMAIN_NAME]"
click at [30, 162] on button "1 Filter" at bounding box center [44, 159] width 52 height 18
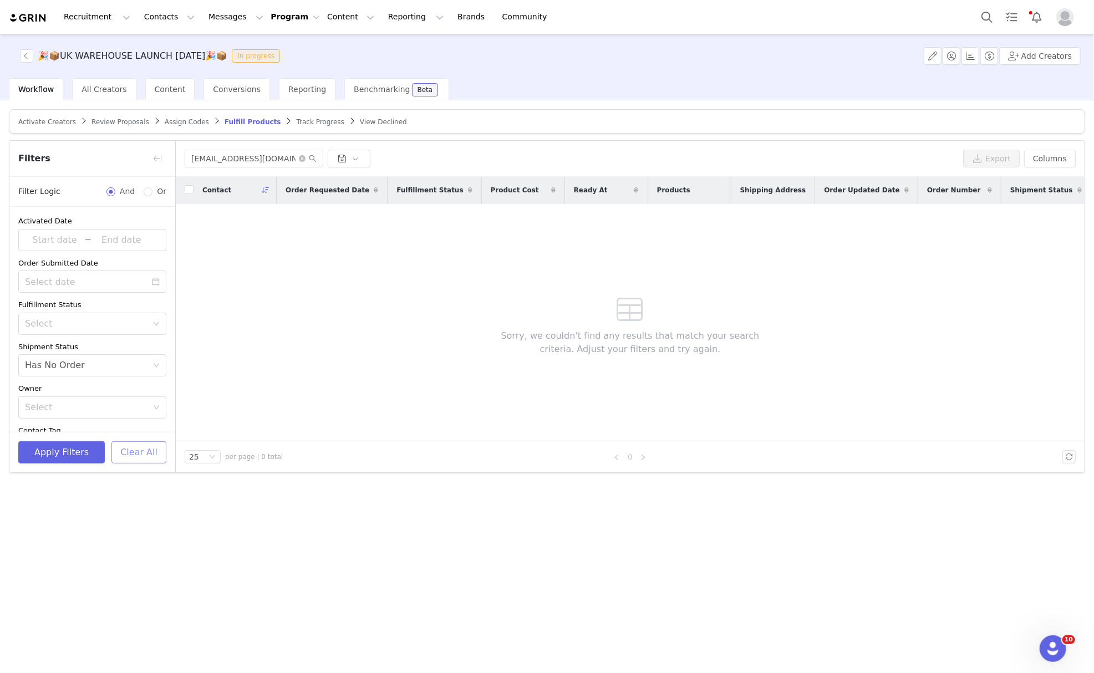
click at [138, 446] on button "Clear All" at bounding box center [138, 453] width 55 height 22
click at [160, 159] on button "button" at bounding box center [158, 159] width 18 height 18
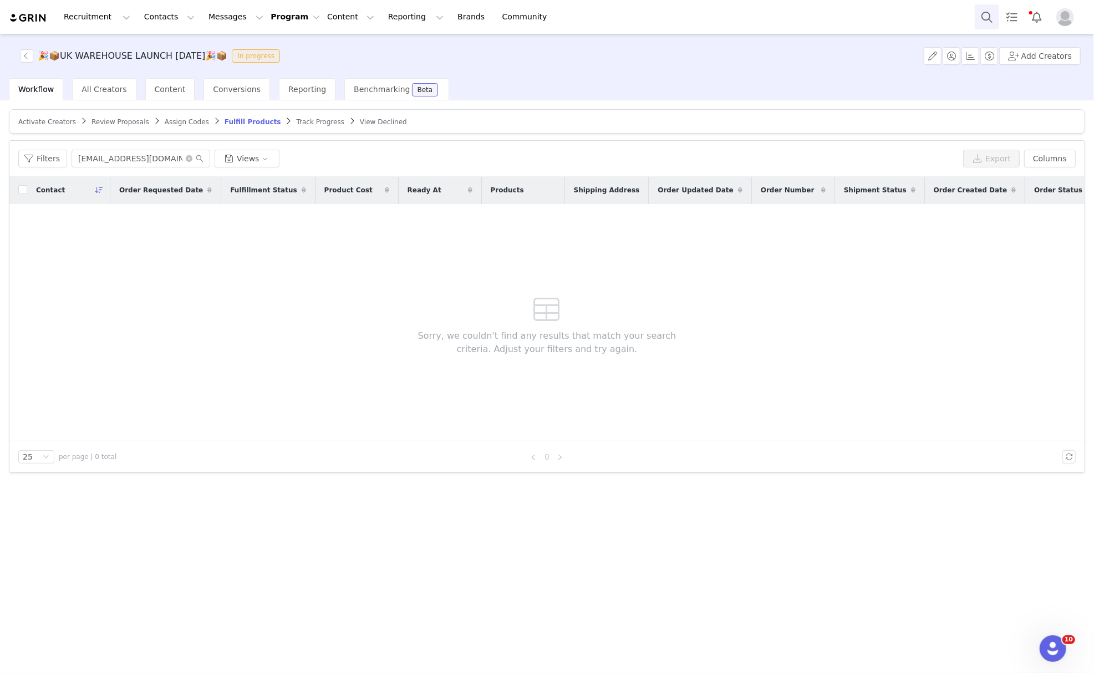
click at [980, 12] on button "Search" at bounding box center [987, 16] width 24 height 25
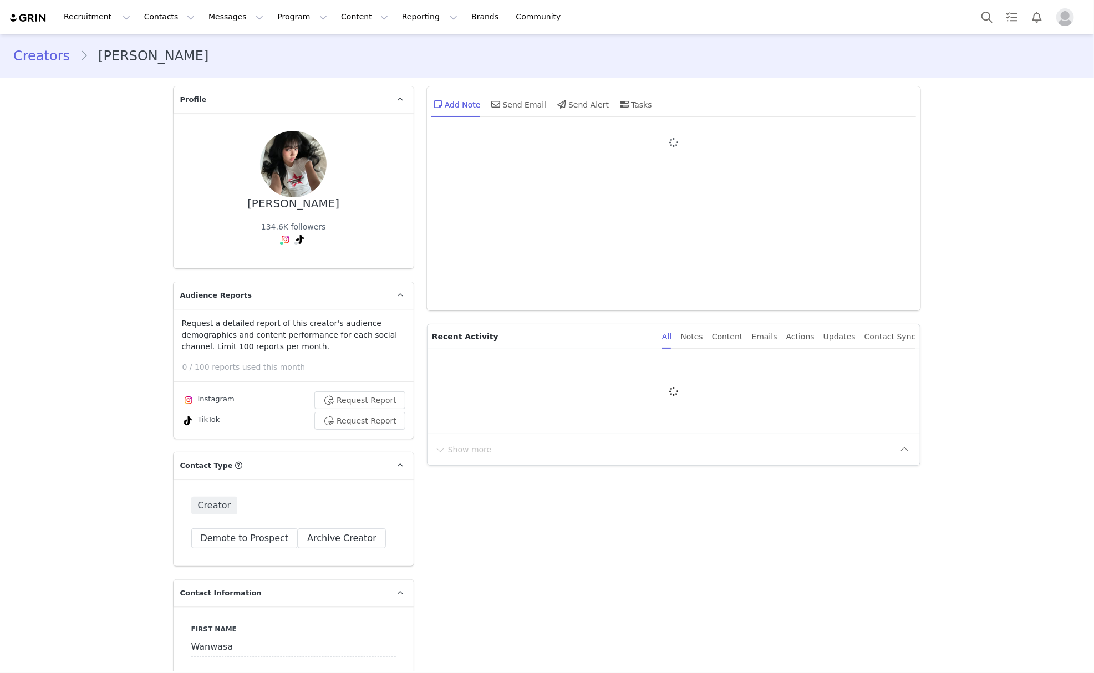
type input "+1 ([GEOGRAPHIC_DATA])"
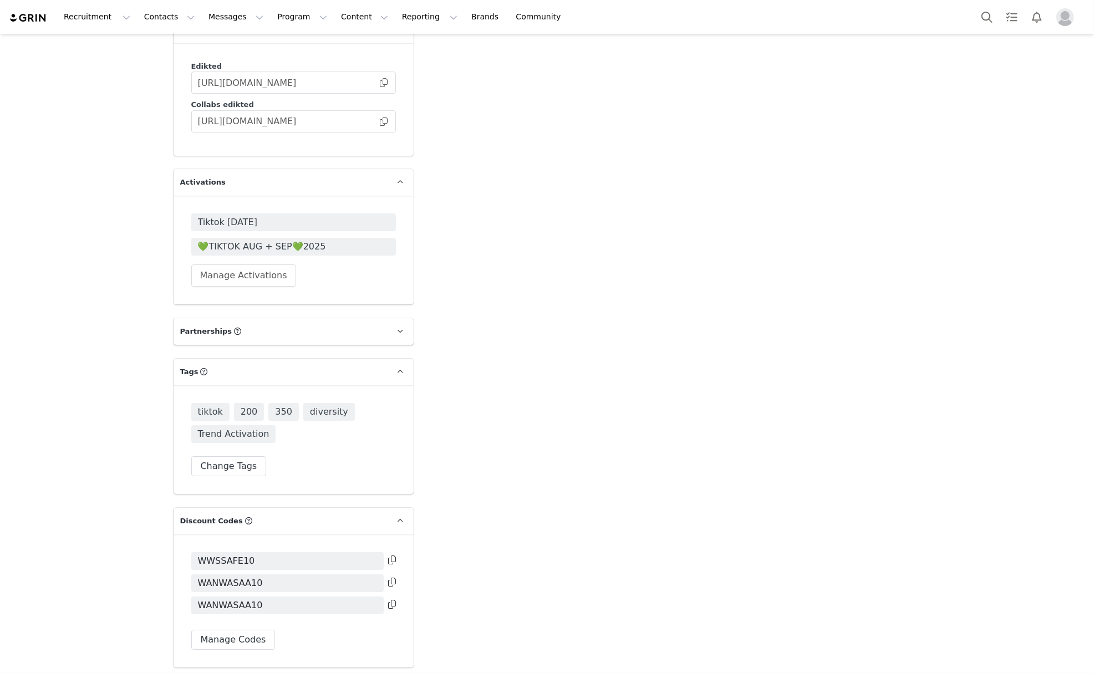
scroll to position [2760, 0]
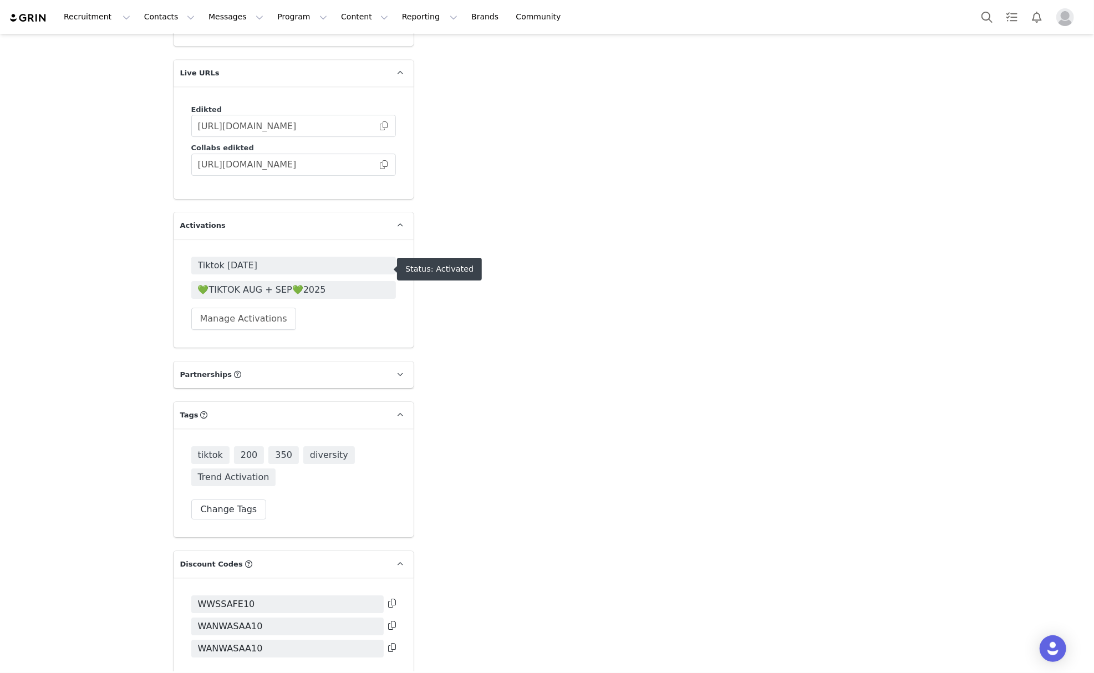
click at [282, 283] on span "💚TIKTOK AUG + SEP💚2025" at bounding box center [293, 289] width 191 height 13
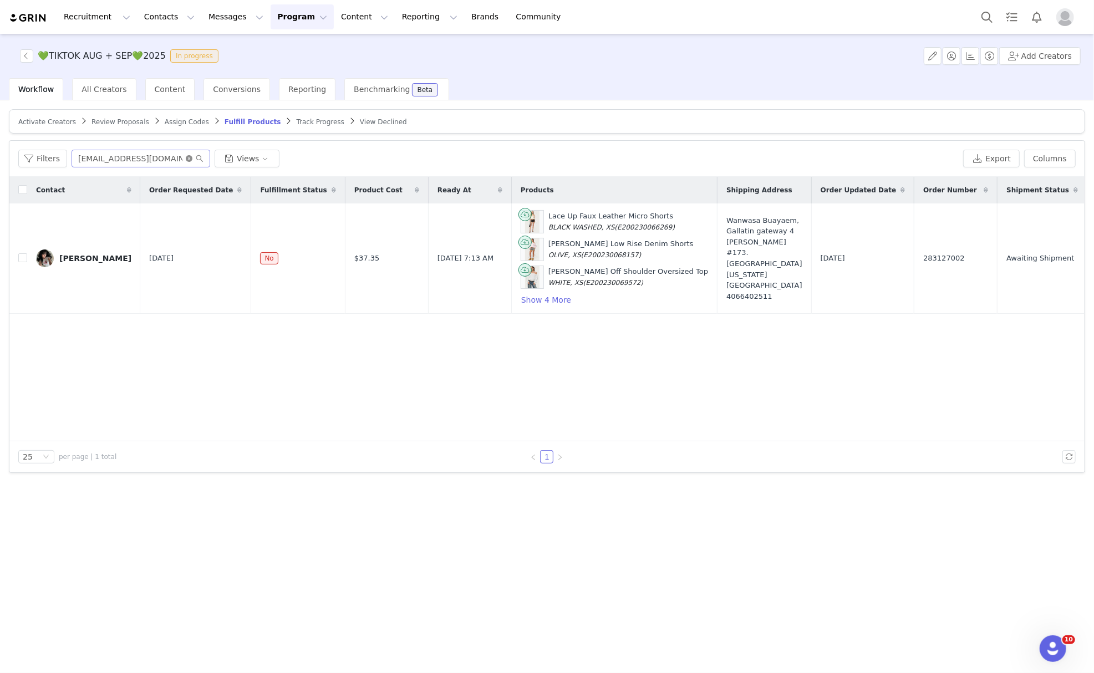
click at [186, 158] on icon "icon: close-circle" at bounding box center [189, 158] width 7 height 7
click at [161, 159] on input "text" at bounding box center [141, 159] width 139 height 18
paste input "[EMAIL_ADDRESS][DOMAIN_NAME]"
type input "[EMAIL_ADDRESS][DOMAIN_NAME]"
click at [924, 256] on span "283127002" at bounding box center [944, 258] width 41 height 11
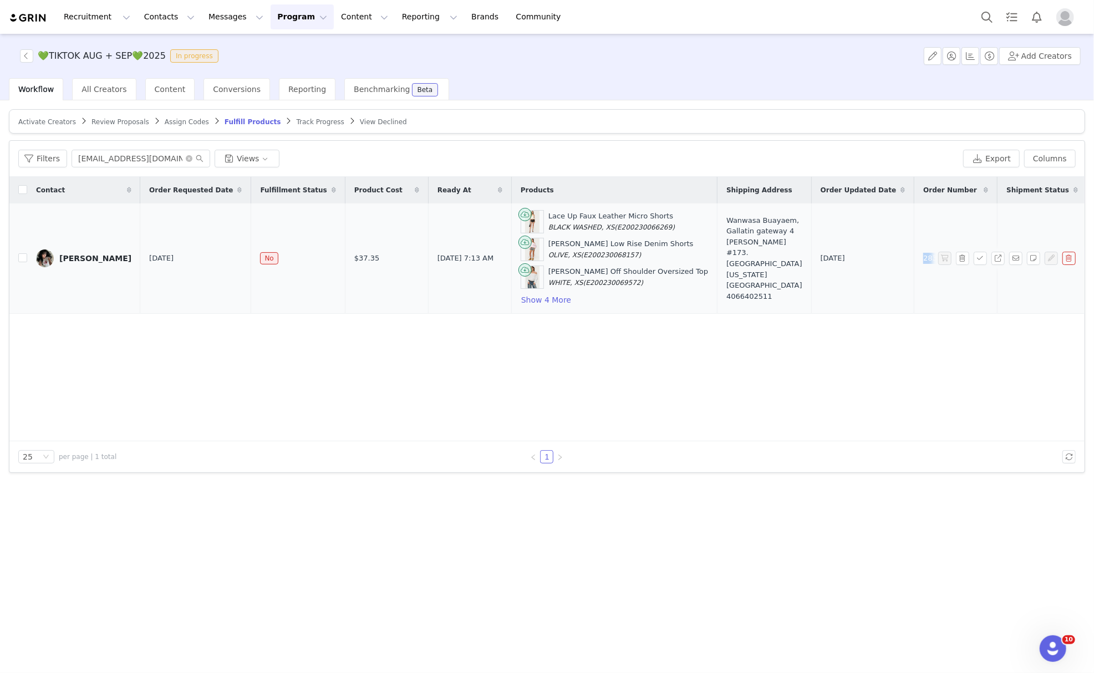
click at [924, 256] on span "283127002" at bounding box center [944, 258] width 41 height 11
copy span "283127002"
click at [186, 161] on span at bounding box center [195, 159] width 18 height 8
click at [186, 160] on icon "icon: close-circle" at bounding box center [189, 158] width 7 height 7
click at [149, 160] on input "text" at bounding box center [141, 159] width 139 height 18
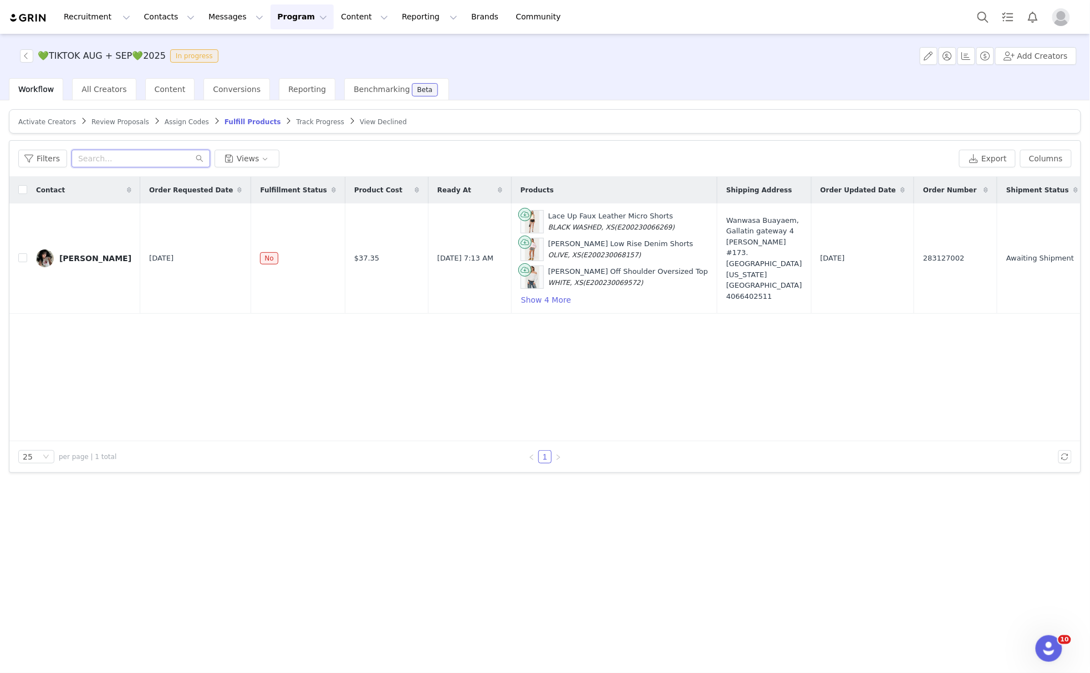
paste input "[EMAIL_ADDRESS][PERSON_NAME][DOMAIN_NAME]"
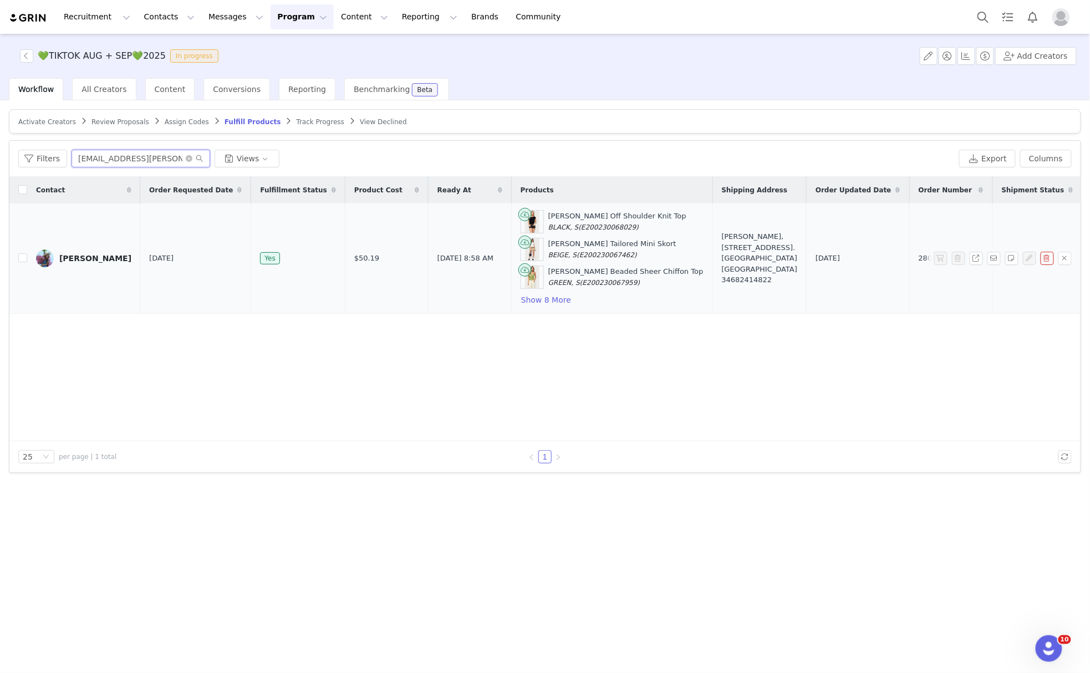
type input "[EMAIL_ADDRESS][PERSON_NAME][DOMAIN_NAME]"
click at [919, 263] on span "280527092" at bounding box center [939, 258] width 41 height 11
copy span "280527092"
click at [271, 22] on button "Program Program" at bounding box center [302, 16] width 63 height 25
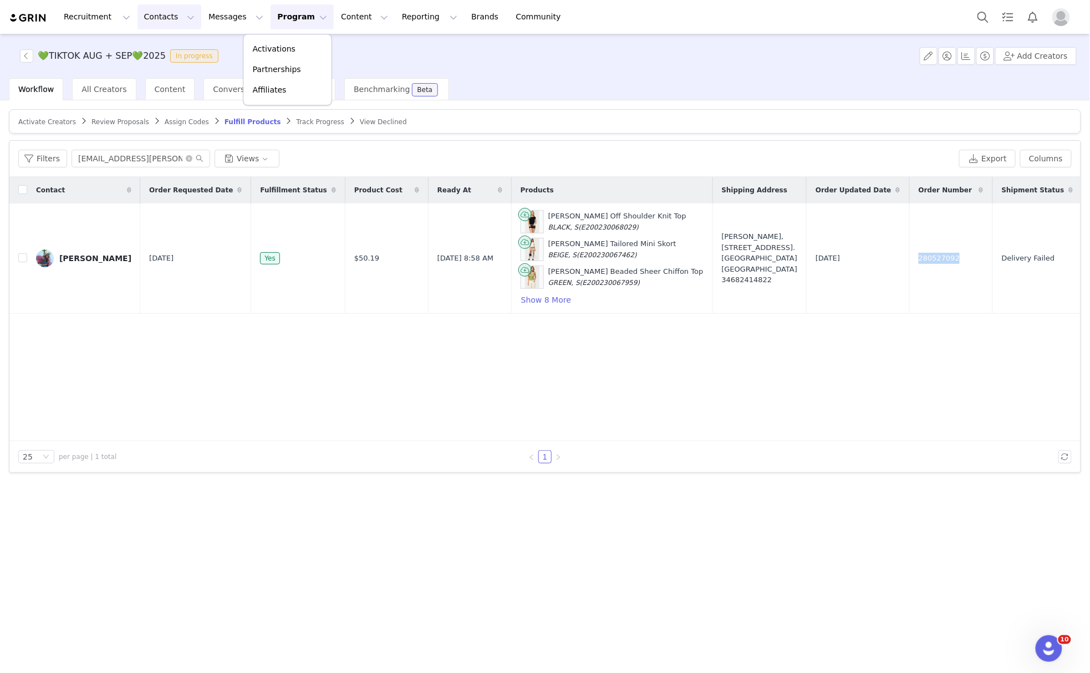
drag, startPoint x: 146, startPoint y: 9, endPoint x: 144, endPoint y: 16, distance: 7.5
click at [144, 16] on button "Contacts Contacts" at bounding box center [170, 16] width 64 height 25
click at [165, 64] on p "Prospects" at bounding box center [154, 70] width 37 height 12
